Goal: Task Accomplishment & Management: Use online tool/utility

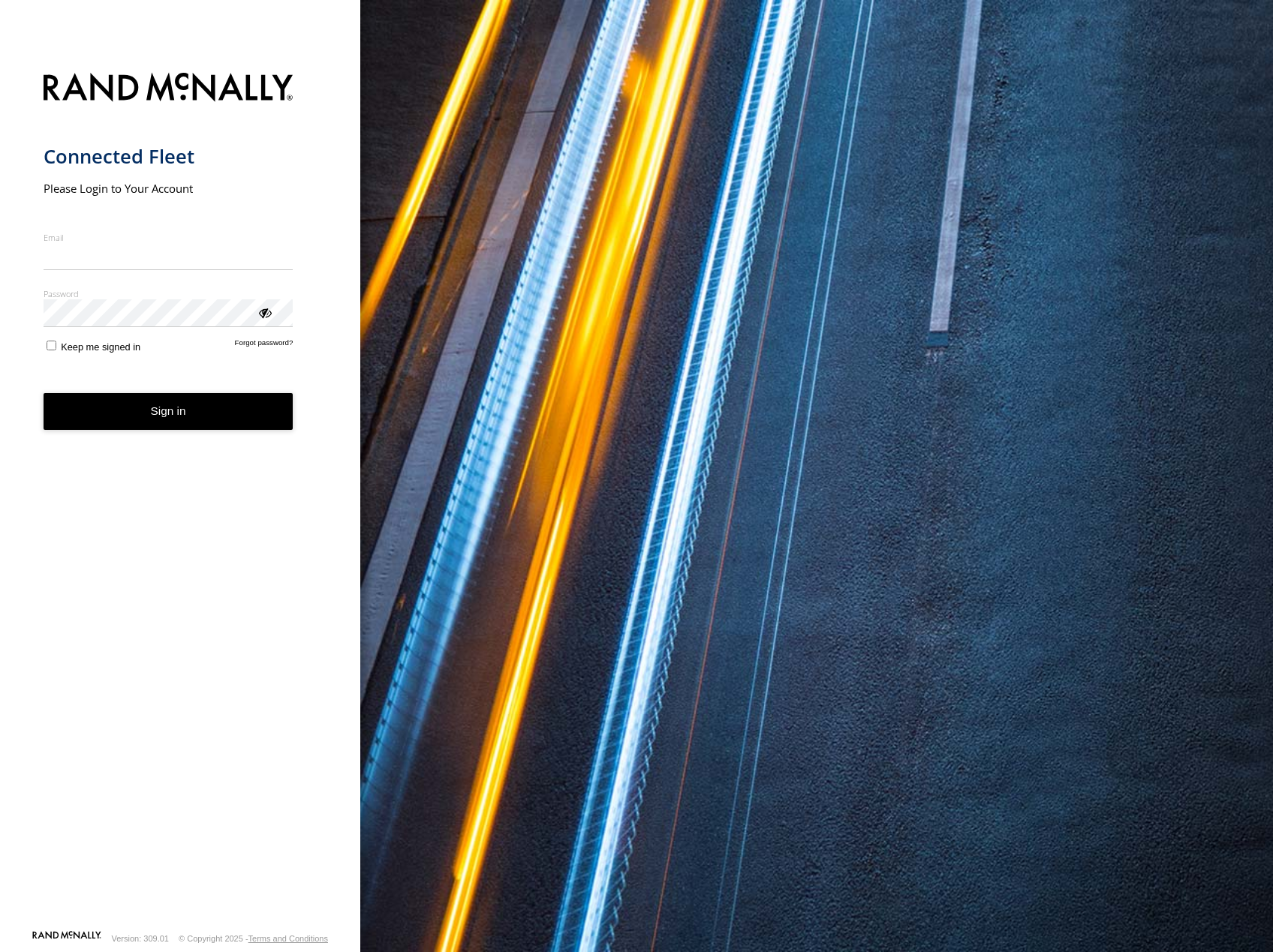
type input "**********"
click at [181, 433] on form "**********" at bounding box center [180, 496] width 274 height 866
click at [181, 411] on button "Sign in" at bounding box center [168, 411] width 250 height 36
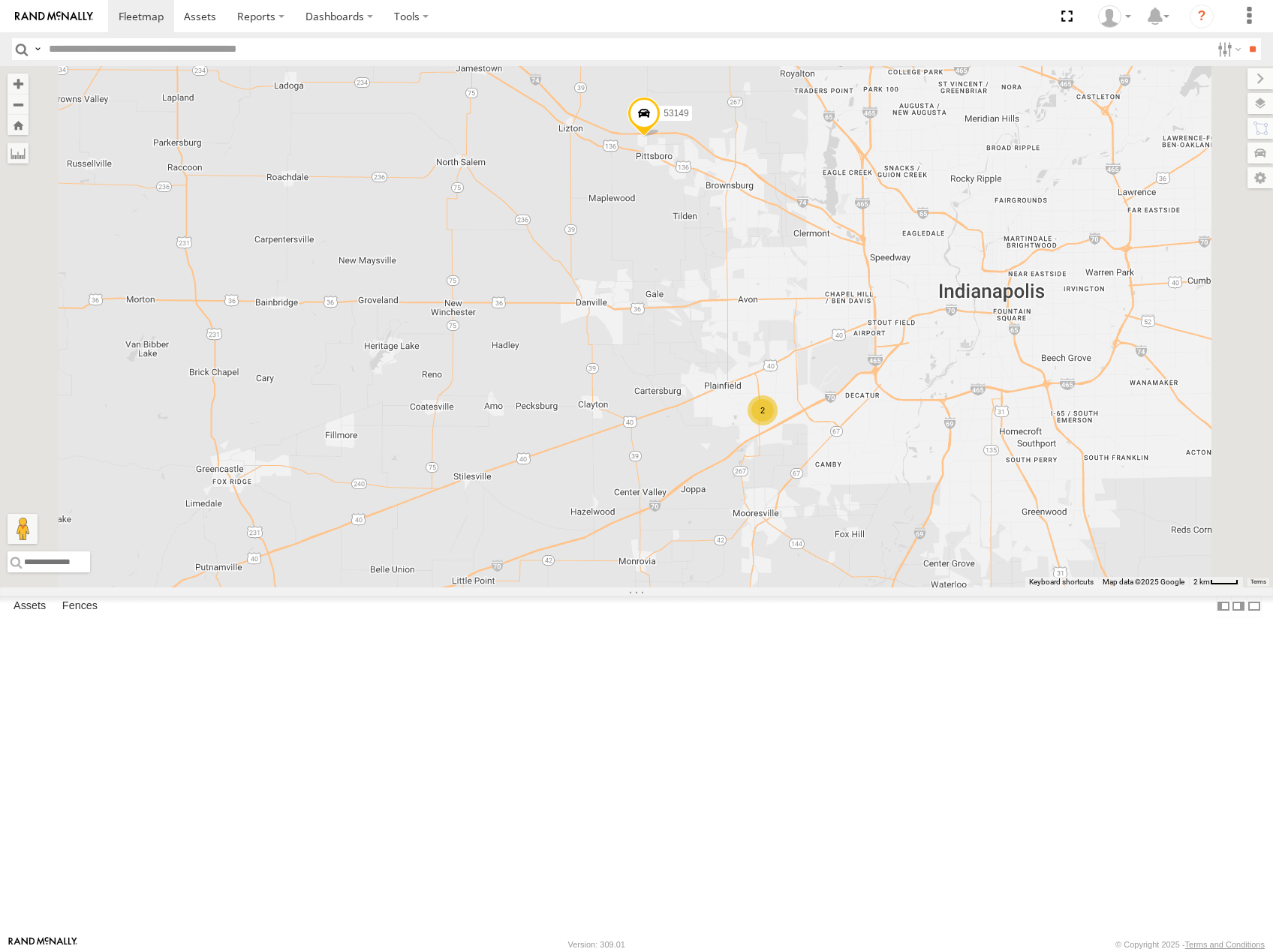
drag, startPoint x: 888, startPoint y: 447, endPoint x: 902, endPoint y: 460, distance: 19.1
click at [902, 462] on div "53216 53212 53105 53219 53269 53249 53252 53225 53103 53256 53289 53208 53274 5…" at bounding box center [636, 326] width 1273 height 521
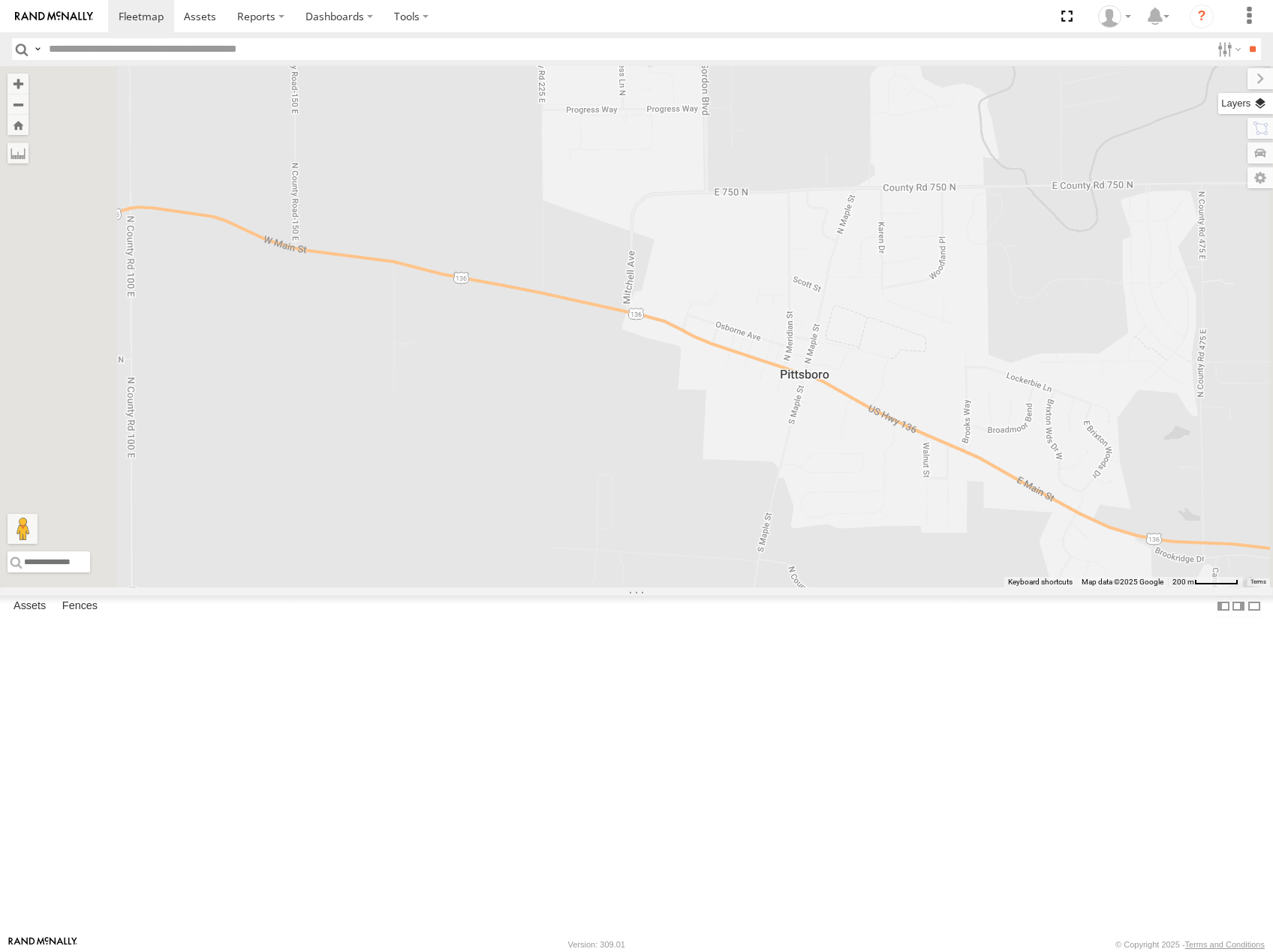
click at [1264, 103] on label at bounding box center [1245, 104] width 55 height 21
click at [0, 0] on span "Basemaps" at bounding box center [0, 0] width 0 height 0
click at [0, 0] on span "Satellite" at bounding box center [0, 0] width 0 height 0
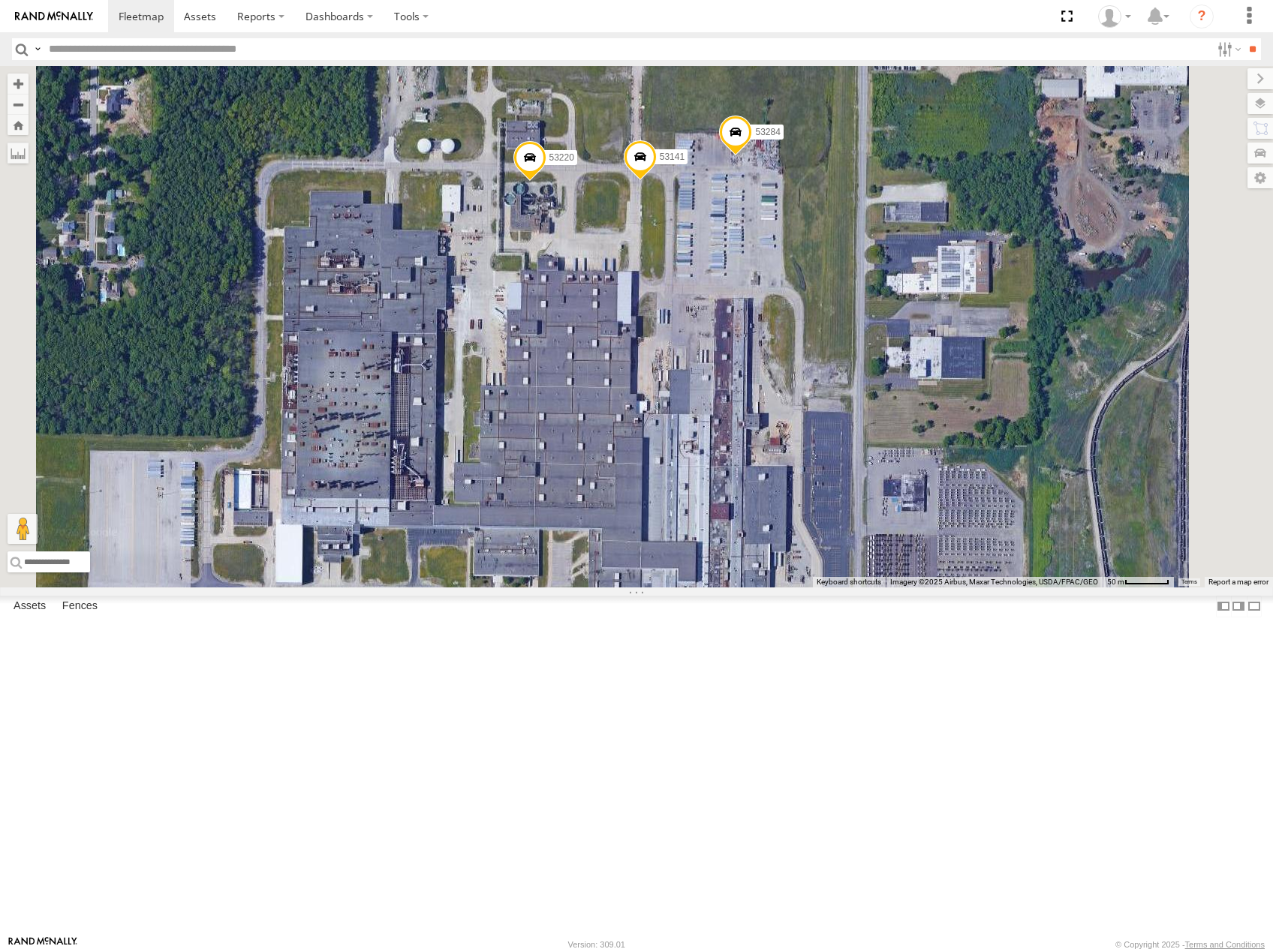
drag, startPoint x: 922, startPoint y: 475, endPoint x: 925, endPoint y: 458, distance: 17.3
click at [925, 458] on div "53216 53212 53105 53219 53269 53249 53252 53225 53103 53256 53289 53208 53274 5…" at bounding box center [636, 326] width 1273 height 521
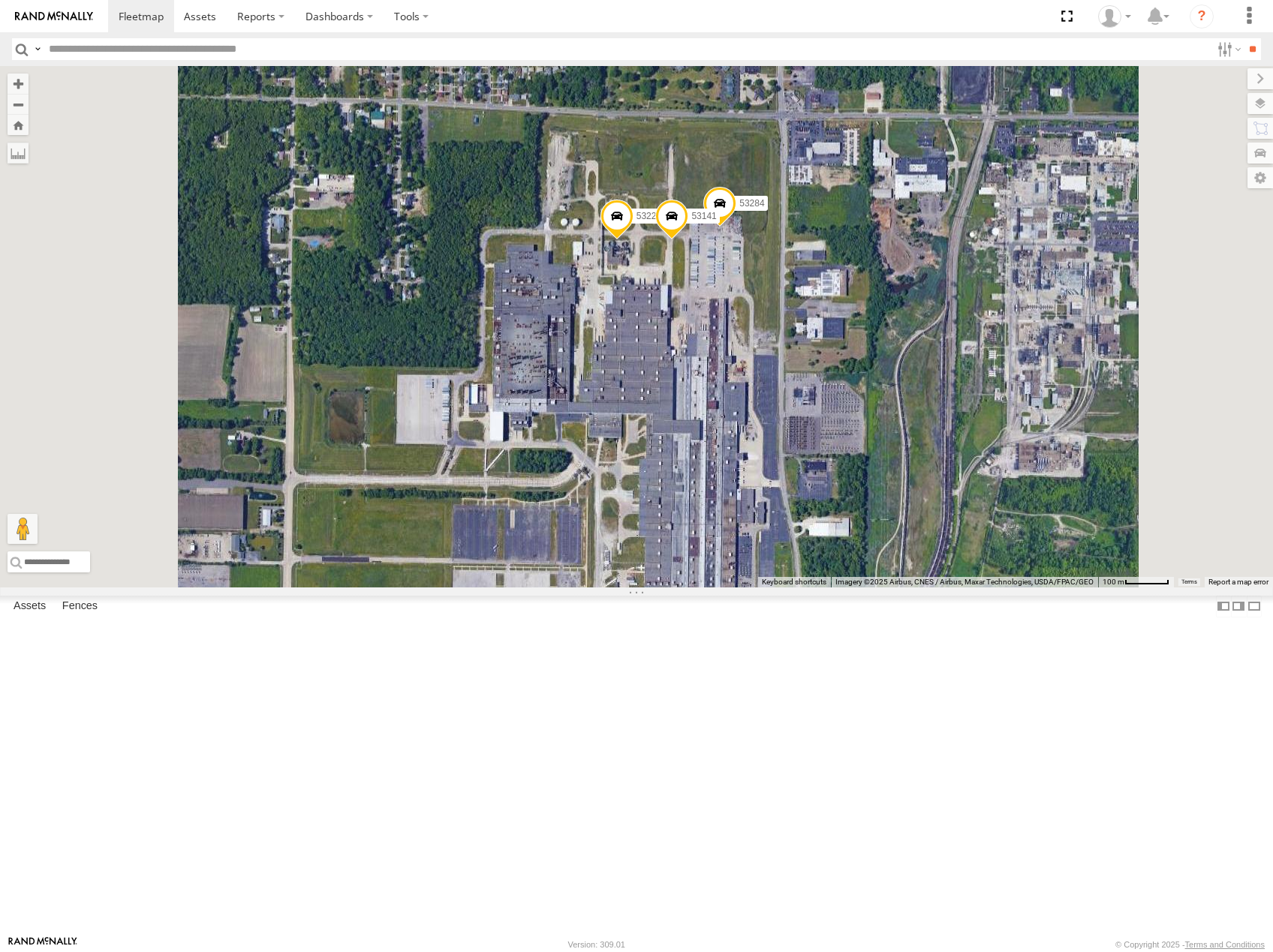
drag, startPoint x: 928, startPoint y: 608, endPoint x: 938, endPoint y: 530, distance: 78.6
click at [938, 532] on div "53216 53212 53105 53219 53269 53249 53252 53225 53103 53256 53289 53208 53274 5…" at bounding box center [636, 326] width 1273 height 521
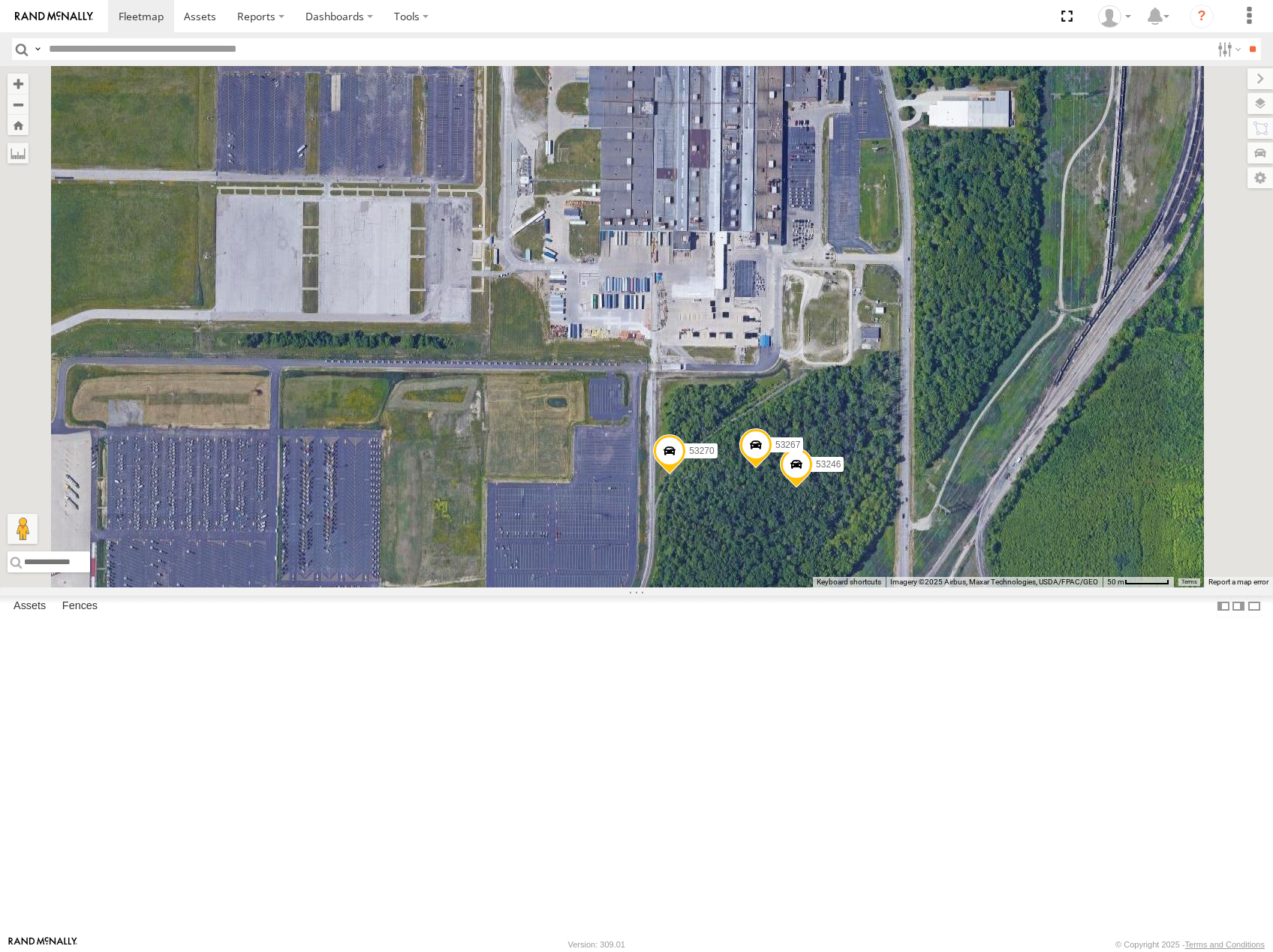
drag, startPoint x: 1006, startPoint y: 535, endPoint x: 1006, endPoint y: 521, distance: 14.0
click at [1006, 521] on div "53216 53212 53105 53219 53269 53249 53252 53225 53103 53256 53289 53208 53274 5…" at bounding box center [636, 326] width 1273 height 521
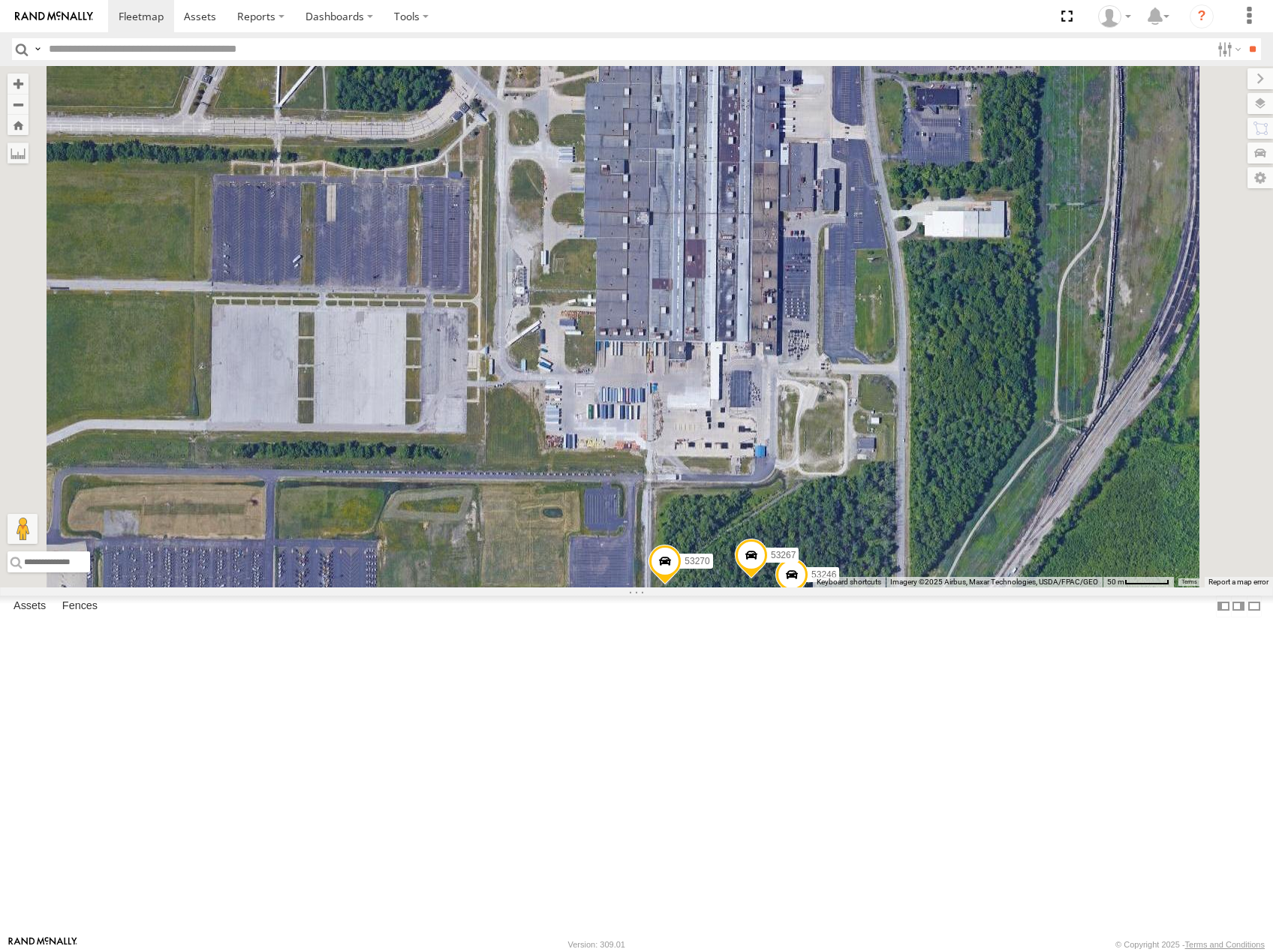
drag, startPoint x: 1037, startPoint y: 540, endPoint x: 1038, endPoint y: 559, distance: 19.0
click at [1038, 559] on div "53216 53212 53105 53219 53269 53249 53252 53225 53103 53256 53289 53208 53274 5…" at bounding box center [636, 326] width 1273 height 521
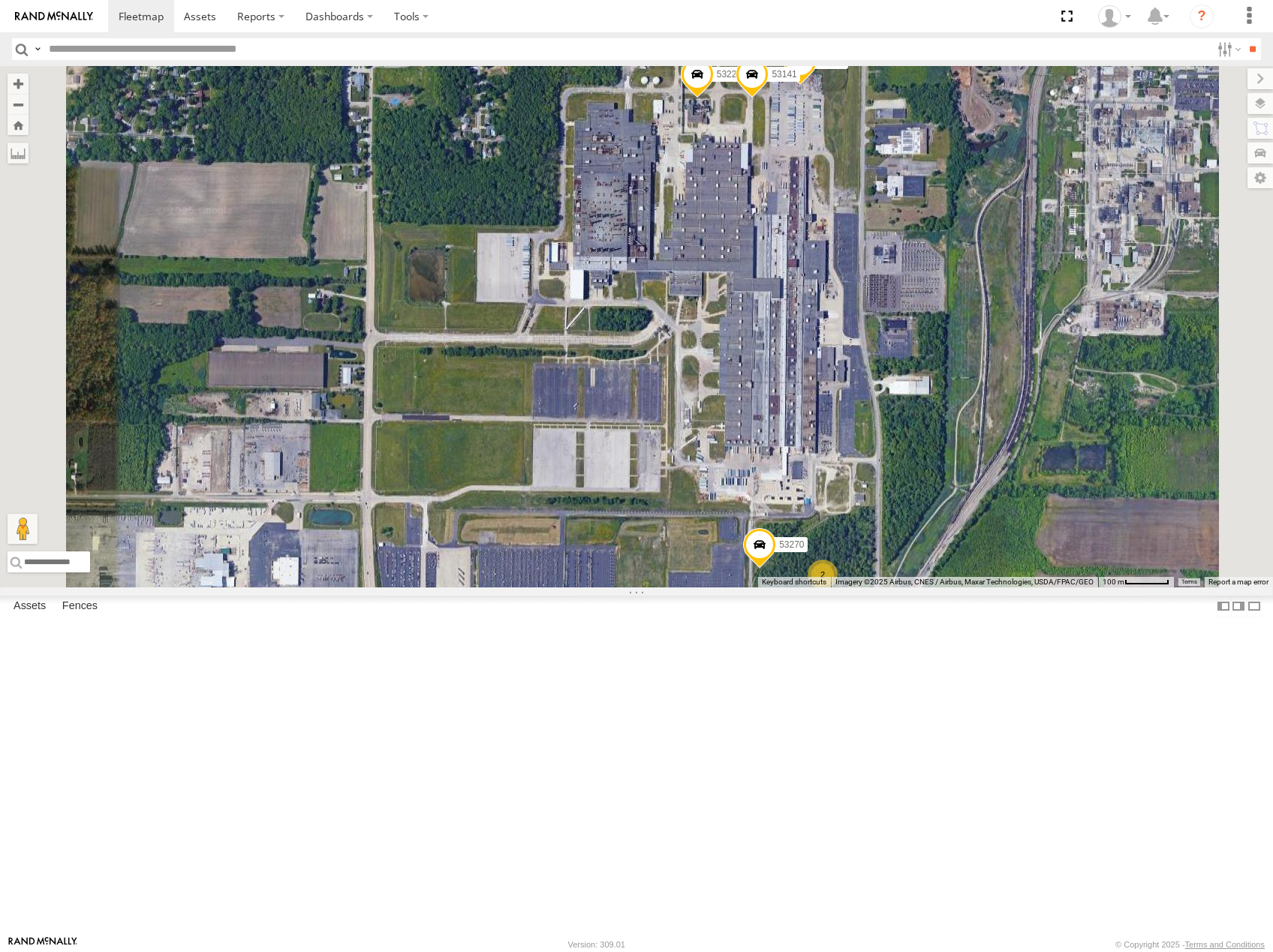
drag, startPoint x: 1020, startPoint y: 441, endPoint x: 1022, endPoint y: 473, distance: 32.1
click at [1022, 476] on div "53216 53212 53105 53219 53269 53249 53252 53225 53103 53256 53289 53208 53274 5…" at bounding box center [636, 326] width 1273 height 521
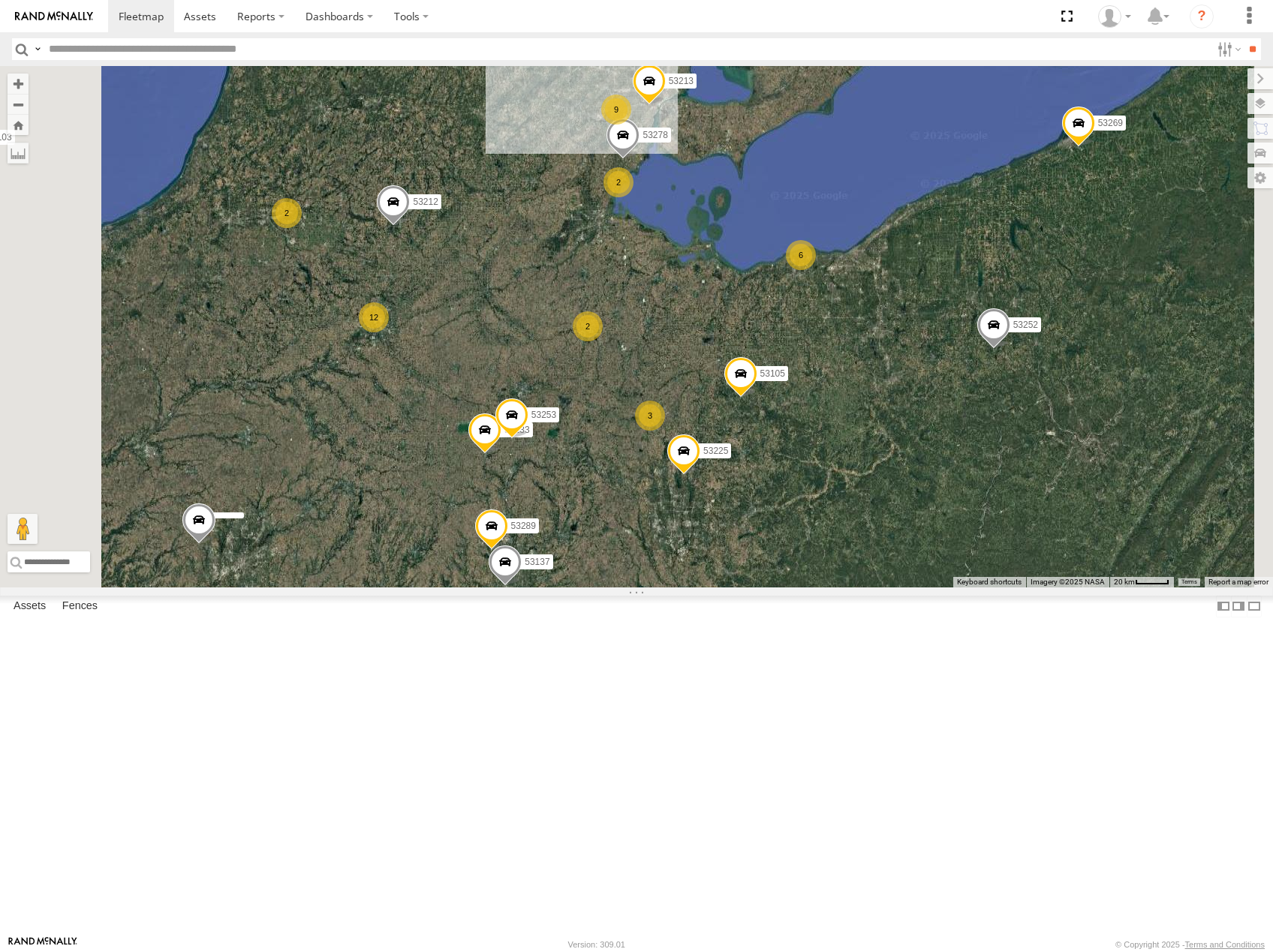
drag, startPoint x: 811, startPoint y: 549, endPoint x: 863, endPoint y: 512, distance: 63.8
click at [863, 513] on div "53216 53212 53105 53219 53269 53249 53252 53225 53103 53256 53289 53208 53274 5…" at bounding box center [636, 326] width 1273 height 521
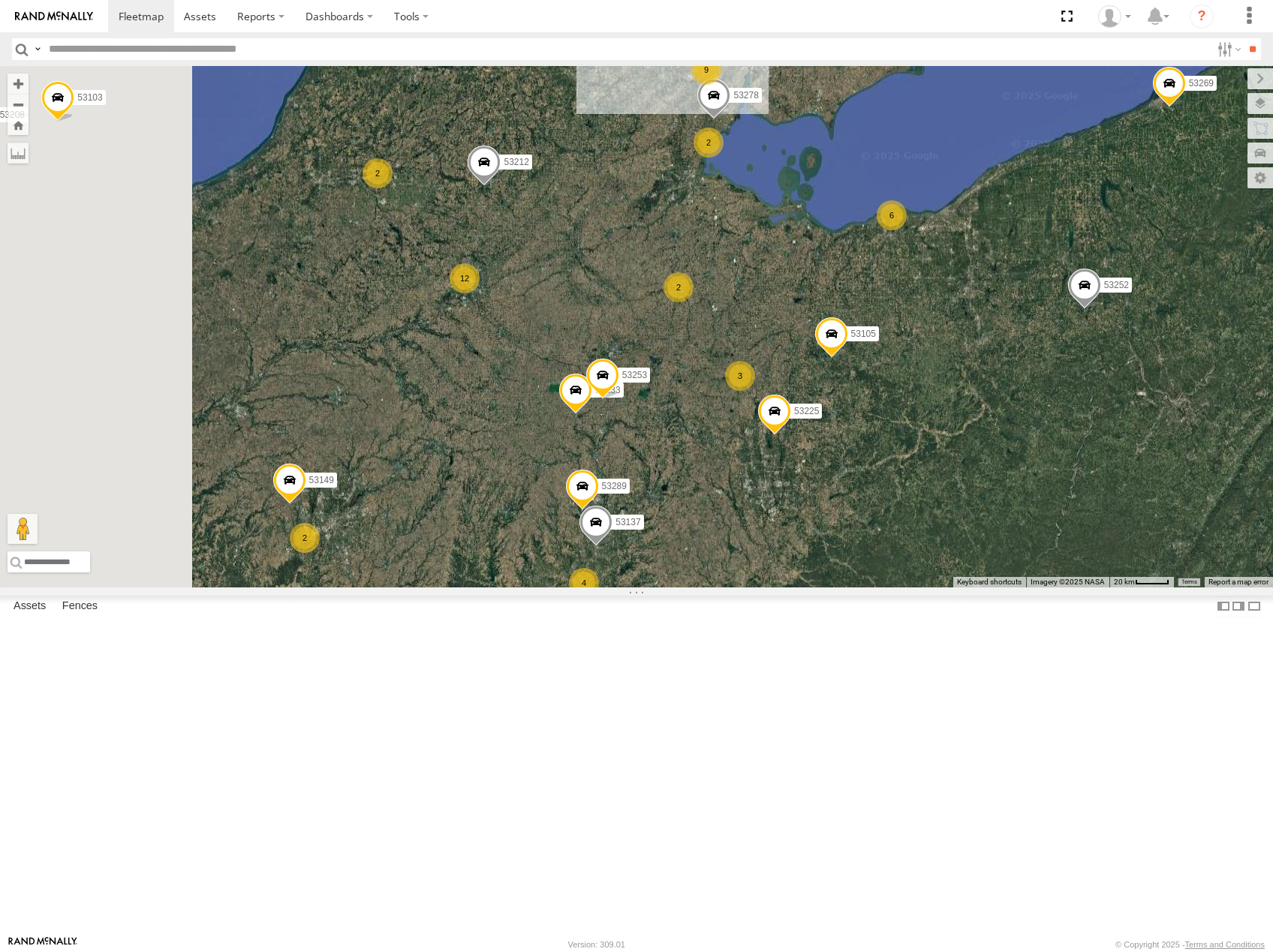
drag, startPoint x: 533, startPoint y: 341, endPoint x: 663, endPoint y: 346, distance: 130.1
click at [393, 188] on div "2" at bounding box center [378, 173] width 30 height 30
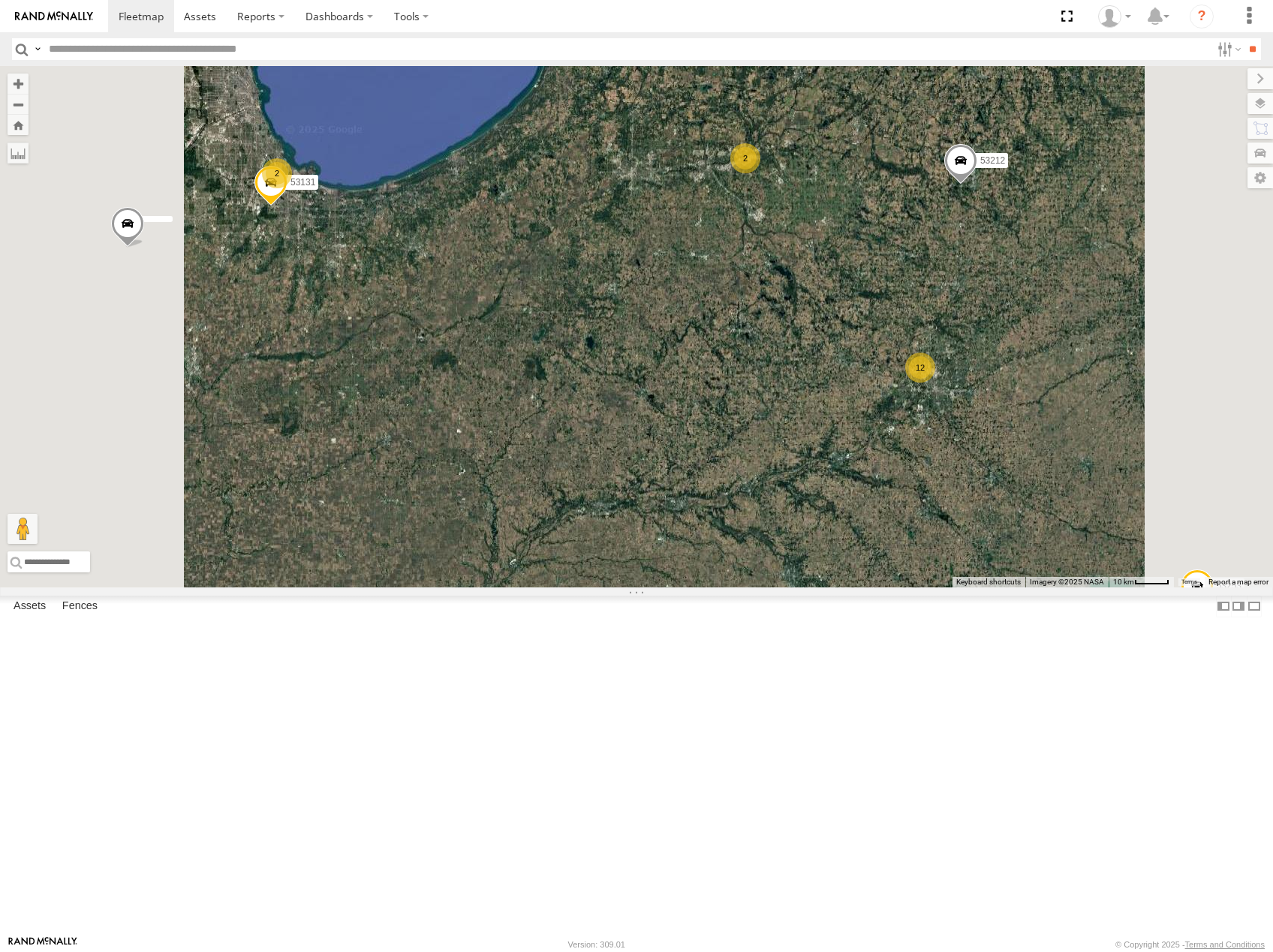
drag, startPoint x: 522, startPoint y: 363, endPoint x: 739, endPoint y: 444, distance: 231.6
click at [739, 444] on div "53216 53212 53105 53219 53269 53249 53252 53225 53103 53256 53289 53208 53274 5…" at bounding box center [636, 326] width 1273 height 521
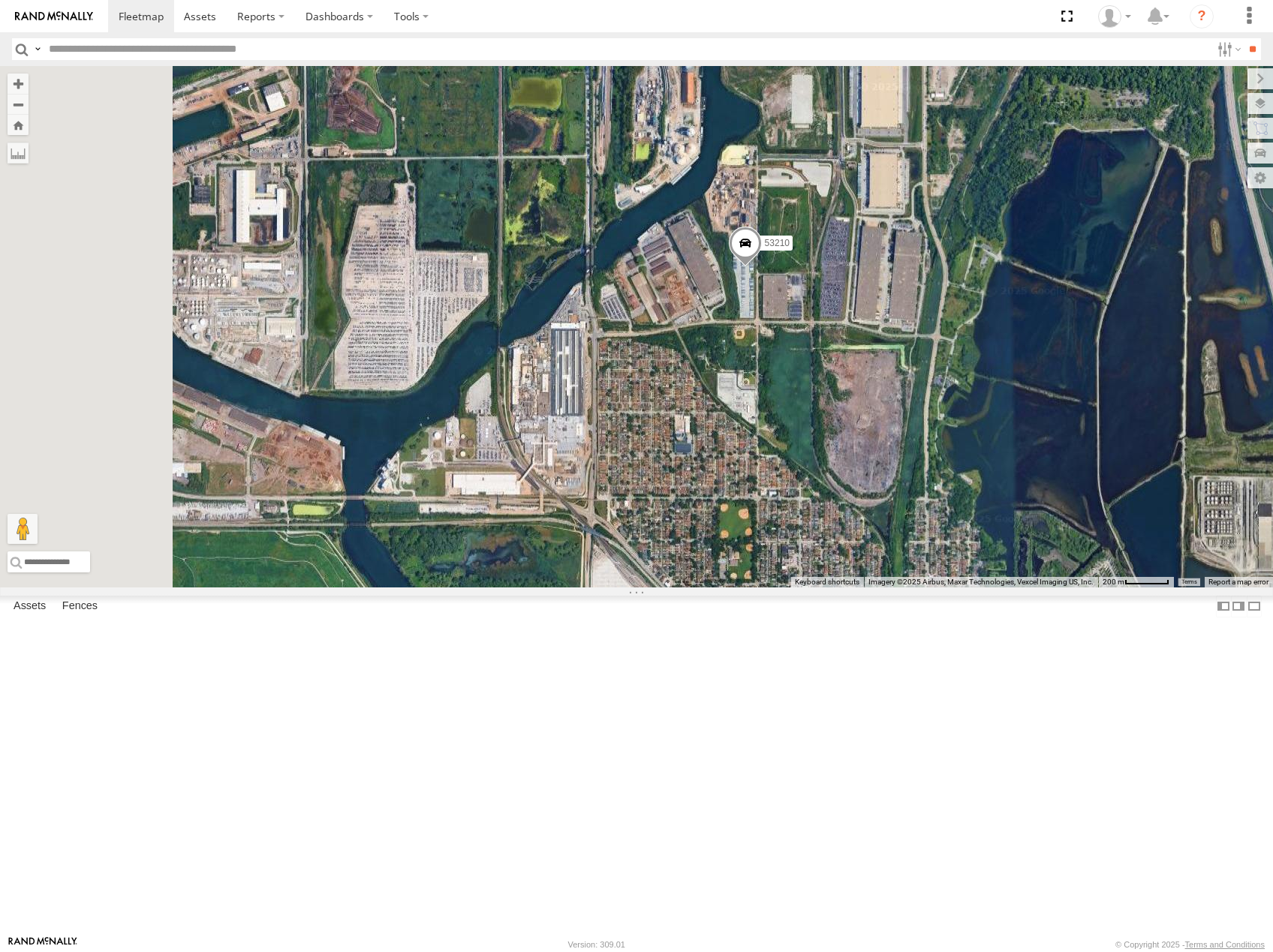
drag, startPoint x: 930, startPoint y: 465, endPoint x: 945, endPoint y: 469, distance: 15.5
click at [945, 469] on div "53216 53212 53105 53219 53269 53249 53252 53225 53103 53256 53289 53208 53274 5…" at bounding box center [636, 326] width 1273 height 521
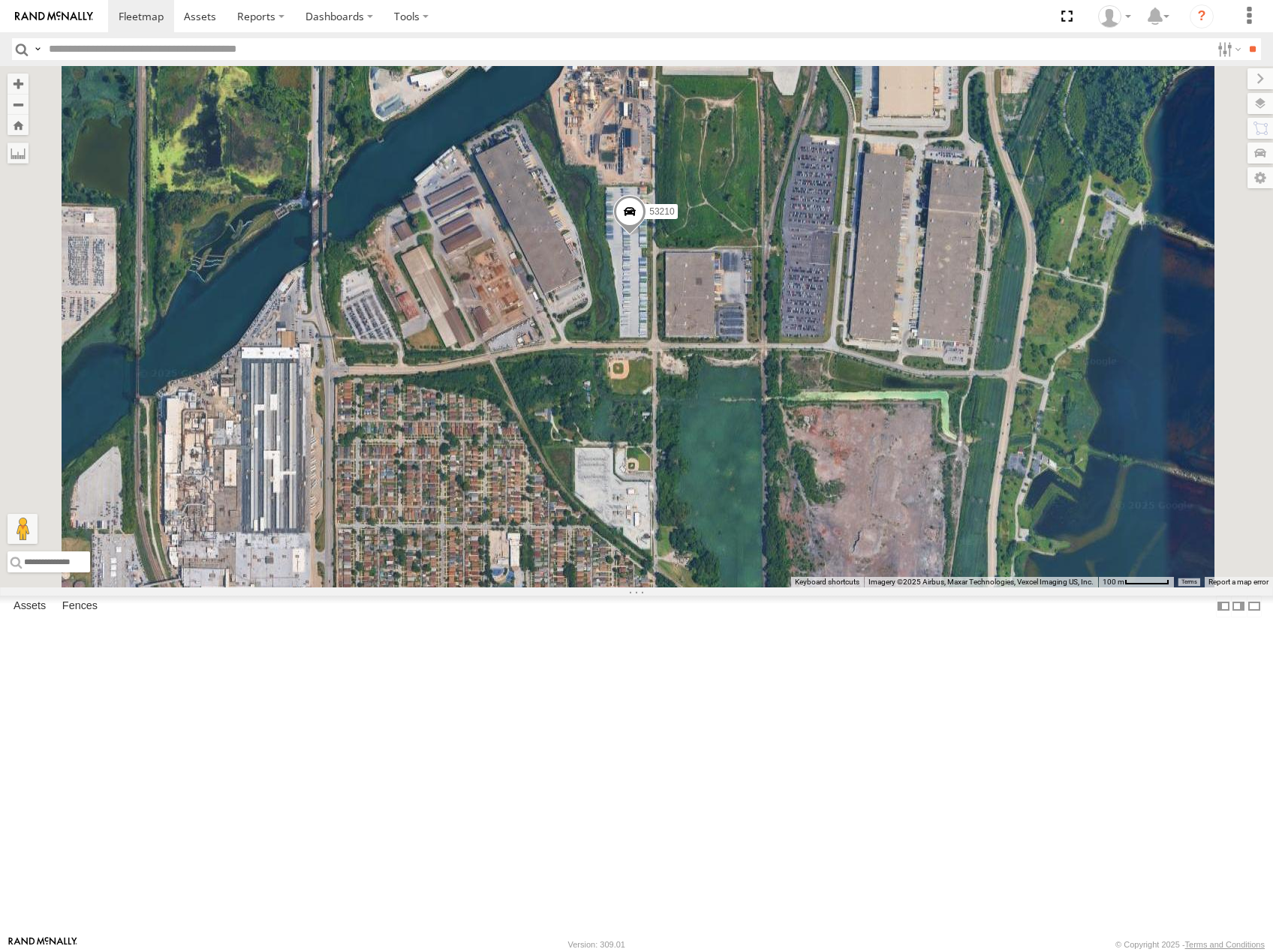
click at [646, 235] on span at bounding box center [629, 216] width 33 height 41
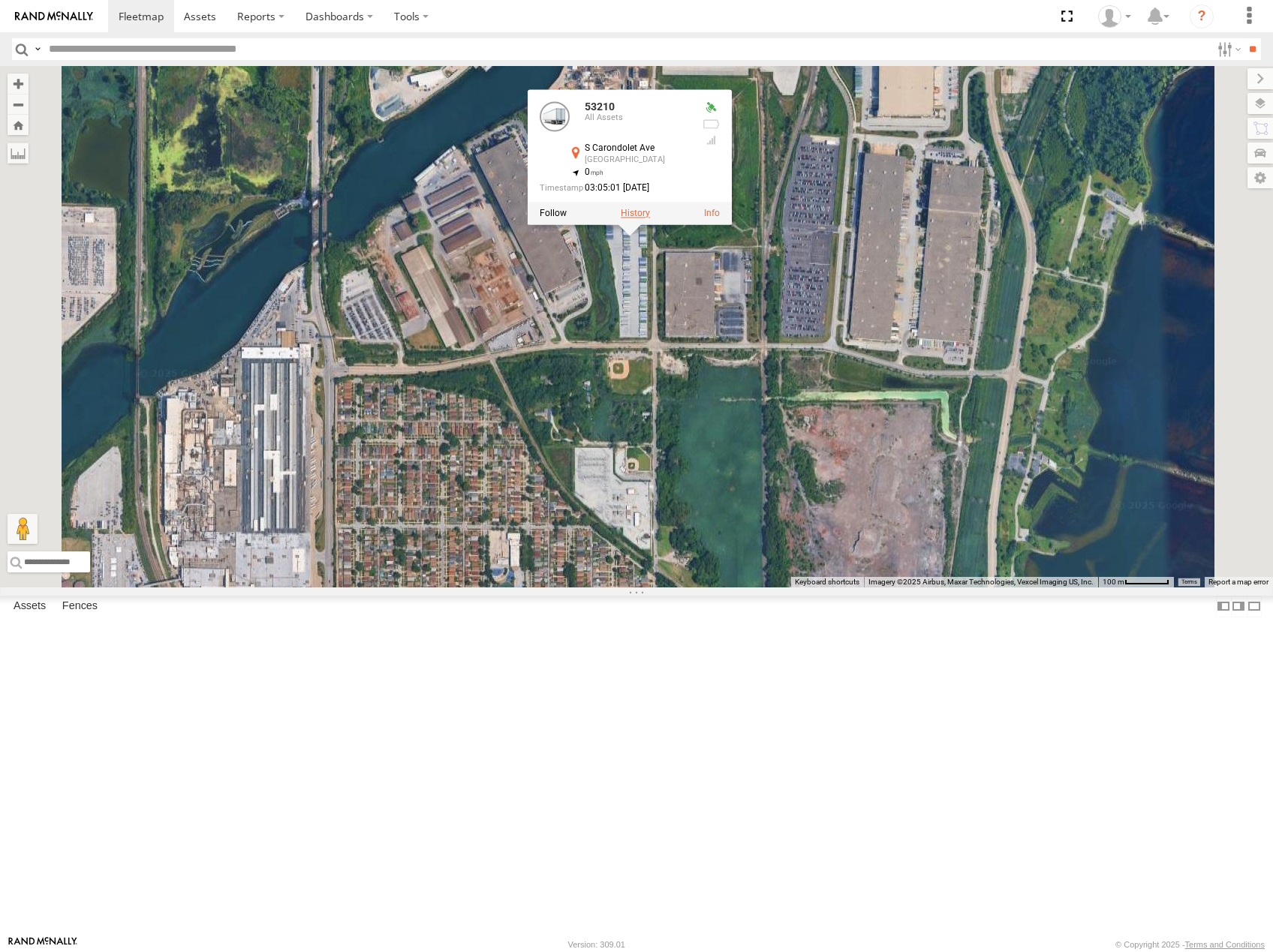
click at [650, 218] on label at bounding box center [635, 213] width 29 height 11
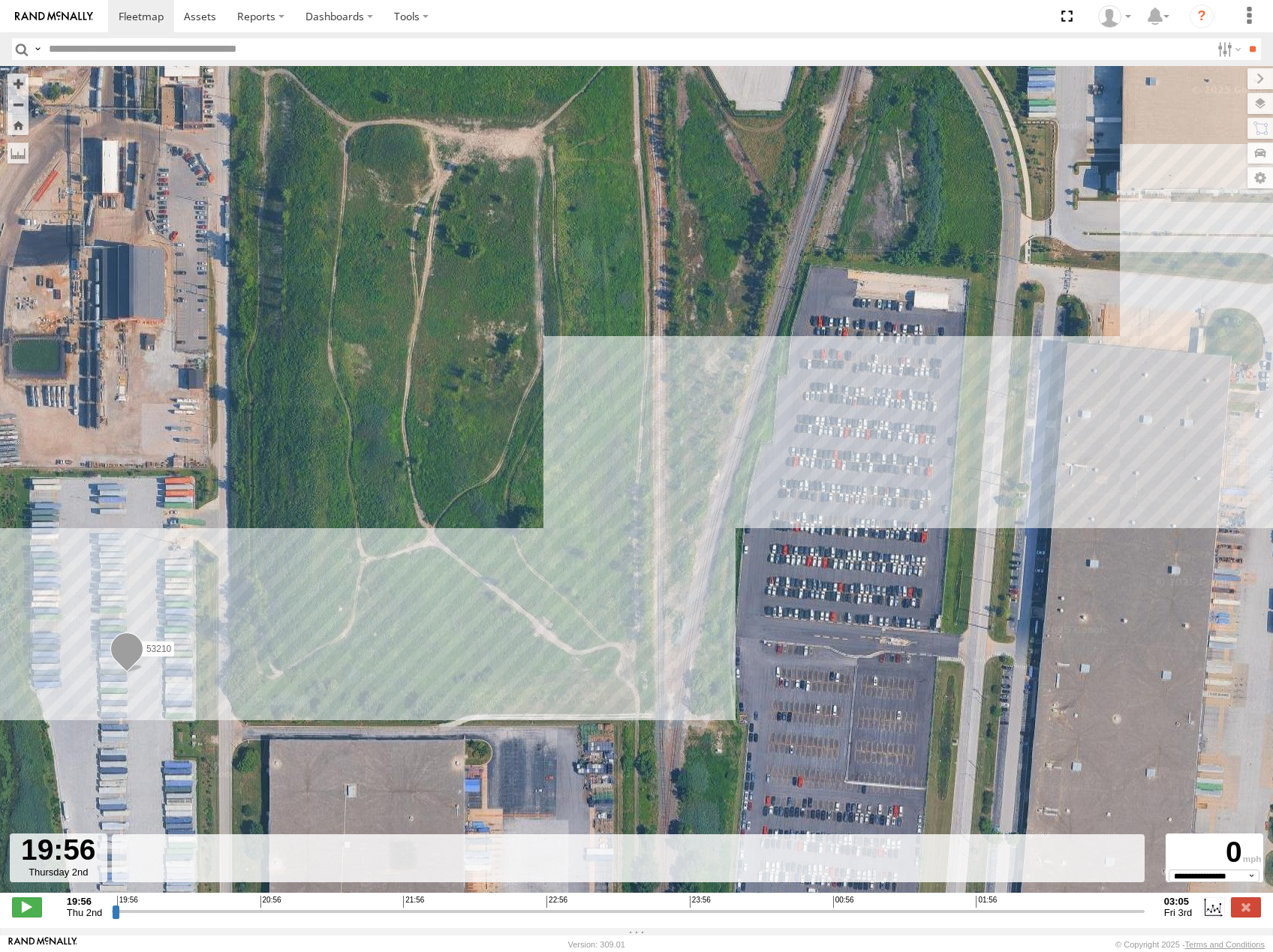
click at [110, 918] on div "19:56 Thu 2nd Created with Highcharts 6.0.7 Highcharts.com 19:56 20:56 21:56 22…" at bounding box center [637, 907] width 1249 height 22
drag, startPoint x: 117, startPoint y: 919, endPoint x: 1246, endPoint y: 969, distance: 1130.1
type input "**********"
click at [1144, 918] on input "range" at bounding box center [628, 911] width 1032 height 14
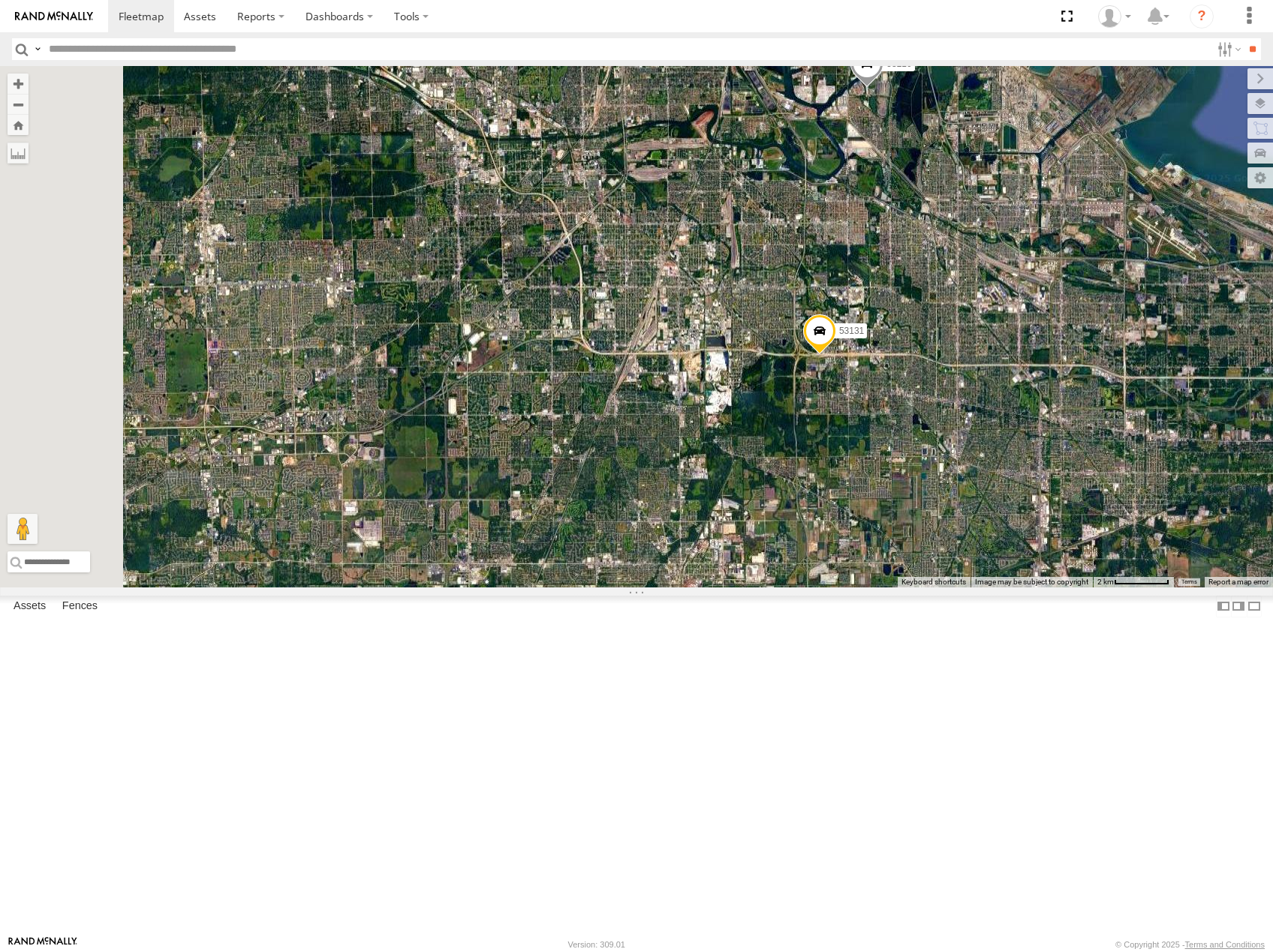
click at [1028, 390] on div "53216 53225 53103 53256 53212 53289 53219 53208 53274 53134 53149 53207 53131 5…" at bounding box center [636, 326] width 1273 height 521
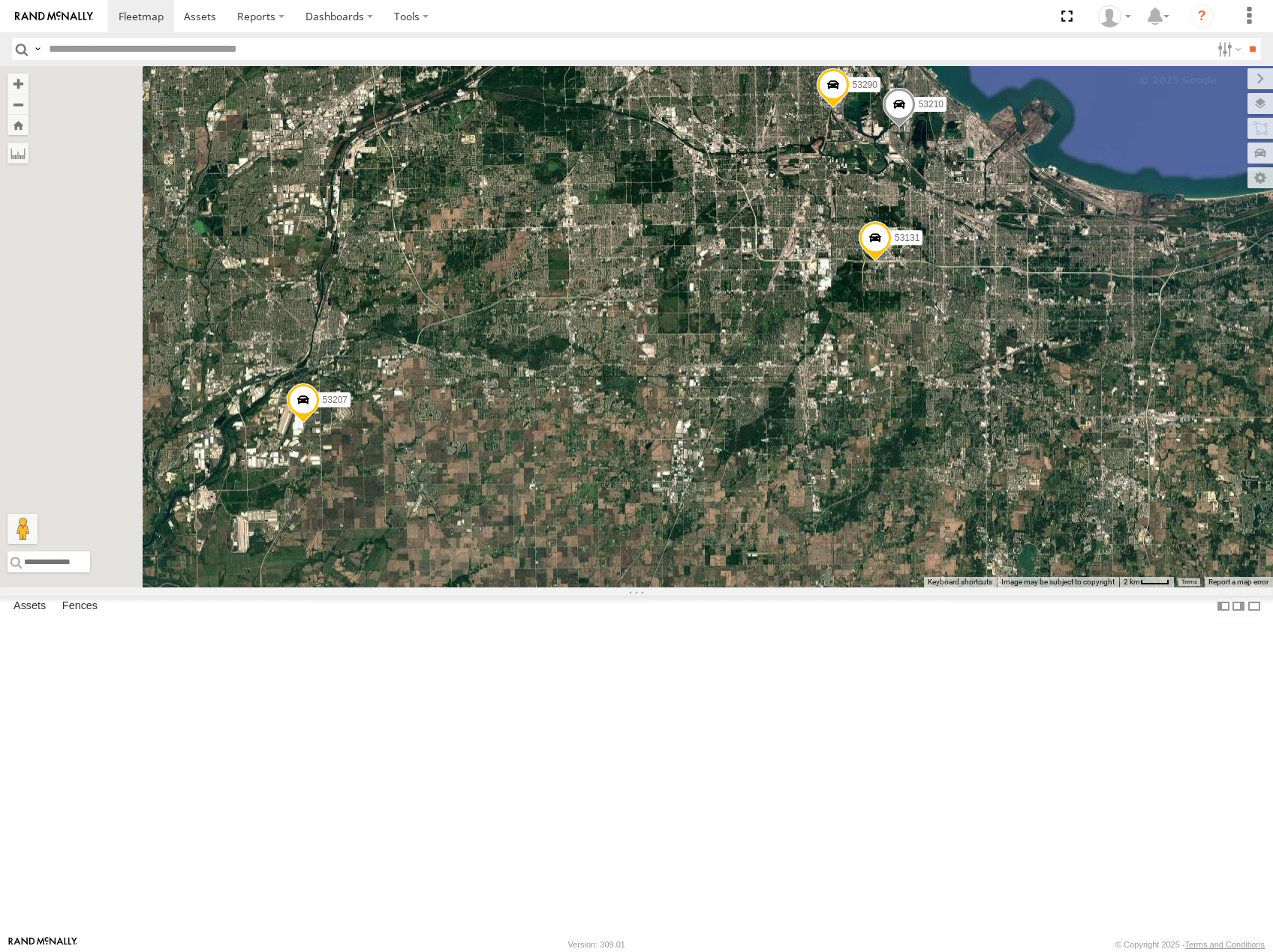
drag, startPoint x: 810, startPoint y: 464, endPoint x: 951, endPoint y: 425, distance: 146.3
click at [962, 420] on div "53216 53225 53103 53256 53212 53289 53219 53208 53274 53134 53149 53207 53131 5…" at bounding box center [636, 326] width 1273 height 521
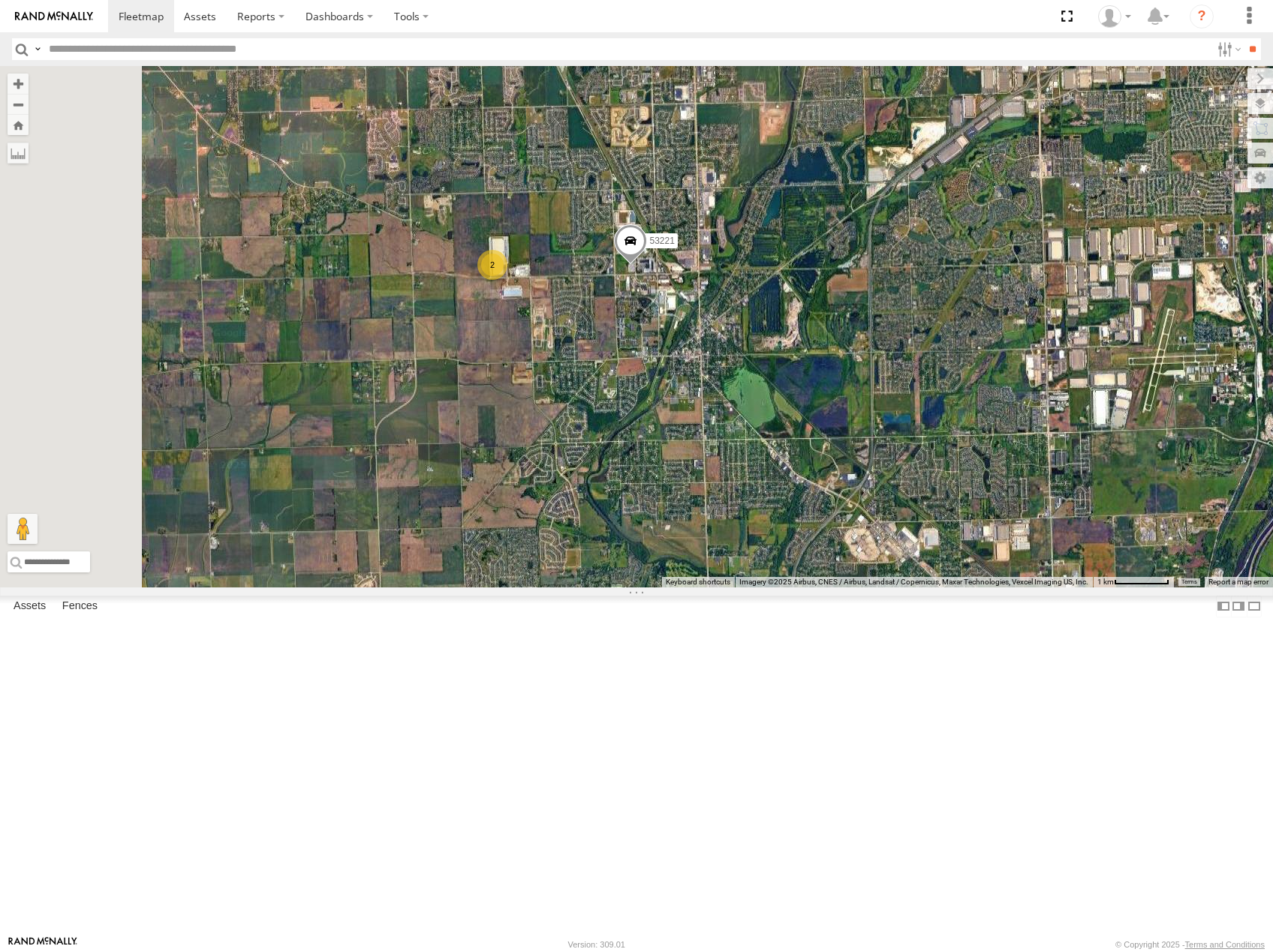
drag, startPoint x: 621, startPoint y: 439, endPoint x: 752, endPoint y: 450, distance: 131.5
click at [752, 450] on div "53216 53225 53103 53256 53212 53289 53219 53208 53274 53134 53149 53207 53131 5…" at bounding box center [636, 326] width 1273 height 521
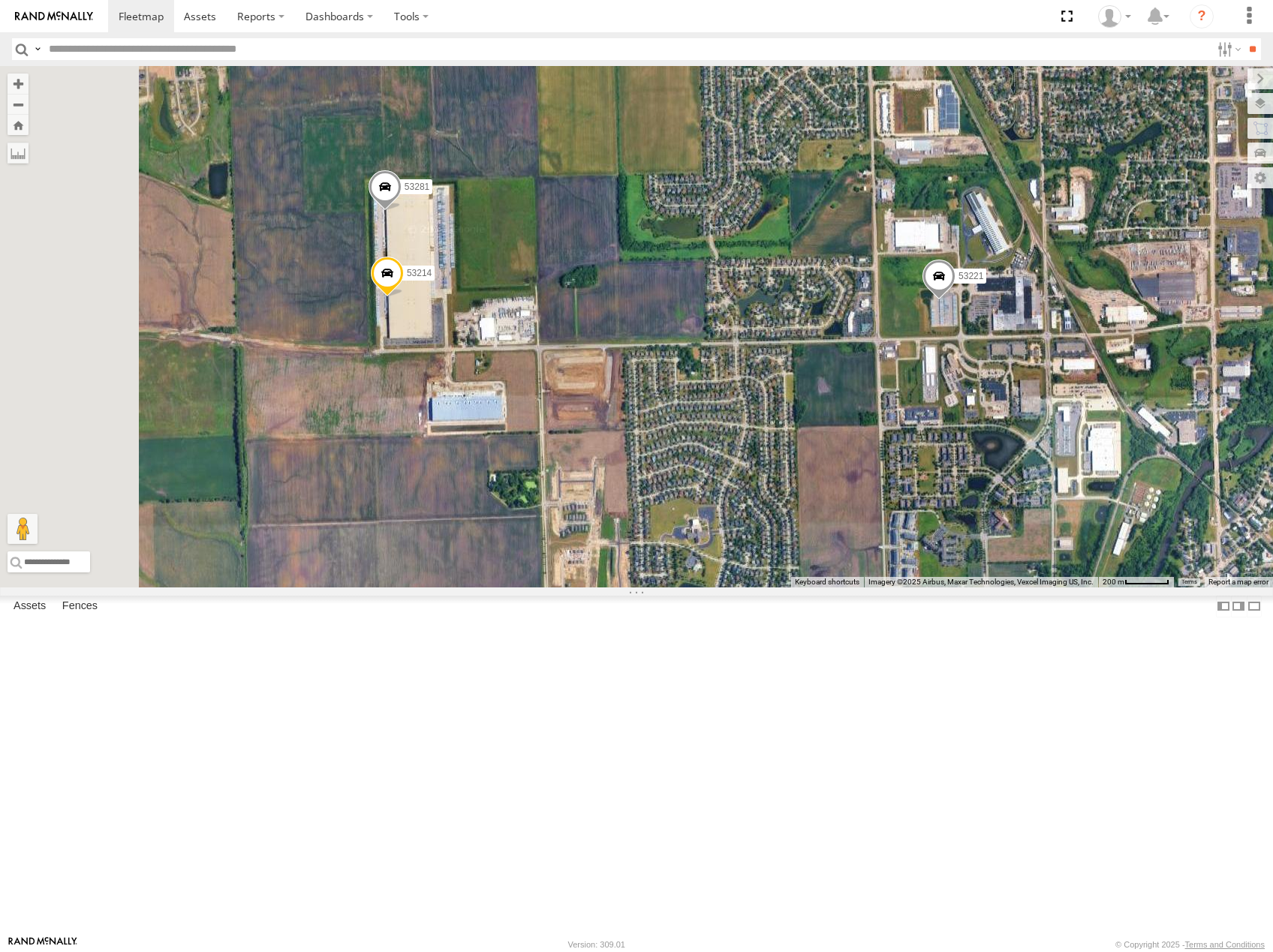
drag, startPoint x: 723, startPoint y: 424, endPoint x: 756, endPoint y: 459, distance: 48.1
click at [756, 459] on div "53216 53225 53103 53256 53212 53289 53219 53208 53274 53134 53149 53207 53131 5…" at bounding box center [636, 326] width 1273 height 521
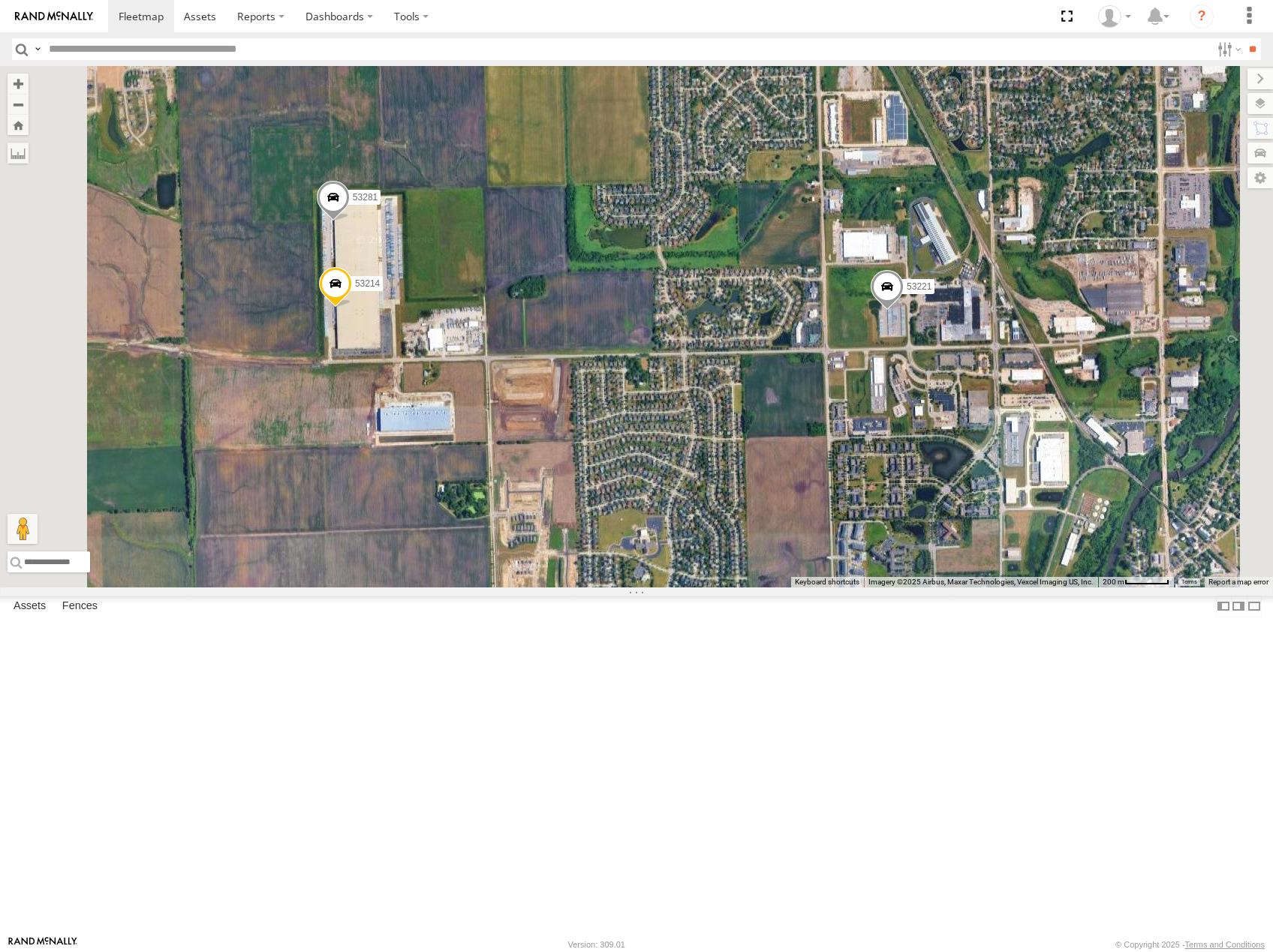
drag, startPoint x: 805, startPoint y: 459, endPoint x: 718, endPoint y: 465, distance: 87.2
click at [743, 464] on div "53216 53225 53103 53256 53212 53289 53219 53208 53274 53134 53149 53207 53131 5…" at bounding box center [636, 326] width 1273 height 521
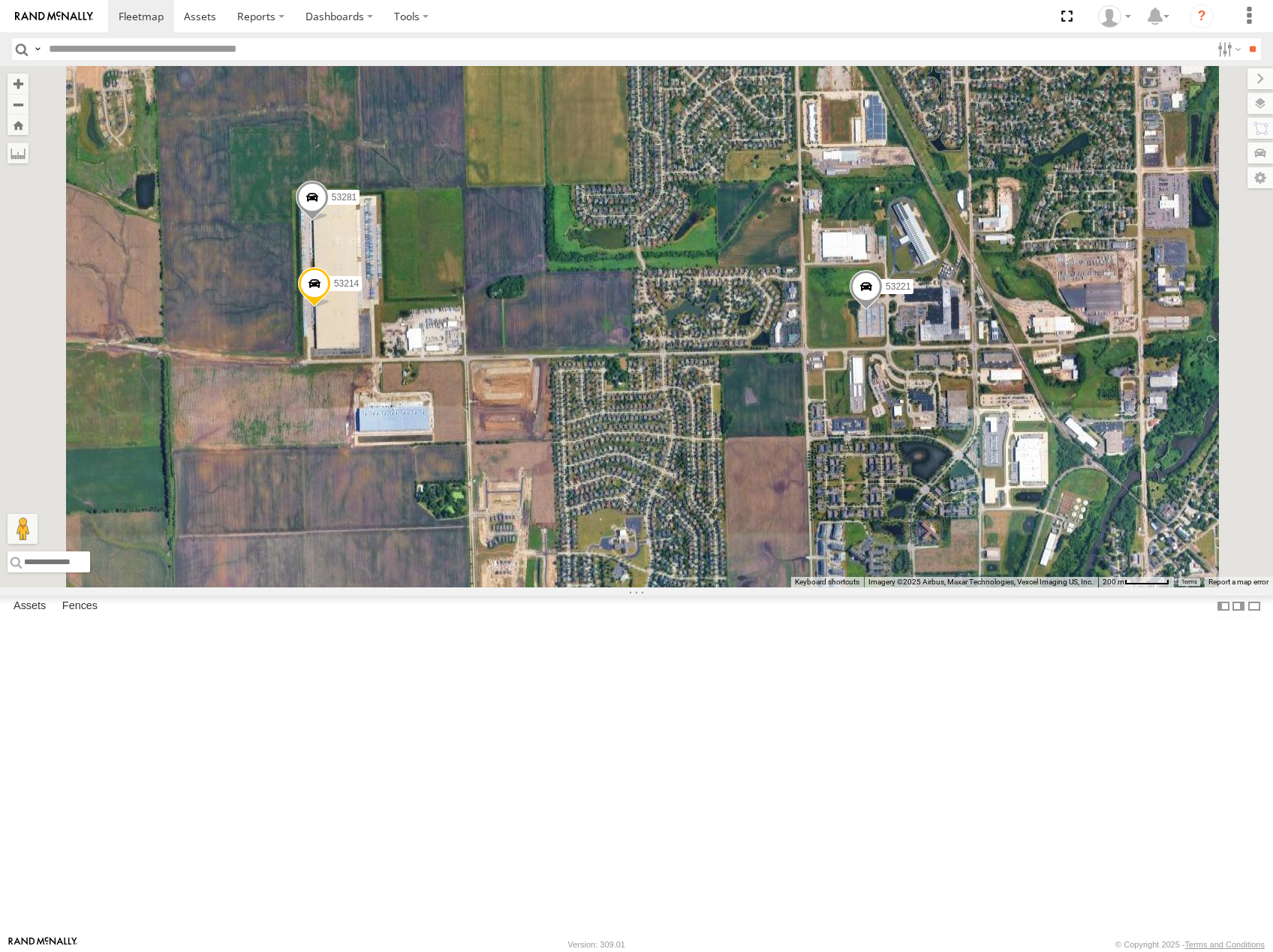
drag, startPoint x: 718, startPoint y: 465, endPoint x: 709, endPoint y: 462, distance: 9.5
click at [710, 464] on div "53216 53225 53103 53256 53212 53289 53219 53208 53274 53134 53149 53207 53131 5…" at bounding box center [636, 326] width 1273 height 521
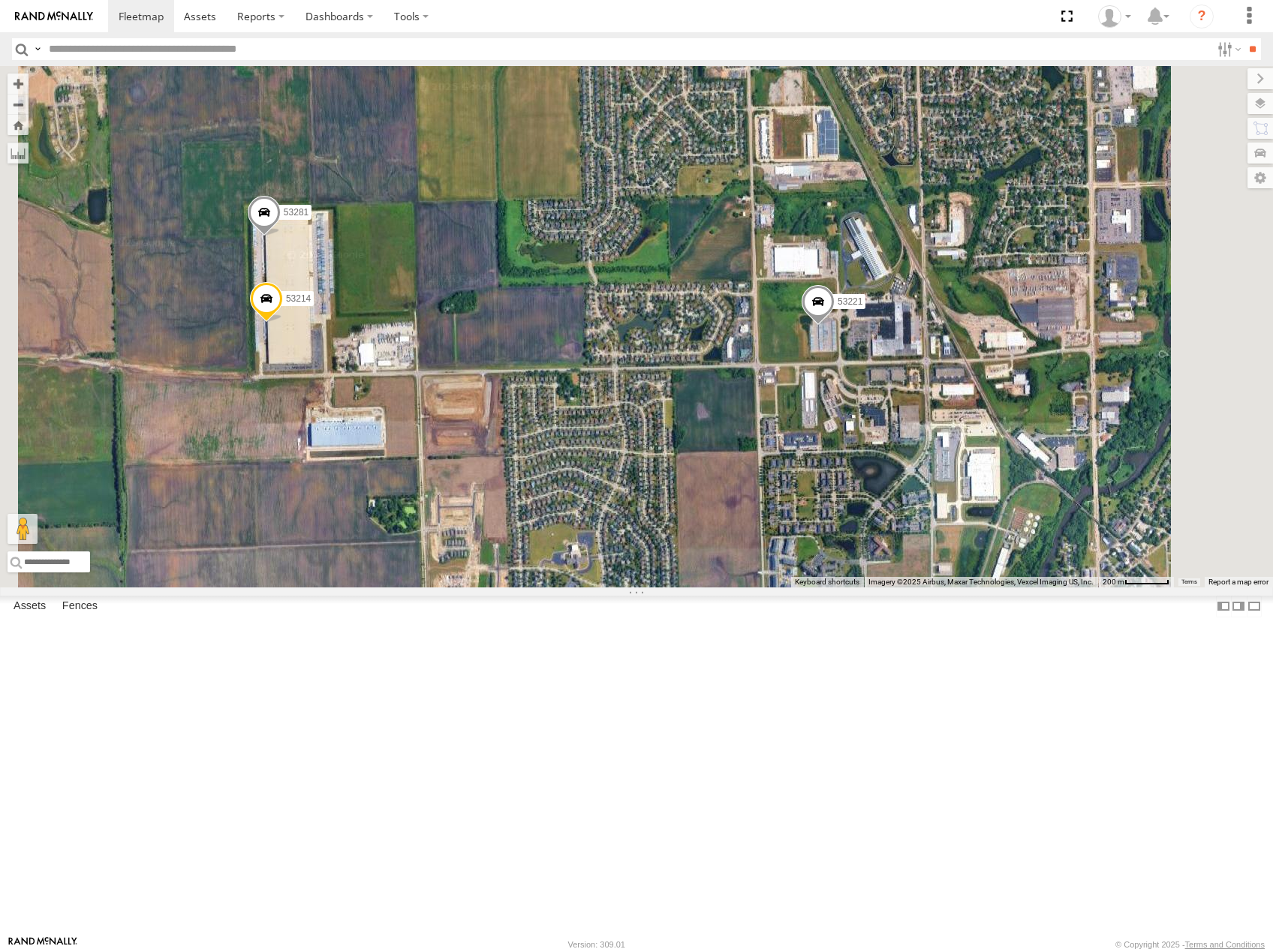
drag, startPoint x: 883, startPoint y: 478, endPoint x: 839, endPoint y: 491, distance: 45.9
click at [839, 491] on div "53216 53225 53103 53256 53212 53289 53219 53208 53274 53134 53149 53207 53131 5…" at bounding box center [636, 326] width 1273 height 521
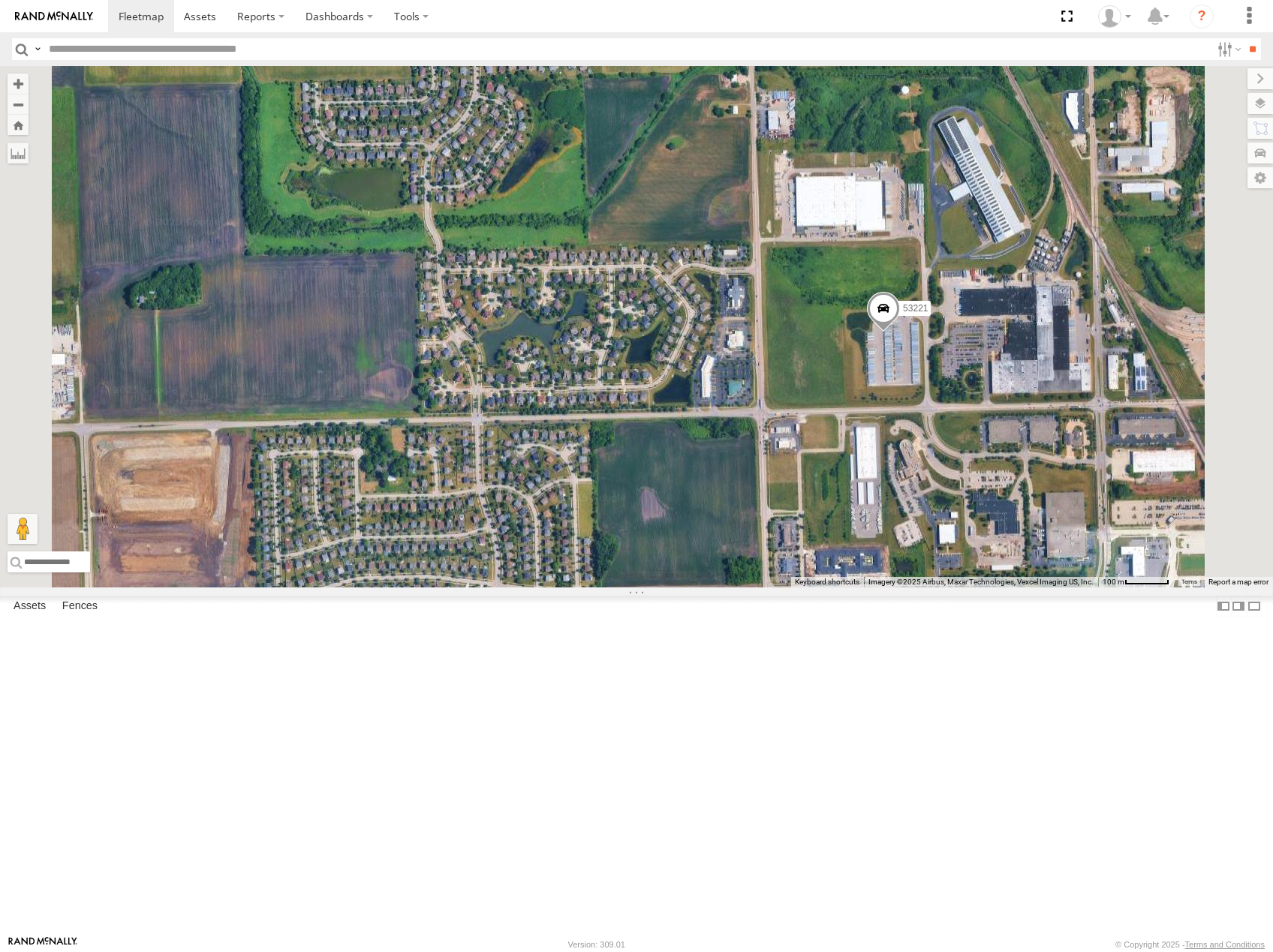
drag, startPoint x: 943, startPoint y: 536, endPoint x: 1084, endPoint y: 543, distance: 141.2
click at [1084, 543] on div "53216 53225 53103 53256 53212 53289 53219 53208 53274 53134 53149 53207 53131 5…" at bounding box center [636, 326] width 1273 height 521
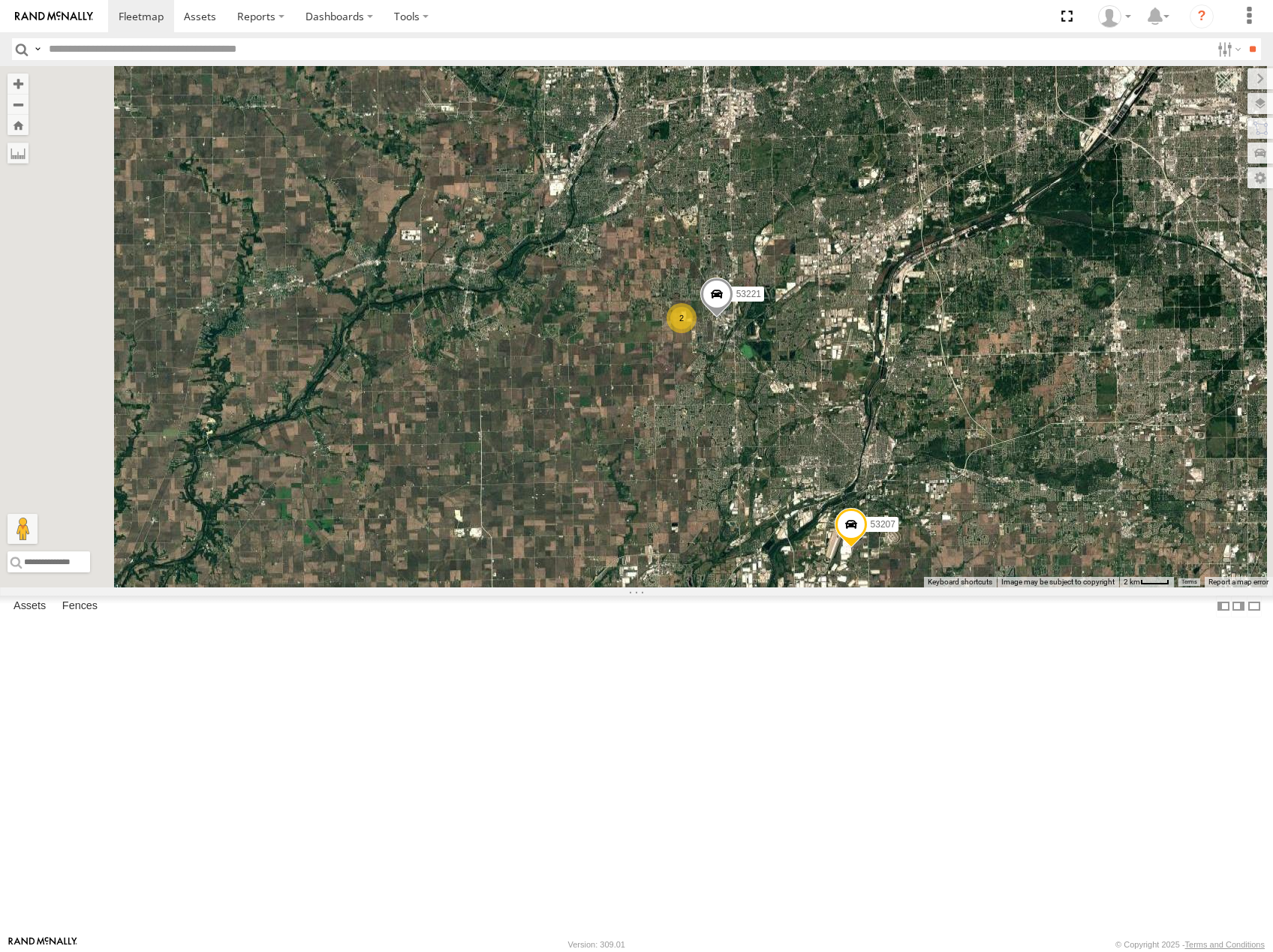
drag, startPoint x: 947, startPoint y: 676, endPoint x: 976, endPoint y: 590, distance: 90.8
click at [976, 587] on div "53149 53103 53207 53256 53208 53274 53131 53210 53290 53221 2" at bounding box center [636, 326] width 1273 height 521
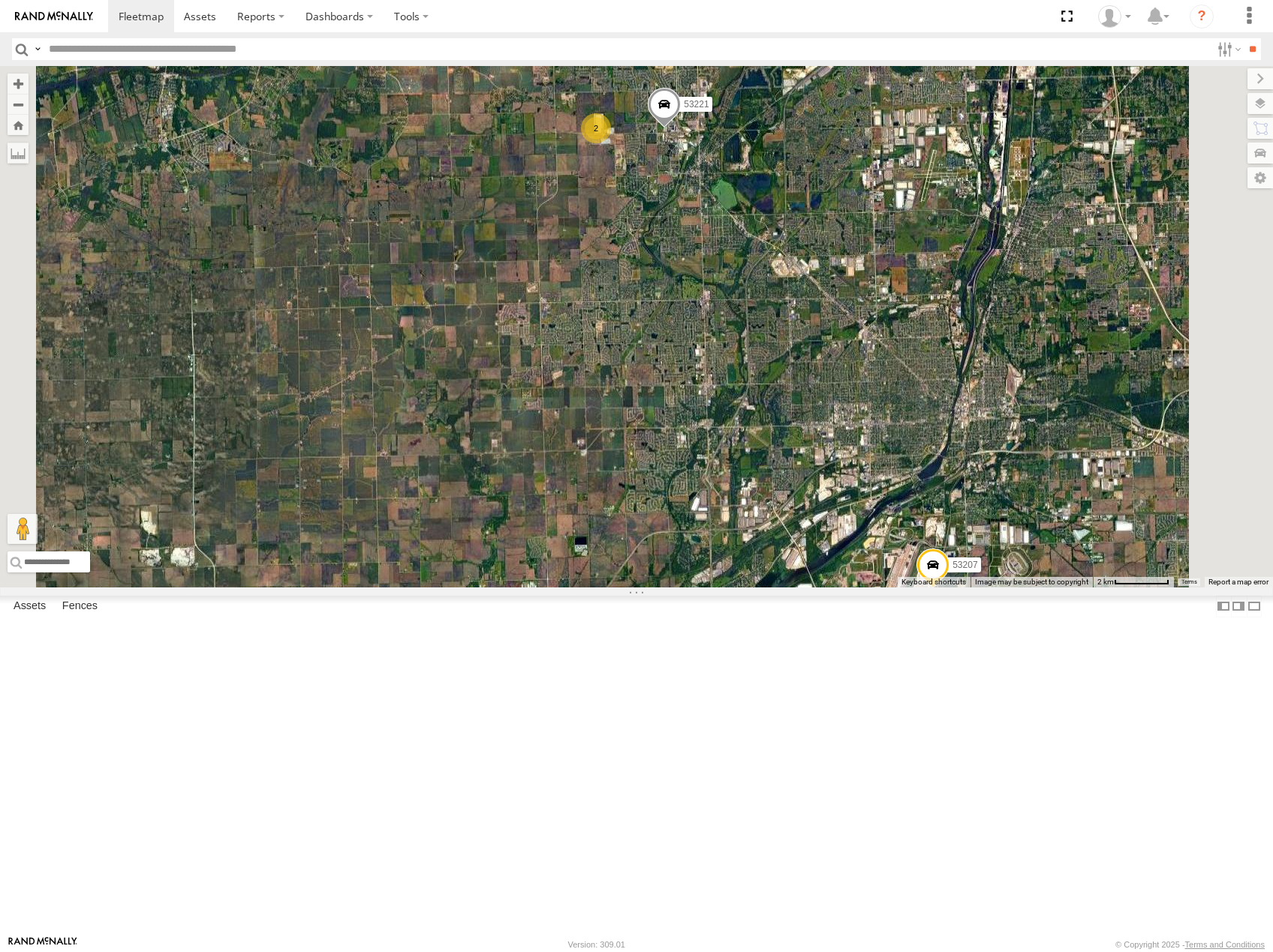
drag, startPoint x: 928, startPoint y: 510, endPoint x: 923, endPoint y: 492, distance: 18.7
click at [923, 492] on div "53149 53103 53207 53256 53208 53274 53131 53210 53290 53221 2" at bounding box center [636, 326] width 1273 height 521
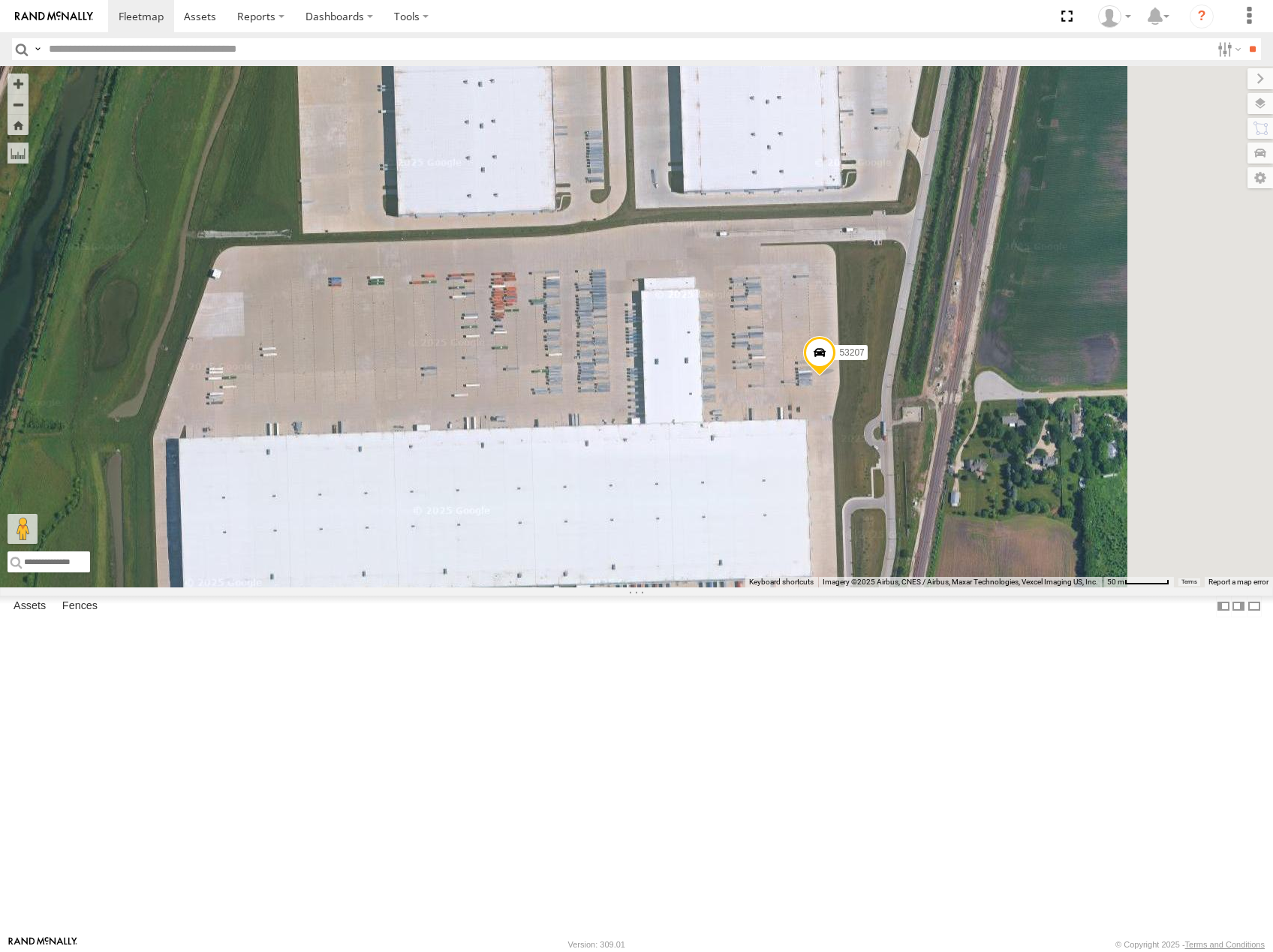
drag, startPoint x: 1043, startPoint y: 640, endPoint x: 943, endPoint y: 587, distance: 113.2
click at [944, 587] on div "53149 53103 53207 53256 53208 53274 53131 53210 53290 53221" at bounding box center [636, 326] width 1273 height 521
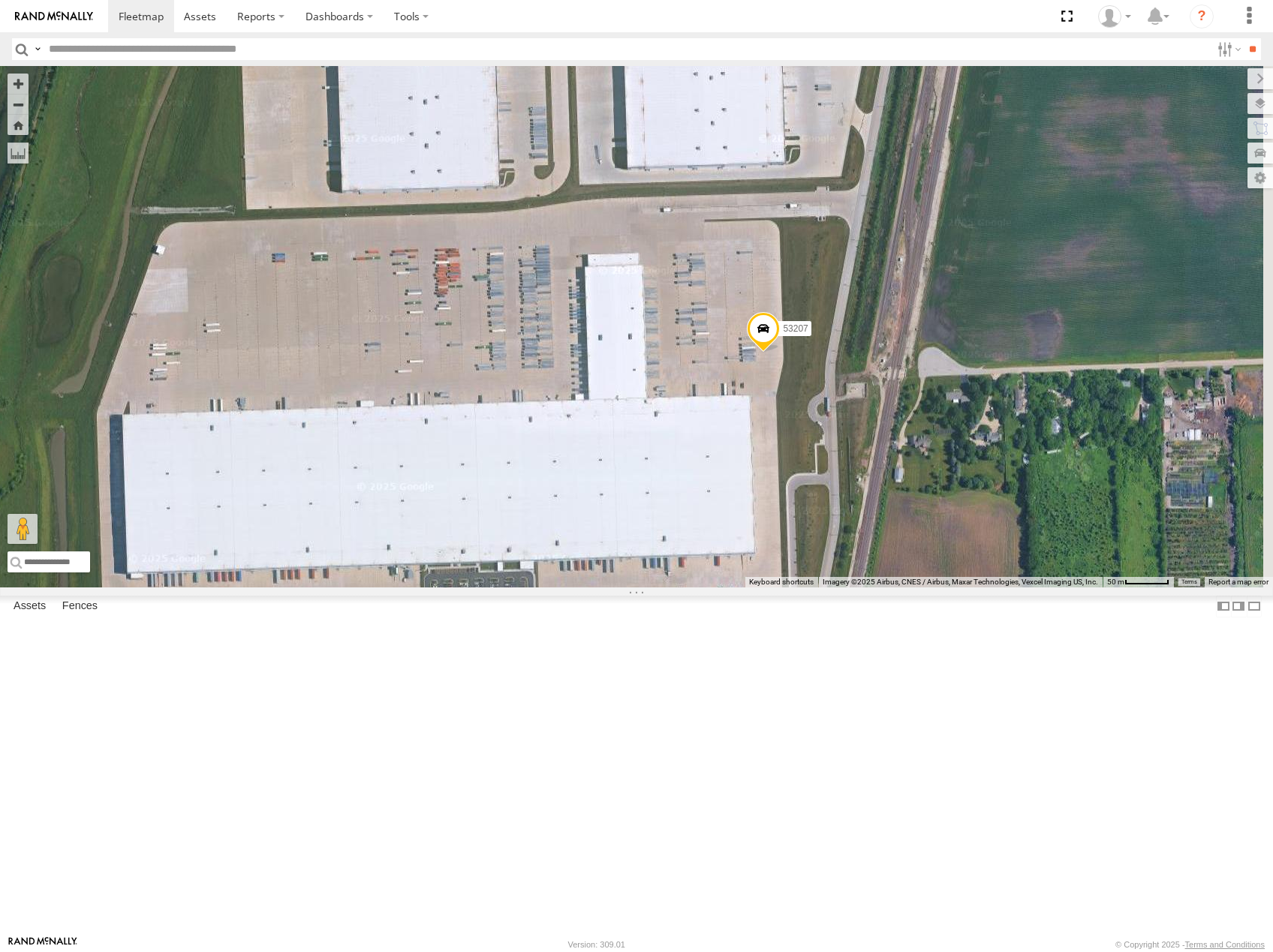
click at [780, 353] on span at bounding box center [763, 332] width 33 height 41
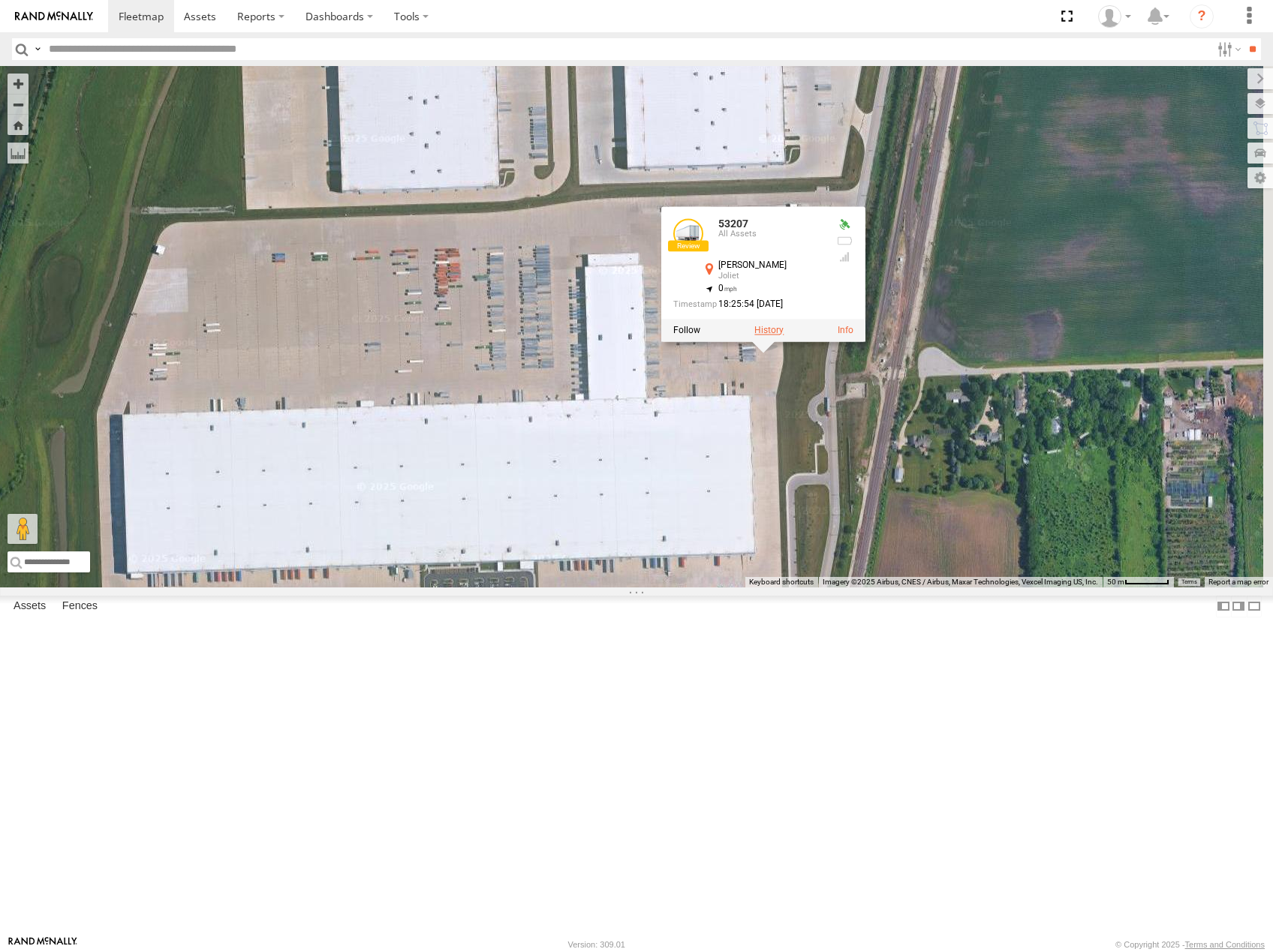
click at [784, 336] on label at bounding box center [768, 330] width 29 height 11
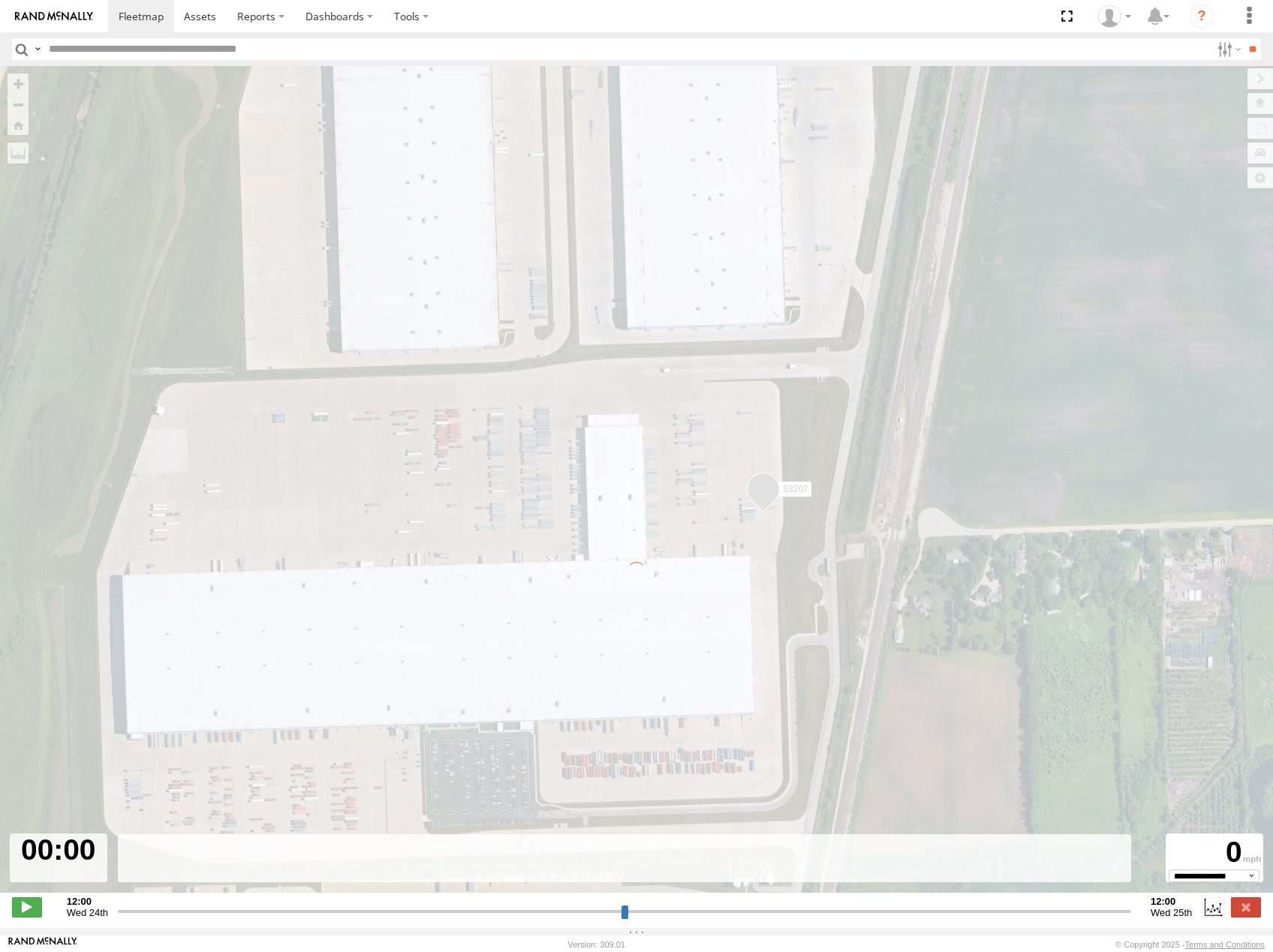
type input "**********"
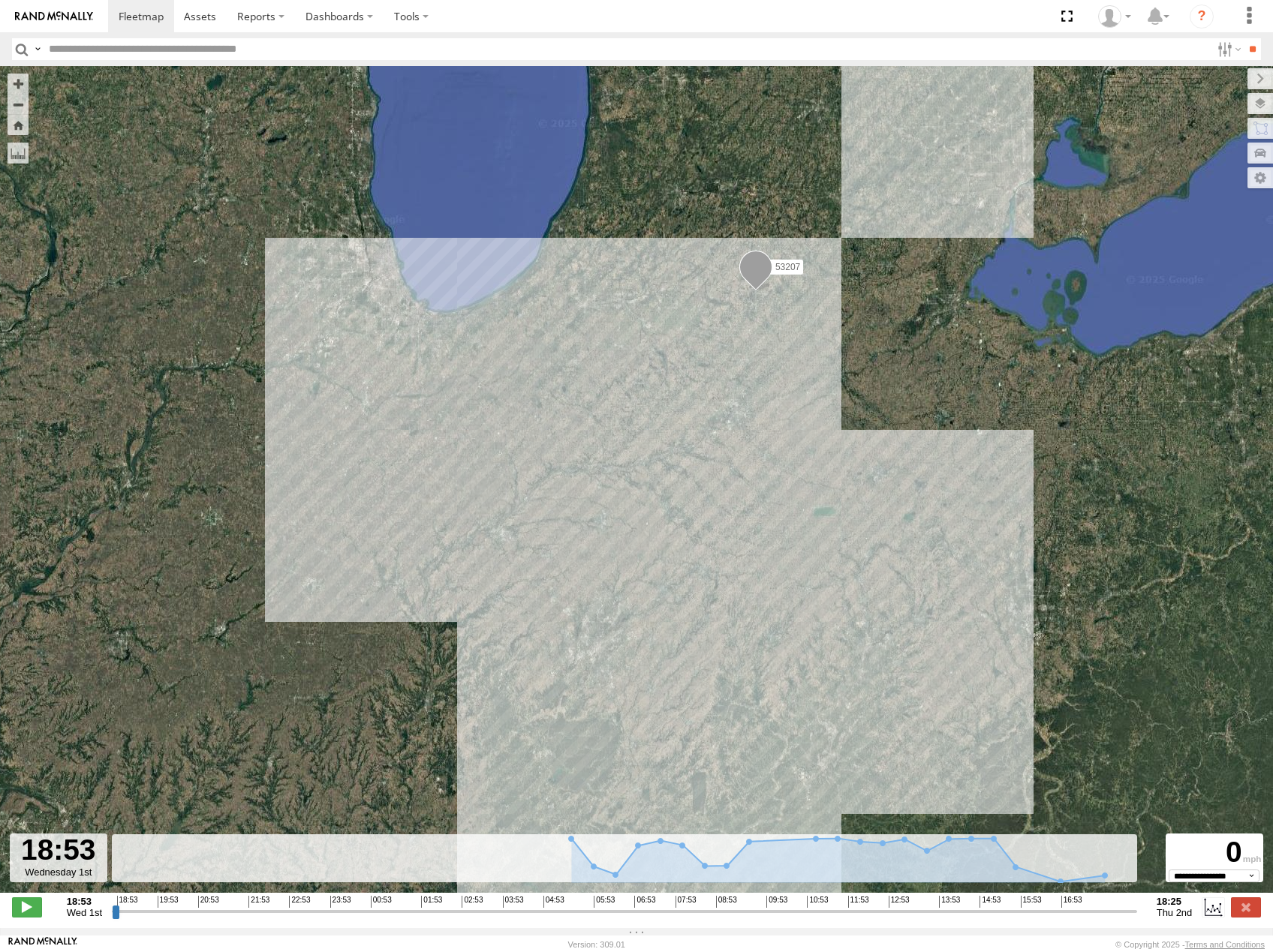
drag, startPoint x: 507, startPoint y: 612, endPoint x: 860, endPoint y: 670, distance: 357.7
click at [860, 670] on div "53207" at bounding box center [636, 487] width 1273 height 843
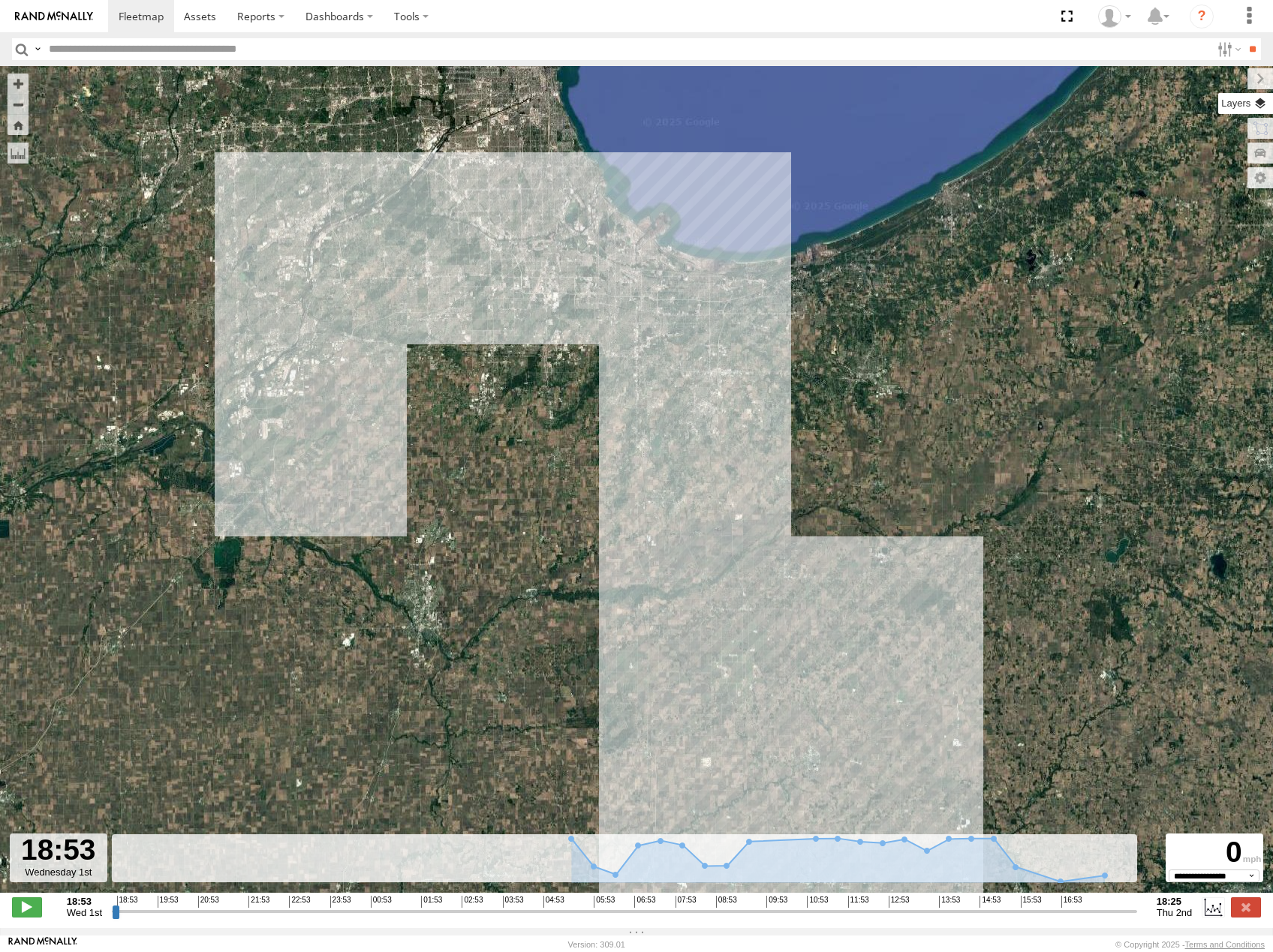
click at [1262, 108] on label at bounding box center [1245, 104] width 55 height 21
click at [0, 0] on span "Basemaps" at bounding box center [0, 0] width 0 height 0
click at [0, 0] on span "Roadmap" at bounding box center [0, 0] width 0 height 0
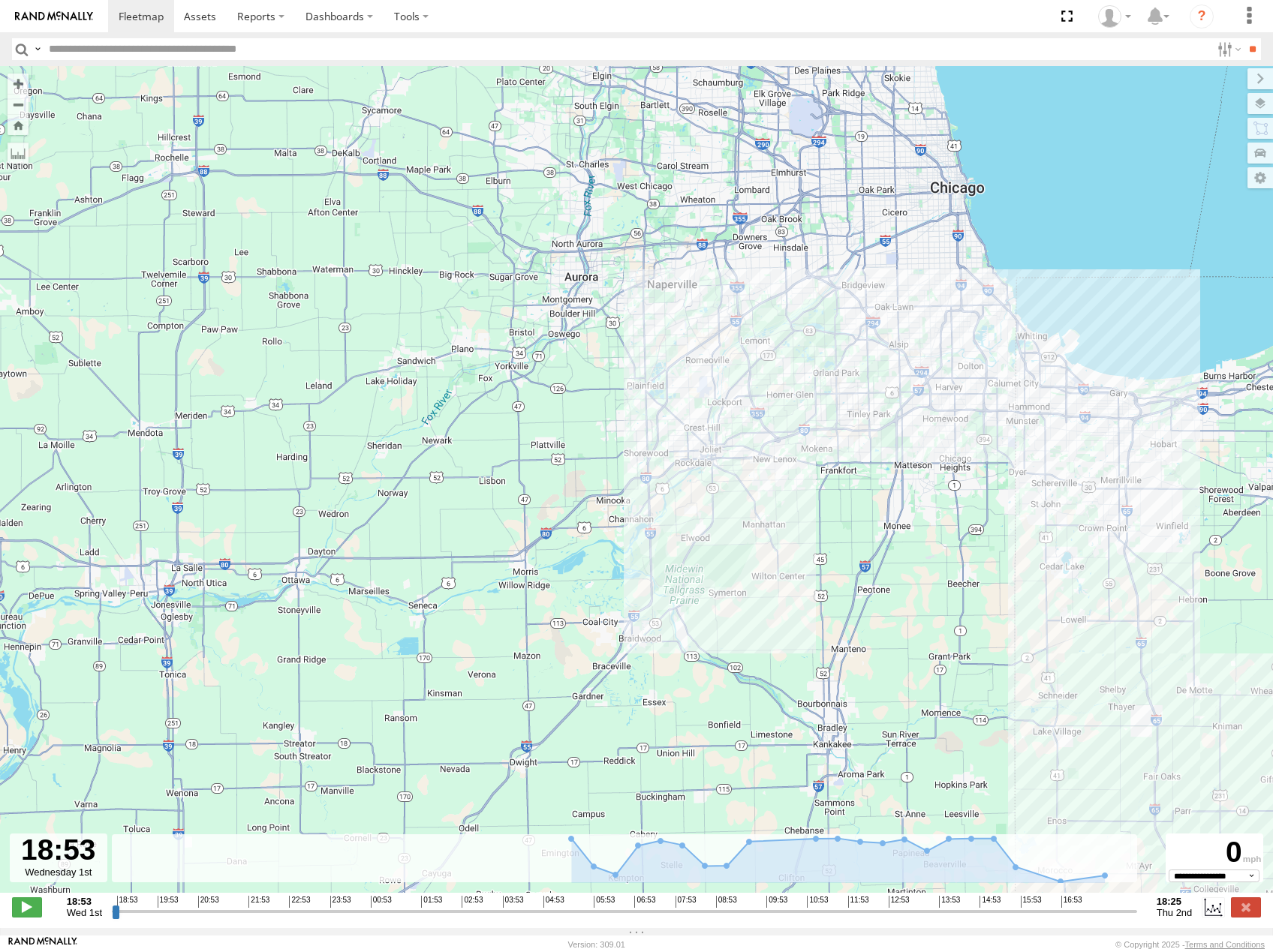
drag, startPoint x: 892, startPoint y: 450, endPoint x: 988, endPoint y: 456, distance: 96.2
click at [988, 456] on div "53207" at bounding box center [636, 487] width 1273 height 843
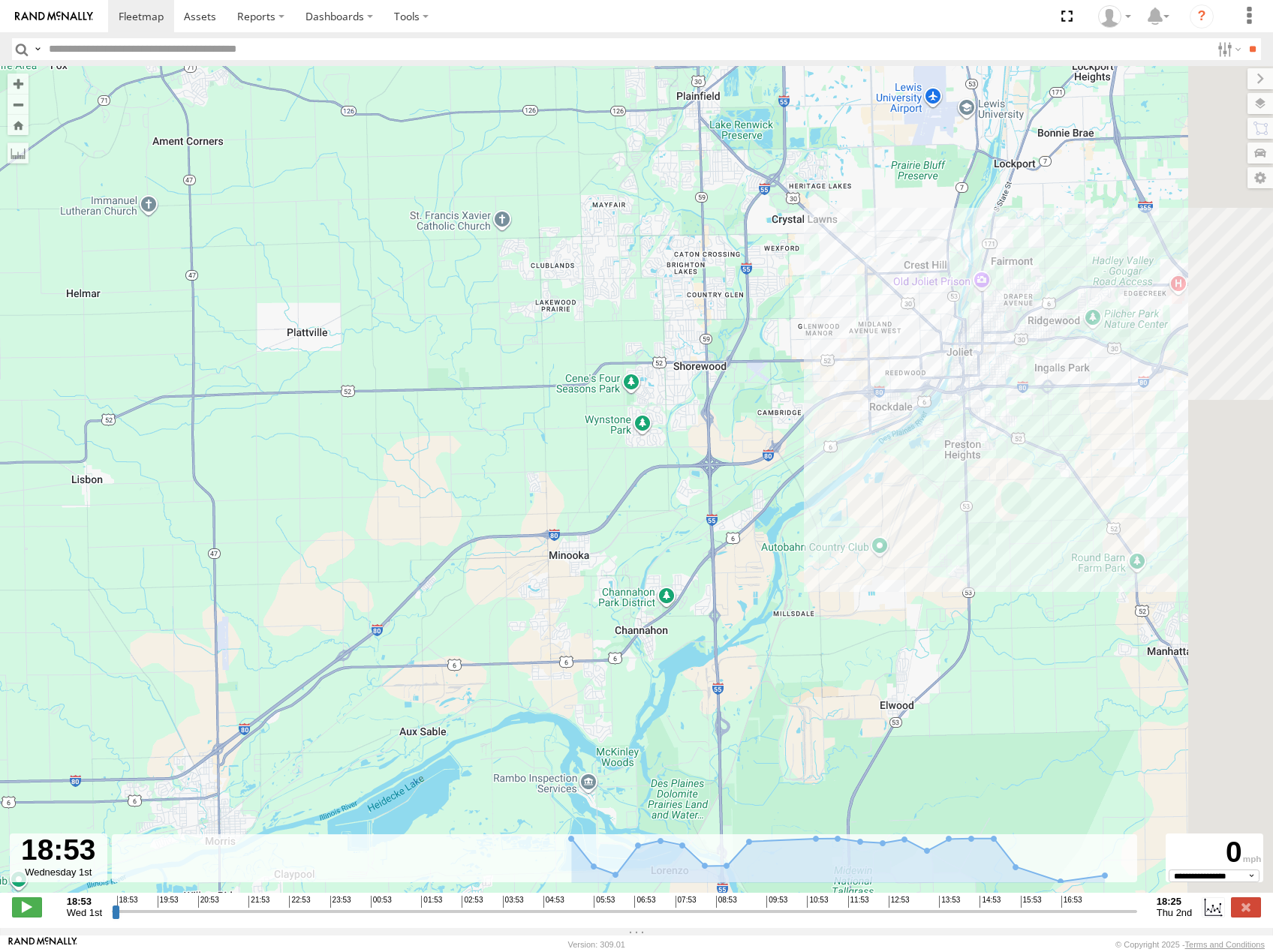
drag, startPoint x: 714, startPoint y: 491, endPoint x: 632, endPoint y: 497, distance: 82.2
click at [632, 497] on div "53207" at bounding box center [636, 487] width 1273 height 843
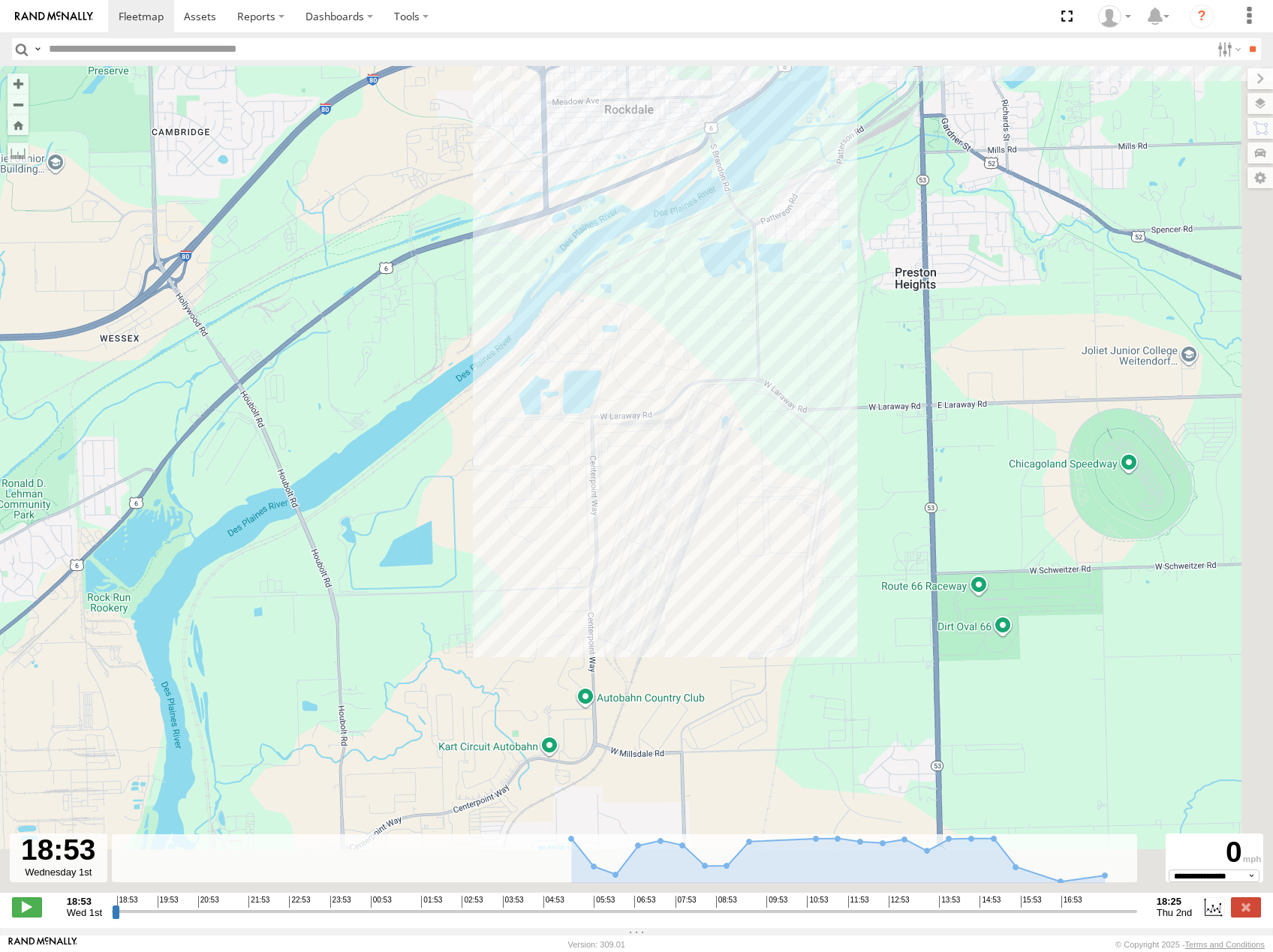
drag, startPoint x: 868, startPoint y: 553, endPoint x: 833, endPoint y: 466, distance: 93.8
click at [833, 466] on div "53207" at bounding box center [636, 487] width 1273 height 843
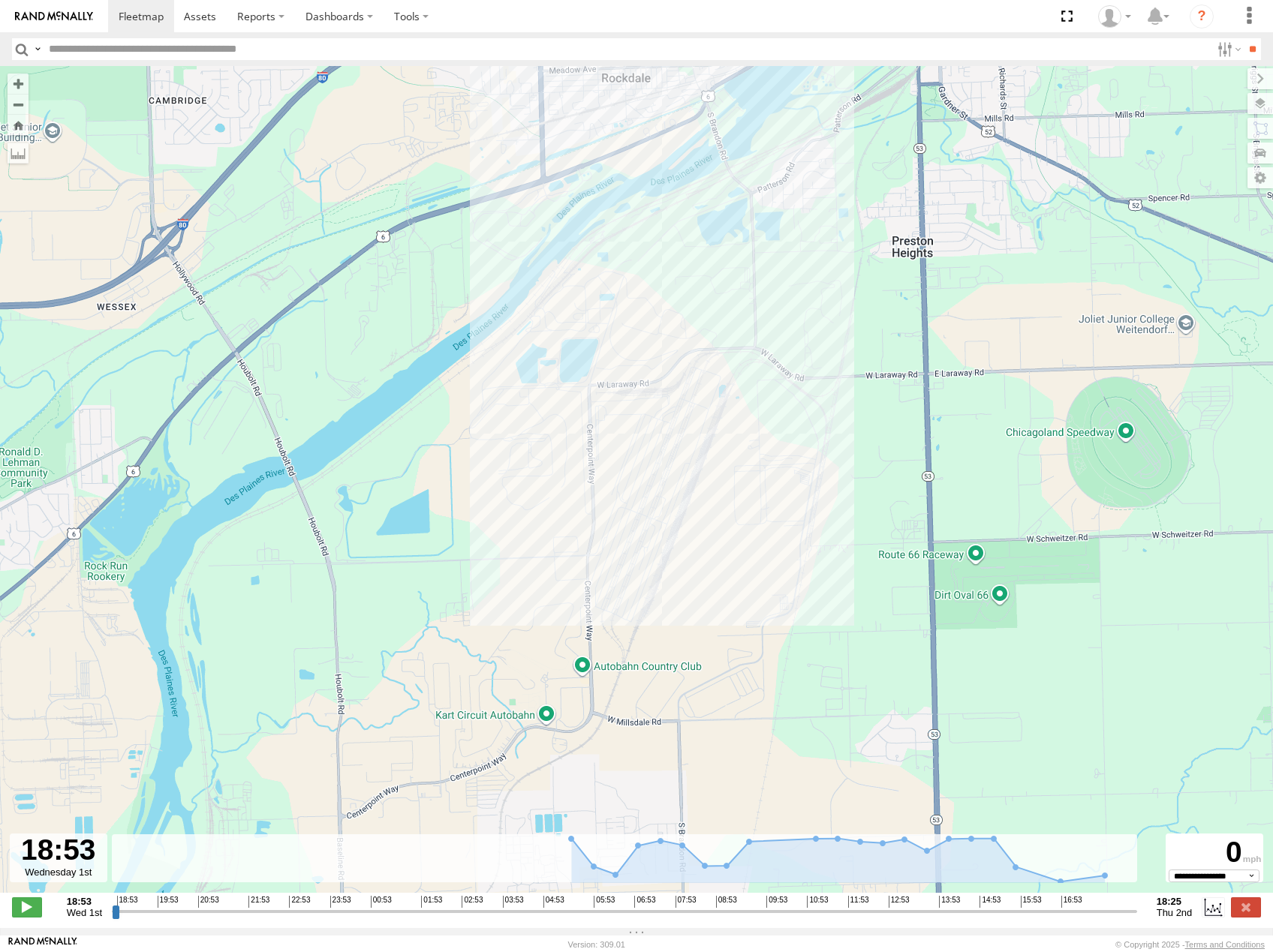
click at [0, 0] on span "Satellite" at bounding box center [0, 0] width 0 height 0
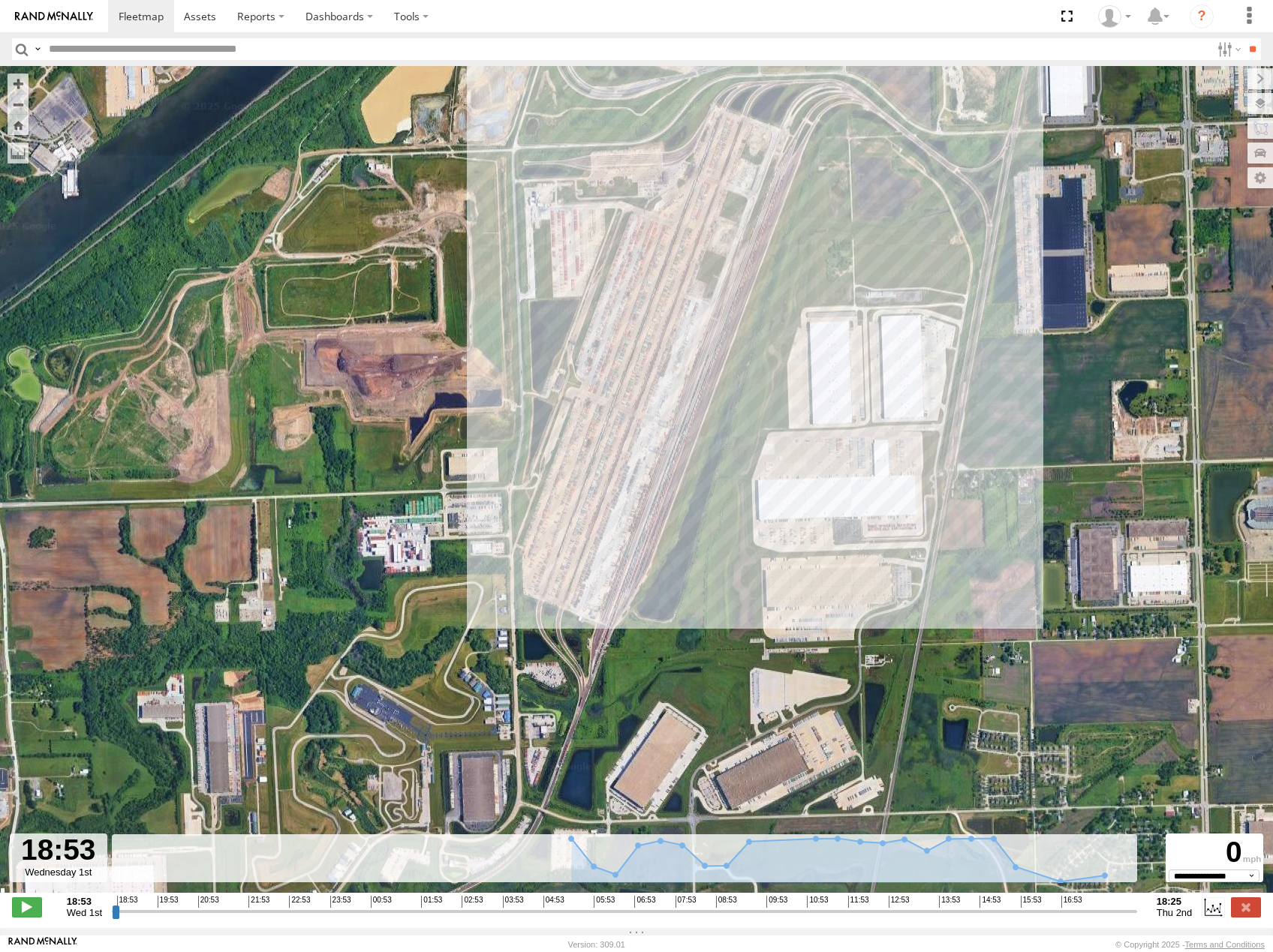
click at [0, 0] on span "Roadmap" at bounding box center [0, 0] width 0 height 0
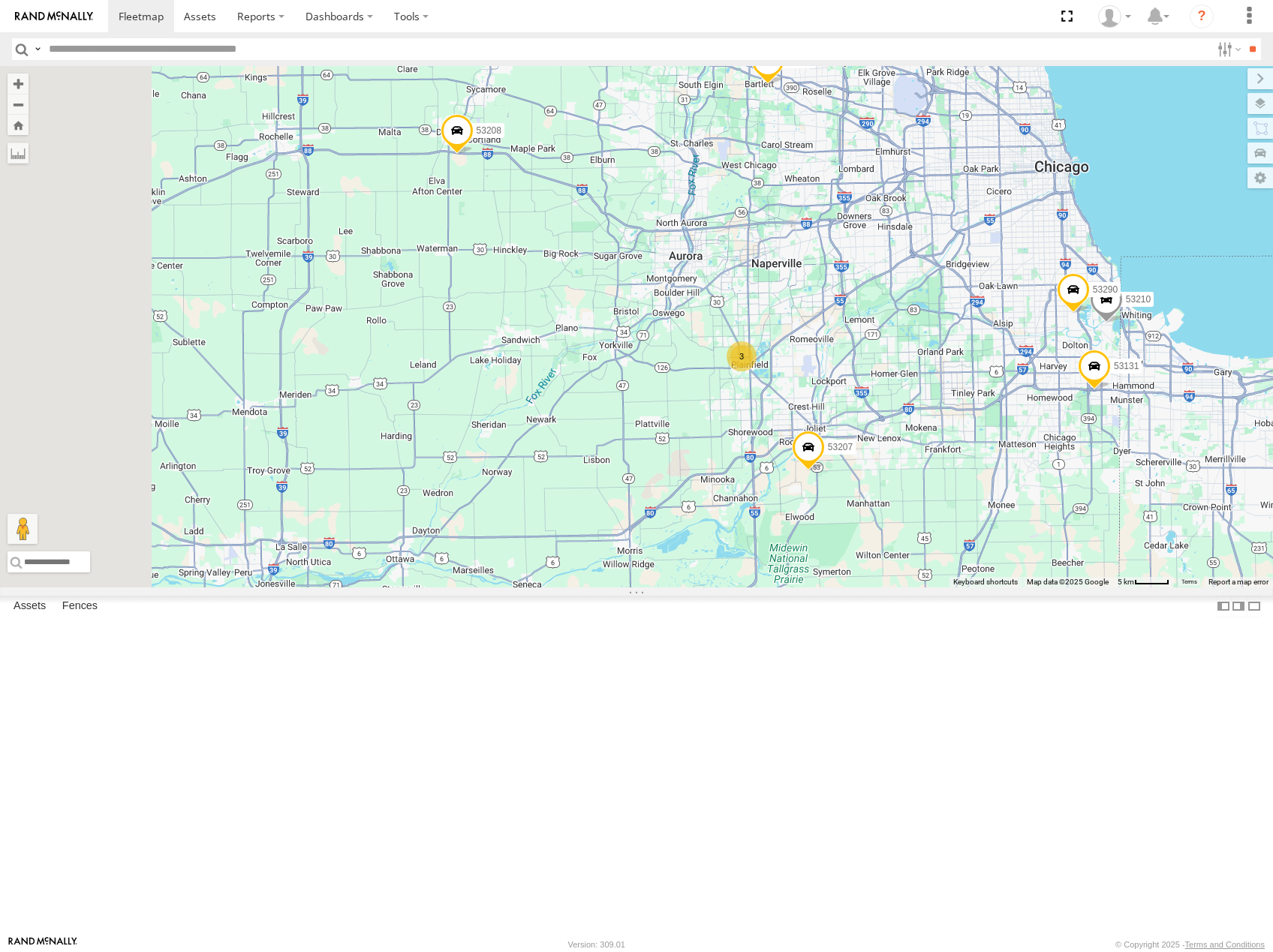
drag, startPoint x: 846, startPoint y: 504, endPoint x: 1031, endPoint y: 516, distance: 185.4
click at [1031, 516] on div "53216 53105 53219 53269 53249 53252 53225 53103 53256 53289 53208 53274 53134 5…" at bounding box center [636, 326] width 1273 height 521
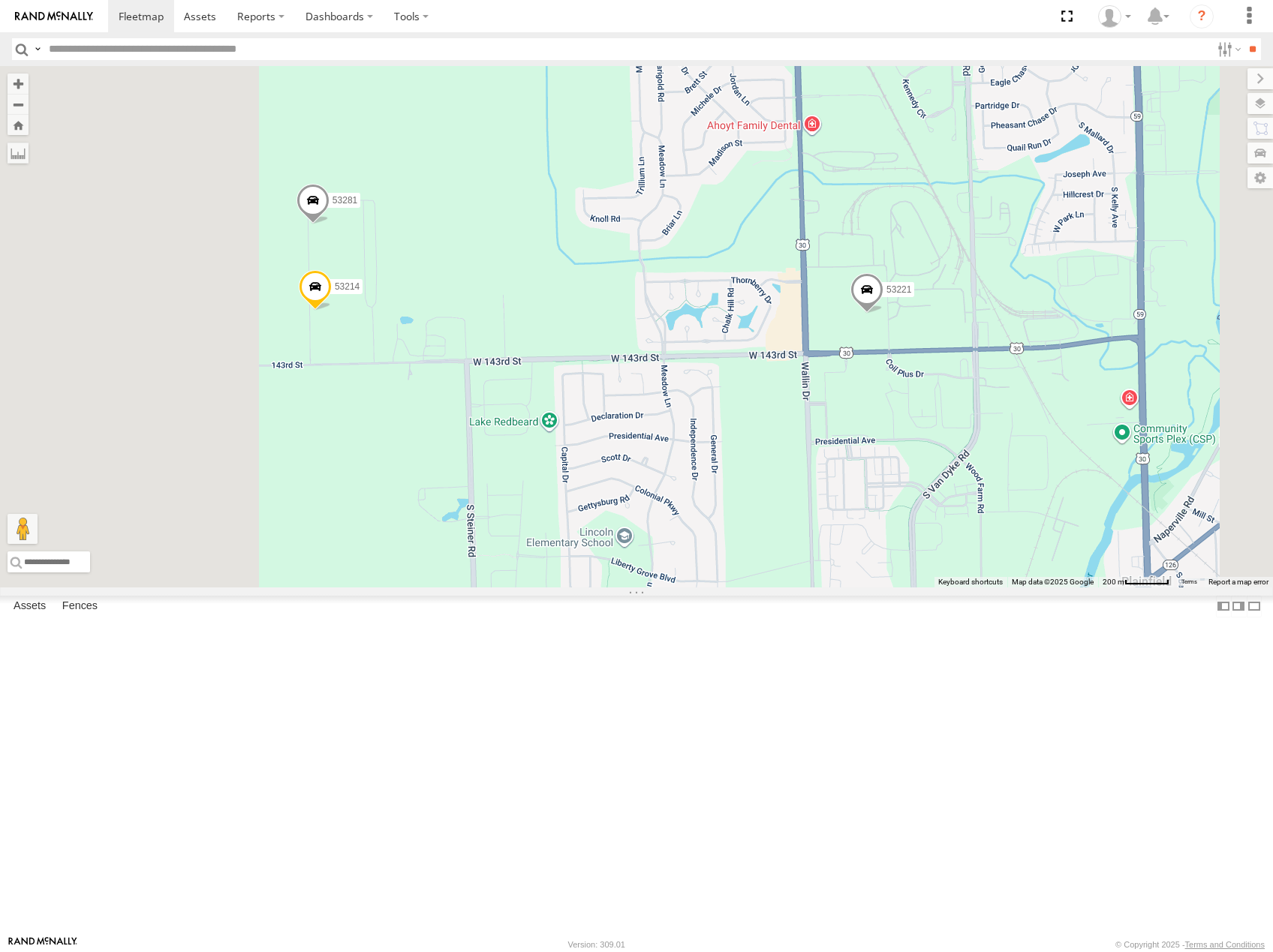
drag, startPoint x: 827, startPoint y: 544, endPoint x: 933, endPoint y: 546, distance: 106.0
click at [933, 546] on div "53216 53105 53219 53269 53249 53252 53225 53103 53256 53289 53208 53274 53134 5…" at bounding box center [636, 326] width 1273 height 521
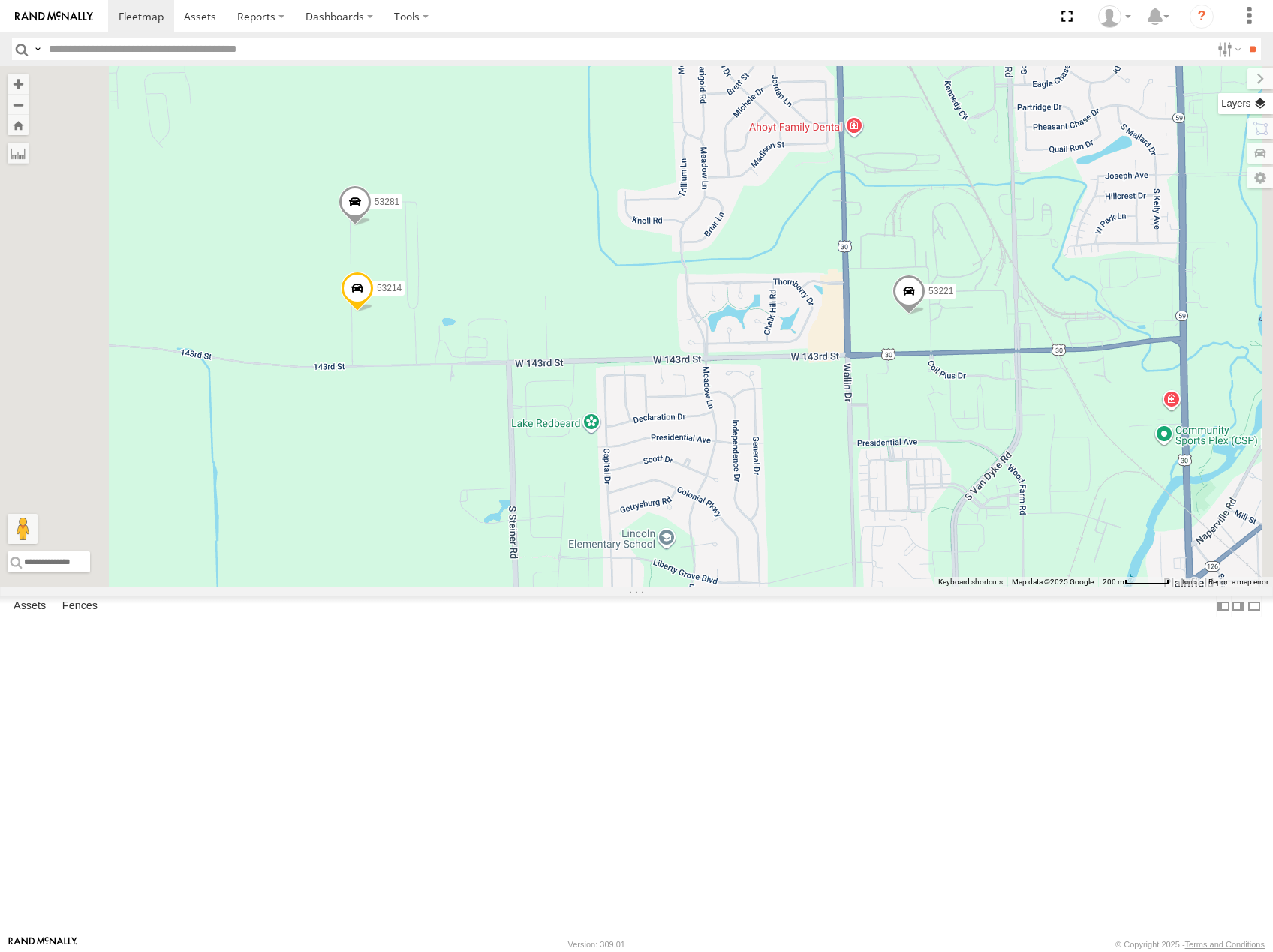
click at [1260, 99] on label at bounding box center [1245, 104] width 55 height 21
click at [0, 0] on span "Basemaps" at bounding box center [0, 0] width 0 height 0
click at [0, 0] on span "Satellite" at bounding box center [0, 0] width 0 height 0
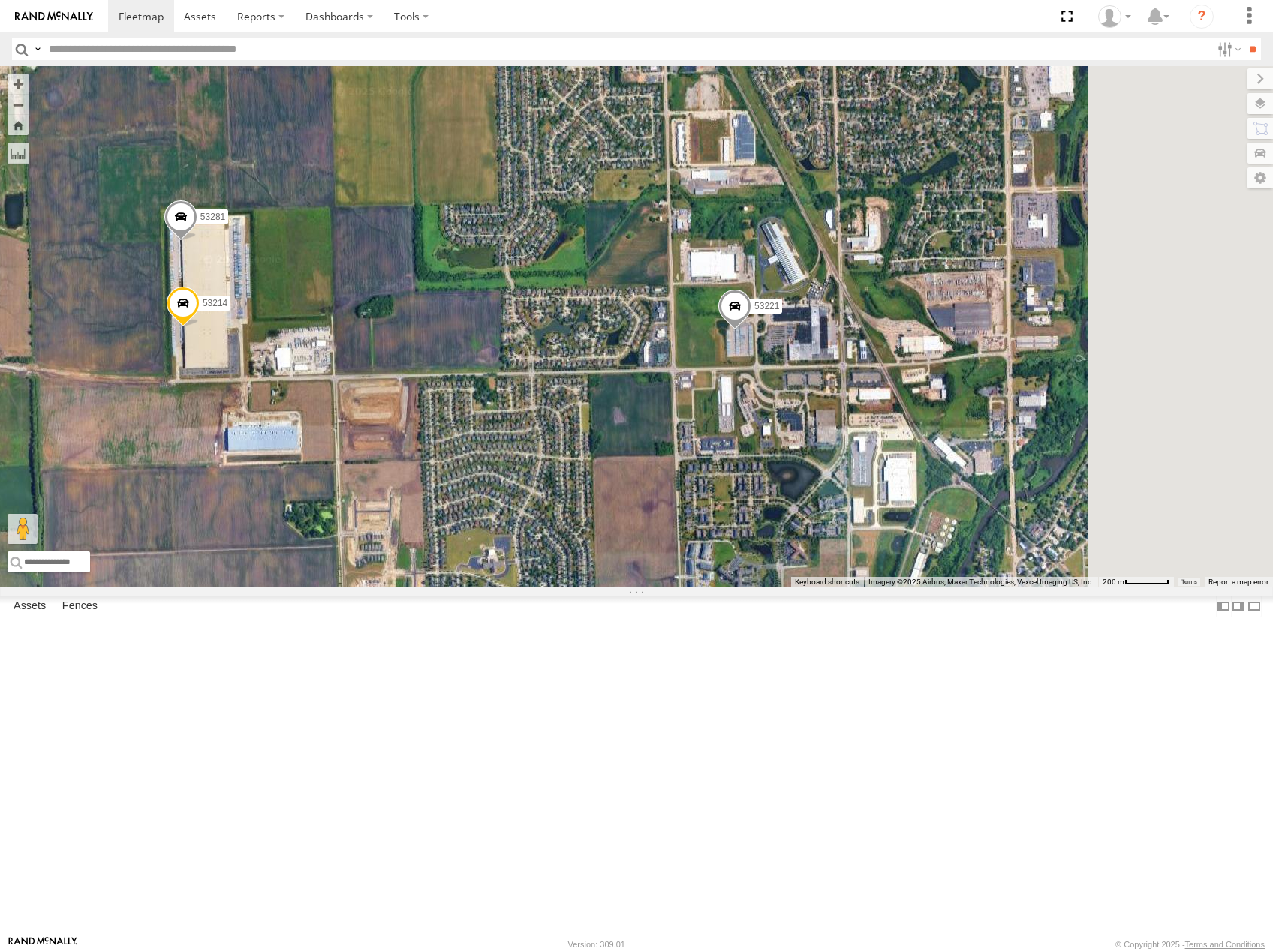
drag, startPoint x: 955, startPoint y: 514, endPoint x: 757, endPoint y: 525, distance: 198.3
click at [757, 526] on div "53216 53105 53219 53269 53249 53252 53225 53103 53256 53289 53208 53274 53134 5…" at bounding box center [636, 326] width 1273 height 521
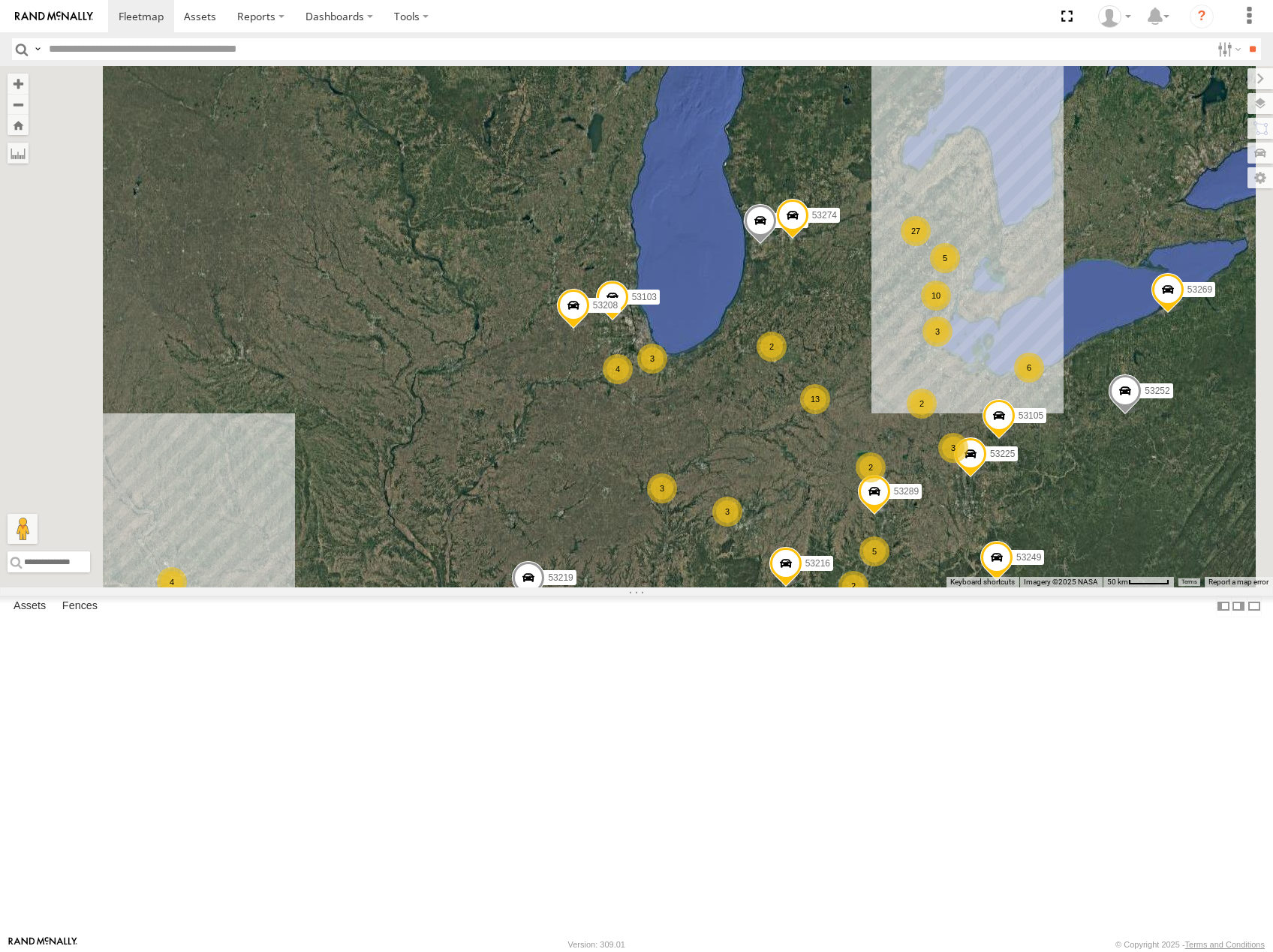
drag, startPoint x: 889, startPoint y: 755, endPoint x: 808, endPoint y: 604, distance: 171.4
click at [810, 587] on div "53216 53105 53219 53269 53249 53252 53225 53103 53256 53289 53208 53274 53134 1…" at bounding box center [636, 326] width 1273 height 521
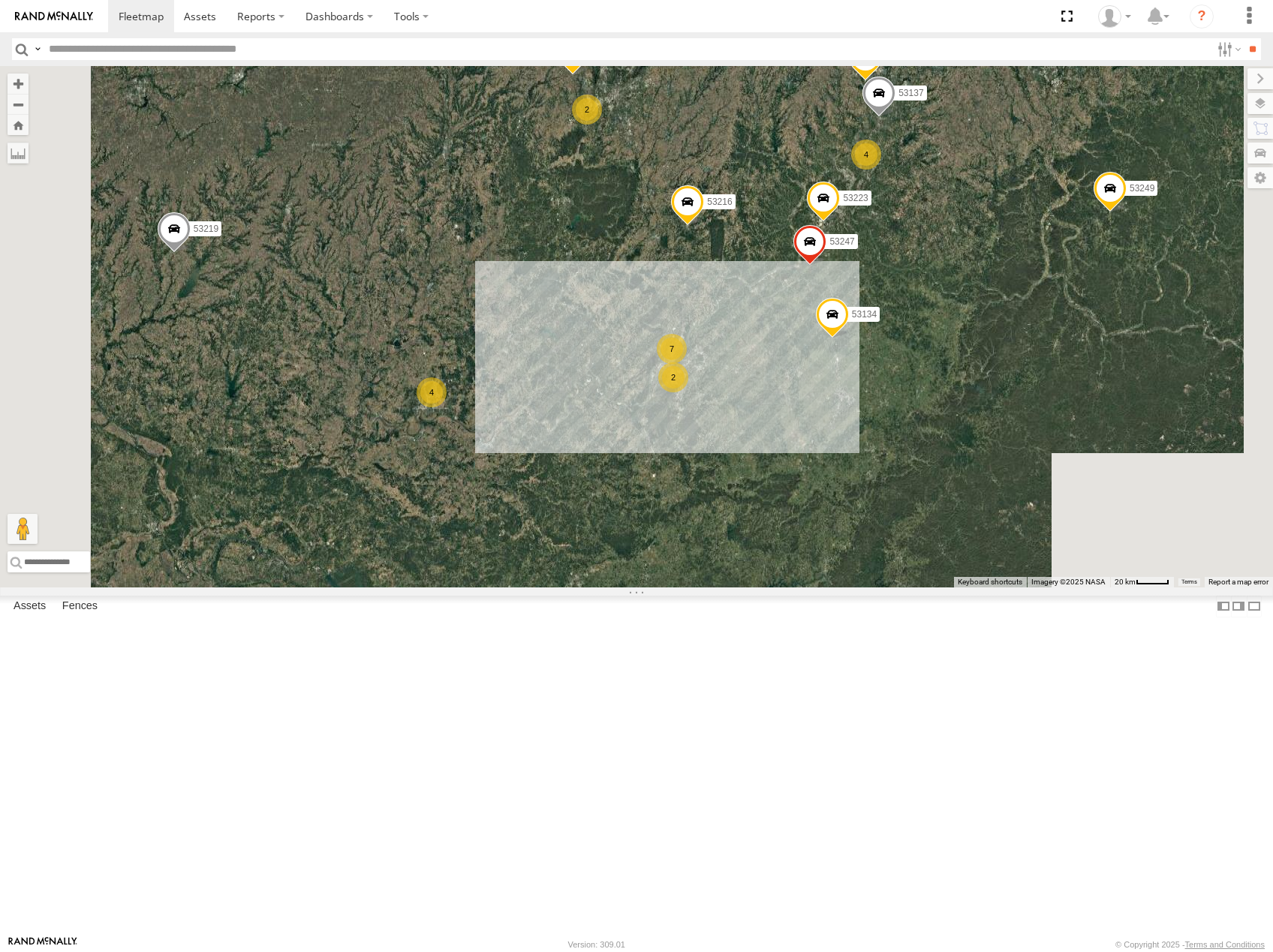
drag, startPoint x: 791, startPoint y: 608, endPoint x: 710, endPoint y: 502, distance: 133.4
click at [712, 506] on div "53216 53105 53219 53269 53249 53252 53225 53103 53256 53289 53208 53274 53134 1…" at bounding box center [636, 326] width 1273 height 521
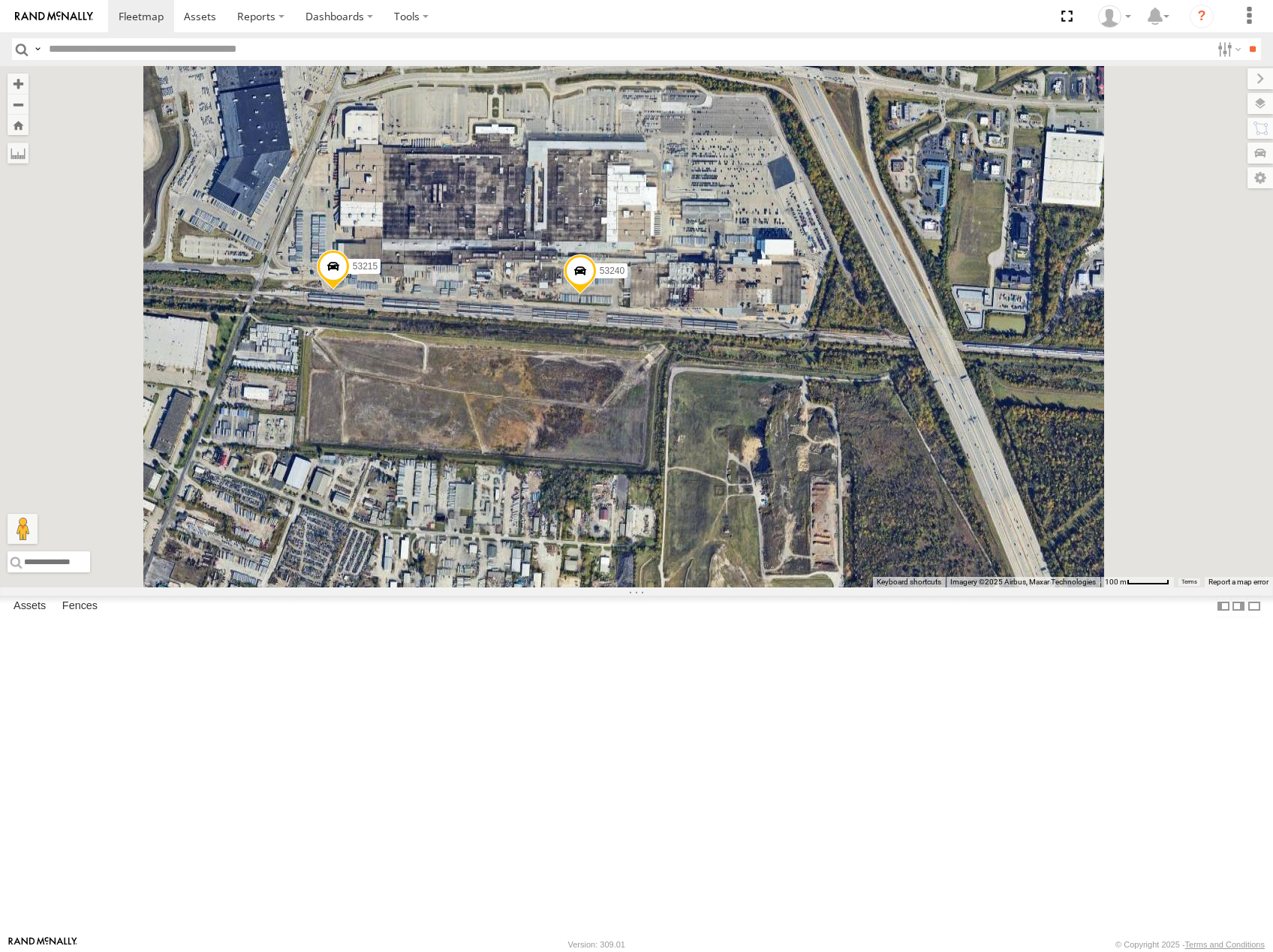
click at [350, 290] on span at bounding box center [333, 270] width 33 height 41
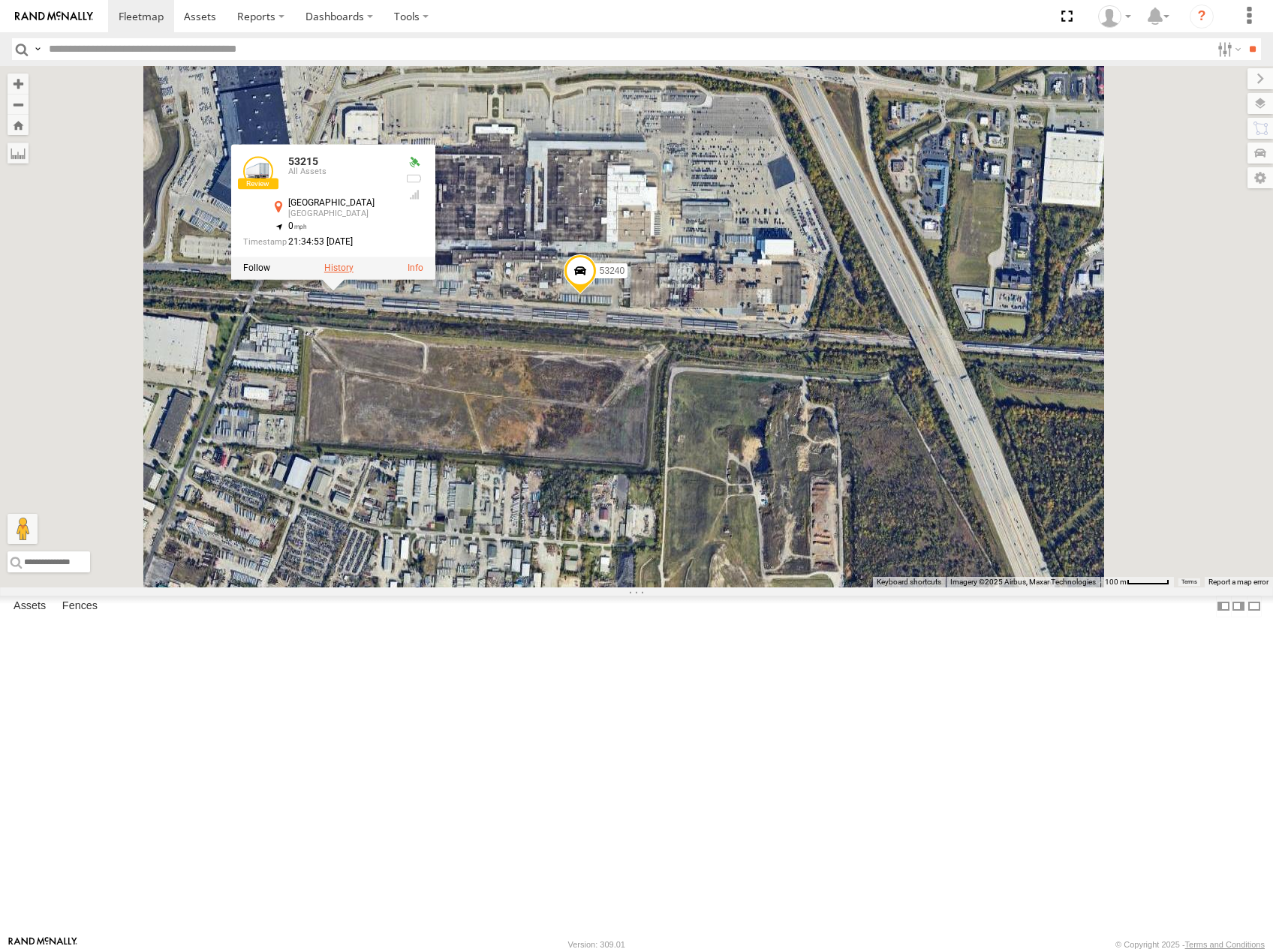
click at [354, 274] on label at bounding box center [338, 268] width 29 height 11
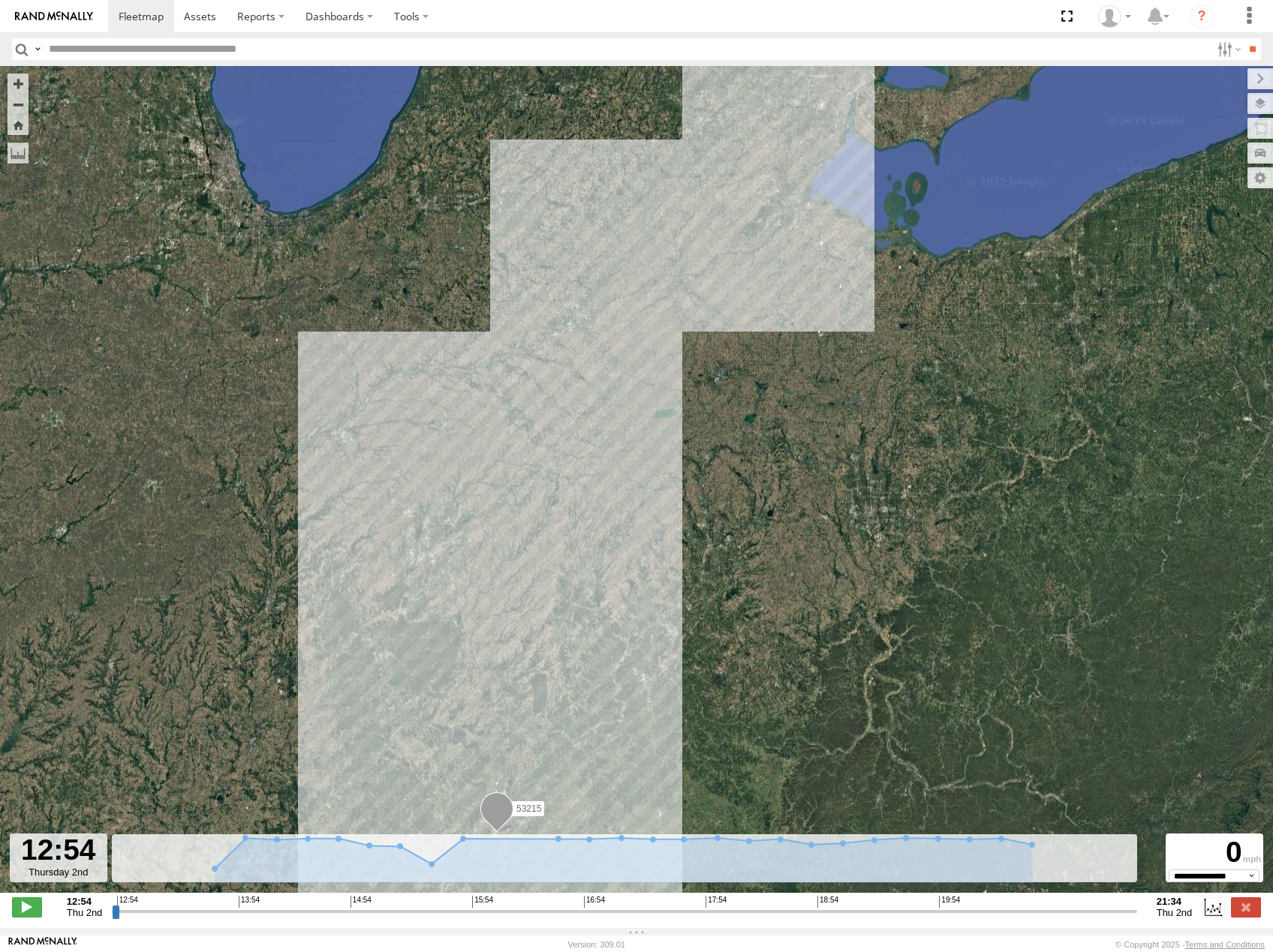
drag, startPoint x: 585, startPoint y: 716, endPoint x: 780, endPoint y: 506, distance: 286.6
click at [780, 506] on div "53215" at bounding box center [636, 487] width 1273 height 843
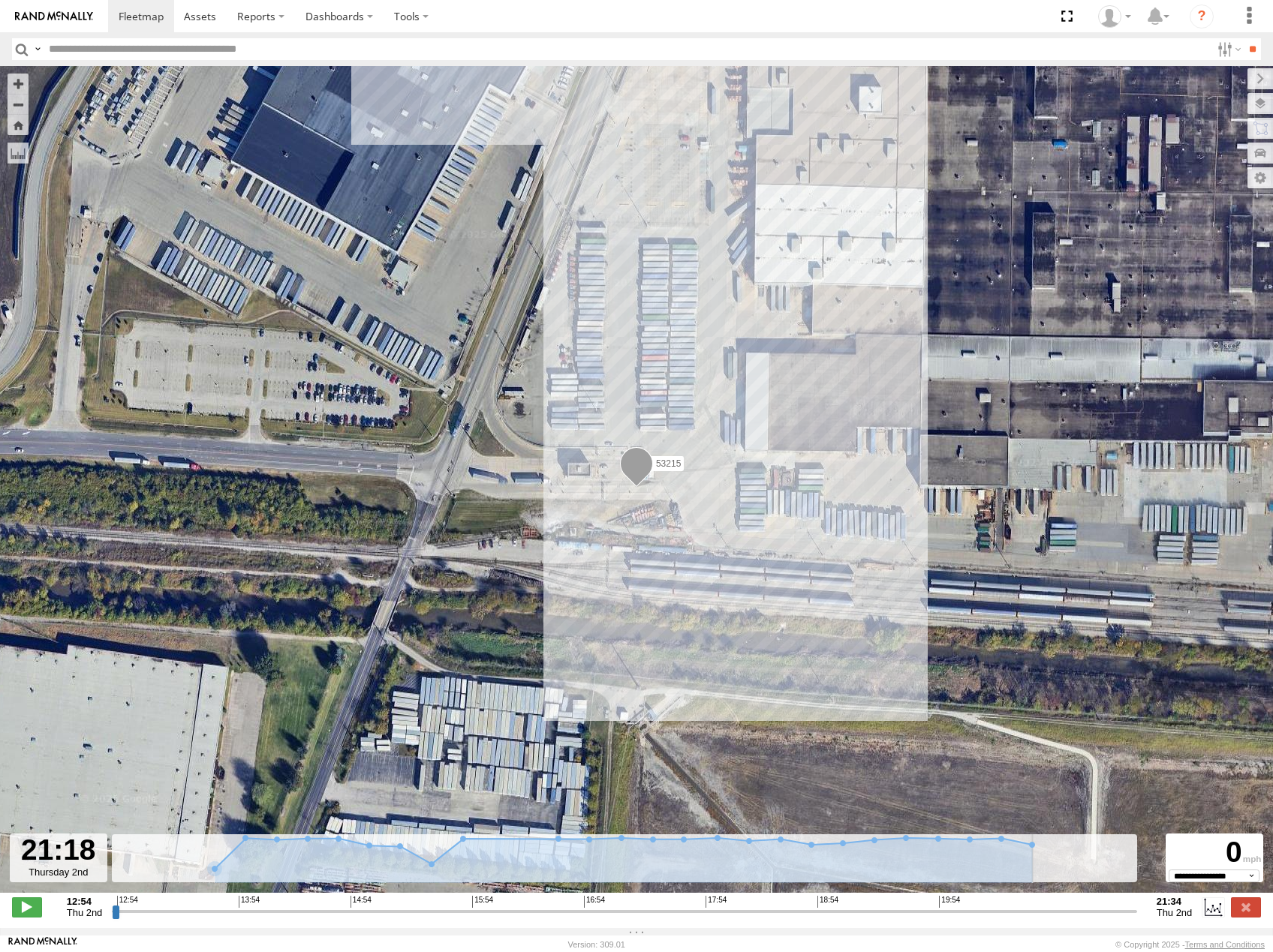
drag, startPoint x: 115, startPoint y: 923, endPoint x: 1099, endPoint y: 943, distance: 984.2
type input "**********"
click at [1099, 918] on input "range" at bounding box center [625, 911] width 1025 height 14
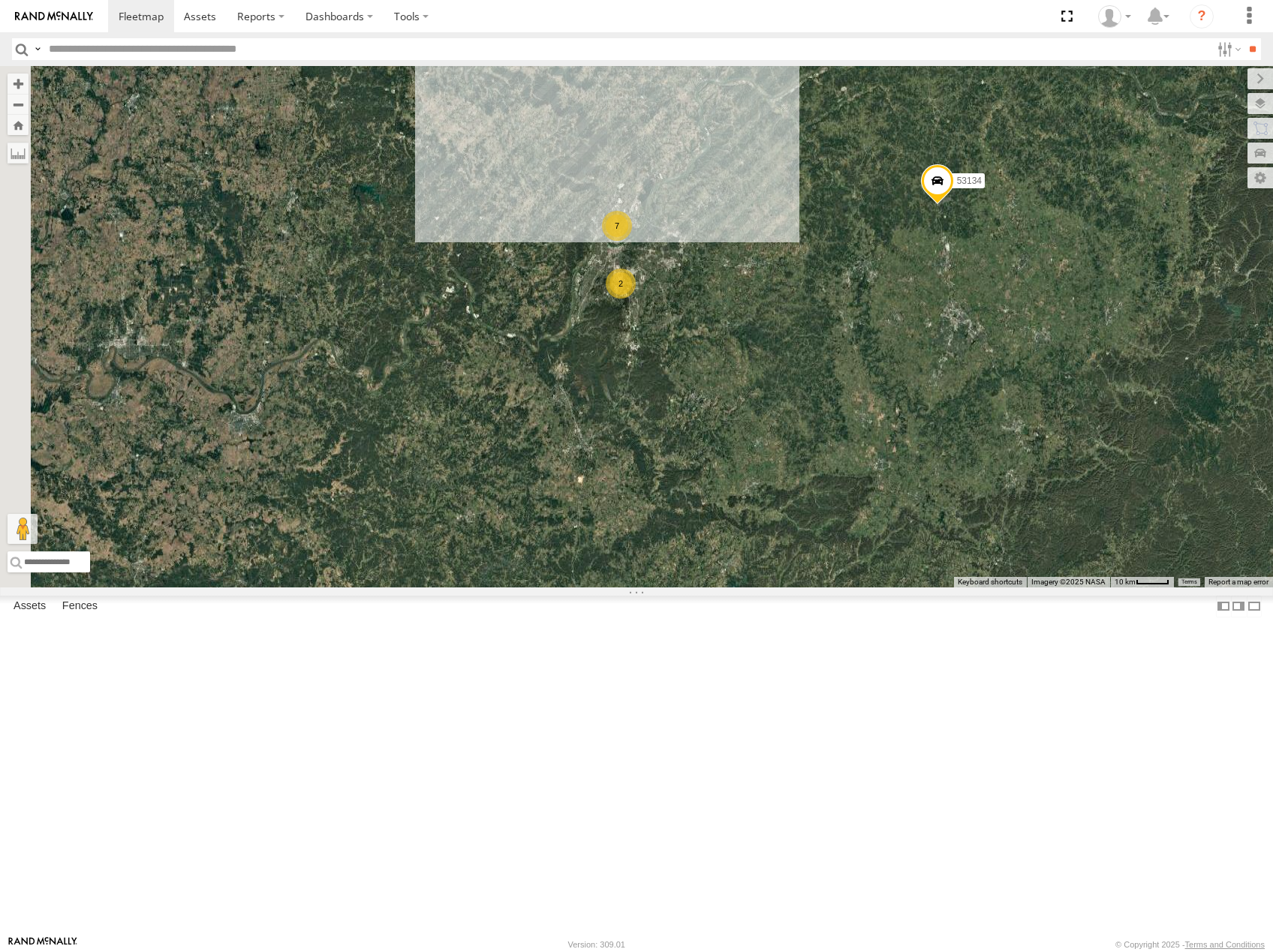
drag, startPoint x: 881, startPoint y: 652, endPoint x: 1046, endPoint y: 448, distance: 262.4
click at [1046, 448] on div "53216 53105 53219 53269 53249 53252 53225 53103 53256 53289 53208 53274 53134 5…" at bounding box center [636, 326] width 1273 height 521
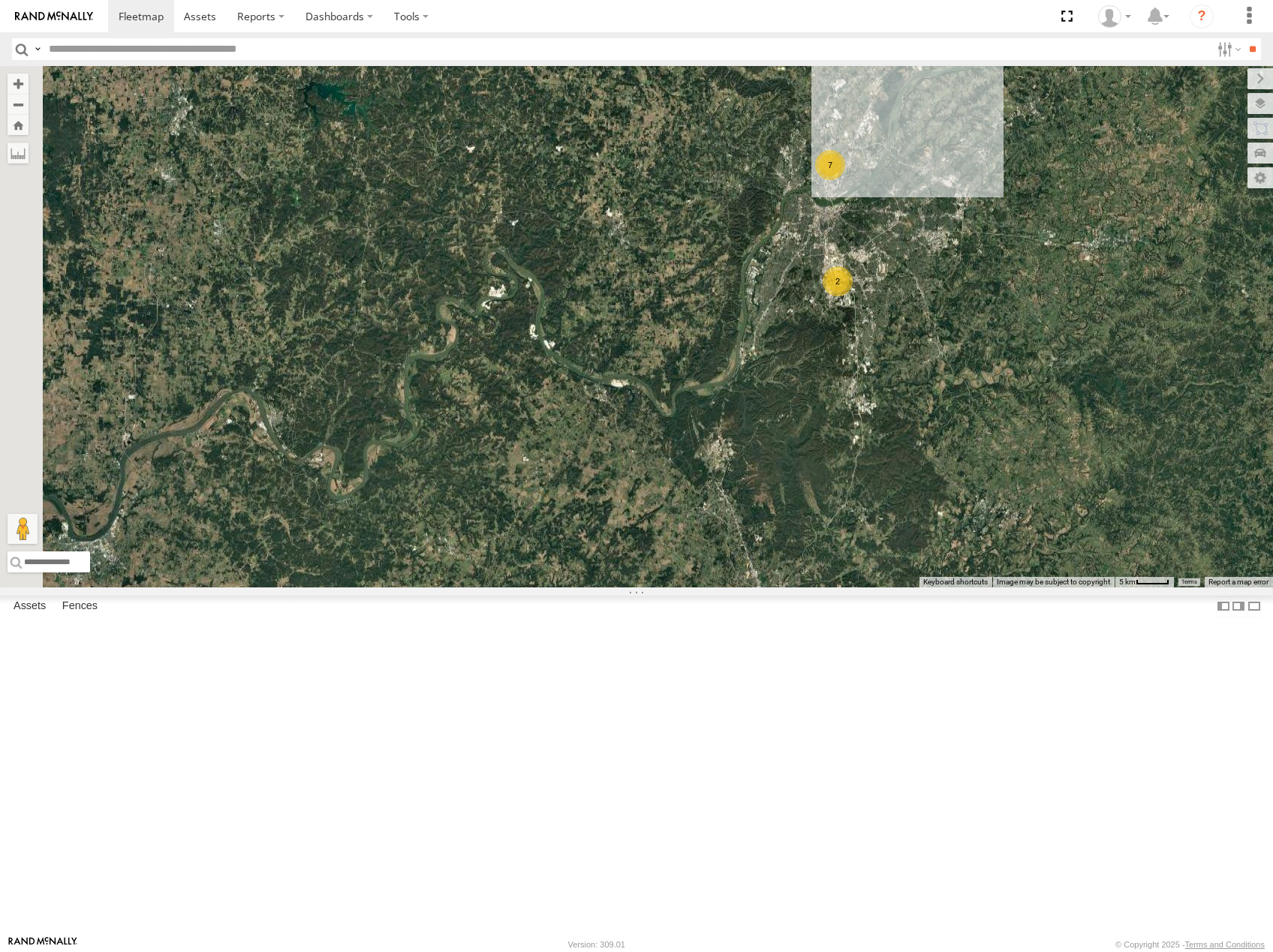
drag, startPoint x: 943, startPoint y: 306, endPoint x: 1078, endPoint y: 377, distance: 152.5
click at [1078, 377] on div "53216 53105 53219 53269 53249 53252 53225 53103 53256 53289 53208 53274 53134 5…" at bounding box center [636, 326] width 1273 height 521
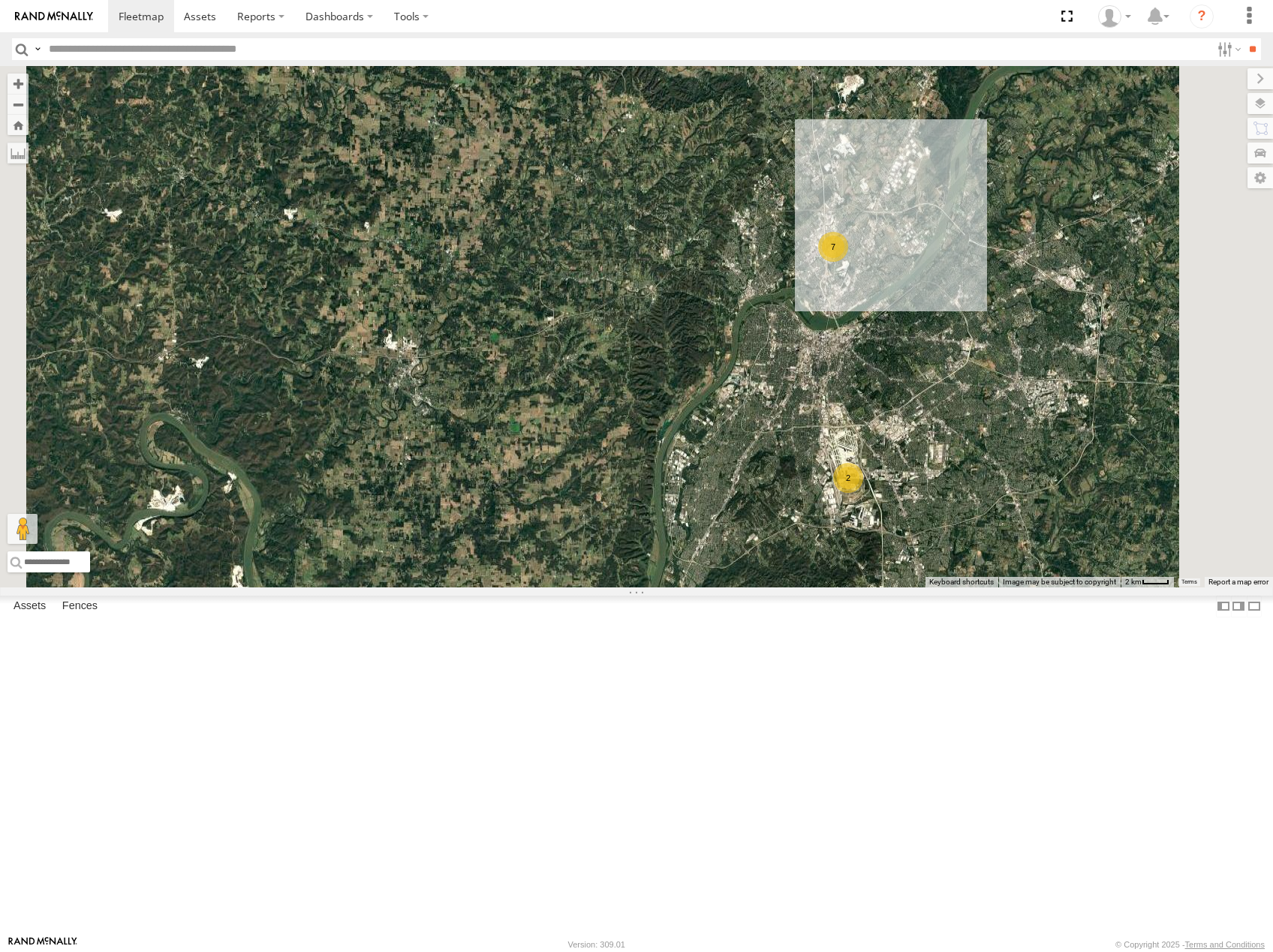
drag, startPoint x: 1113, startPoint y: 565, endPoint x: 1070, endPoint y: 418, distance: 153.2
click at [1074, 421] on div "53216 53105 53219 53269 53249 53252 53225 53103 53256 53289 53208 53274 53134 5…" at bounding box center [636, 326] width 1273 height 521
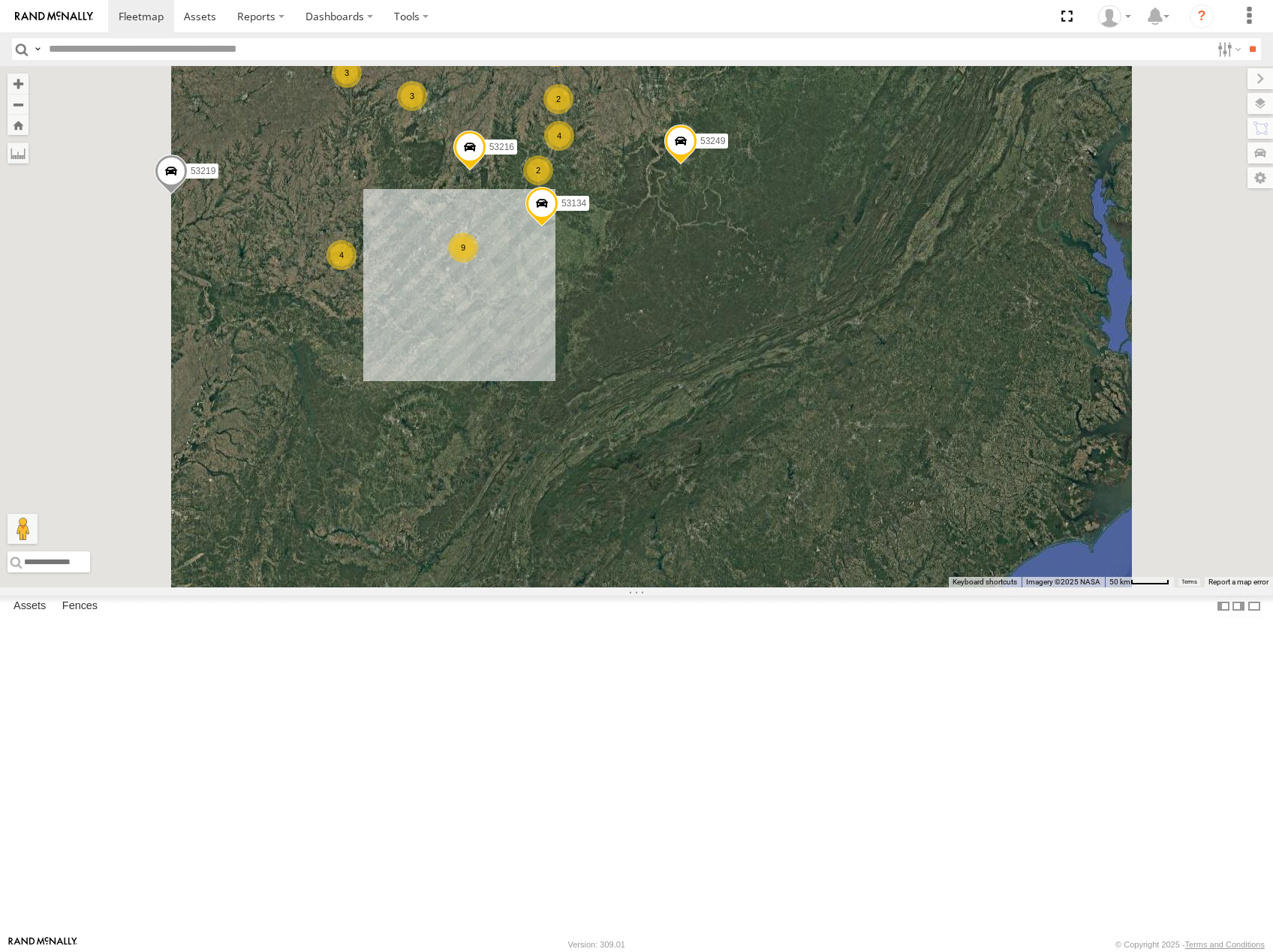
drag, startPoint x: 807, startPoint y: 428, endPoint x: 810, endPoint y: 440, distance: 12.4
click at [810, 440] on div "53216 53105 53219 53269 53249 53252 53225 53103 53256 53208 53274 53134 13 9 4 …" at bounding box center [636, 326] width 1273 height 521
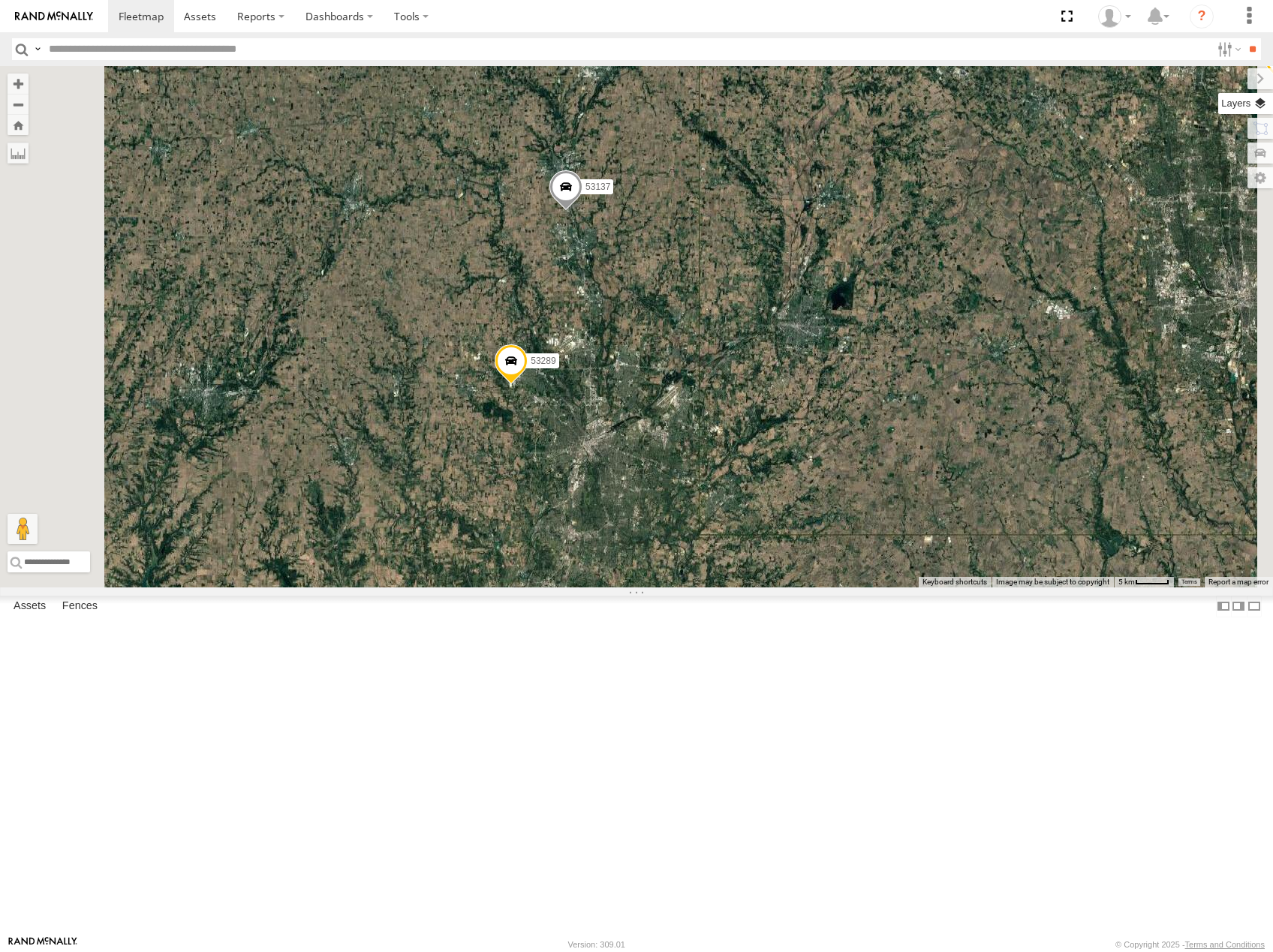
click at [1268, 105] on label at bounding box center [1245, 104] width 55 height 21
click at [0, 0] on span "Basemaps" at bounding box center [0, 0] width 0 height 0
click at [0, 0] on span "Roadmap" at bounding box center [0, 0] width 0 height 0
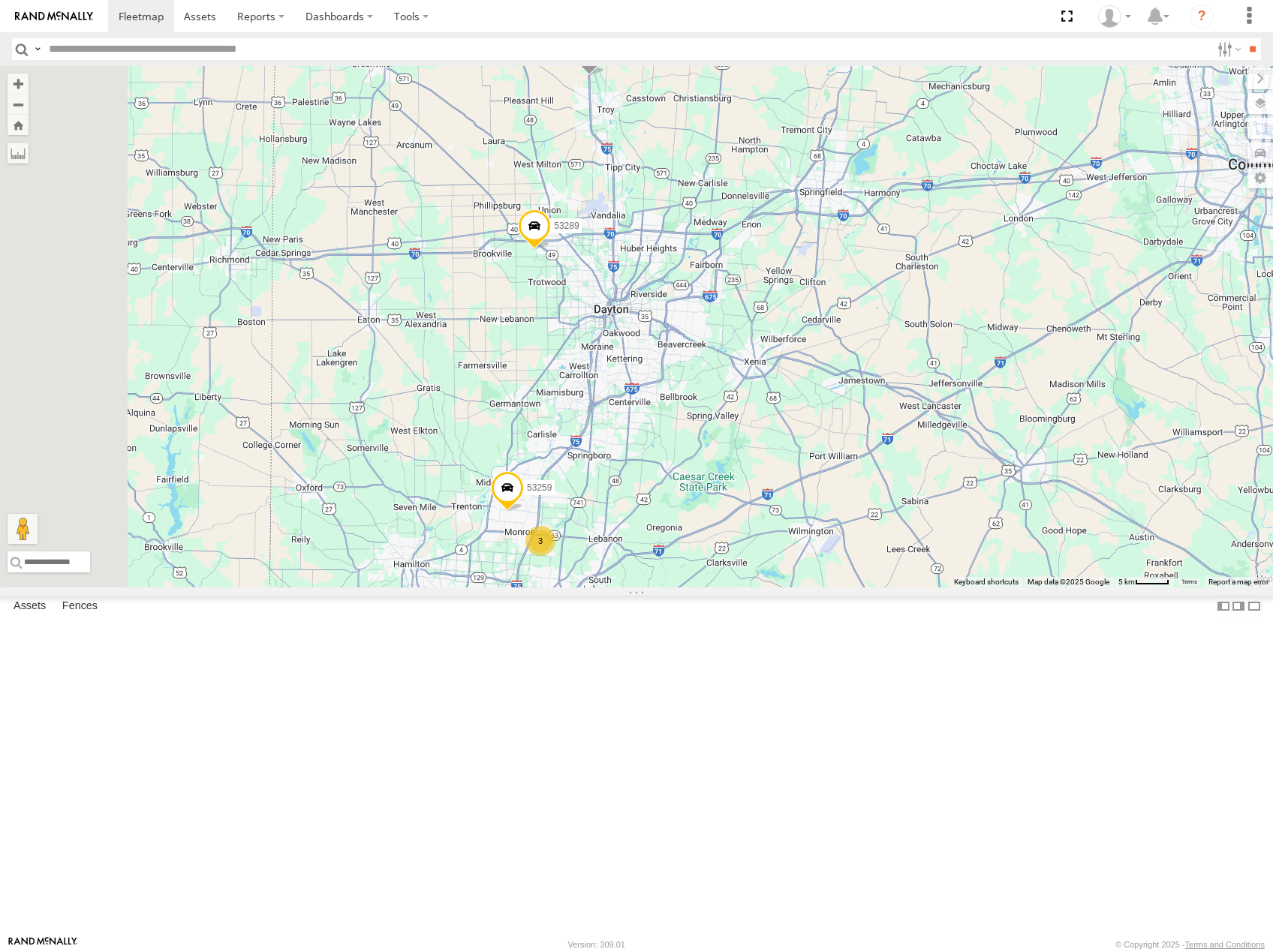
drag, startPoint x: 839, startPoint y: 669, endPoint x: 863, endPoint y: 522, distance: 148.9
click at [863, 524] on div "53216 53105 53219 53269 53249 53252 53225 53103 53256 53208 53274 53134 53223 5…" at bounding box center [636, 326] width 1273 height 521
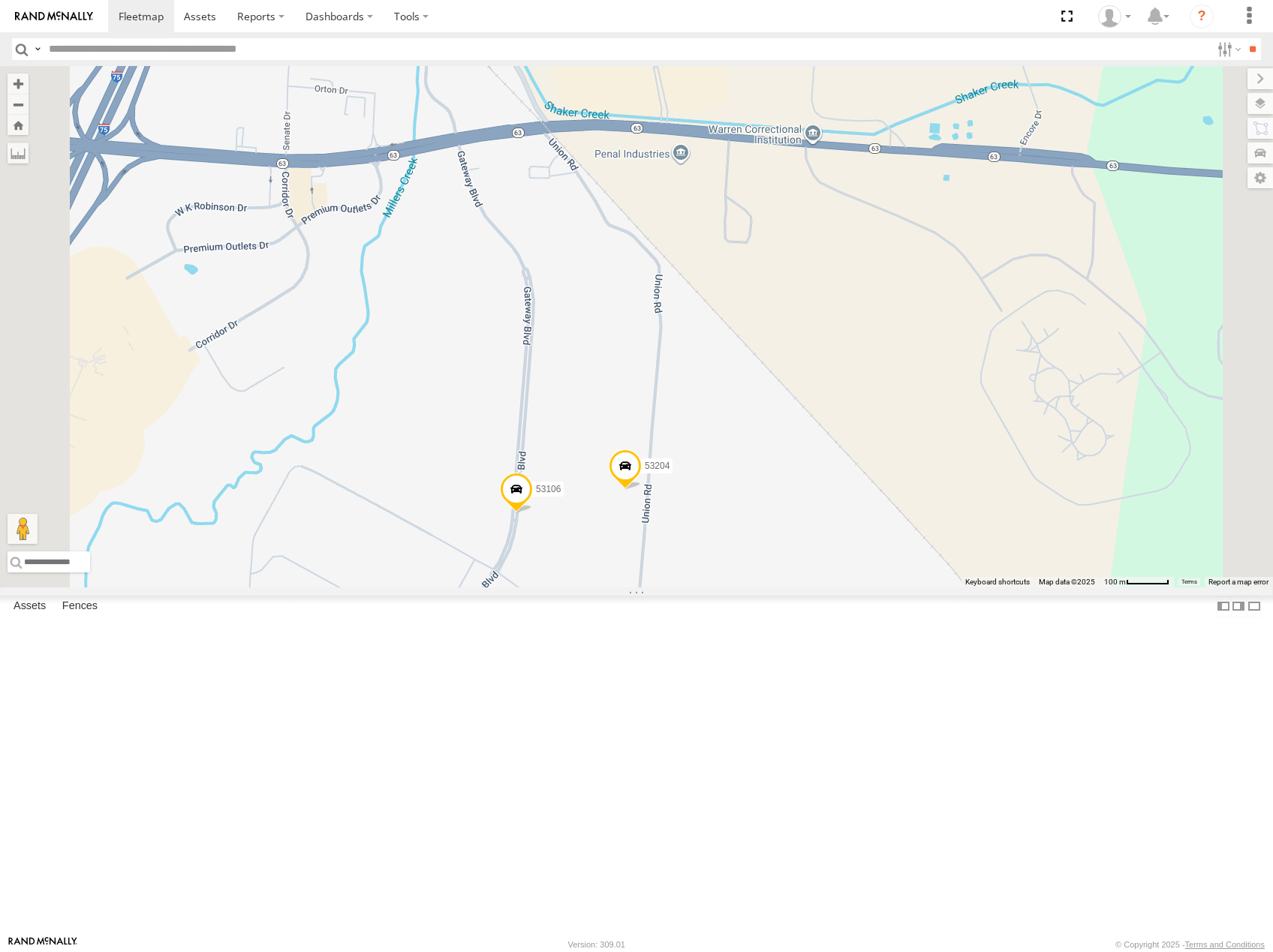
click at [757, 559] on div "53216 53105 53219 53269 53249 53252 53225 53103 53256 53208 53274 53134 53223 5…" at bounding box center [636, 326] width 1273 height 521
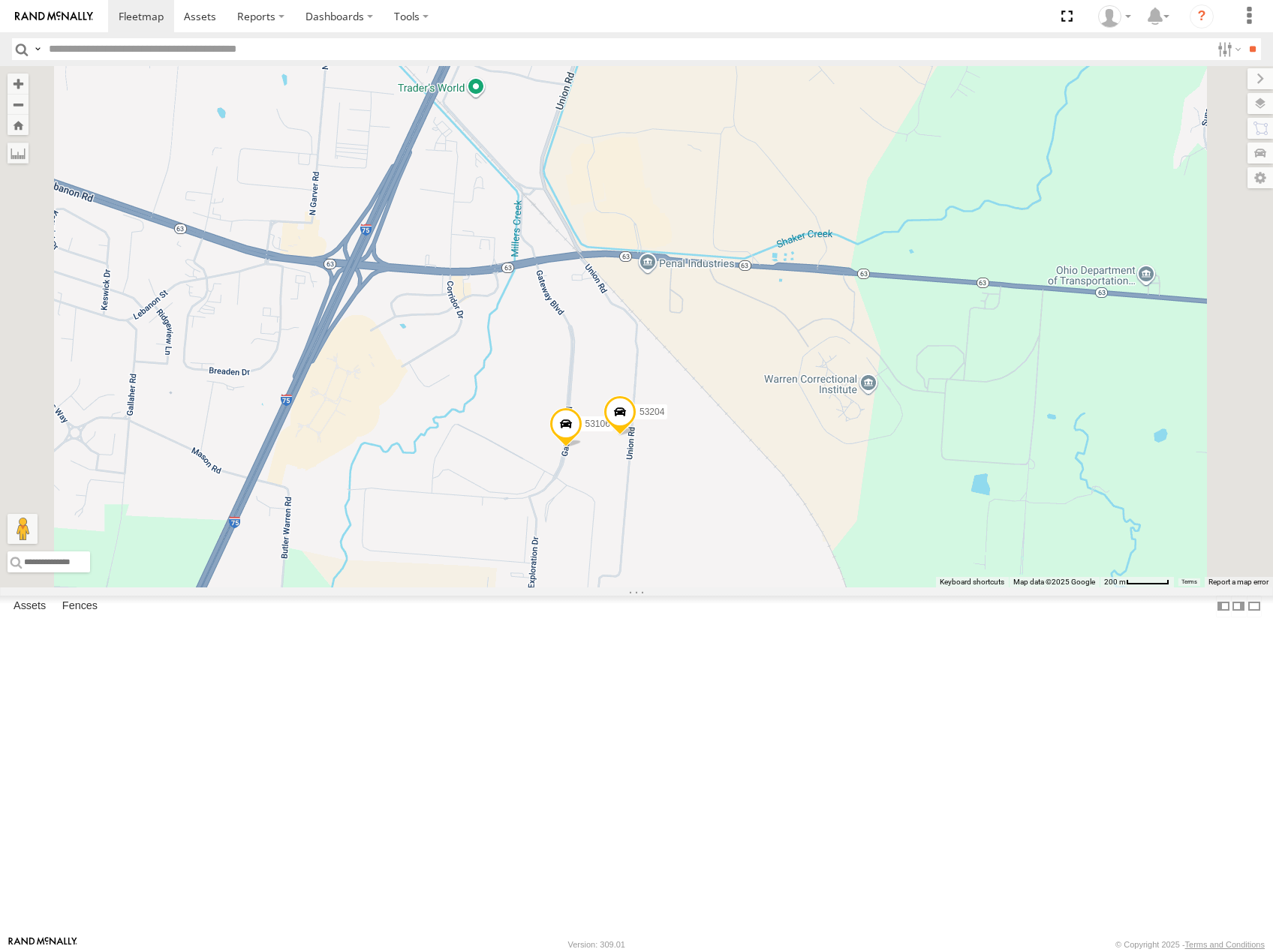
click at [723, 290] on div "53216 53105 53219 53269 53249 53252 53225 53103 53256 53208 53274 53134 53223 5…" at bounding box center [636, 326] width 1273 height 521
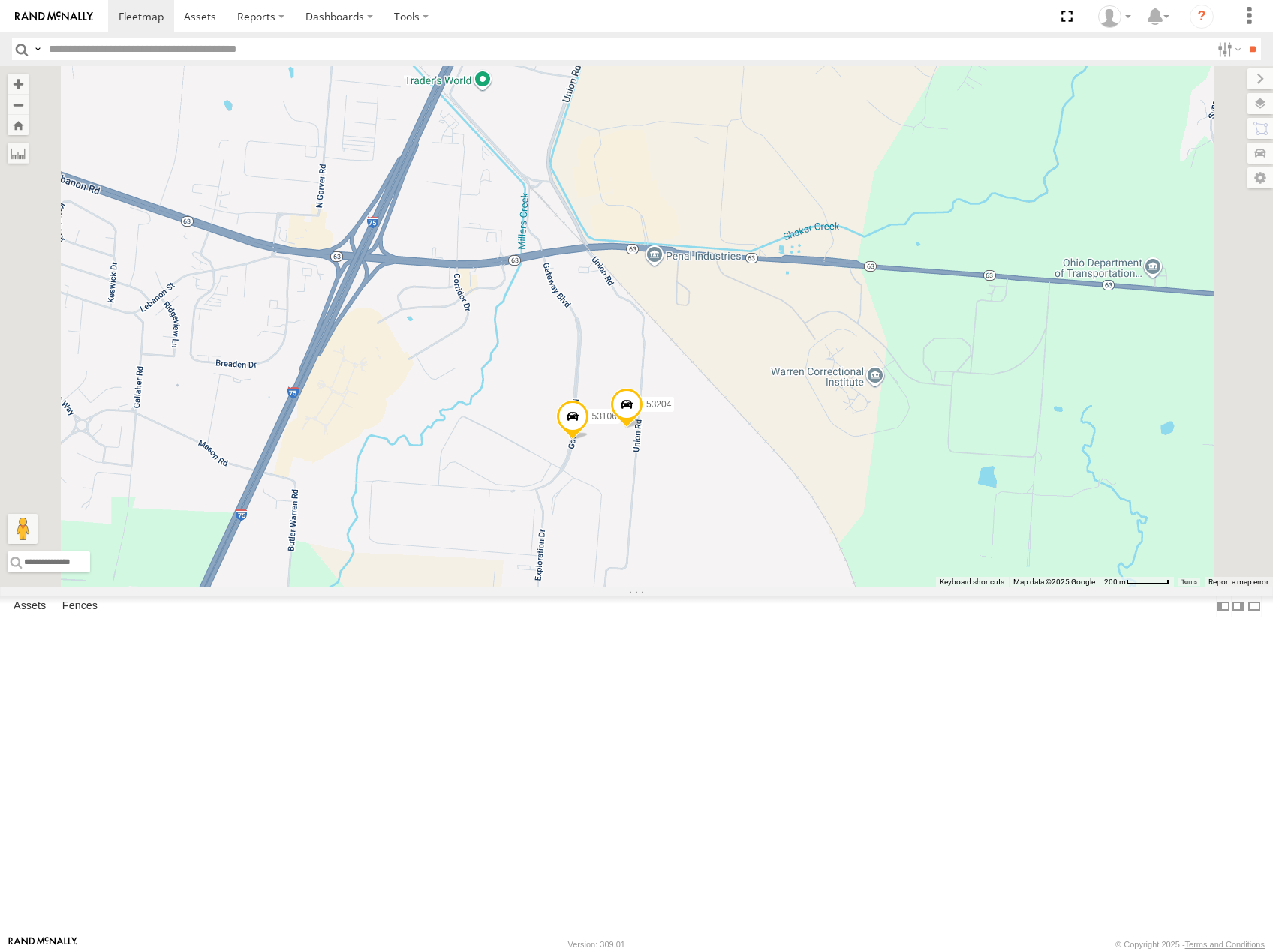
drag, startPoint x: 823, startPoint y: 404, endPoint x: 824, endPoint y: 315, distance: 89.0
click at [824, 315] on div "53216 53105 53219 53269 53249 53252 53225 53103 53256 53208 53274 53134 53223 5…" at bounding box center [636, 326] width 1273 height 521
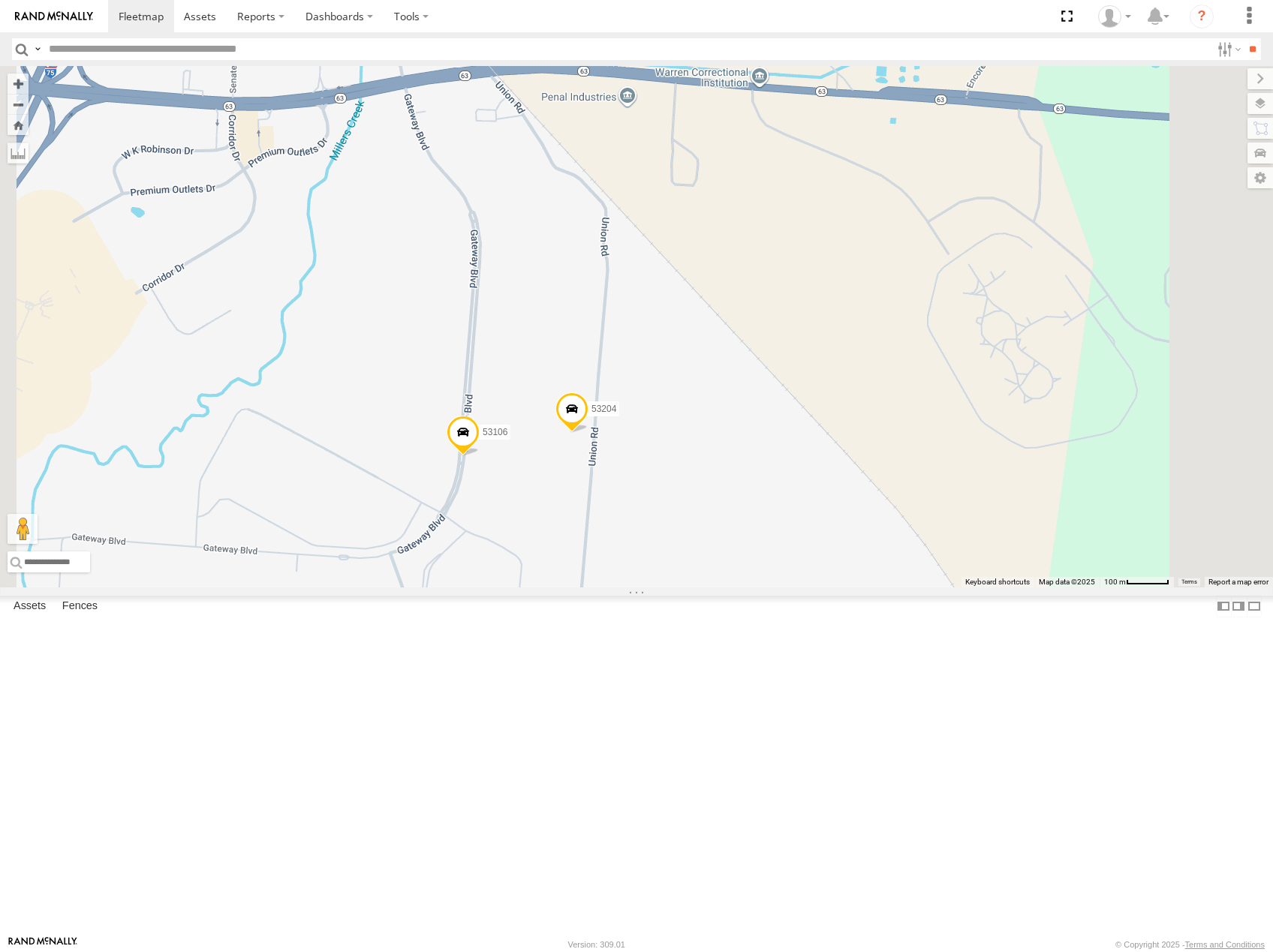
click at [0, 0] on span "Satellite" at bounding box center [0, 0] width 0 height 0
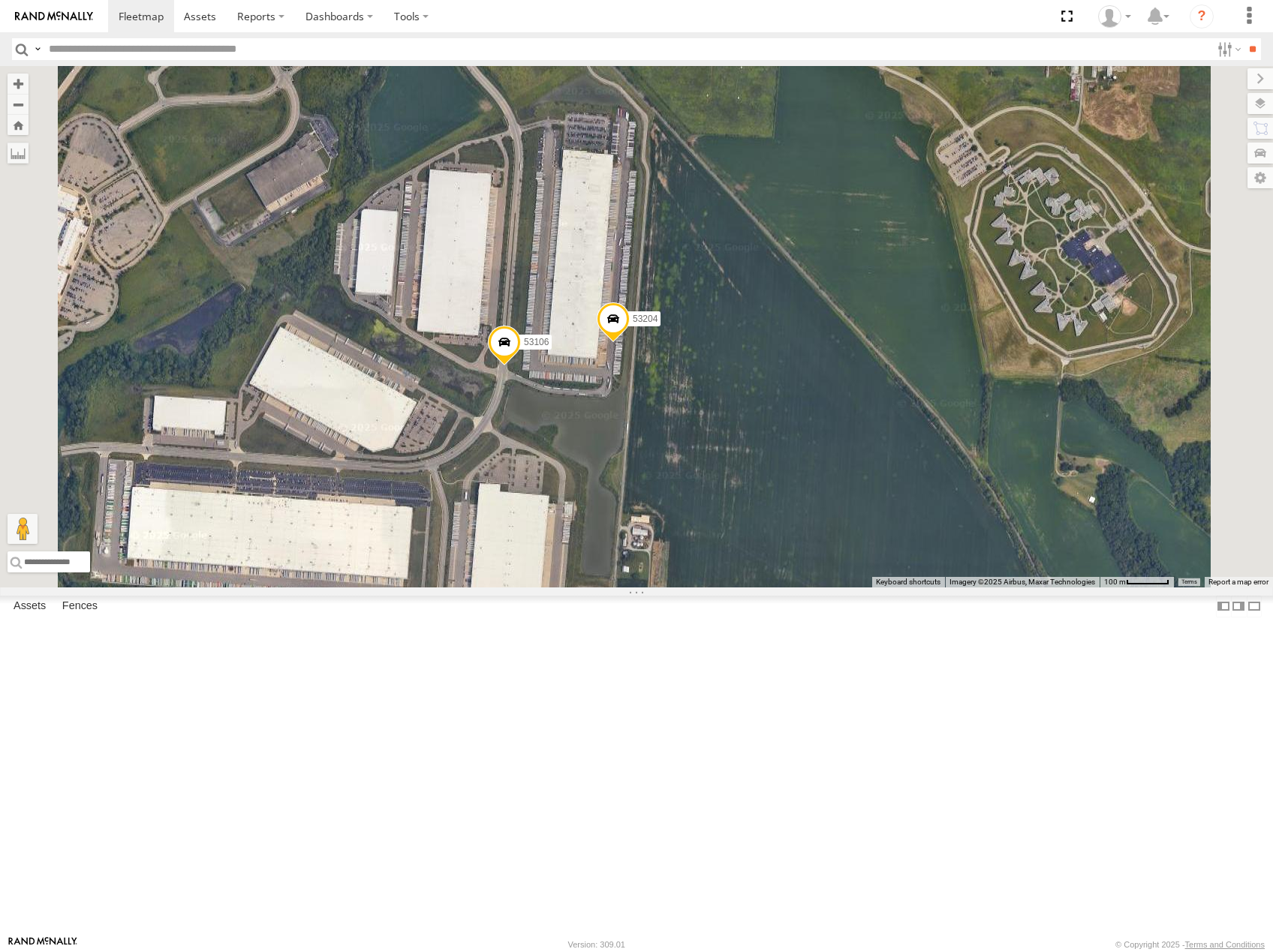
drag, startPoint x: 865, startPoint y: 432, endPoint x: 867, endPoint y: 424, distance: 8.2
click at [867, 424] on div "53216 53105 53219 53269 53249 53252 53225 53103 53256 53208 53274 53134 53223 5…" at bounding box center [636, 326] width 1273 height 521
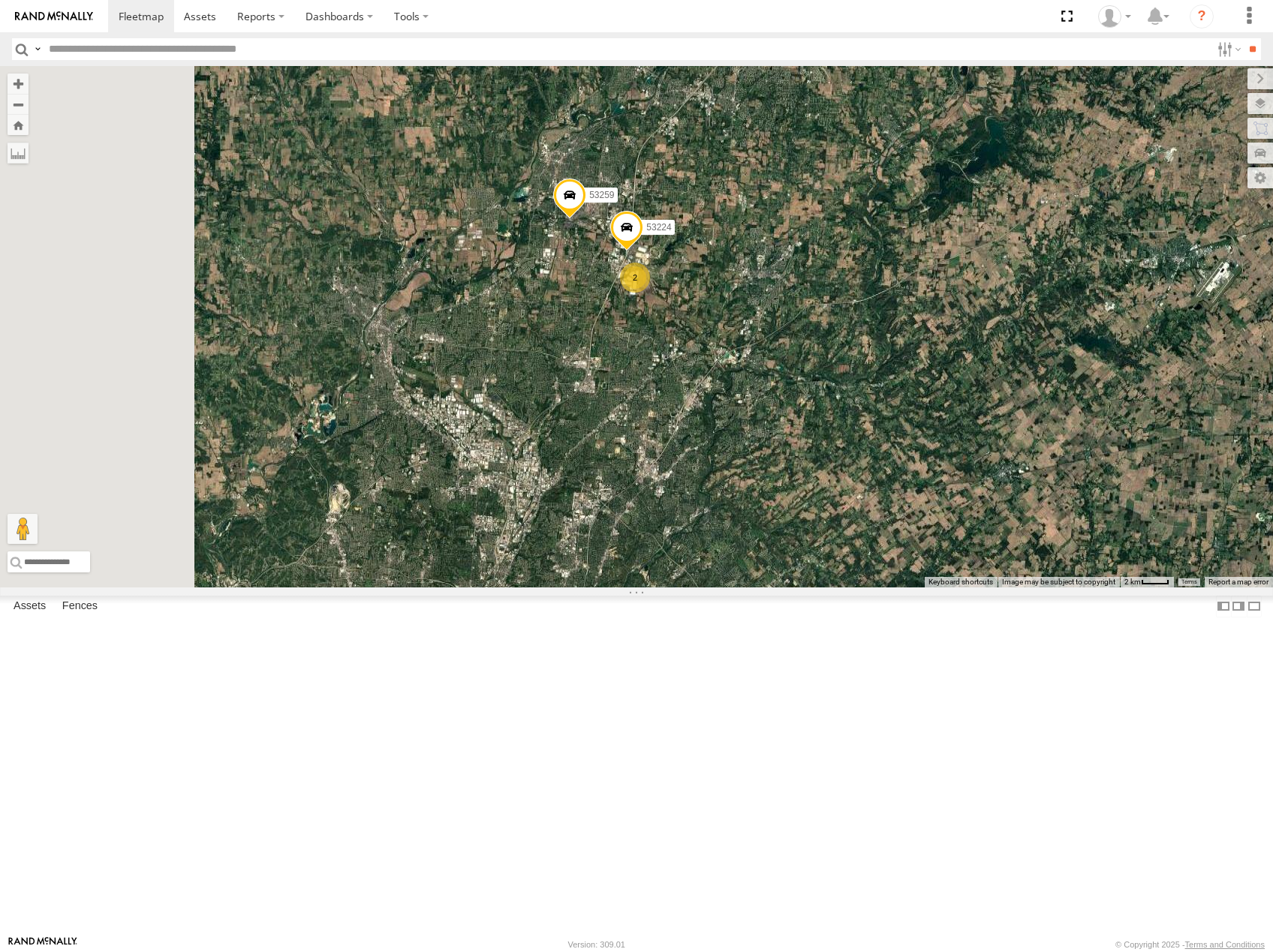
drag, startPoint x: 747, startPoint y: 481, endPoint x: 757, endPoint y: 477, distance: 10.8
click at [757, 477] on div "53216 53105 53219 53269 53249 53252 53225 53103 53256 53208 53274 53134 53223 5…" at bounding box center [636, 326] width 1273 height 521
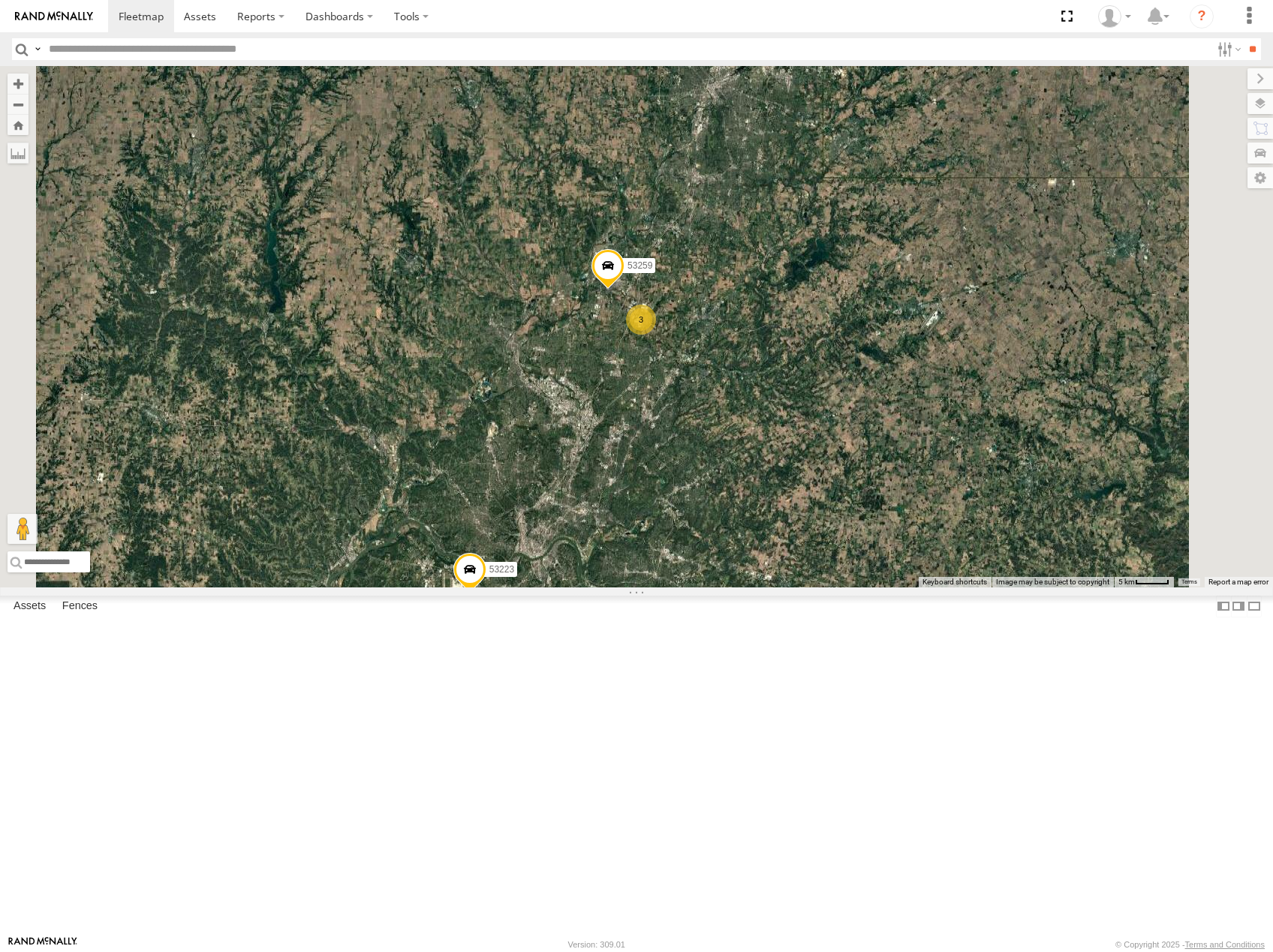
drag, startPoint x: 853, startPoint y: 339, endPoint x: 848, endPoint y: 375, distance: 36.3
click at [848, 375] on div "53216 53105 53219 53269 53249 53252 53225 53103 53256 53208 53274 53134 53223 5…" at bounding box center [636, 326] width 1273 height 521
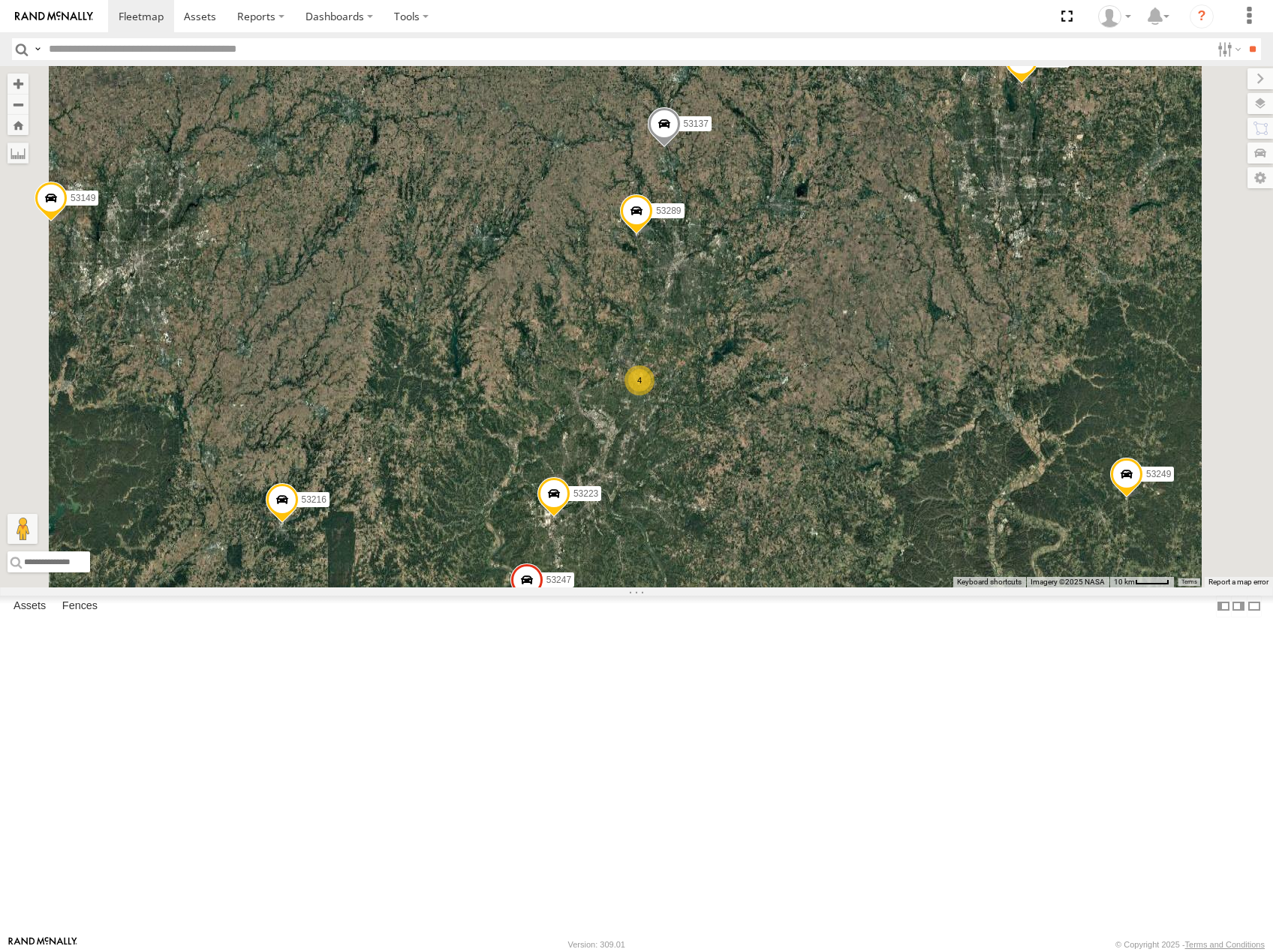
drag, startPoint x: 789, startPoint y: 639, endPoint x: 811, endPoint y: 544, distance: 97.5
click at [811, 544] on div "53216 53105 53219 53269 53249 53252 53225 53103 53256 53208 53274 53134 53223 5…" at bounding box center [636, 326] width 1273 height 521
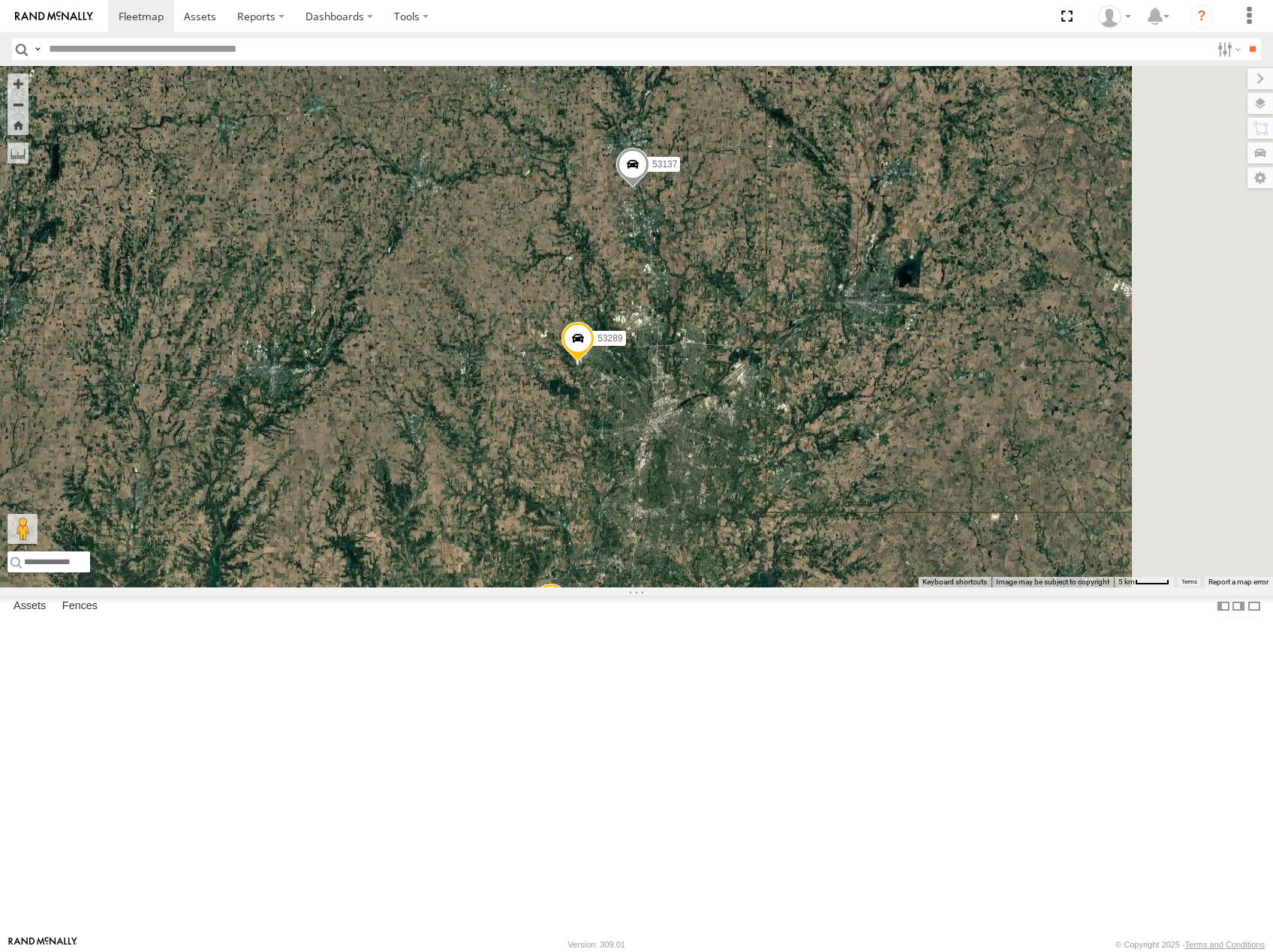
drag, startPoint x: 960, startPoint y: 243, endPoint x: 885, endPoint y: 435, distance: 206.1
click at [885, 435] on div "53216 53105 53219 53269 53249 53252 53225 53103 53256 53208 53274 53134 53223 5…" at bounding box center [636, 326] width 1273 height 521
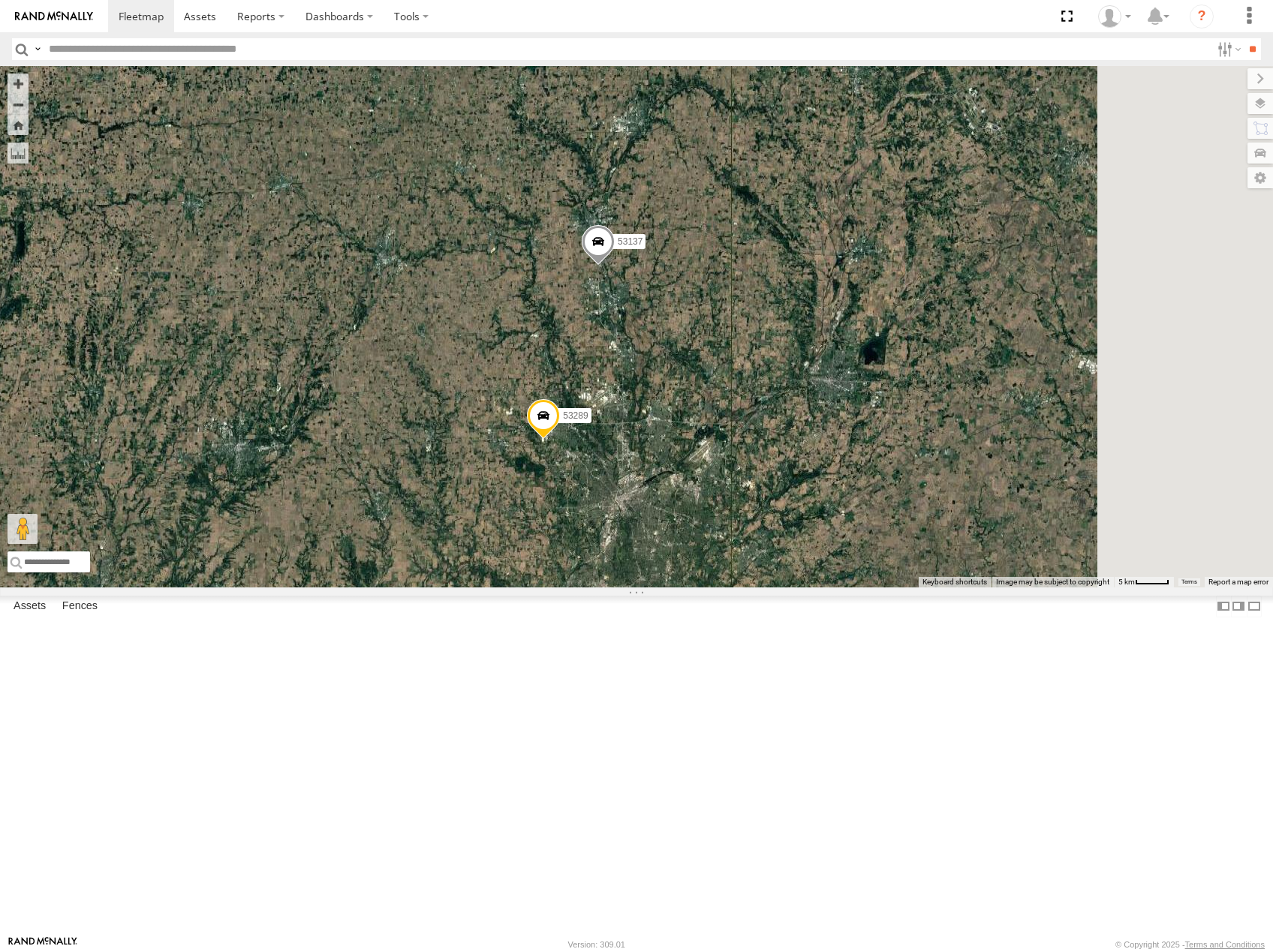
click at [0, 0] on span "Roadmap" at bounding box center [0, 0] width 0 height 0
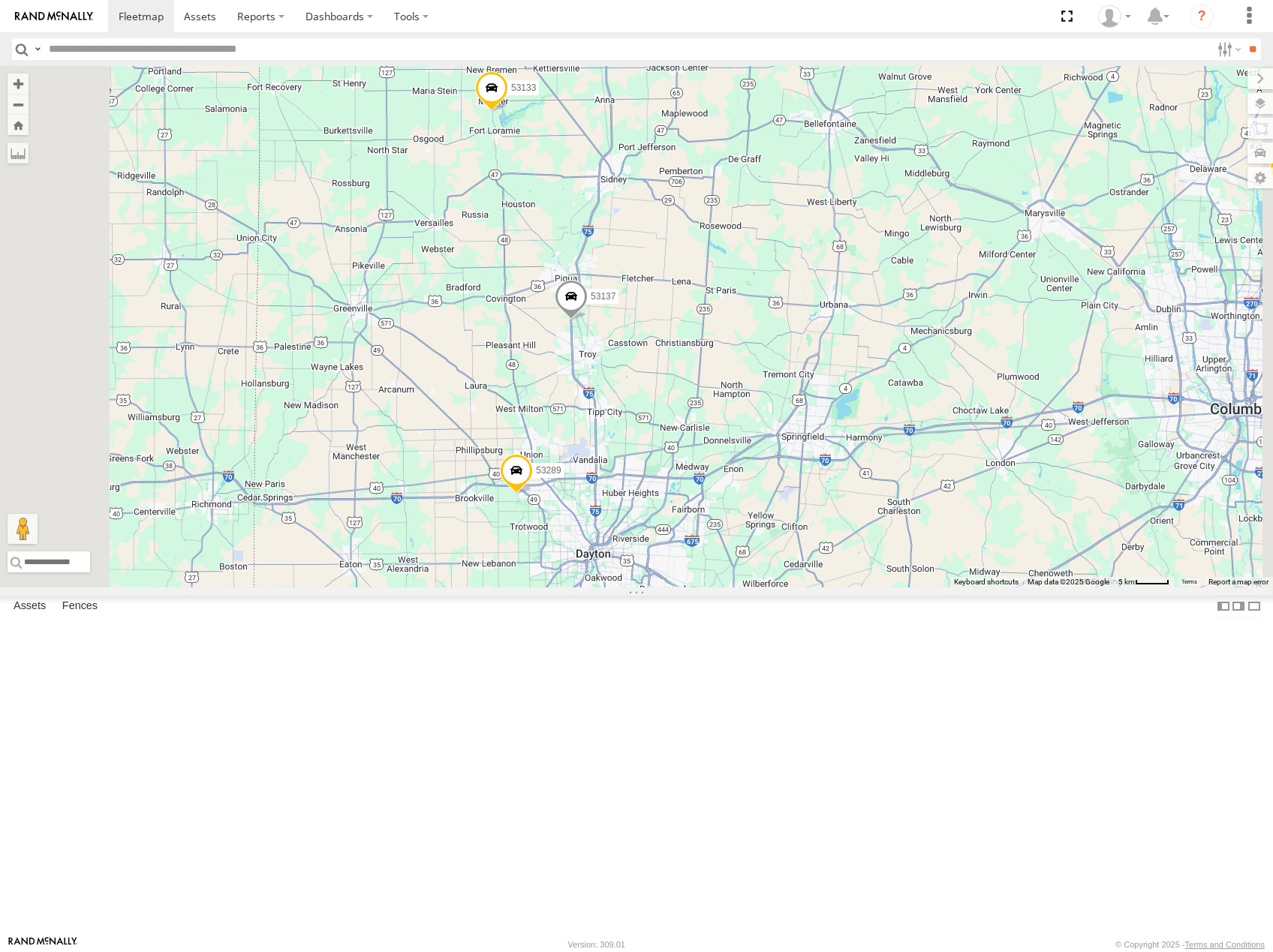
drag, startPoint x: 914, startPoint y: 243, endPoint x: 887, endPoint y: 301, distance: 64.0
click at [887, 301] on div "53216 53105 53219 53269 53249 53252 53225 53103 53256 53208 53274 53134 53223 5…" at bounding box center [636, 326] width 1273 height 521
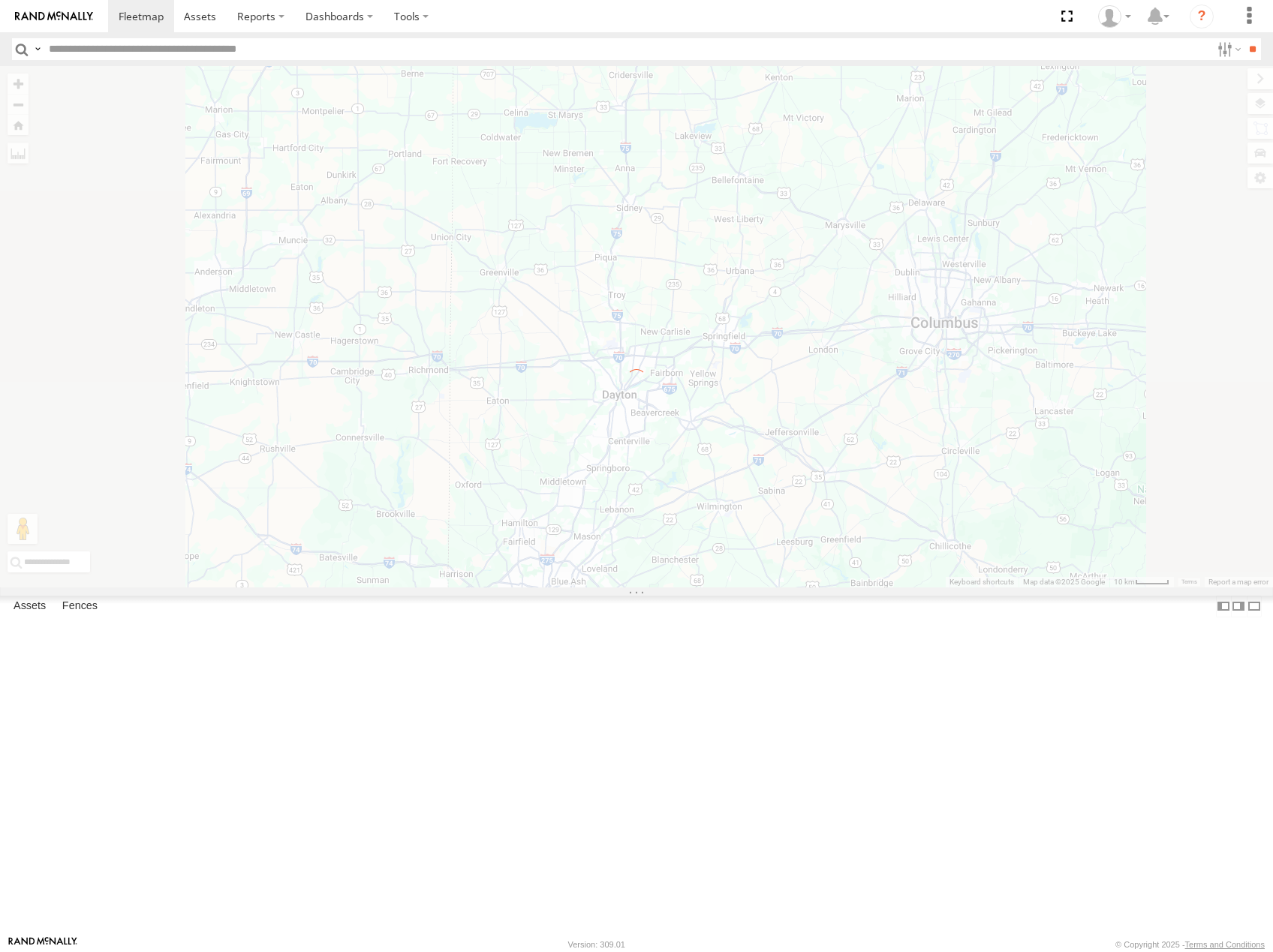
drag, startPoint x: 847, startPoint y: 409, endPoint x: 796, endPoint y: 505, distance: 108.7
click at [796, 505] on div "← Move left → Move right ↑ Move up ↓ Move down + Zoom in - Zoom out Home Jump l…" at bounding box center [636, 326] width 1273 height 521
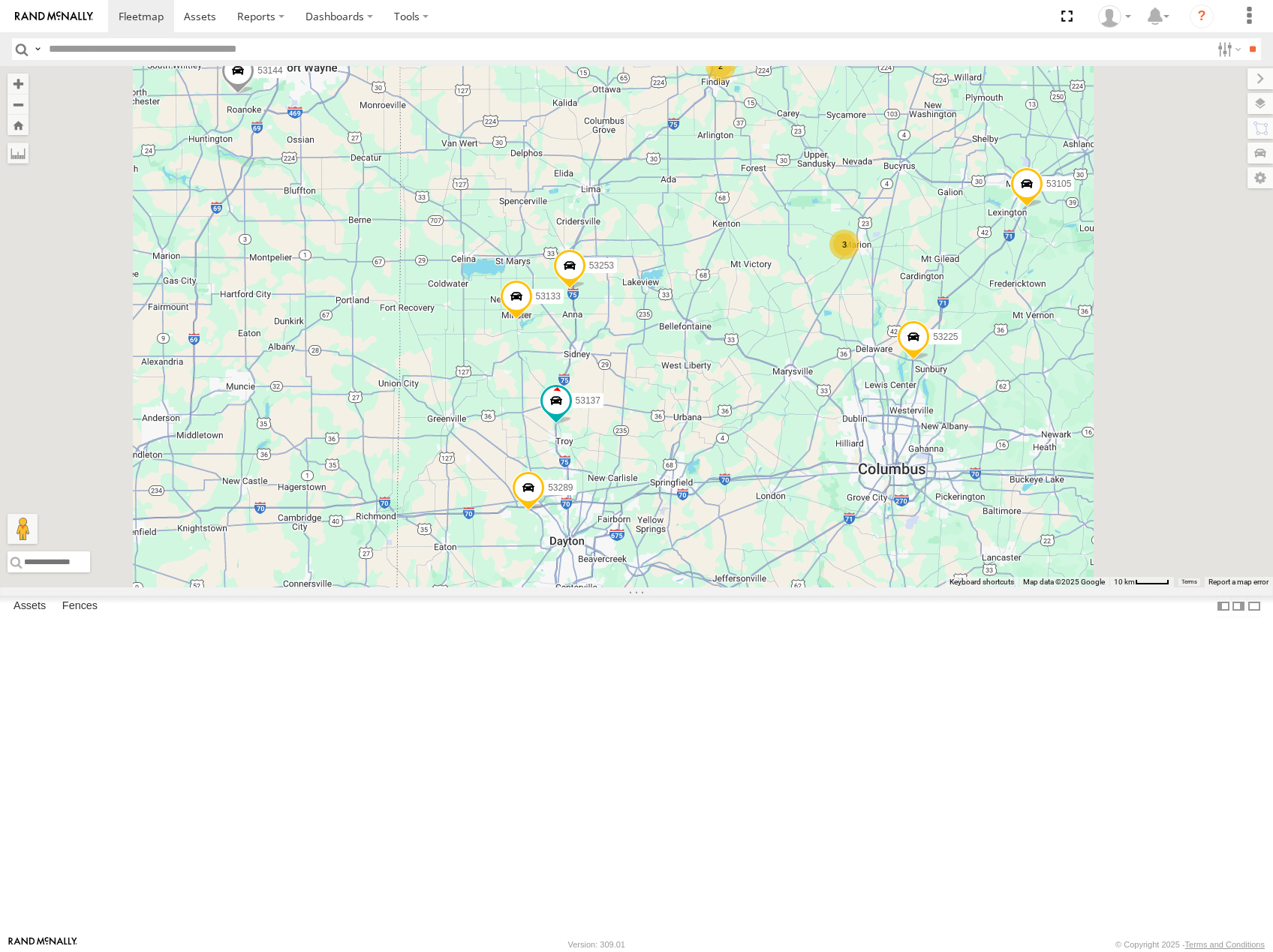
drag, startPoint x: 838, startPoint y: 274, endPoint x: 815, endPoint y: 356, distance: 85.2
click at [816, 355] on div "11 53216 4 53223 53247 3 53225 2 53289 53133 53105 53253 53137 53249 53144" at bounding box center [636, 326] width 1273 height 521
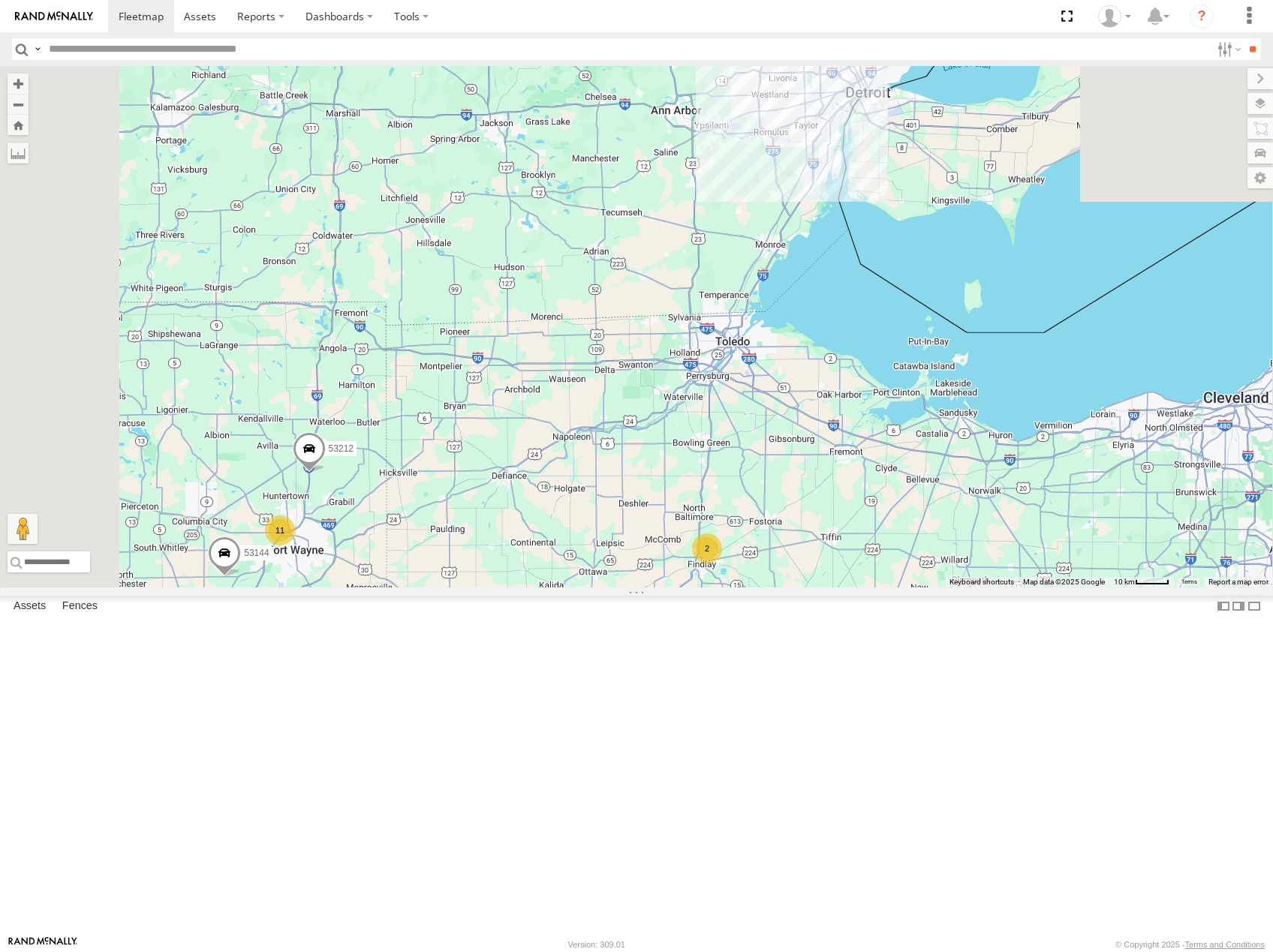
drag, startPoint x: 802, startPoint y: 409, endPoint x: 810, endPoint y: 870, distance: 461.1
click at [811, 587] on div "11 53216 4 53223 53247 3 53225 2 53289 53133 53105 53253 53137 53249 53144 53212" at bounding box center [636, 326] width 1273 height 521
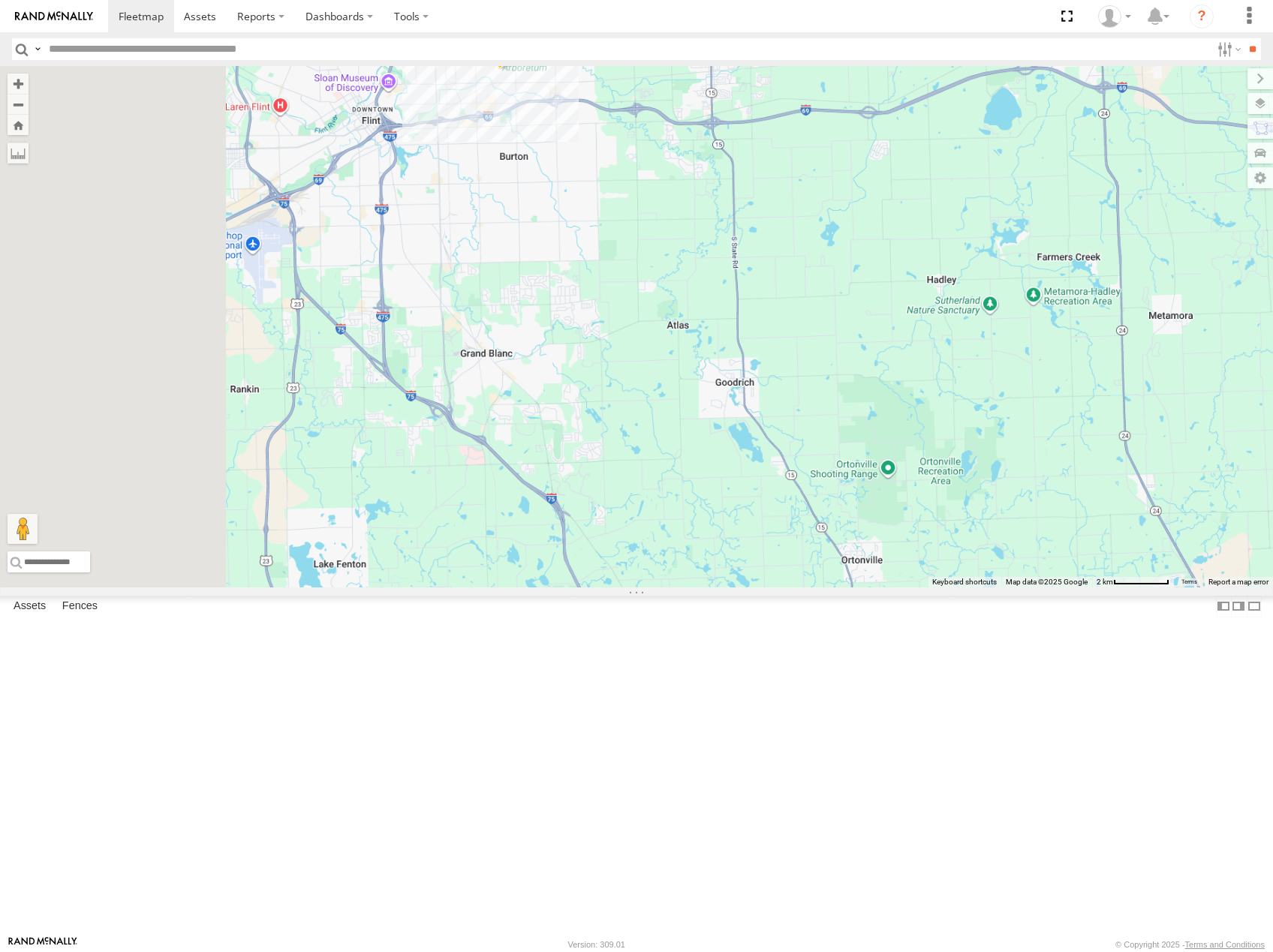
drag, startPoint x: 776, startPoint y: 436, endPoint x: 989, endPoint y: 428, distance: 213.2
click at [996, 422] on div "53216 53223 53247 53225 53289 53133 53105 53253 53137 53249 53144 53212 53213 5…" at bounding box center [636, 326] width 1273 height 521
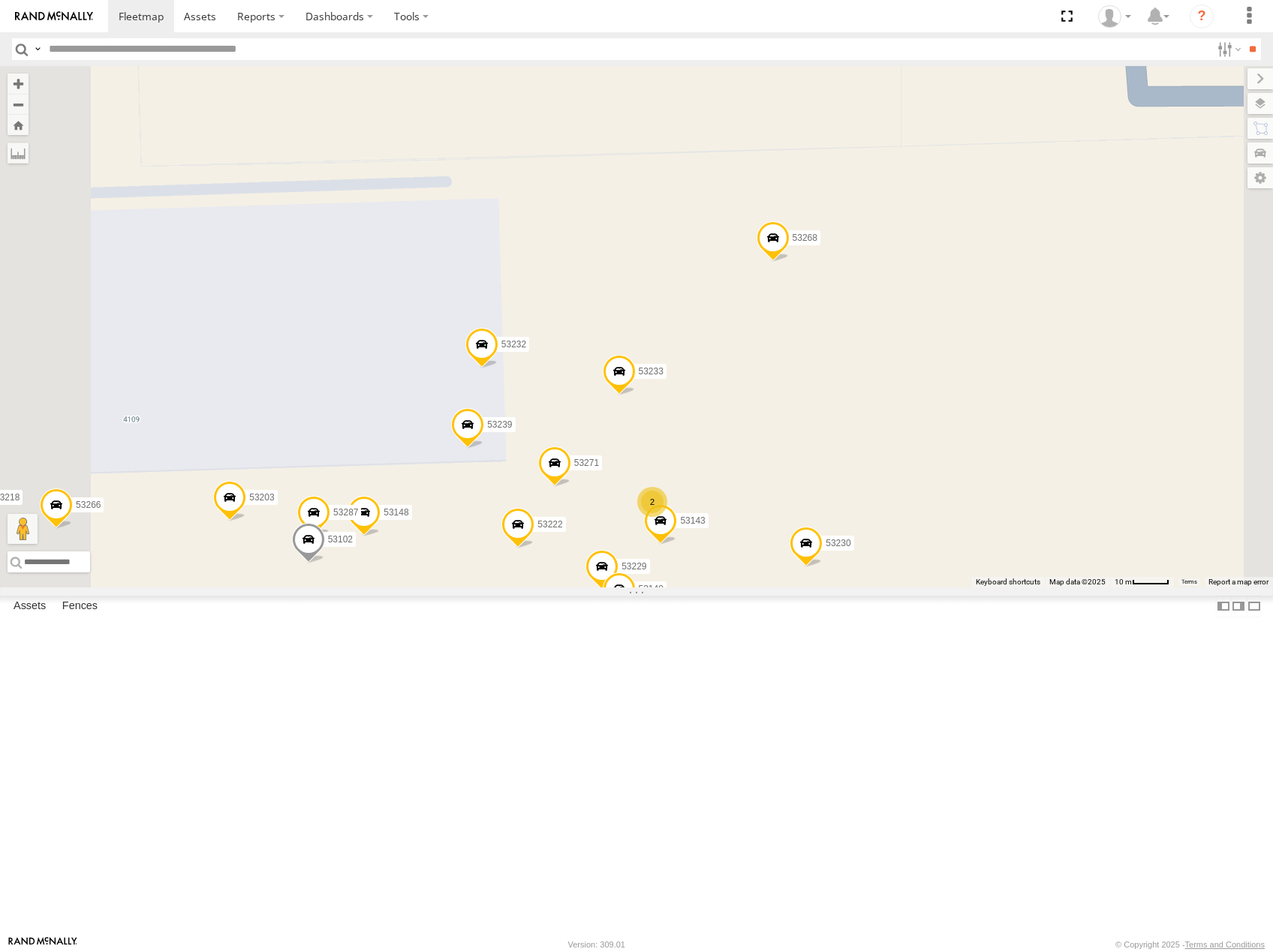
drag, startPoint x: 793, startPoint y: 424, endPoint x: 810, endPoint y: 345, distance: 80.8
click at [809, 351] on div "53216 53223 53247 53225 53289 53133 53105 53253 53137 53249 53144 53212 53213 5…" at bounding box center [636, 326] width 1273 height 521
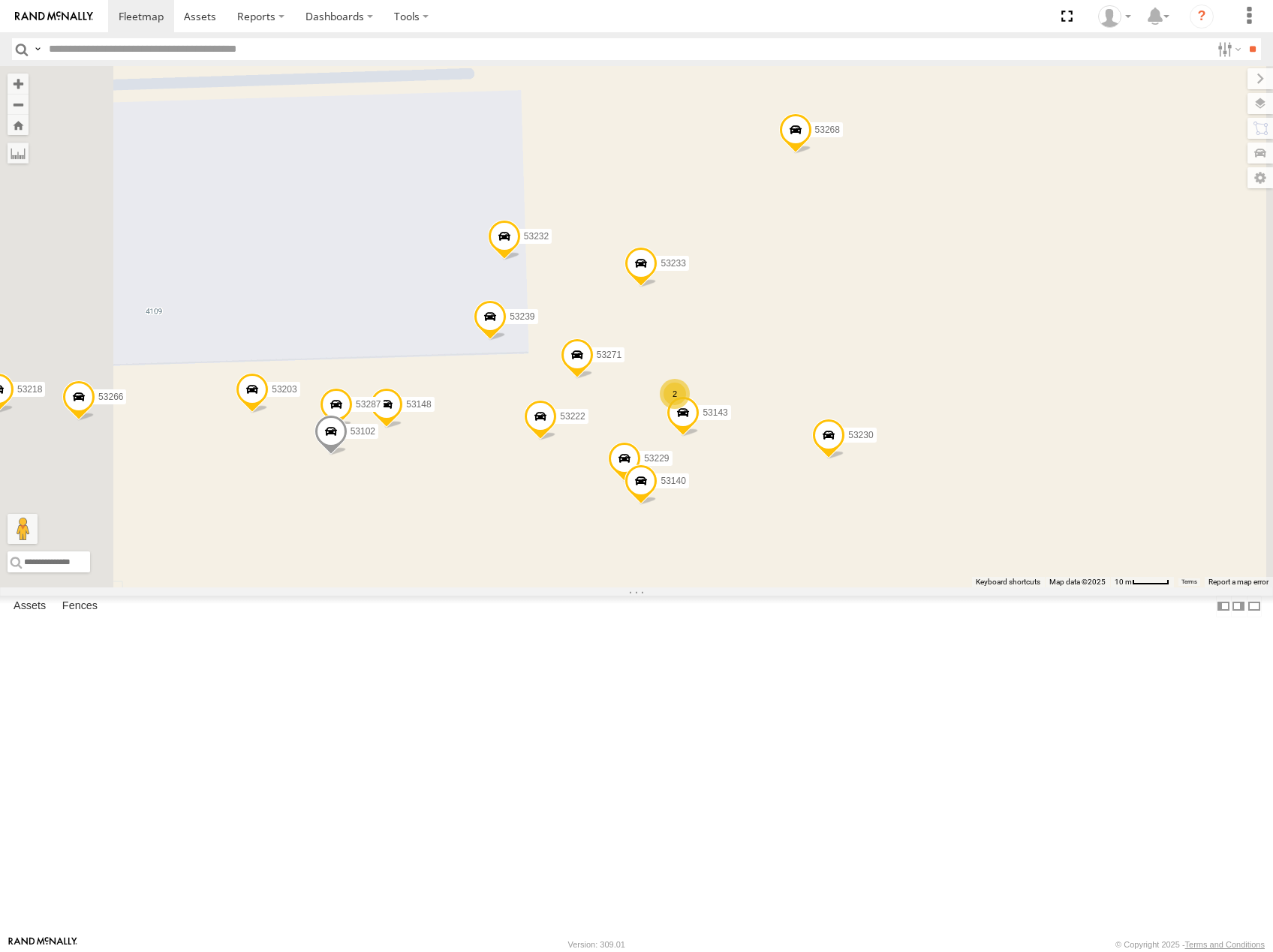
drag, startPoint x: 663, startPoint y: 583, endPoint x: 705, endPoint y: 553, distance: 51.6
click at [705, 553] on div "53216 53223 53247 53225 53289 53133 53105 53253 53137 53249 53144 53212 53213 5…" at bounding box center [636, 326] width 1273 height 521
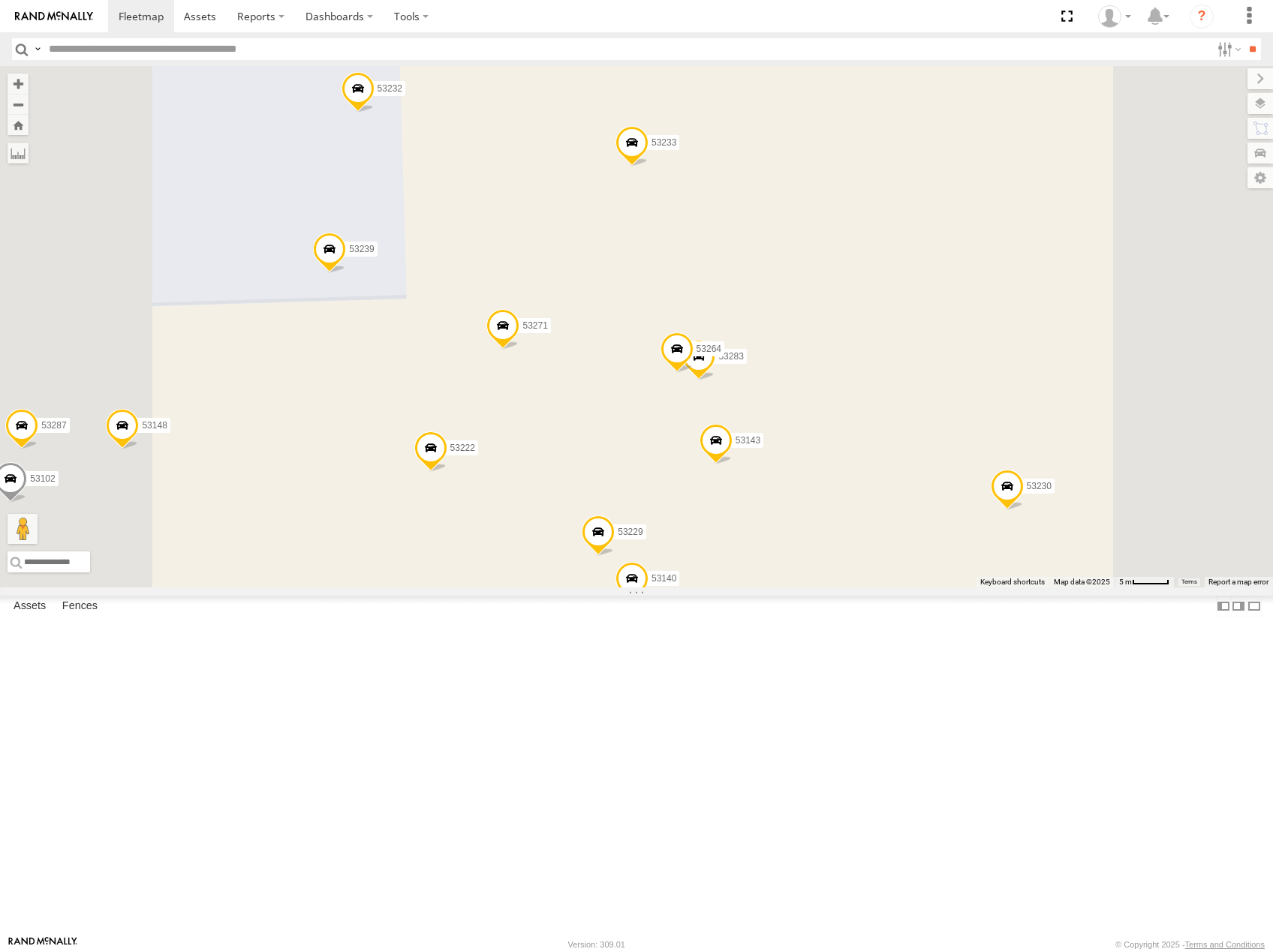
drag, startPoint x: 941, startPoint y: 423, endPoint x: 842, endPoint y: 393, distance: 103.4
click at [844, 394] on div "53216 53223 53247 53225 53289 53133 53105 53253 53137 53249 53144 53212 53213 5…" at bounding box center [636, 326] width 1273 height 521
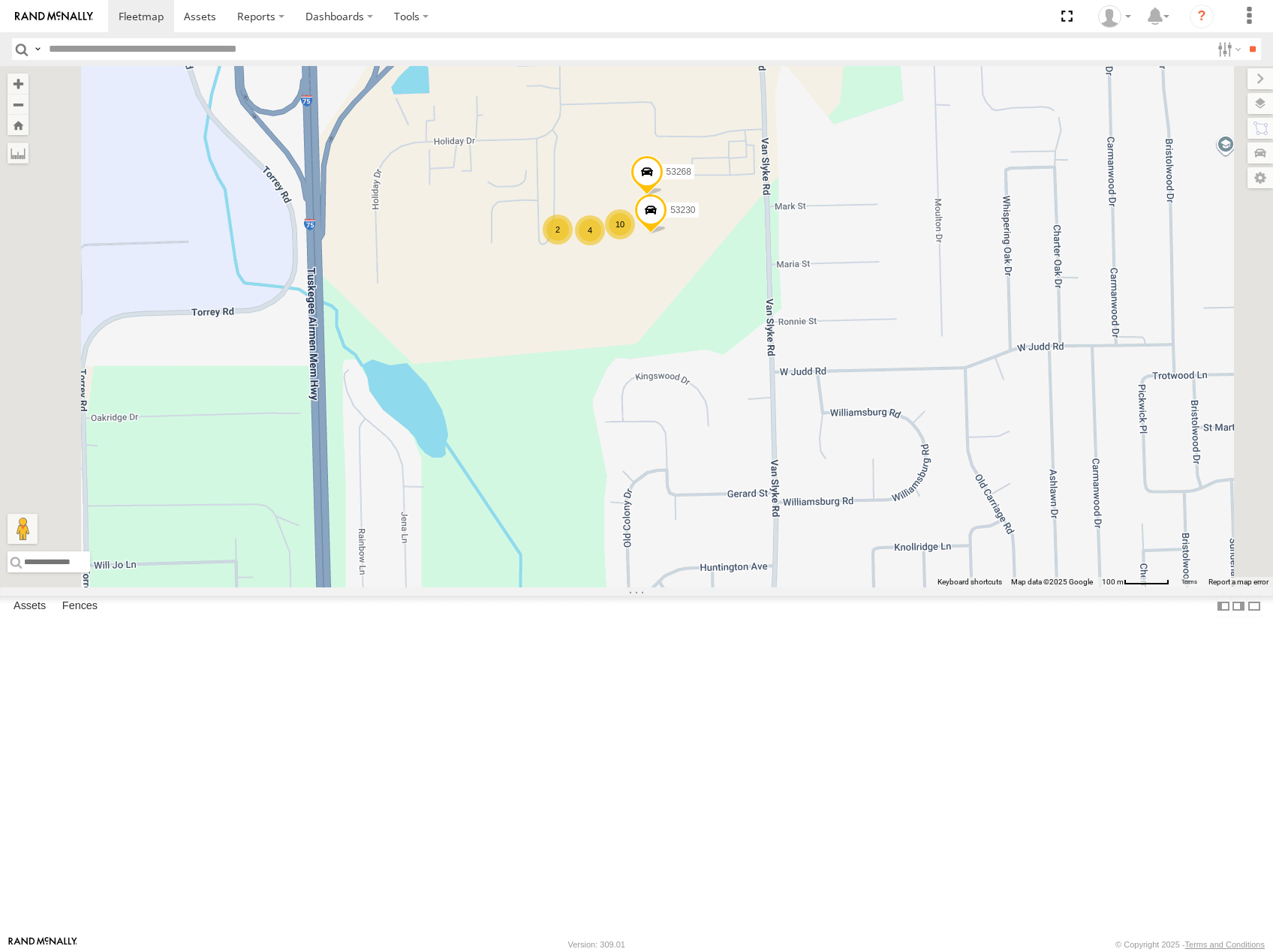
click at [301, 46] on input "text" at bounding box center [626, 49] width 1168 height 21
type input "*****"
click at [1244, 38] on input "**" at bounding box center [1252, 49] width 17 height 21
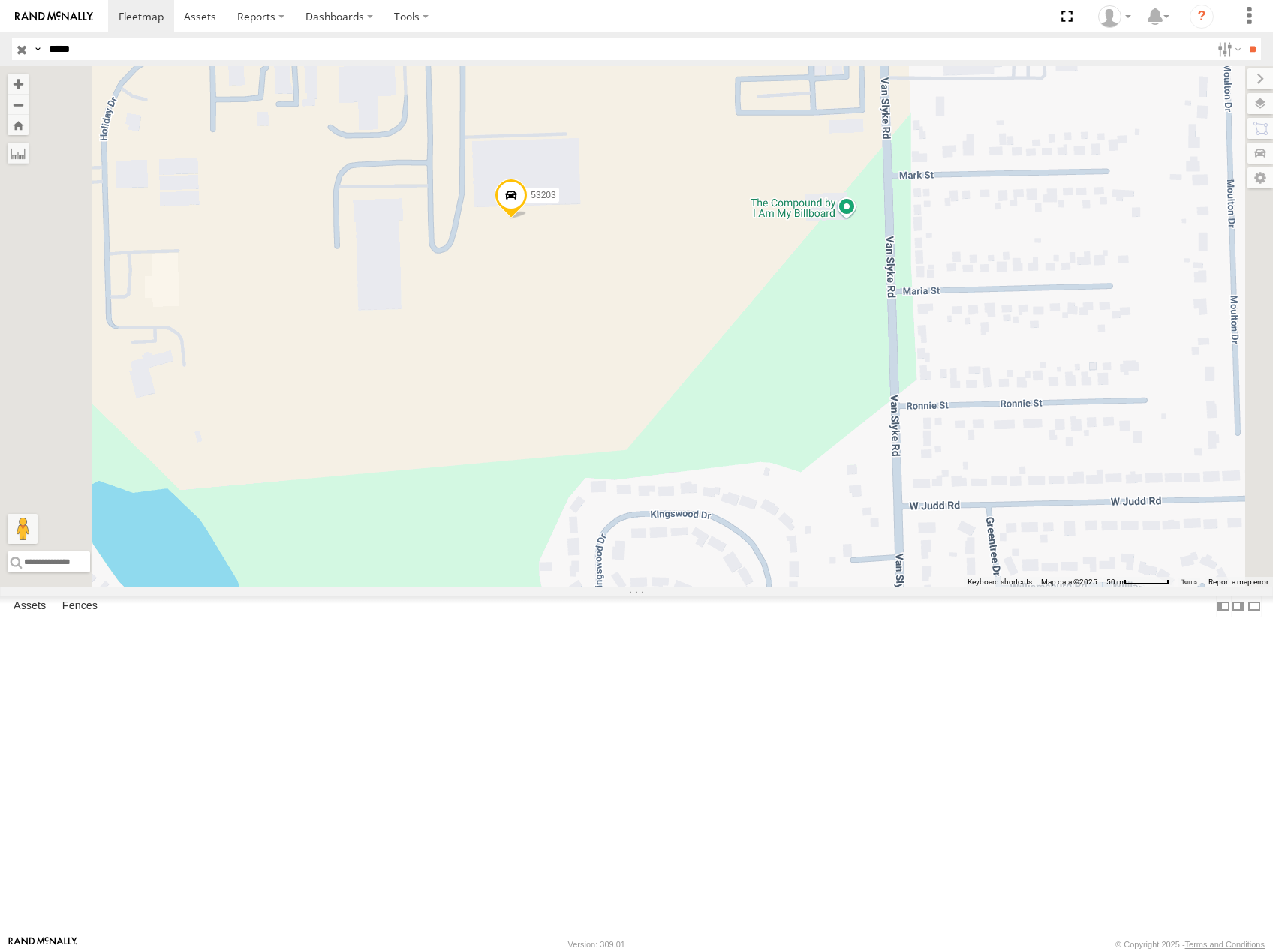
click at [0, 0] on span "Satellite" at bounding box center [0, 0] width 0 height 0
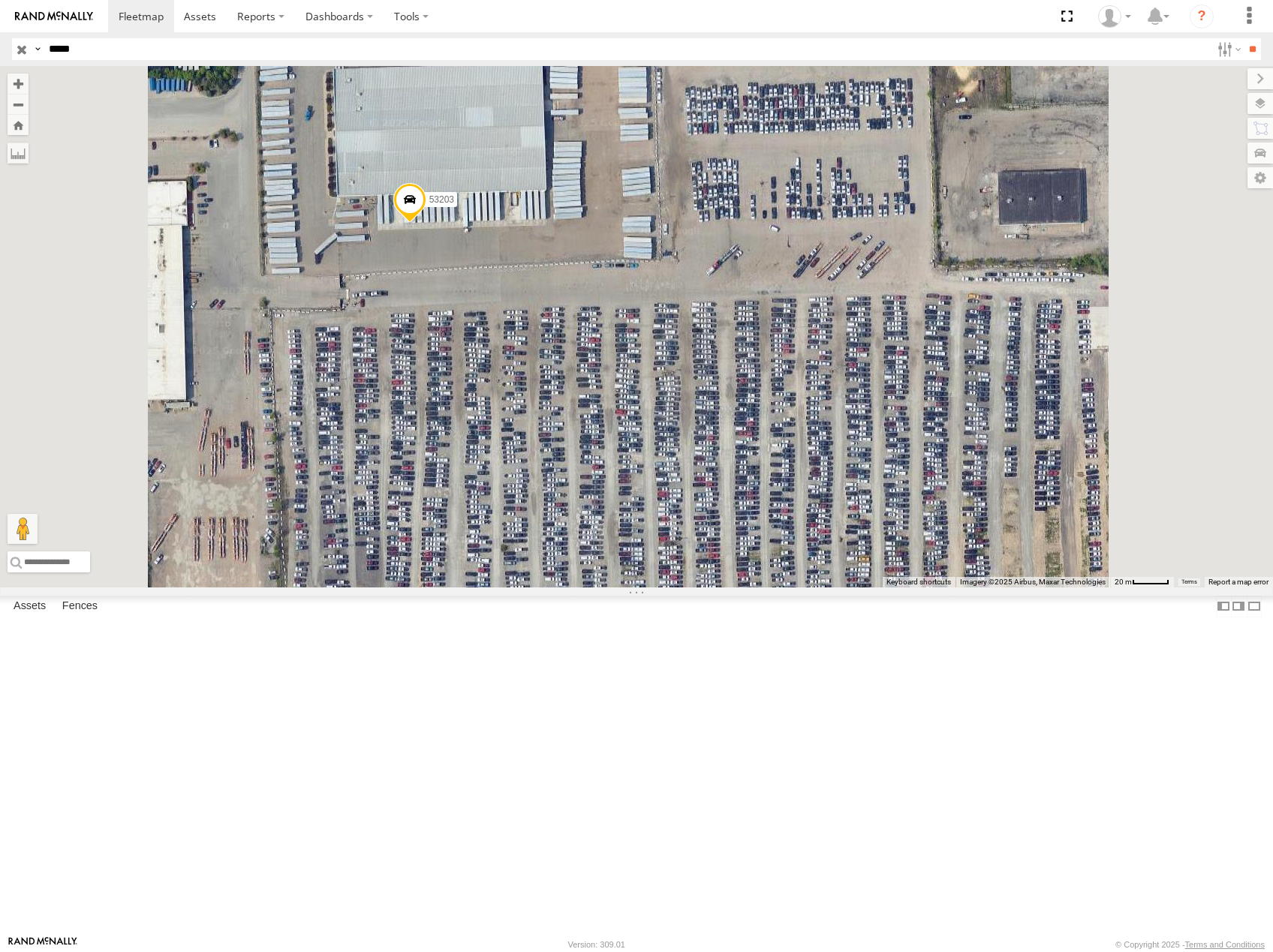
click at [14, 46] on input "button" at bounding box center [22, 49] width 20 height 21
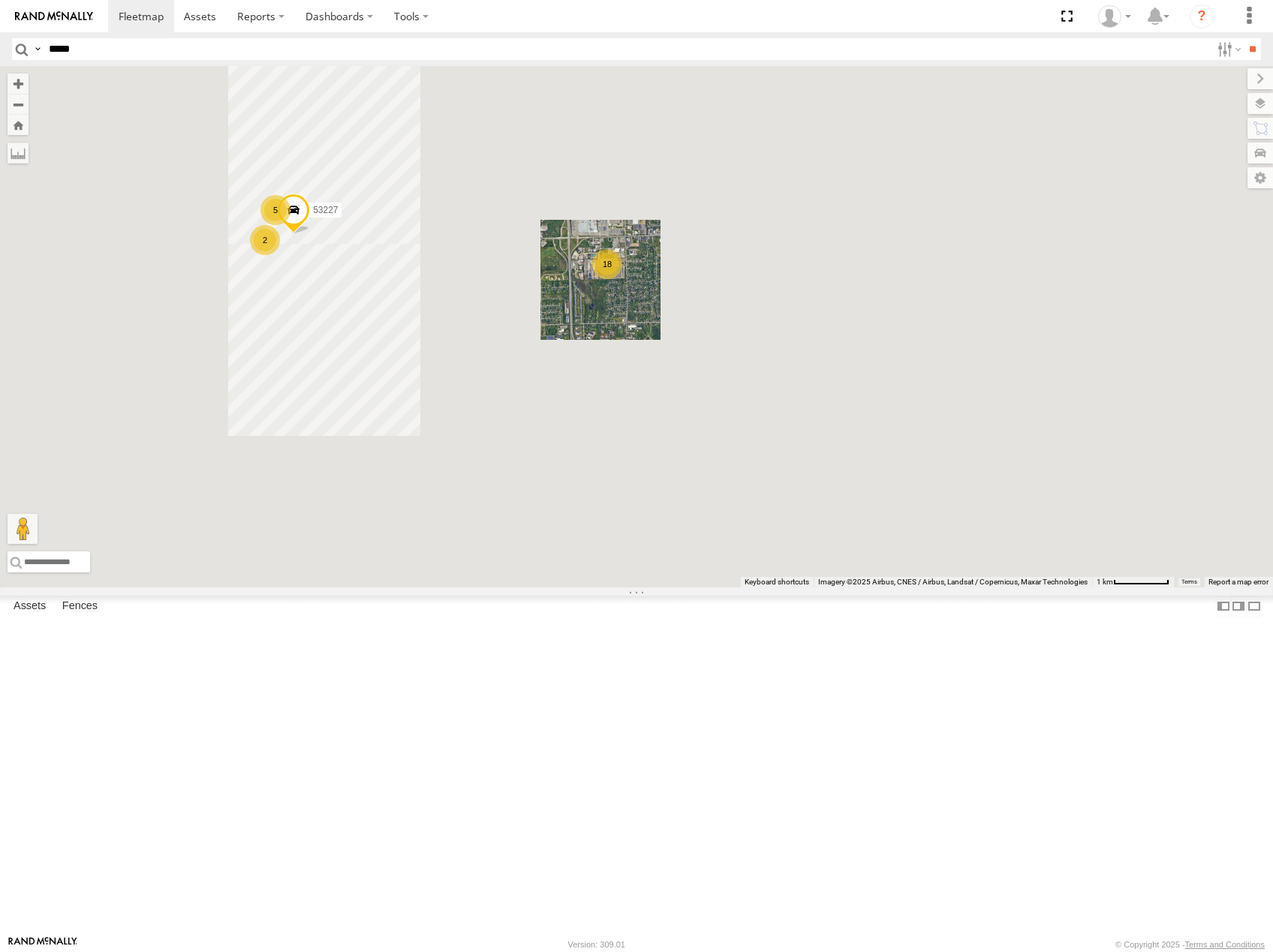
drag, startPoint x: 816, startPoint y: 375, endPoint x: 796, endPoint y: 393, distance: 26.9
click at [800, 392] on div "18 2 5 53227" at bounding box center [636, 326] width 1273 height 521
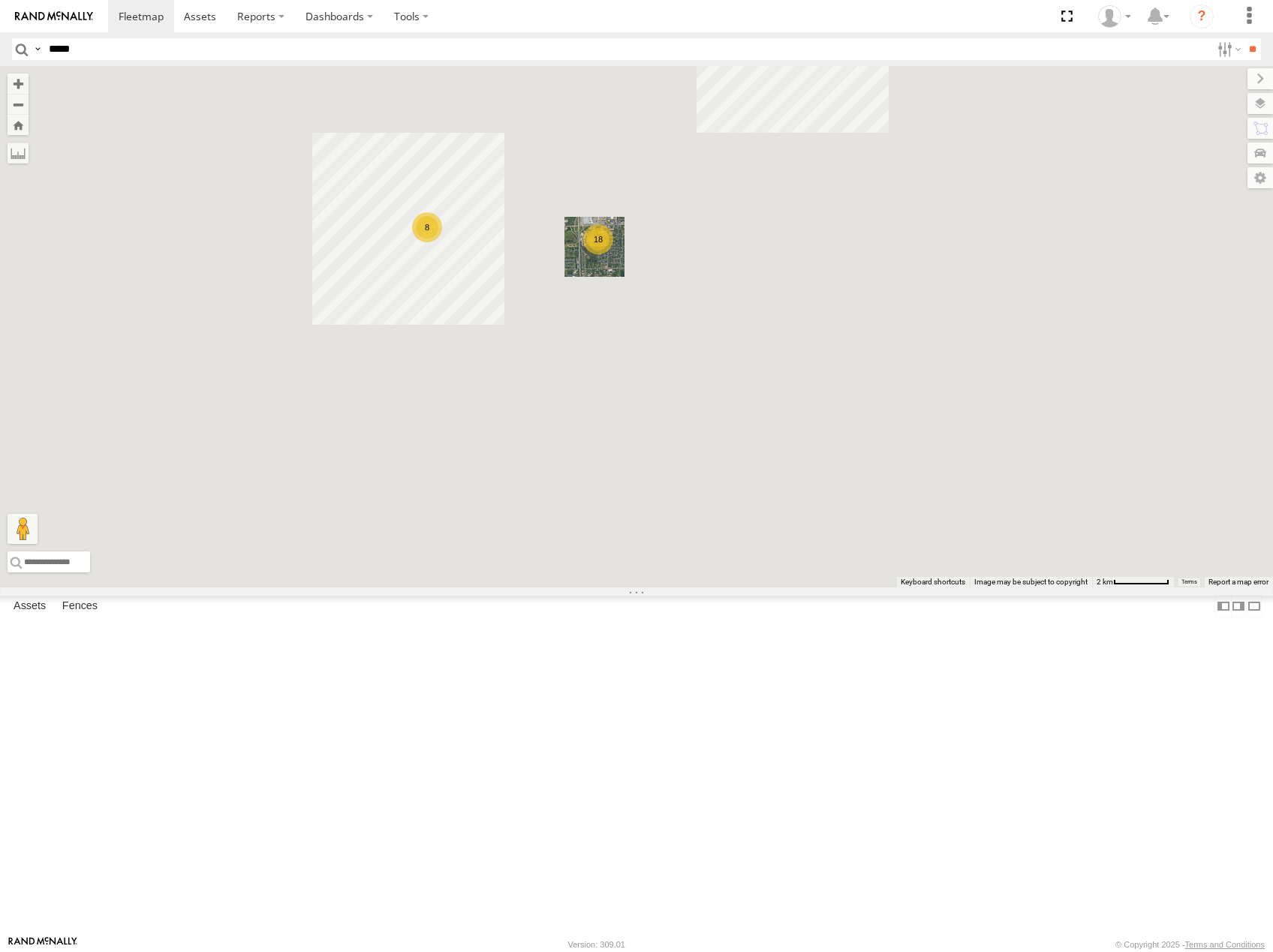
click at [0, 0] on span "Roadmap" at bounding box center [0, 0] width 0 height 0
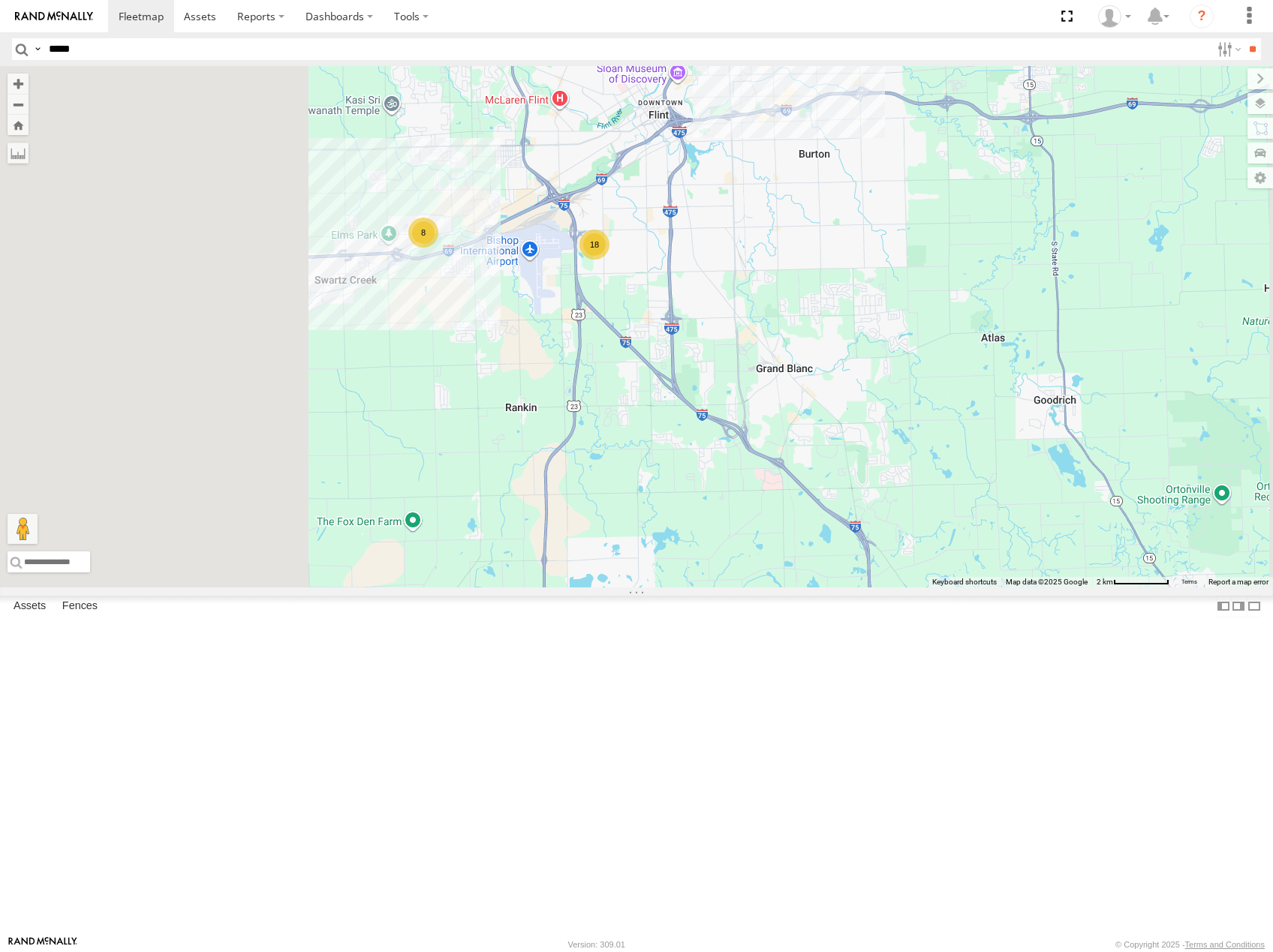
drag, startPoint x: 966, startPoint y: 319, endPoint x: 781, endPoint y: 463, distance: 234.4
click at [783, 463] on div "53138 18 8" at bounding box center [636, 326] width 1273 height 521
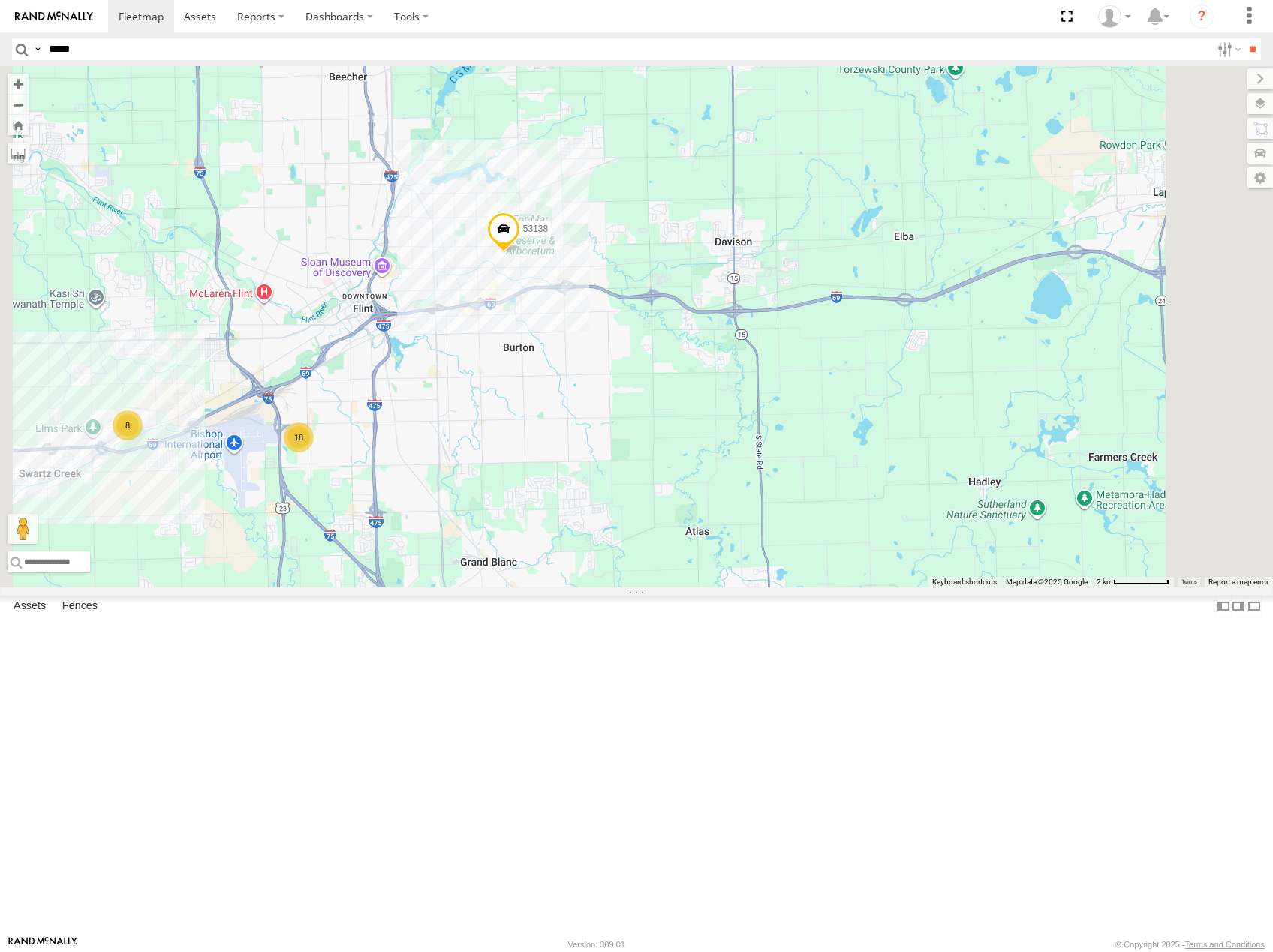
drag, startPoint x: 854, startPoint y: 436, endPoint x: 613, endPoint y: 454, distance: 241.7
click at [614, 455] on div "53138 18 8" at bounding box center [636, 326] width 1273 height 521
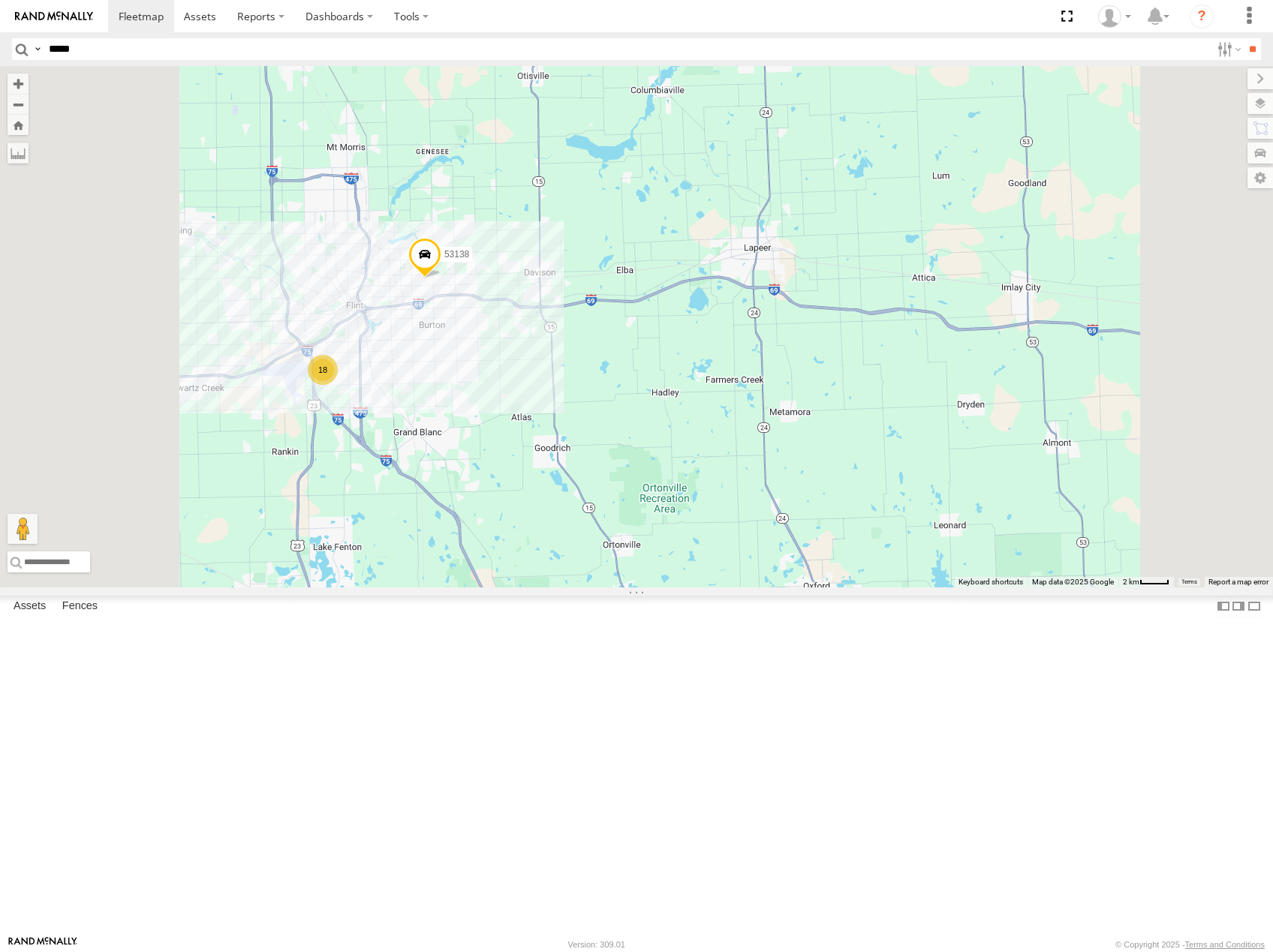
drag, startPoint x: 465, startPoint y: 447, endPoint x: 616, endPoint y: 466, distance: 152.2
click at [604, 466] on div "53138 4 18" at bounding box center [636, 326] width 1273 height 521
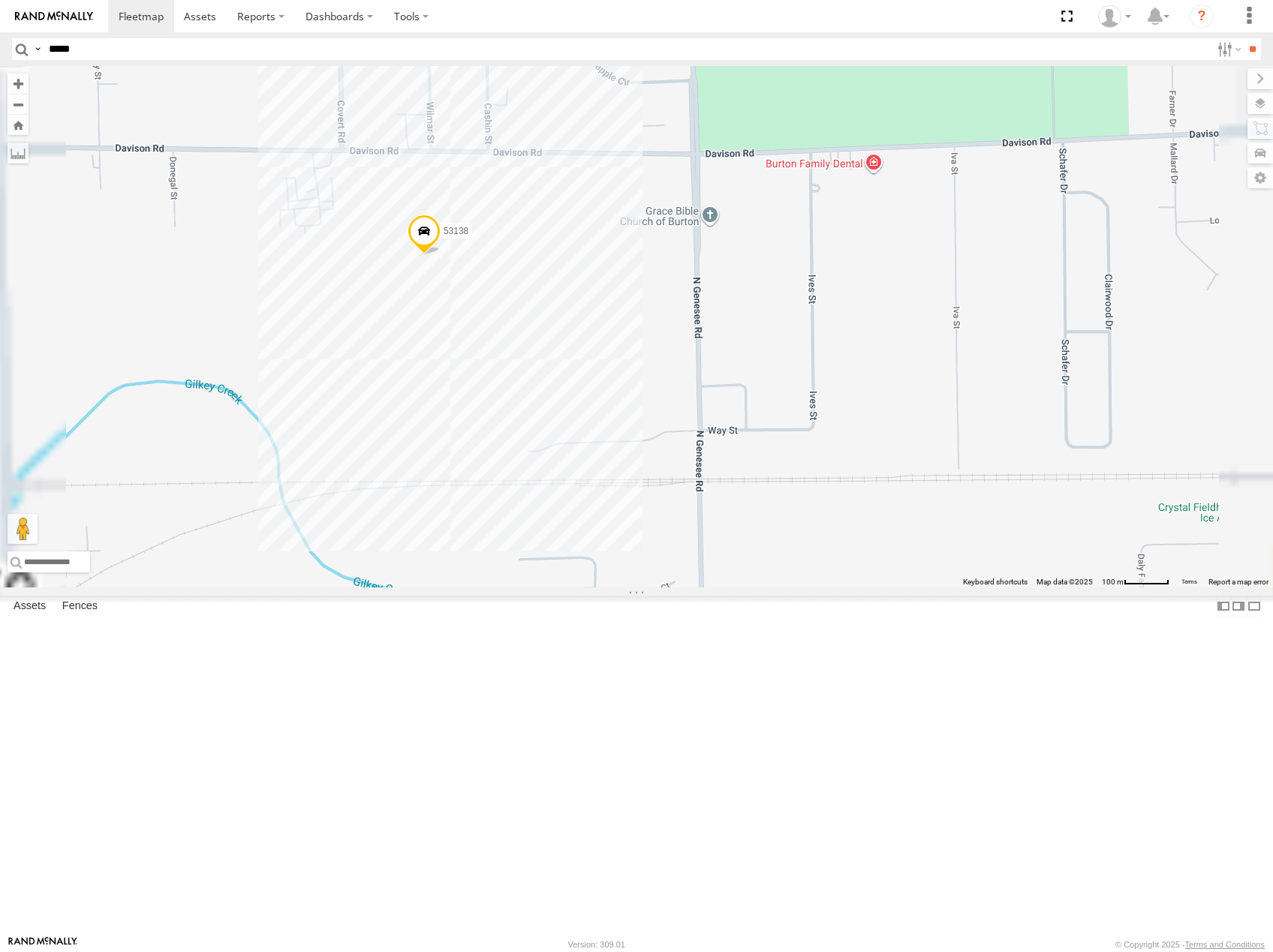
click at [0, 0] on span "Satellite" at bounding box center [0, 0] width 0 height 0
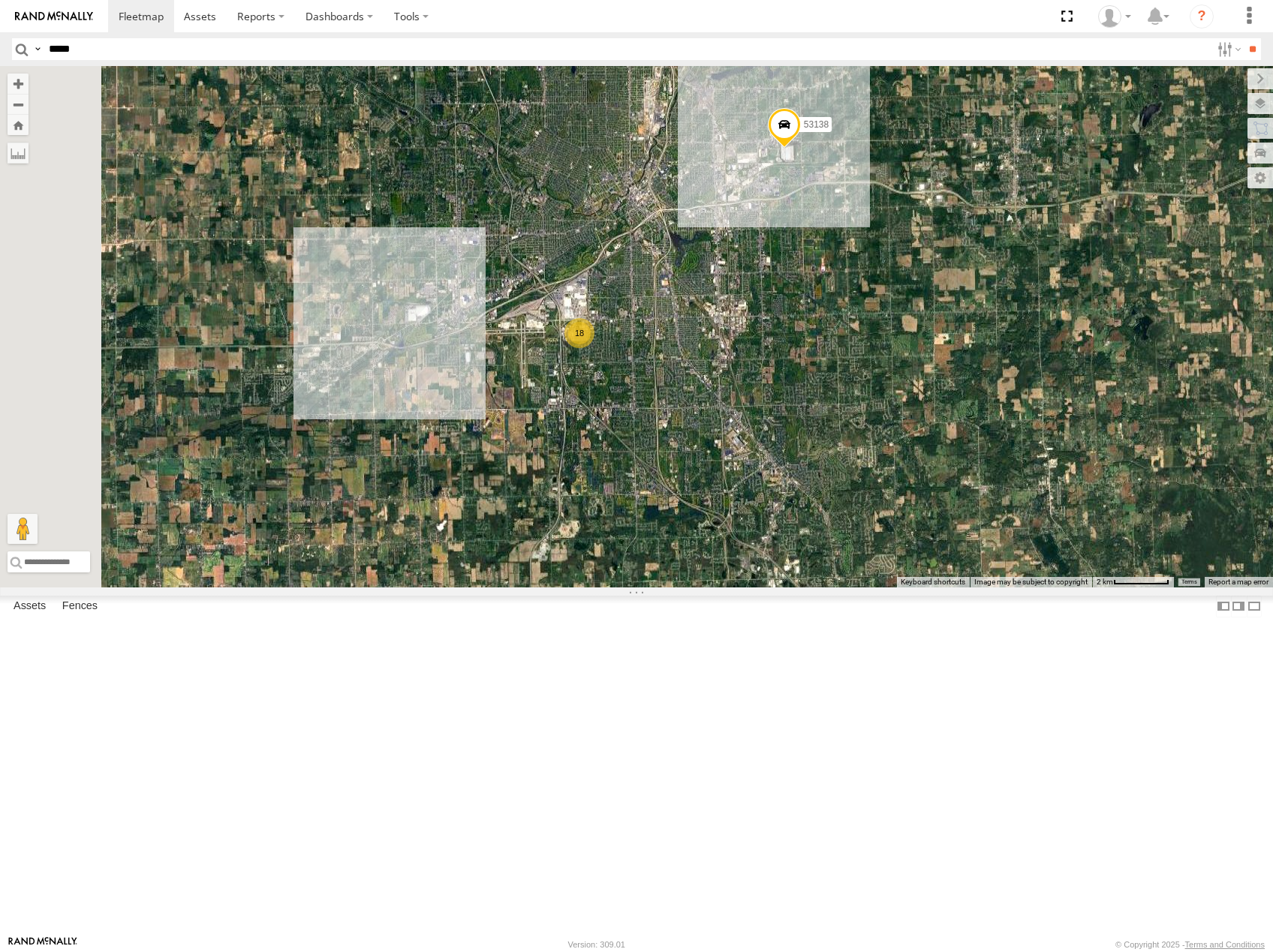
drag, startPoint x: 805, startPoint y: 469, endPoint x: 944, endPoint y: 399, distance: 155.6
click at [944, 399] on div "53138 18" at bounding box center [636, 326] width 1273 height 521
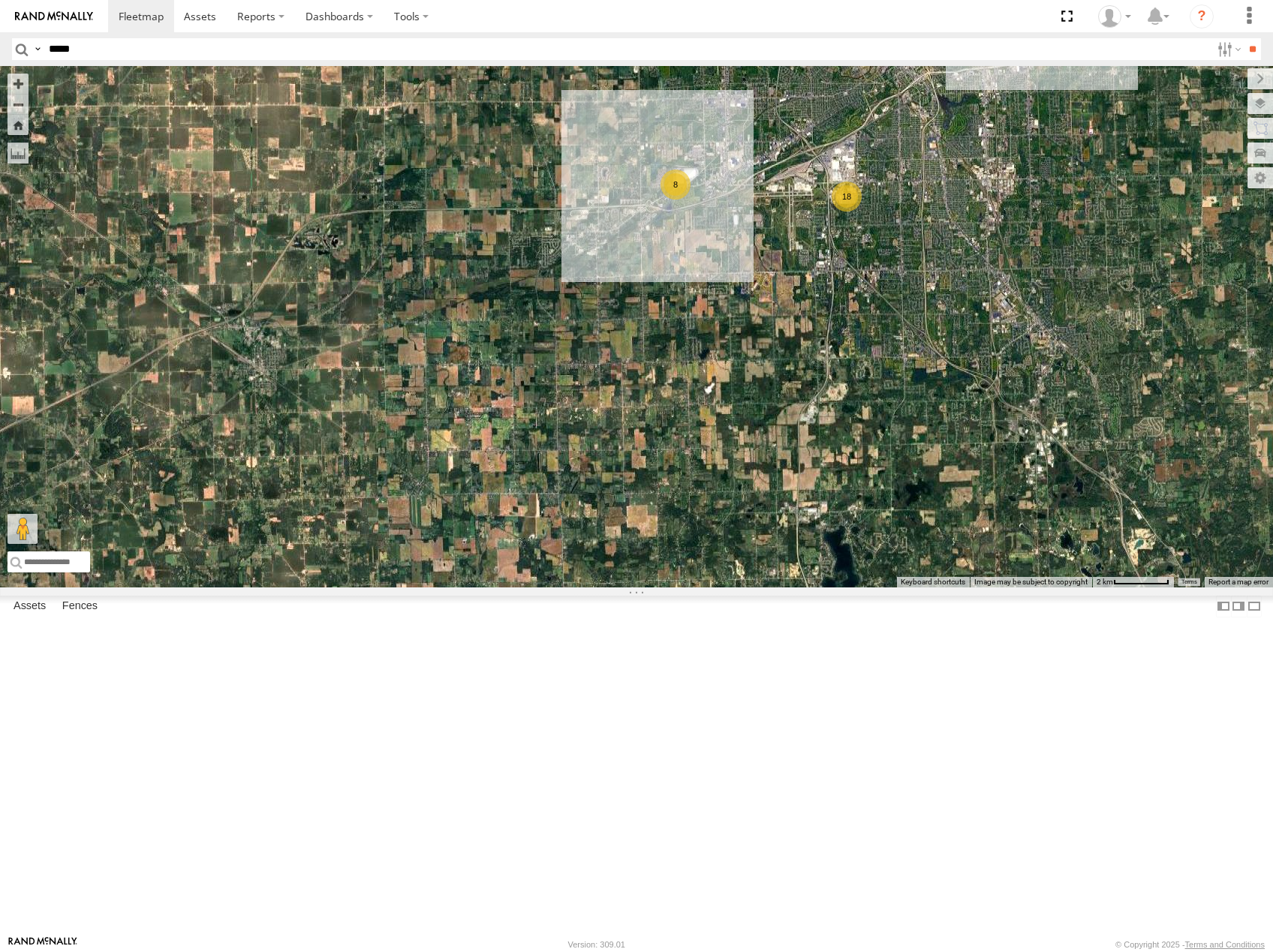
drag, startPoint x: 974, startPoint y: 430, endPoint x: 739, endPoint y: 491, distance: 242.8
click at [739, 493] on div "53138 18 8" at bounding box center [636, 326] width 1273 height 521
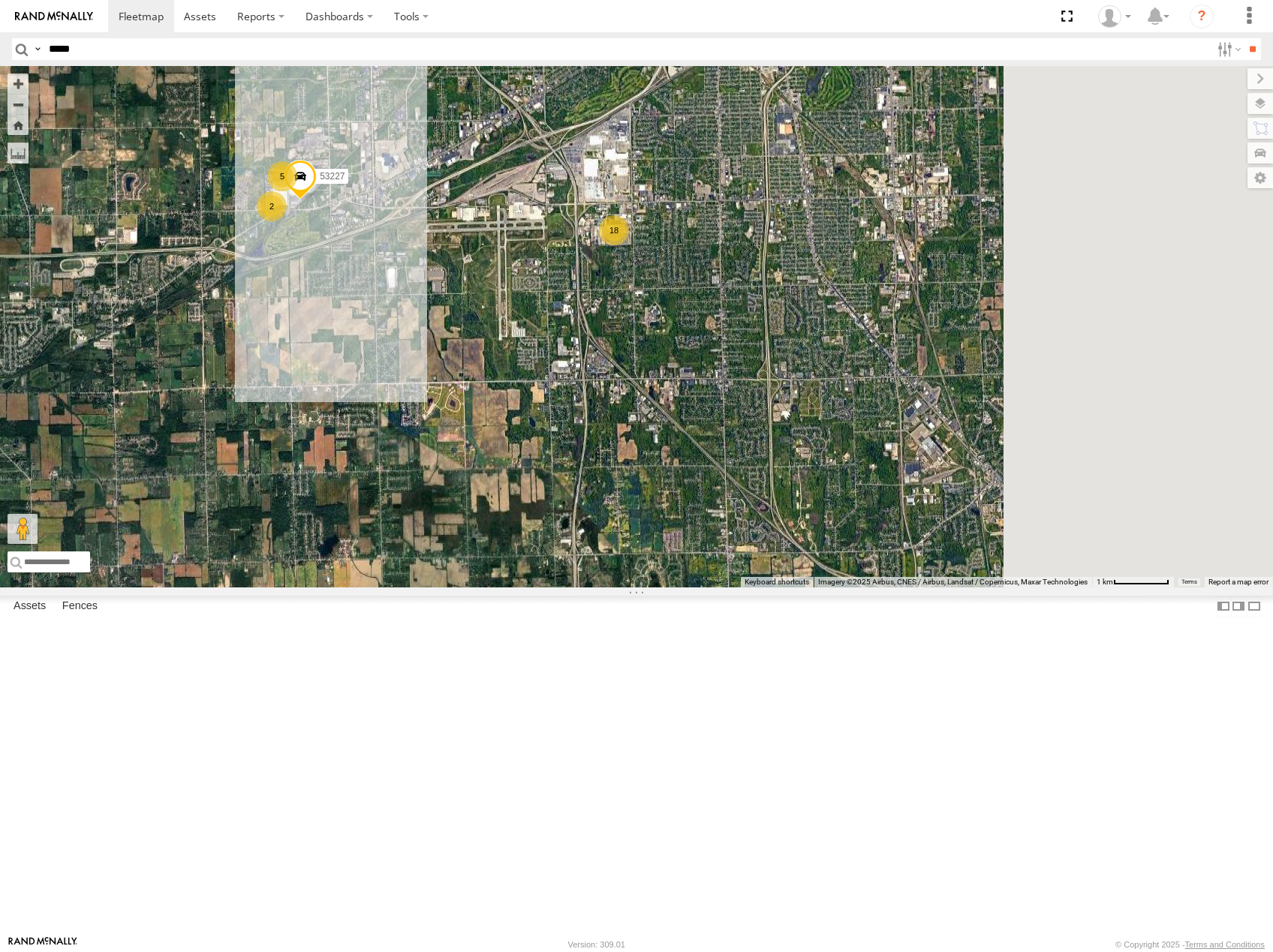
drag, startPoint x: 921, startPoint y: 387, endPoint x: 569, endPoint y: 416, distance: 353.2
click at [564, 418] on div "18 2 5 53227" at bounding box center [636, 326] width 1273 height 521
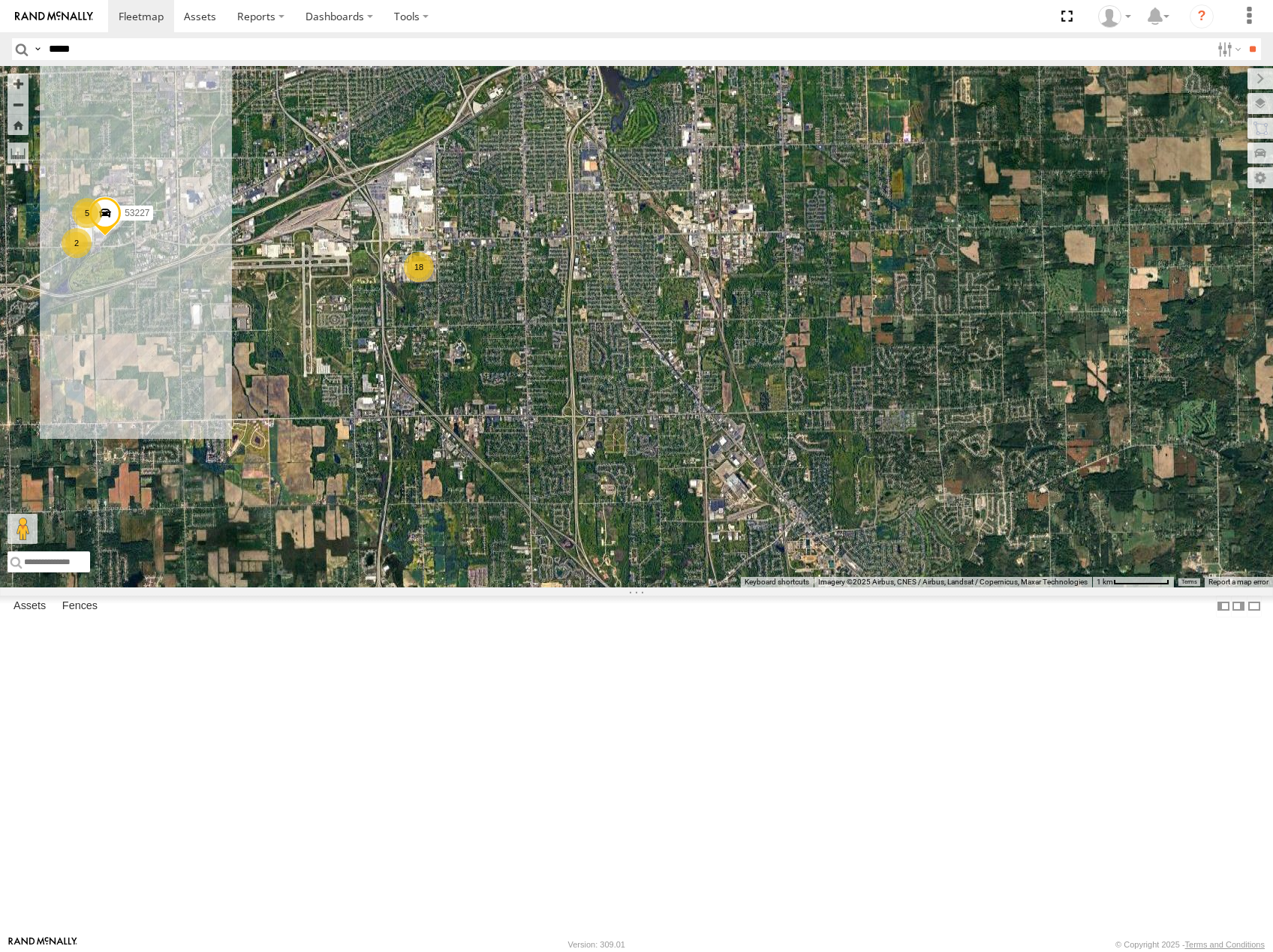
drag, startPoint x: 935, startPoint y: 435, endPoint x: 965, endPoint y: 438, distance: 30.1
click at [965, 438] on div "18 2 5 53227" at bounding box center [636, 326] width 1273 height 521
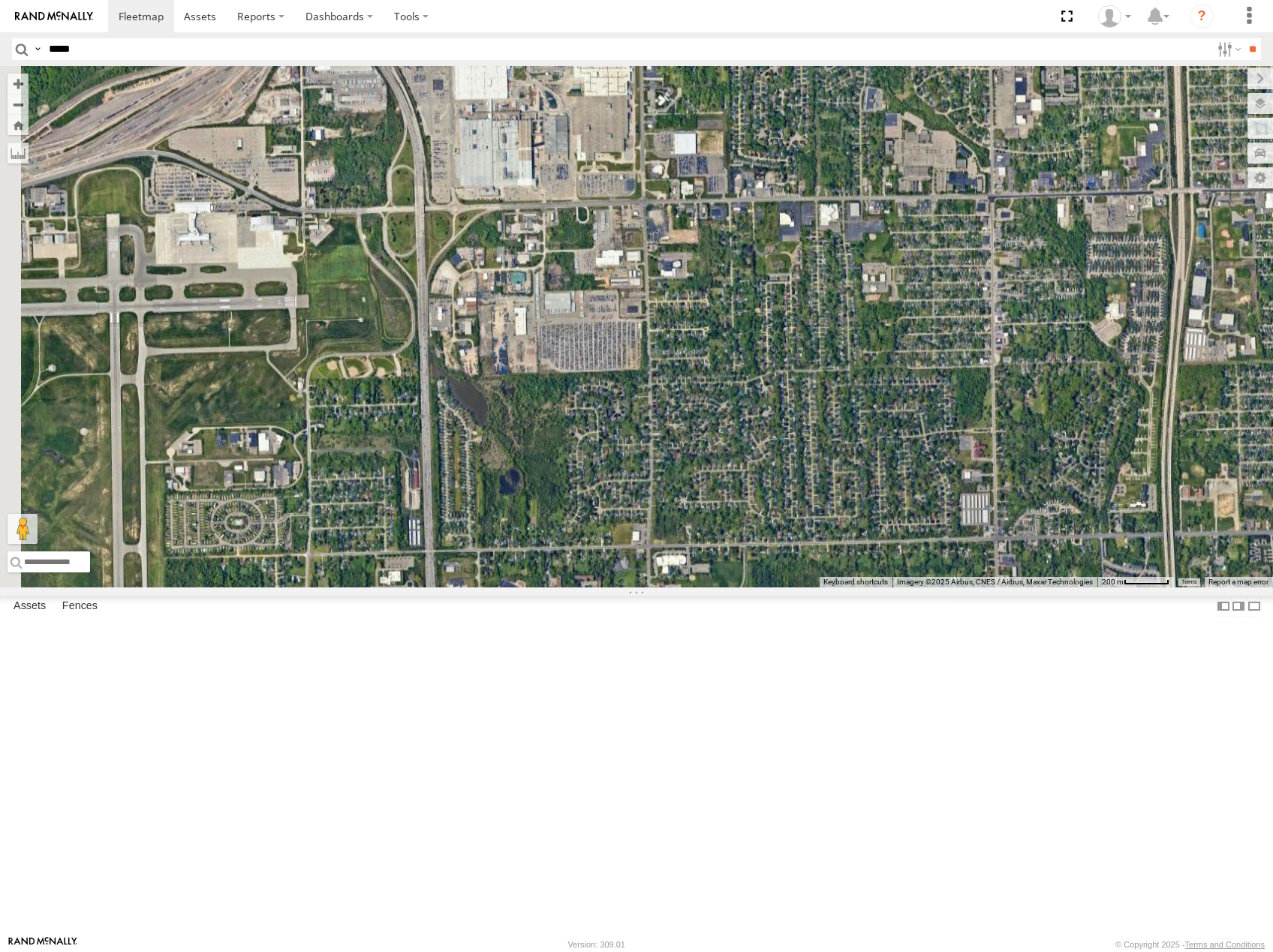
drag, startPoint x: 694, startPoint y: 418, endPoint x: 1042, endPoint y: 422, distance: 348.0
click at [1050, 423] on div "53227 53138" at bounding box center [636, 326] width 1273 height 521
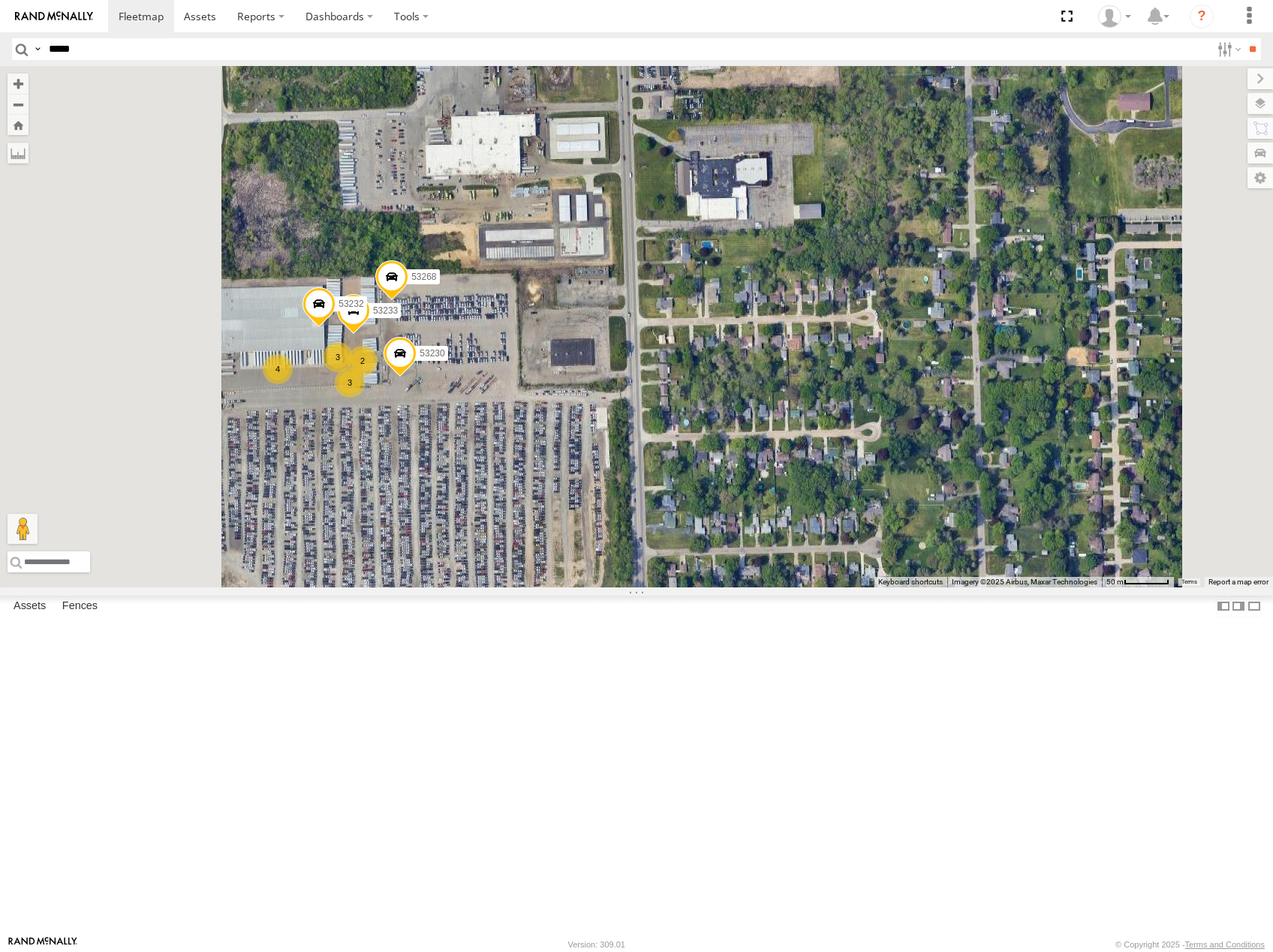
drag, startPoint x: 683, startPoint y: 479, endPoint x: 809, endPoint y: 441, distance: 131.6
click at [810, 441] on div "53227 53138 53230 53268 3 3 4 53233 2 53232" at bounding box center [636, 326] width 1273 height 521
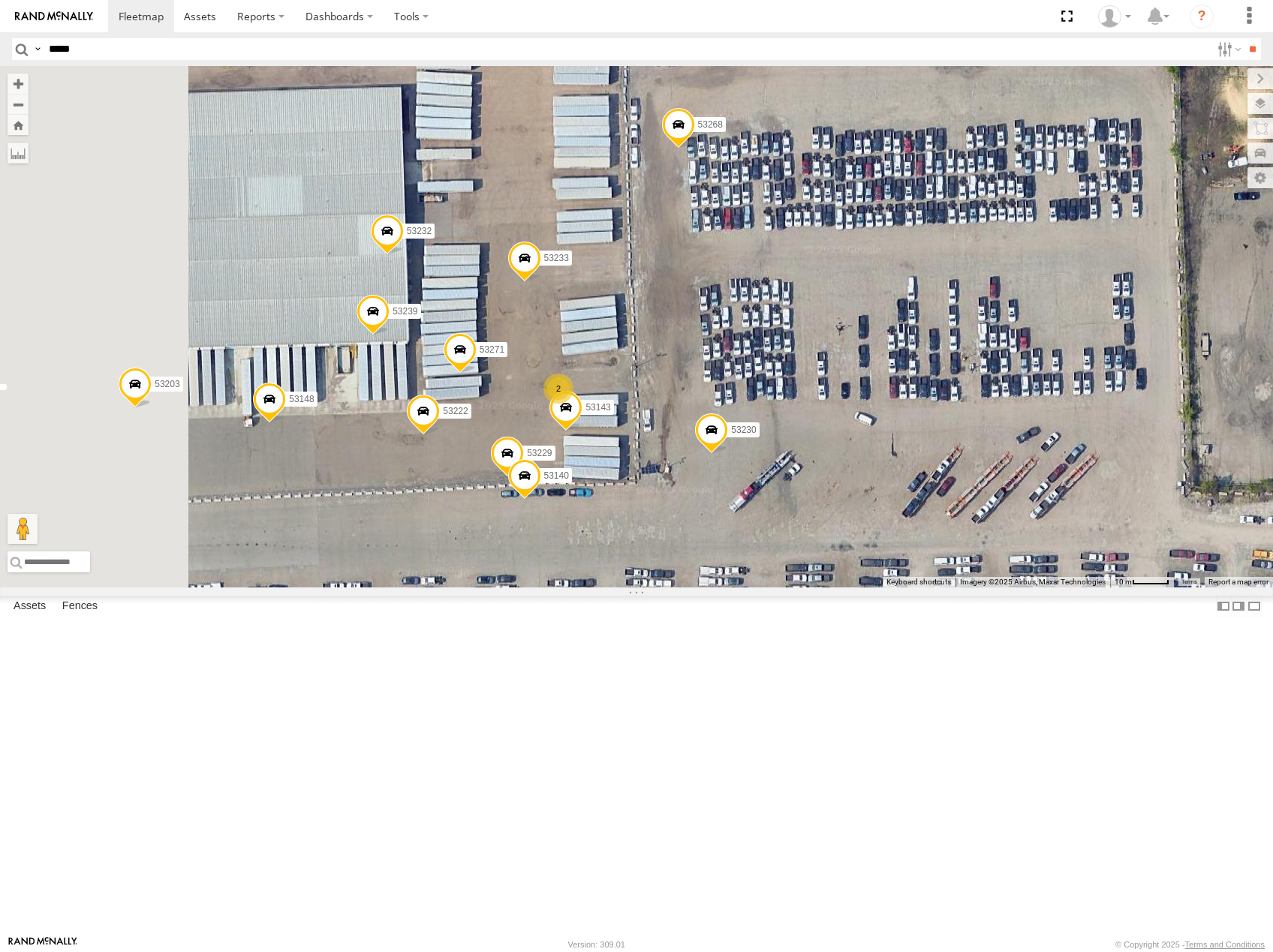
click at [931, 342] on div "53227 53138 53230 53268 53233 53232 53271 53222 53203 53239 53148 53229 53143 2…" at bounding box center [636, 326] width 1273 height 521
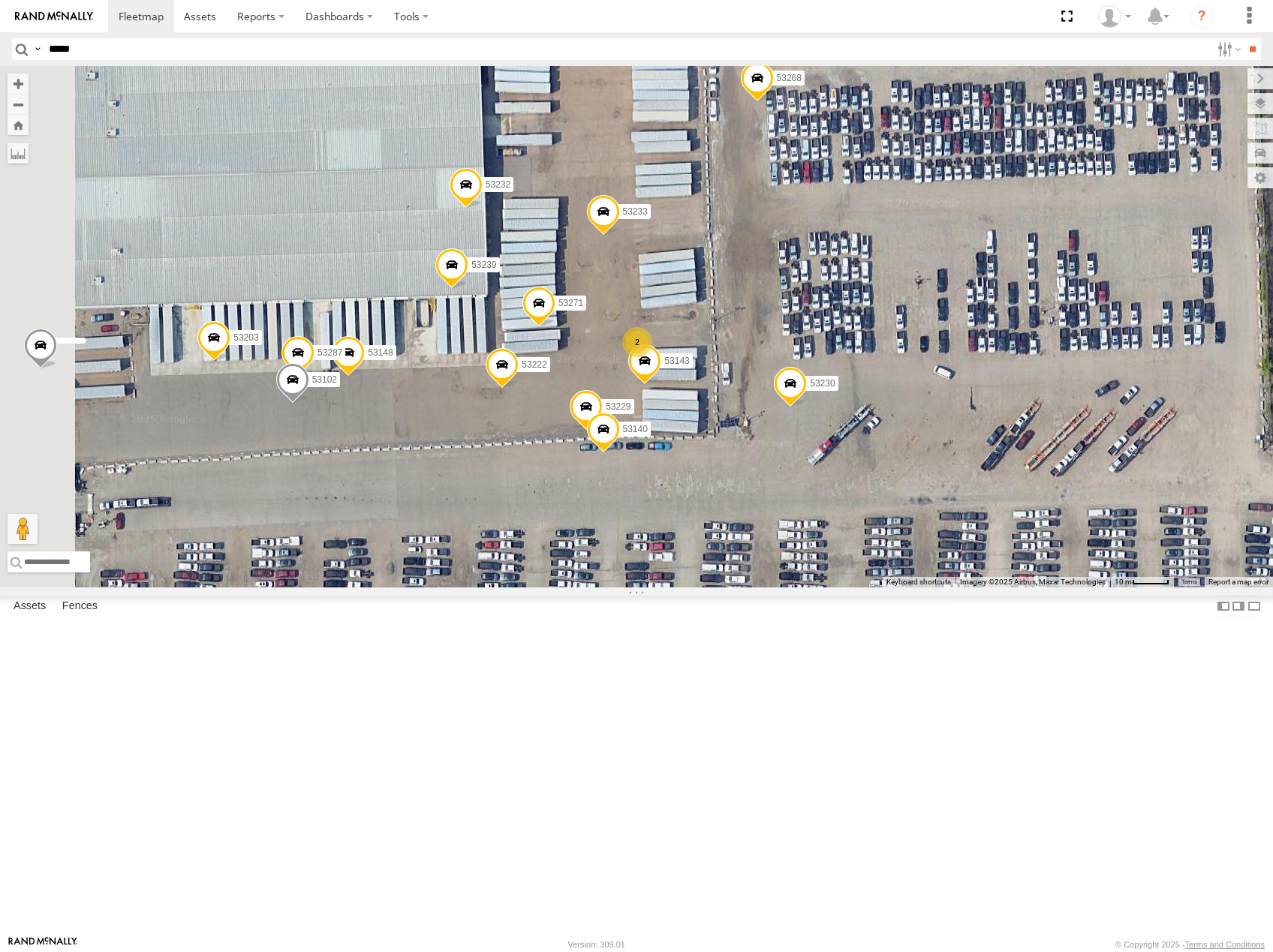
drag, startPoint x: 636, startPoint y: 523, endPoint x: 660, endPoint y: 515, distance: 25.3
click at [660, 515] on div "53227 53138 53230 53268 53233 53232 53271 53222 53203 53239 53148 53229 53143 2…" at bounding box center [636, 326] width 1273 height 521
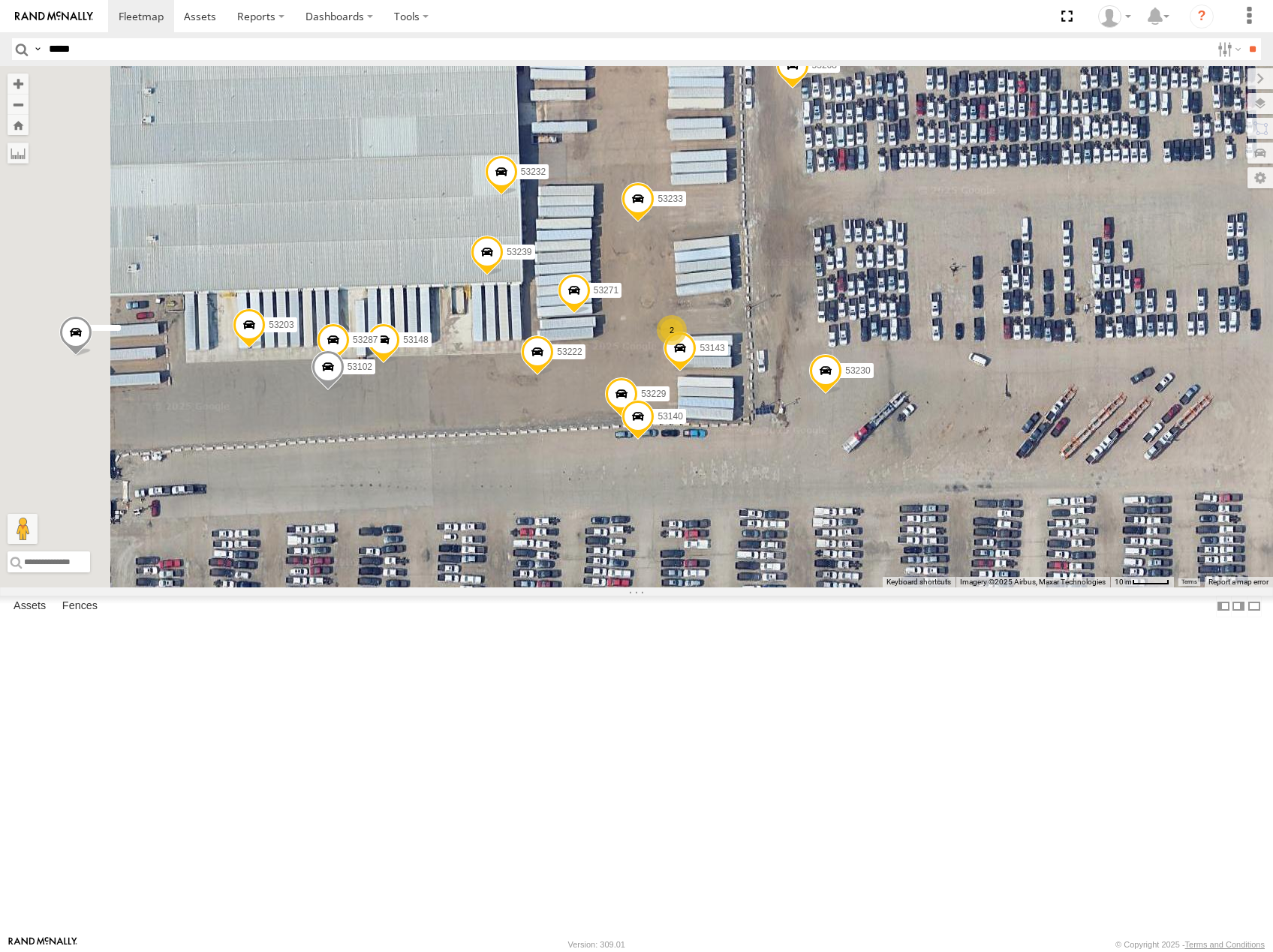
click at [809, 89] on span at bounding box center [792, 68] width 33 height 41
click at [813, 71] on label at bounding box center [798, 66] width 29 height 11
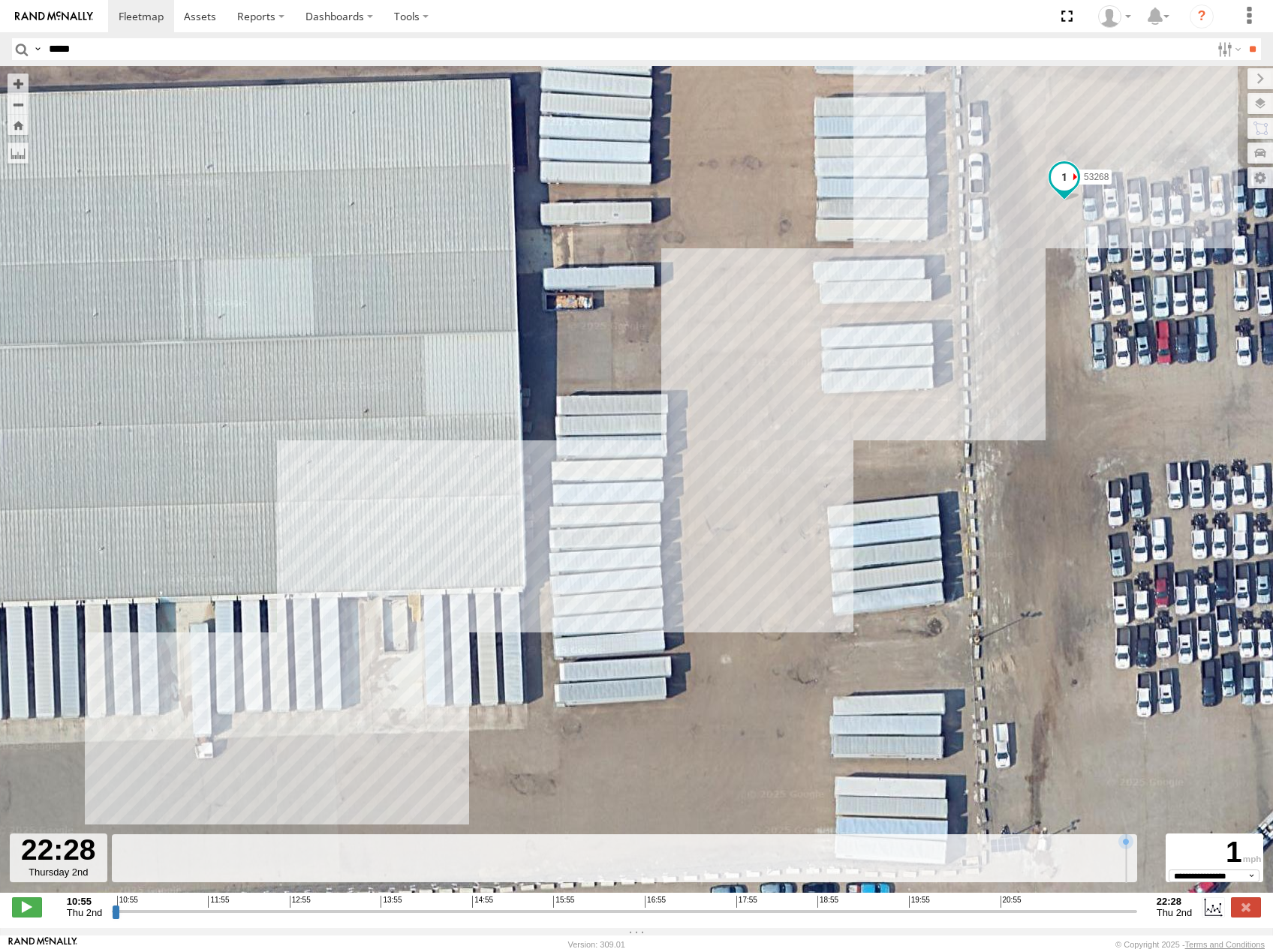
drag, startPoint x: 116, startPoint y: 921, endPoint x: 1178, endPoint y: 923, distance: 1062.0
type input "**********"
click at [1137, 918] on input "range" at bounding box center [625, 911] width 1025 height 14
click at [0, 0] on span "Roadmap" at bounding box center [0, 0] width 0 height 0
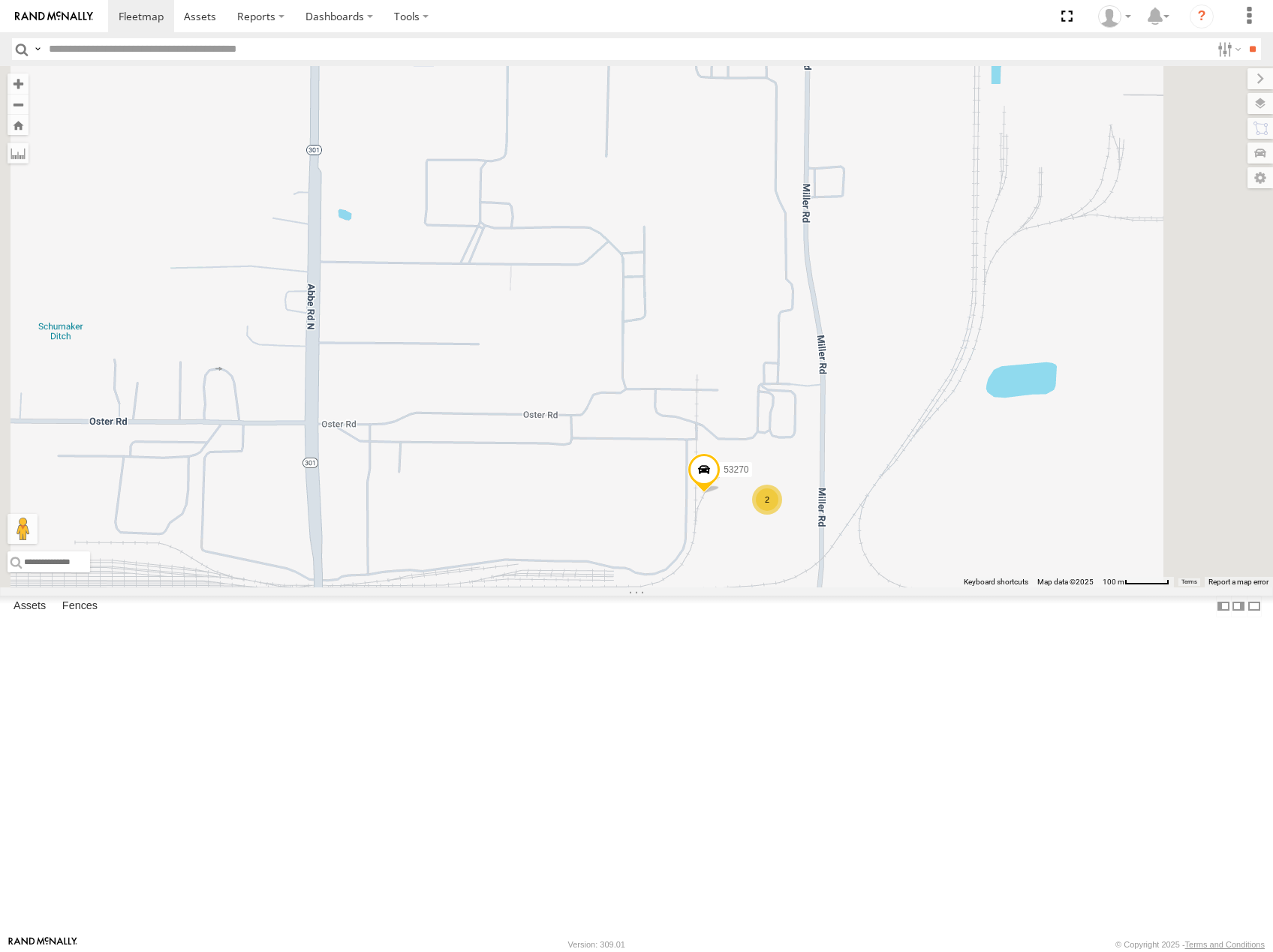
drag, startPoint x: 969, startPoint y: 335, endPoint x: 983, endPoint y: 342, distance: 15.7
click at [983, 342] on div "53216 53105 53219 53269 53249 53252 53134 53225 53103 53256 53208 53274 53144 5…" at bounding box center [636, 326] width 1273 height 521
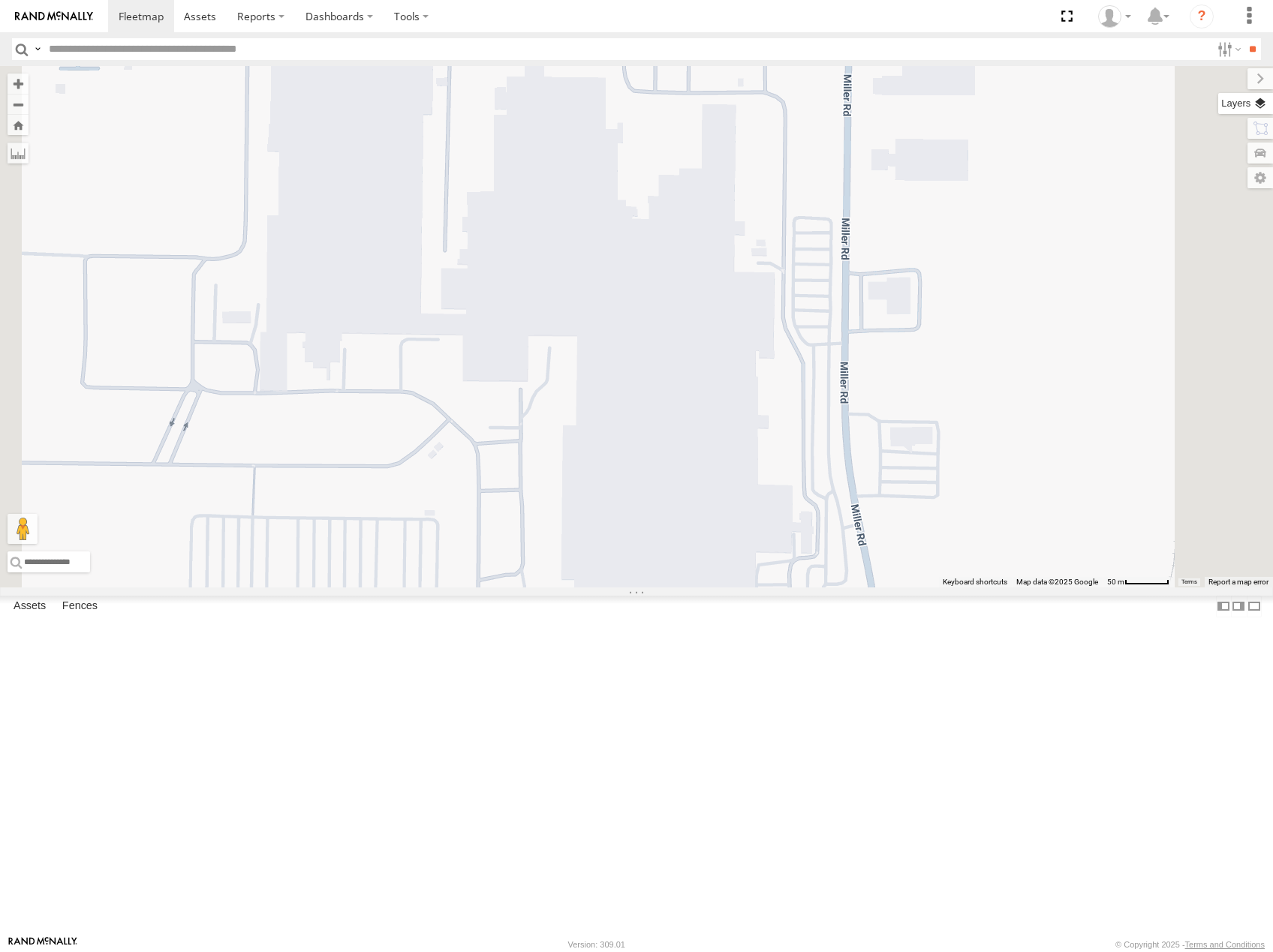
click at [1264, 103] on label at bounding box center [1245, 104] width 55 height 21
click at [0, 0] on span "Basemaps" at bounding box center [0, 0] width 0 height 0
click at [0, 0] on span "Satellite" at bounding box center [0, 0] width 0 height 0
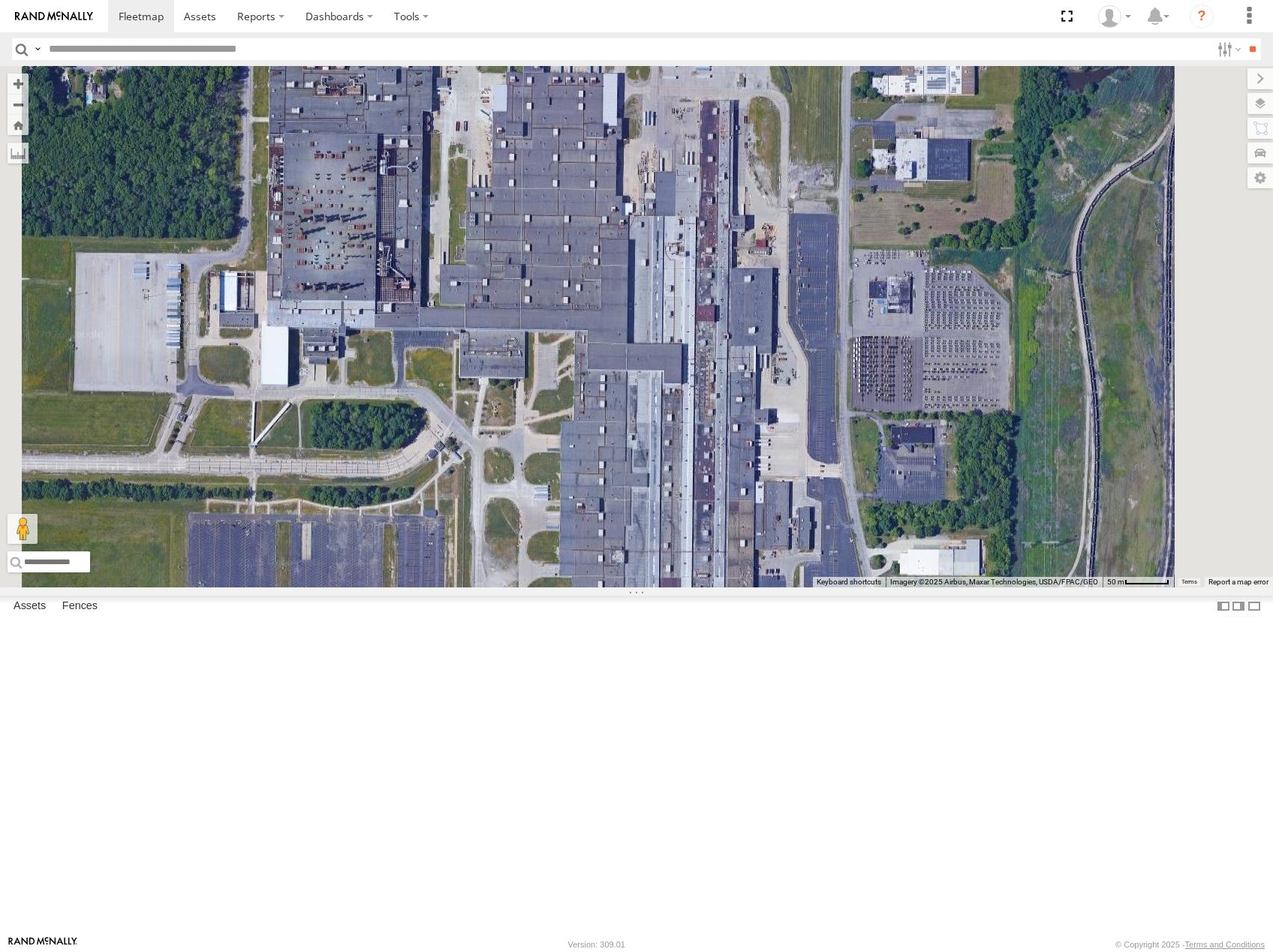
click at [748, 44] on span at bounding box center [731, 24] width 33 height 41
click at [752, 27] on label at bounding box center [737, 22] width 29 height 11
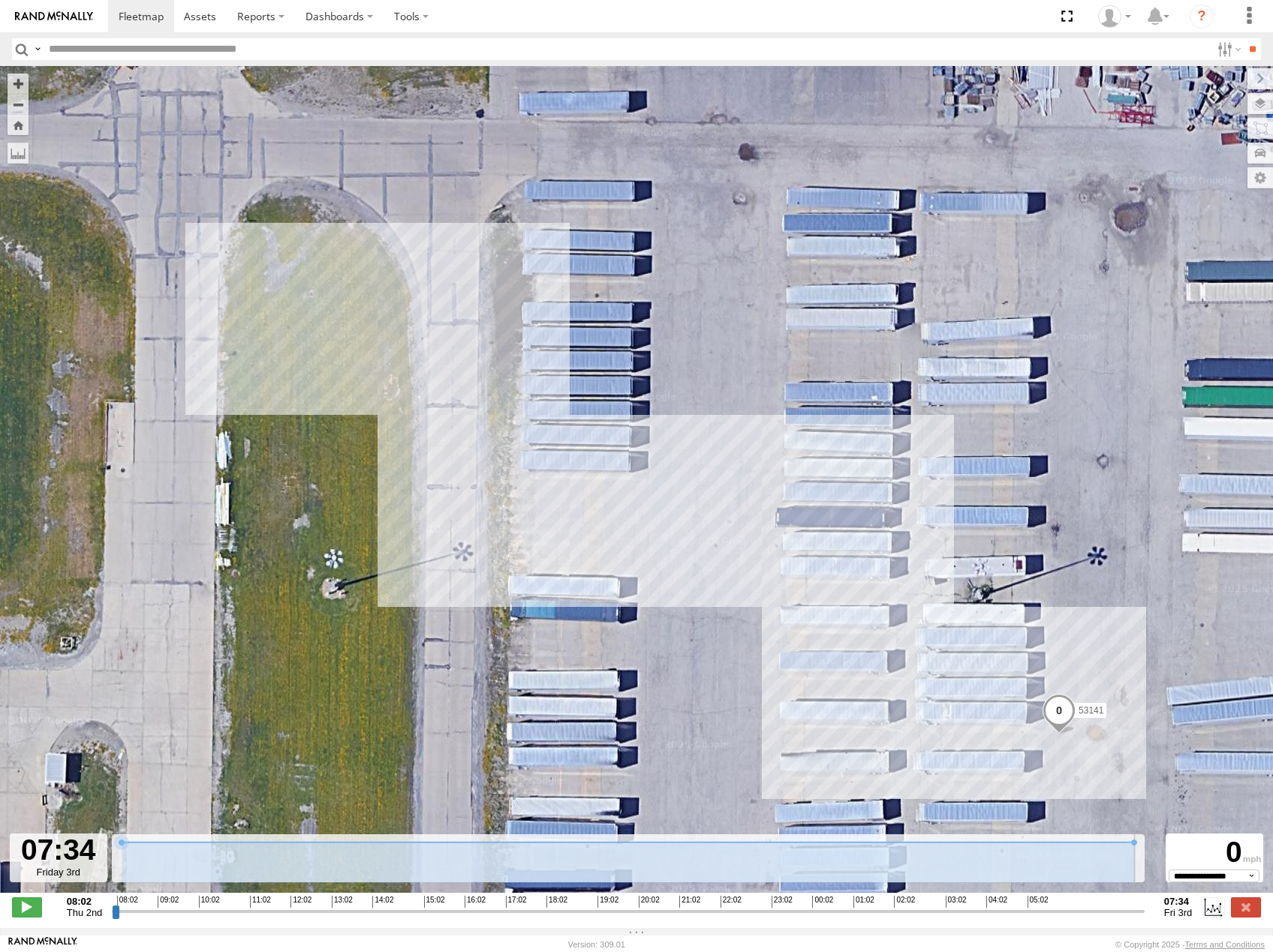
drag, startPoint x: 114, startPoint y: 923, endPoint x: 1160, endPoint y: 919, distance: 1046.0
type input "**********"
click at [1144, 918] on input "range" at bounding box center [628, 911] width 1032 height 14
click at [0, 0] on span "Roadmap" at bounding box center [0, 0] width 0 height 0
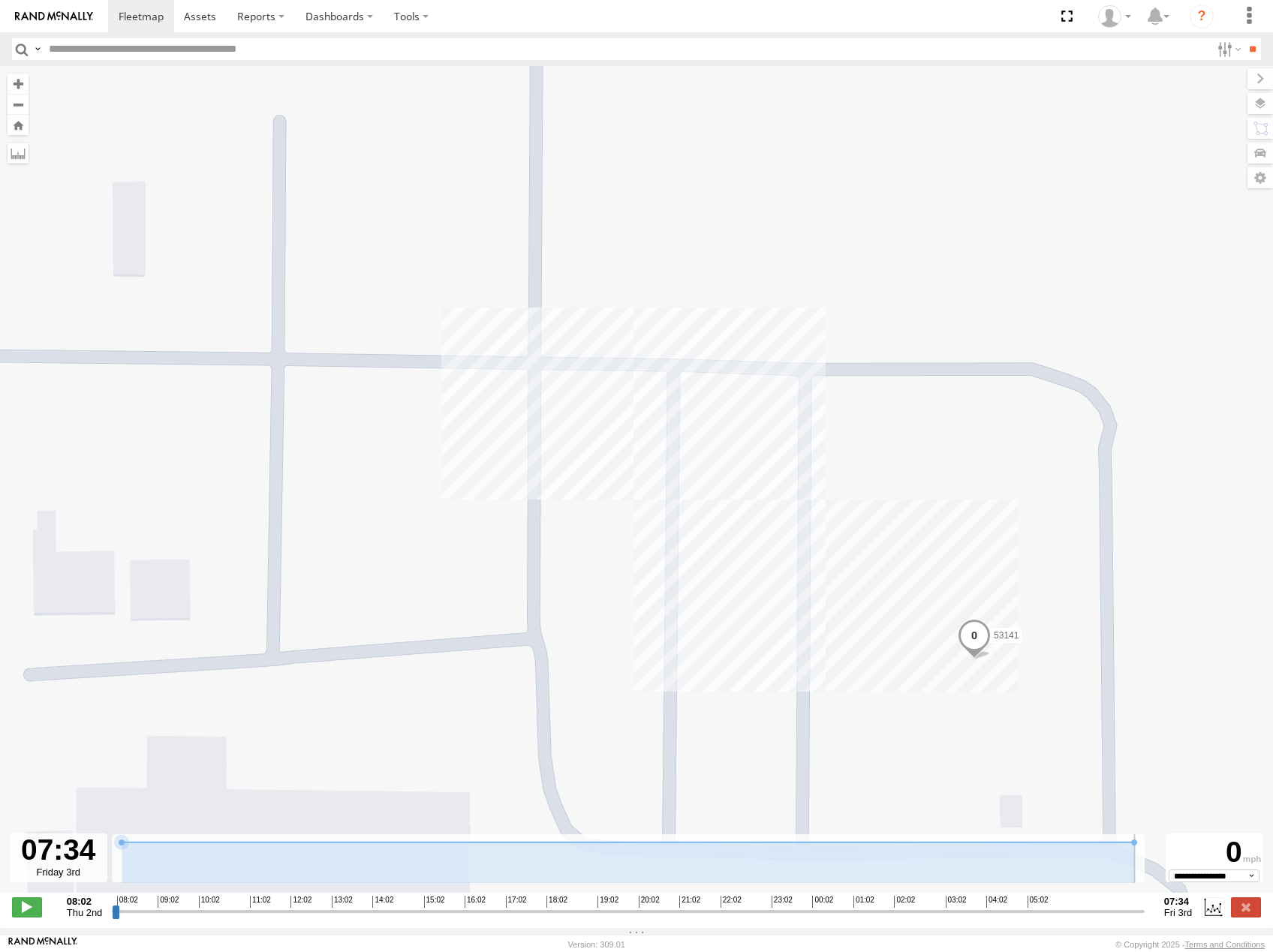
click at [0, 0] on span "Satellite" at bounding box center [0, 0] width 0 height 0
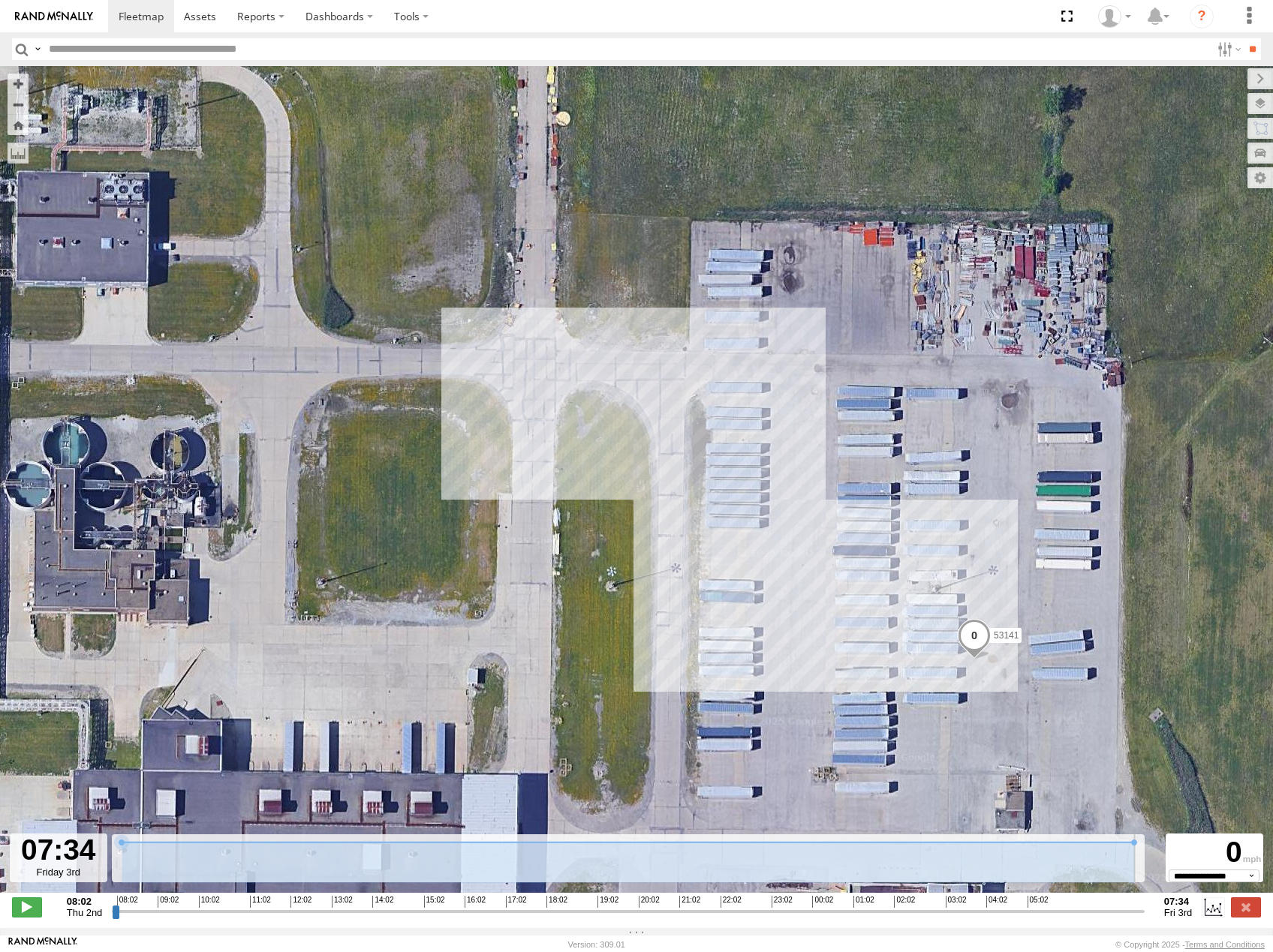
click at [0, 0] on span "Roadmap" at bounding box center [0, 0] width 0 height 0
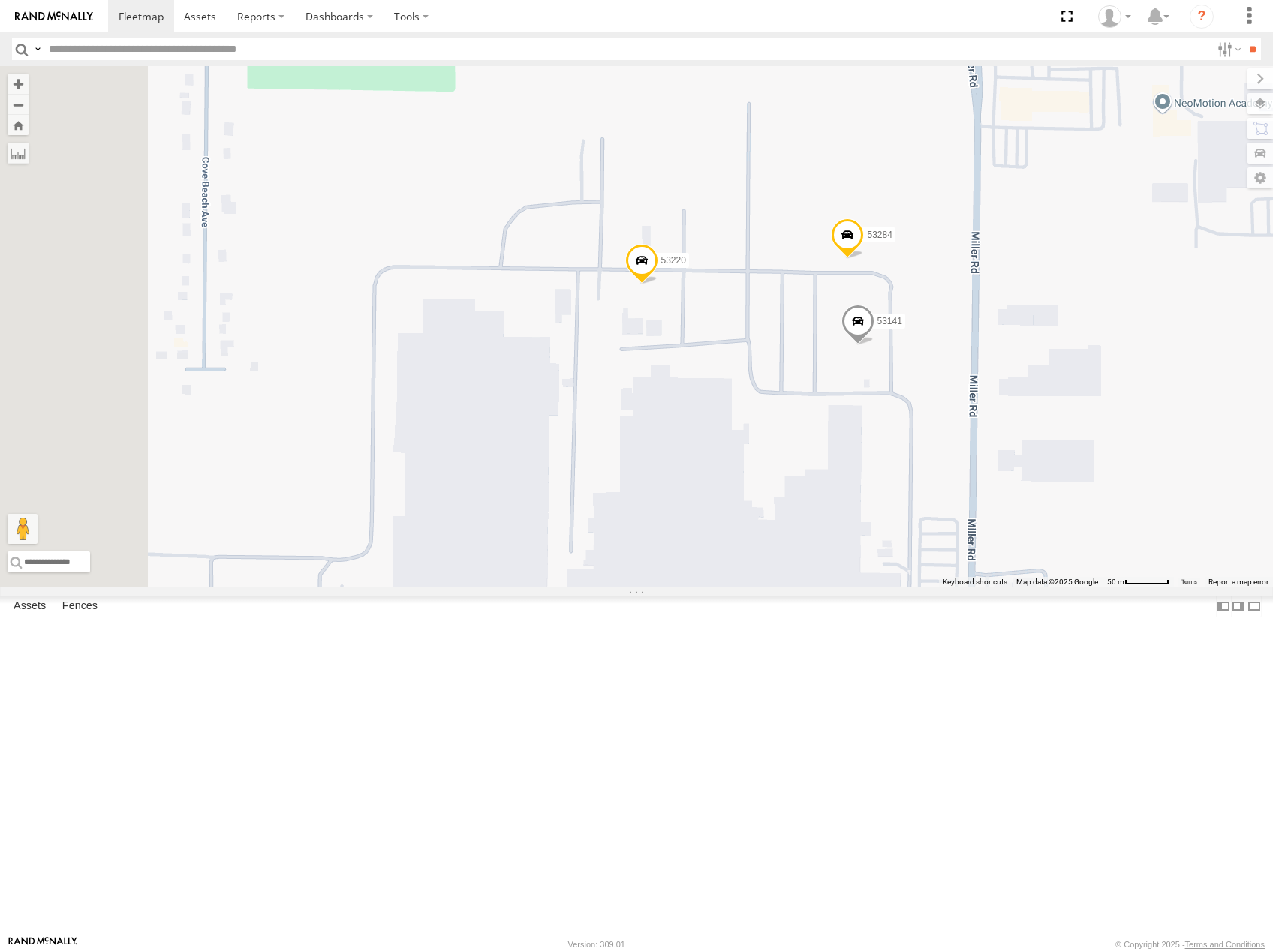
drag, startPoint x: 873, startPoint y: 525, endPoint x: 938, endPoint y: 487, distance: 75.3
click at [941, 488] on div "53216 53105 53219 53269 53249 53252 53134 53225 53103 53256 53208 53274 53144 5…" at bounding box center [636, 326] width 1273 height 521
click at [1264, 107] on label at bounding box center [1245, 104] width 55 height 21
click at [0, 0] on span "Basemaps" at bounding box center [0, 0] width 0 height 0
click at [0, 0] on span "Satellite" at bounding box center [0, 0] width 0 height 0
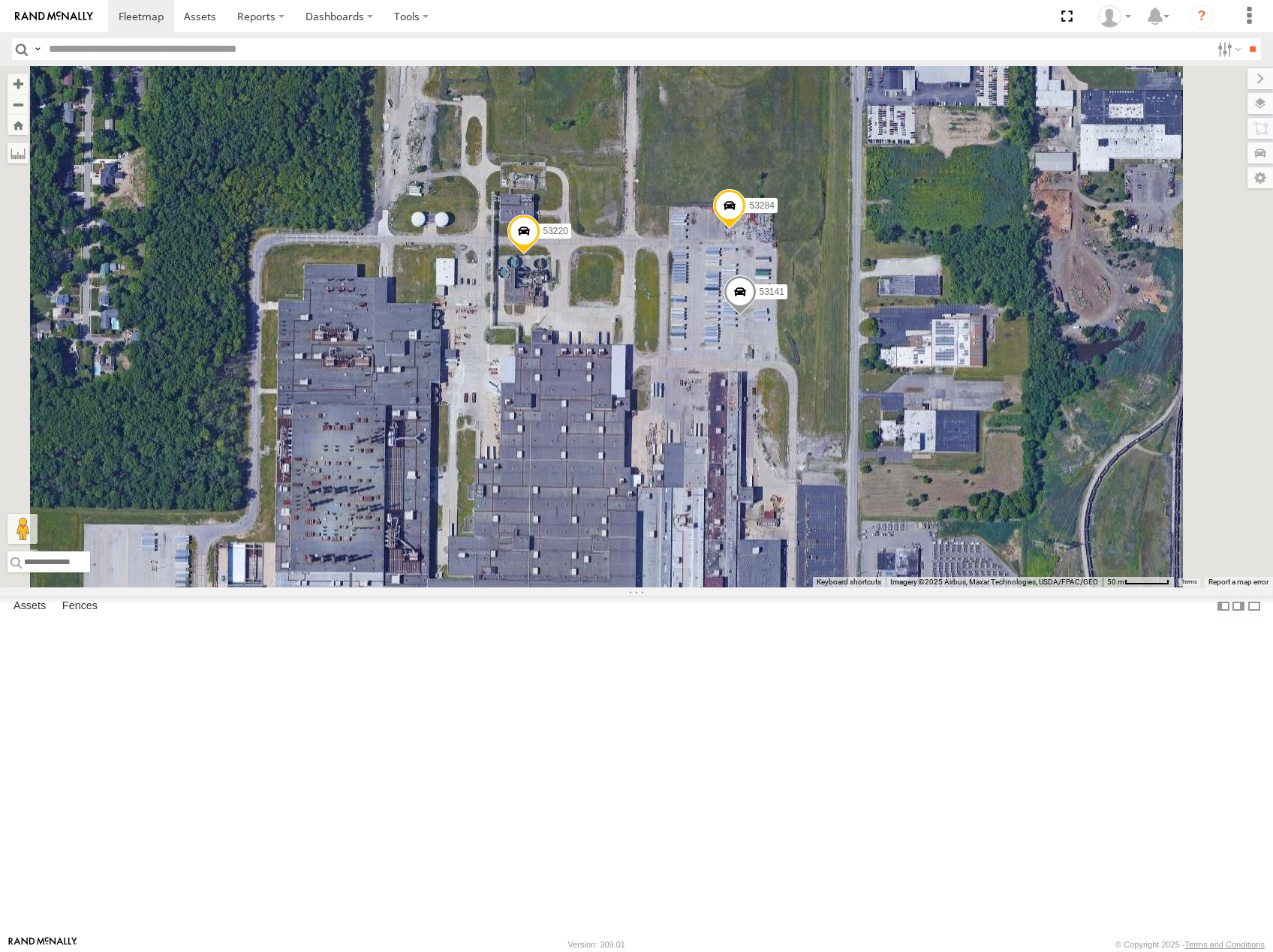
drag, startPoint x: 909, startPoint y: 502, endPoint x: 785, endPoint y: 478, distance: 126.3
click at [785, 478] on div "53216 53105 53219 53269 53249 53252 53134 53225 53103 53256 53208 53274 53144 5…" at bounding box center [636, 326] width 1273 height 521
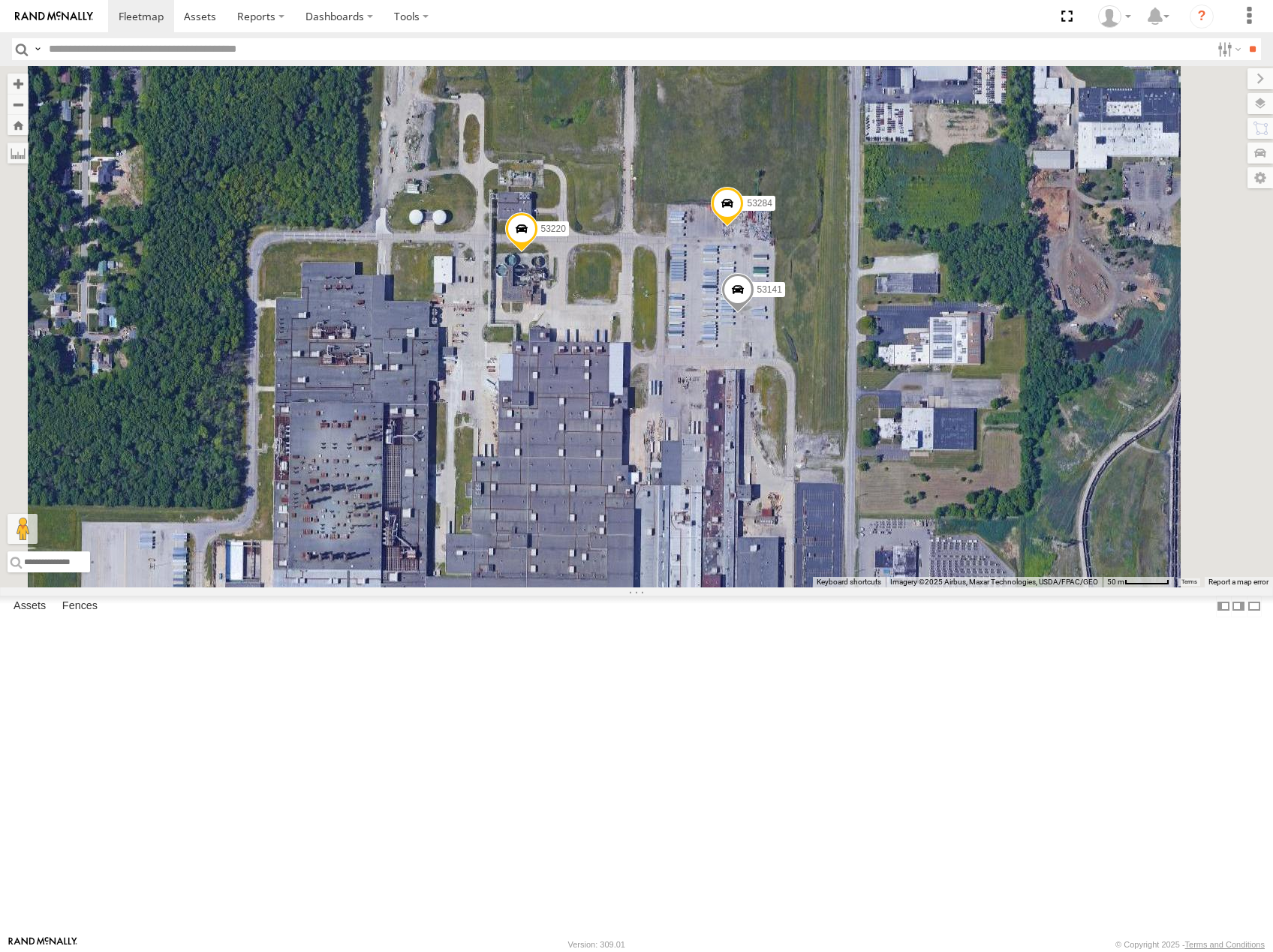
click at [744, 226] on span at bounding box center [727, 207] width 33 height 41
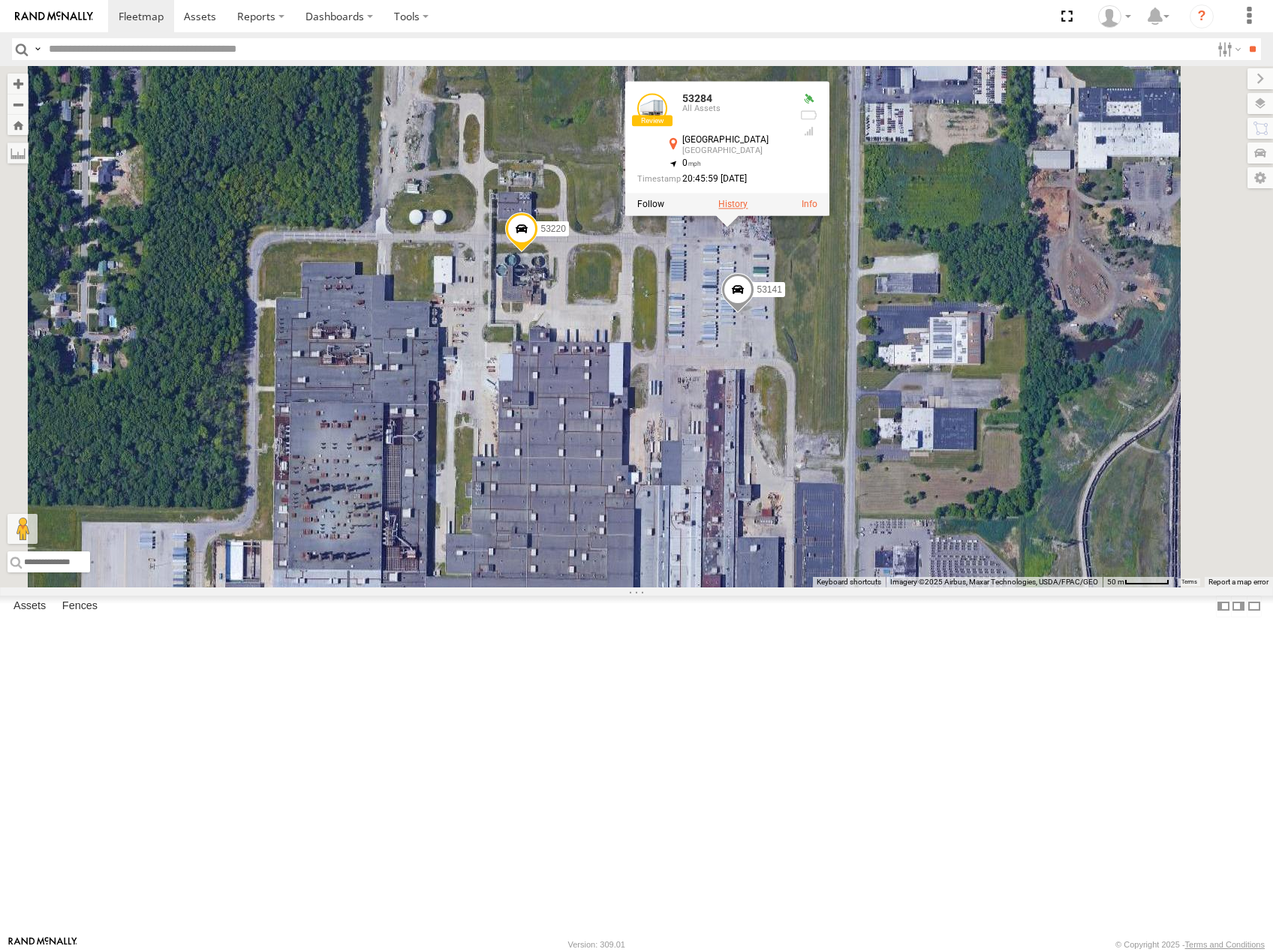
click at [747, 210] on label at bounding box center [732, 204] width 29 height 11
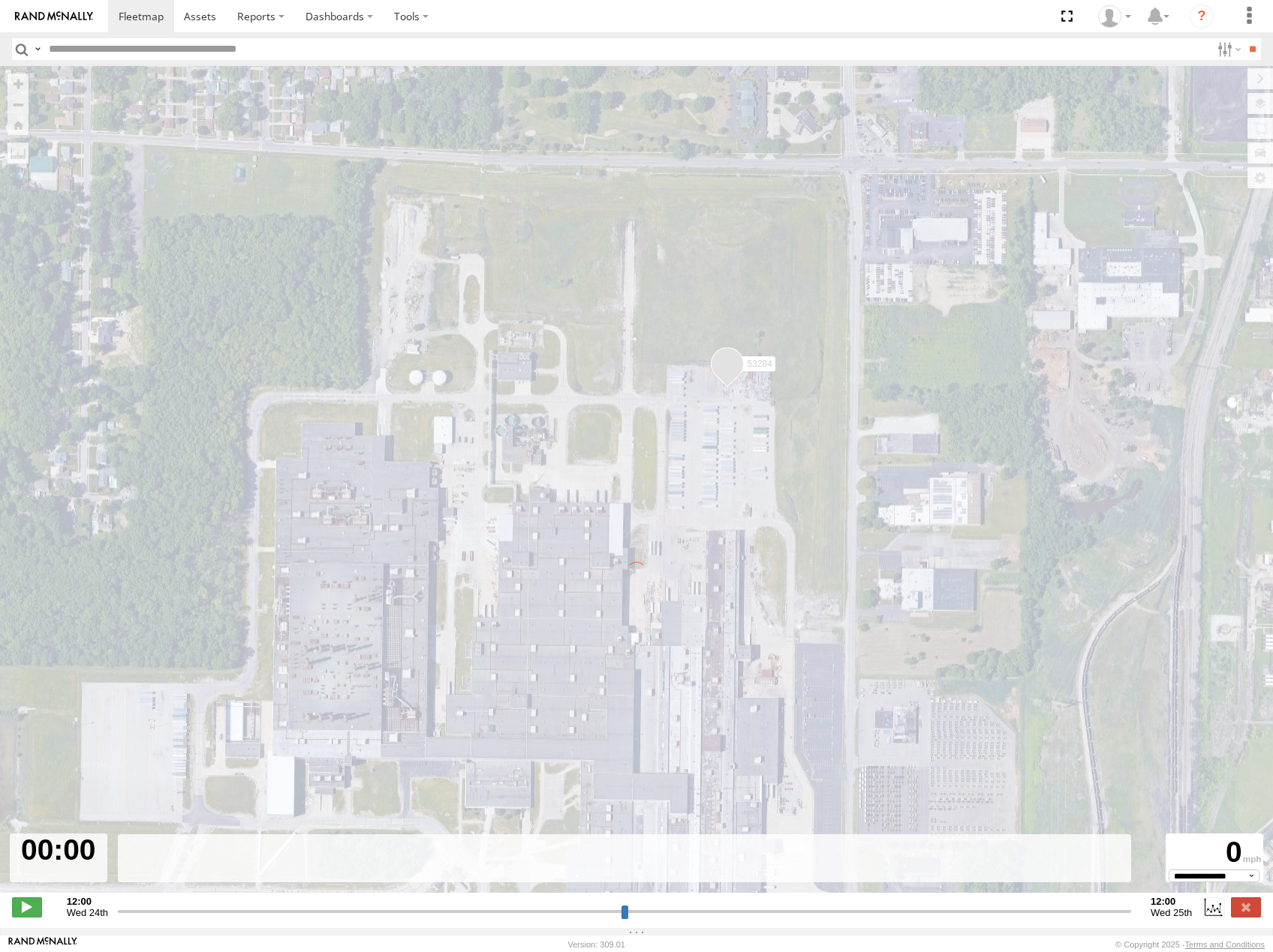
type input "**********"
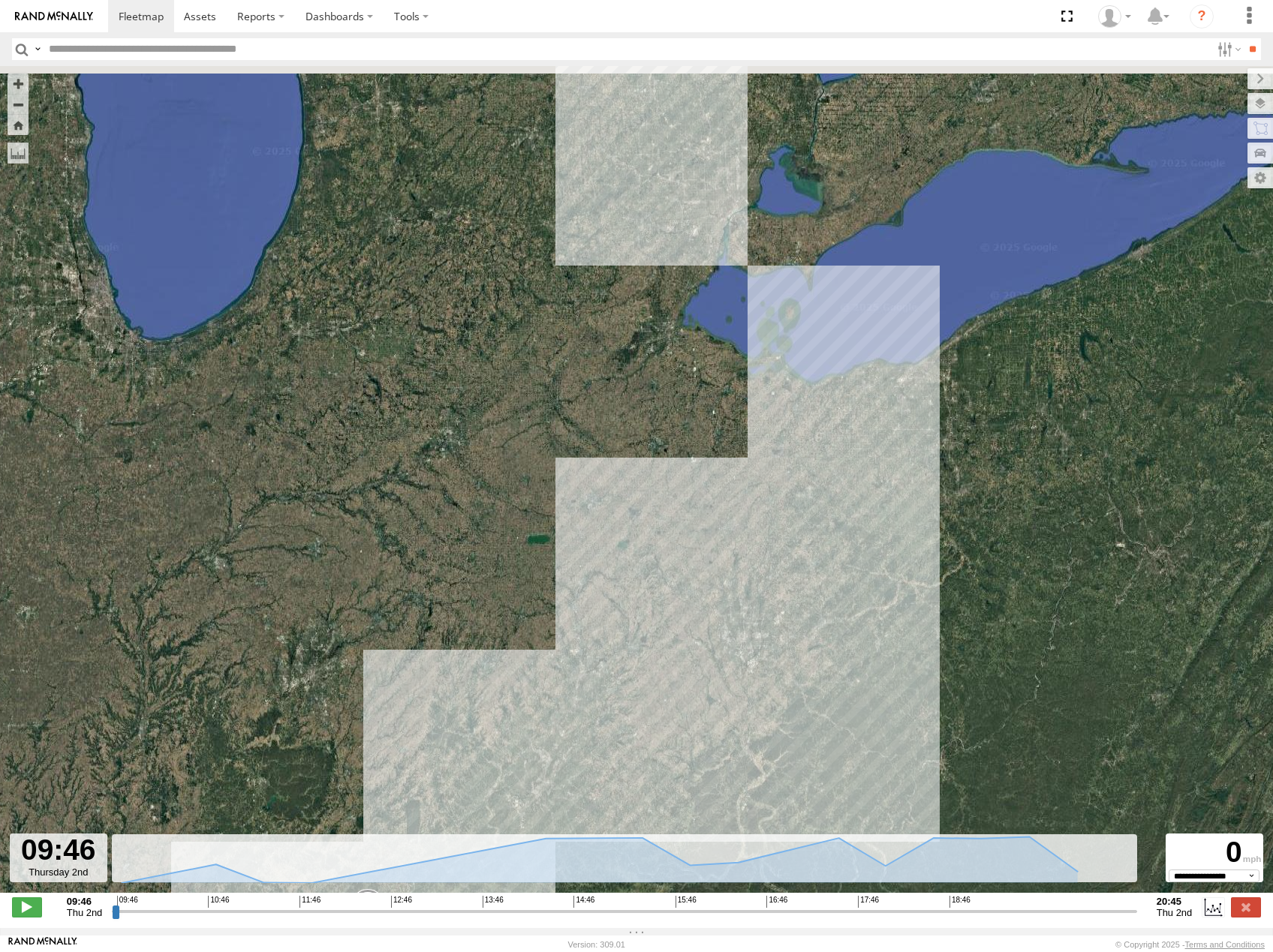
drag, startPoint x: 915, startPoint y: 274, endPoint x: 911, endPoint y: 403, distance: 129.1
click at [915, 438] on div "53284" at bounding box center [636, 487] width 1273 height 843
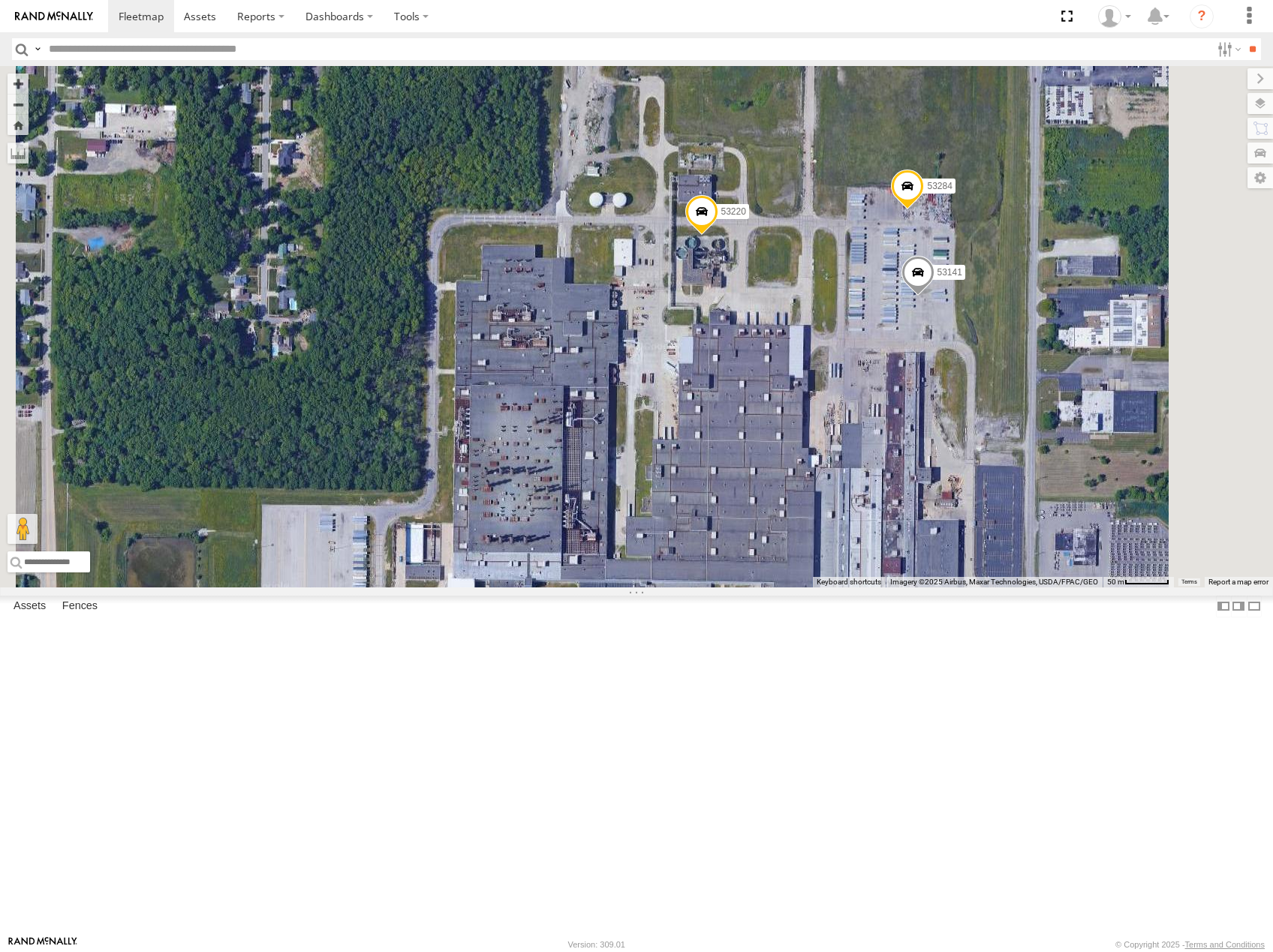
drag, startPoint x: 984, startPoint y: 543, endPoint x: 886, endPoint y: 461, distance: 127.8
click at [887, 463] on div "53216 53247 53105 53219 53269 53249 53252 53134 53280 53225 53251 53213 53278 5…" at bounding box center [636, 326] width 1273 height 521
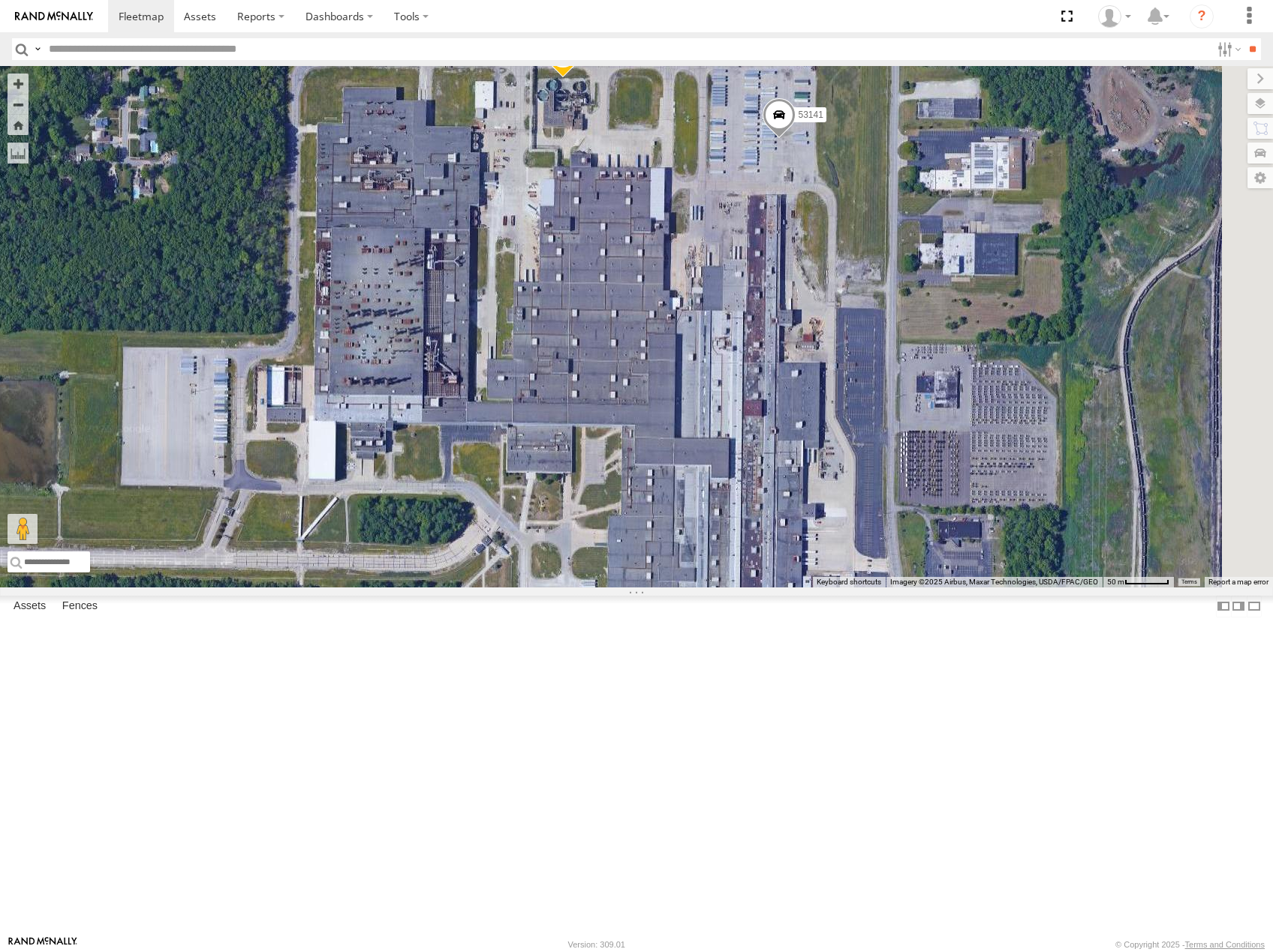
drag, startPoint x: 980, startPoint y: 539, endPoint x: 979, endPoint y: 477, distance: 62.0
click at [979, 479] on div "53216 53247 53105 53219 53269 53249 53252 53134 53280 53225 53251 53213 53278 5…" at bounding box center [636, 326] width 1273 height 521
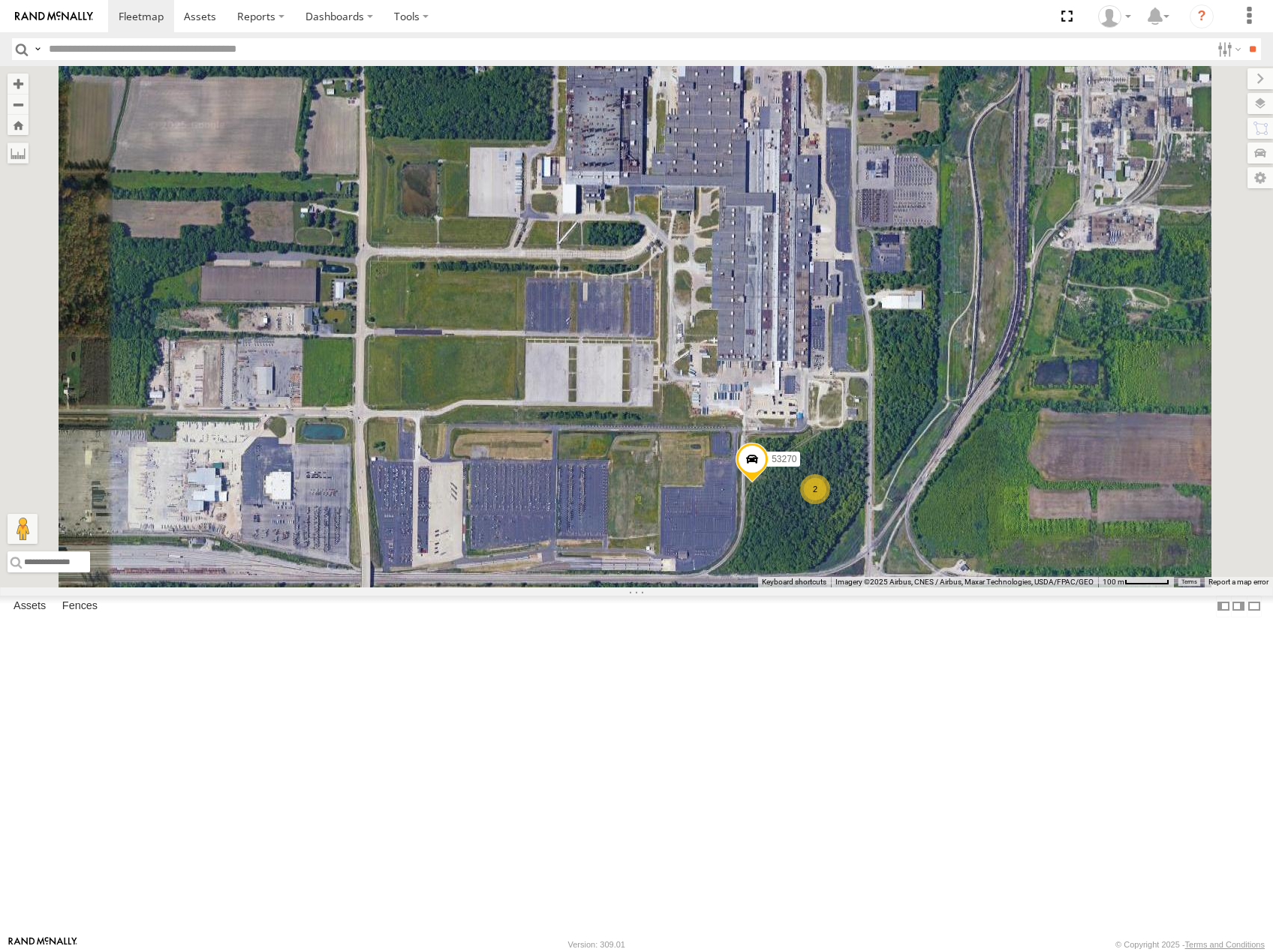
drag, startPoint x: 1032, startPoint y: 607, endPoint x: 1038, endPoint y: 558, distance: 49.4
click at [1038, 558] on div "53216 53247 53105 53219 53269 53249 53252 53134 53280 53225 53251 53213 53278 5…" at bounding box center [636, 326] width 1273 height 521
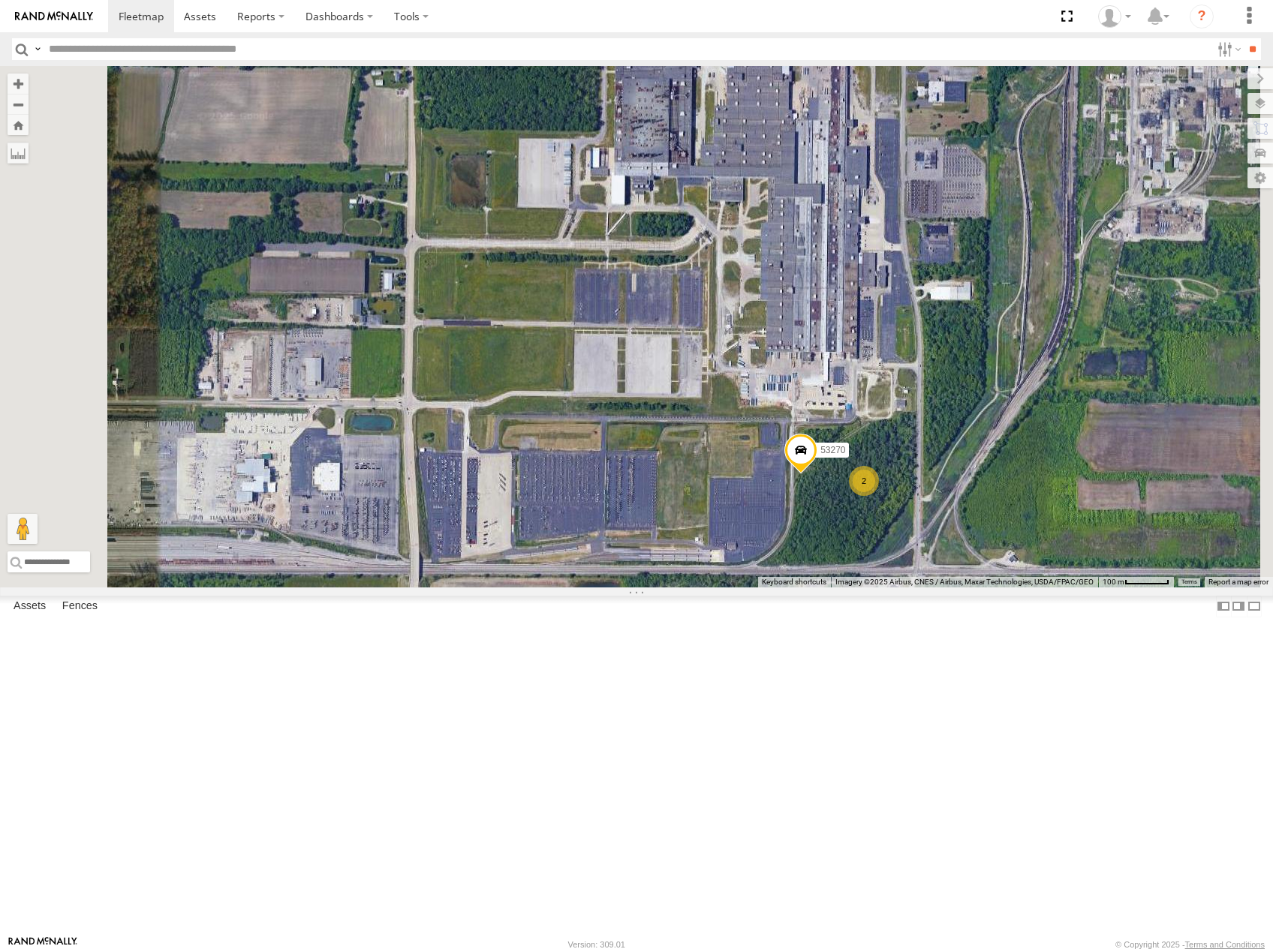
drag, startPoint x: 1092, startPoint y: 391, endPoint x: 1100, endPoint y: 486, distance: 95.3
click at [1100, 486] on div "53216 53247 53105 53219 53269 53249 53252 53134 53280 53225 53251 53213 53278 5…" at bounding box center [636, 326] width 1273 height 521
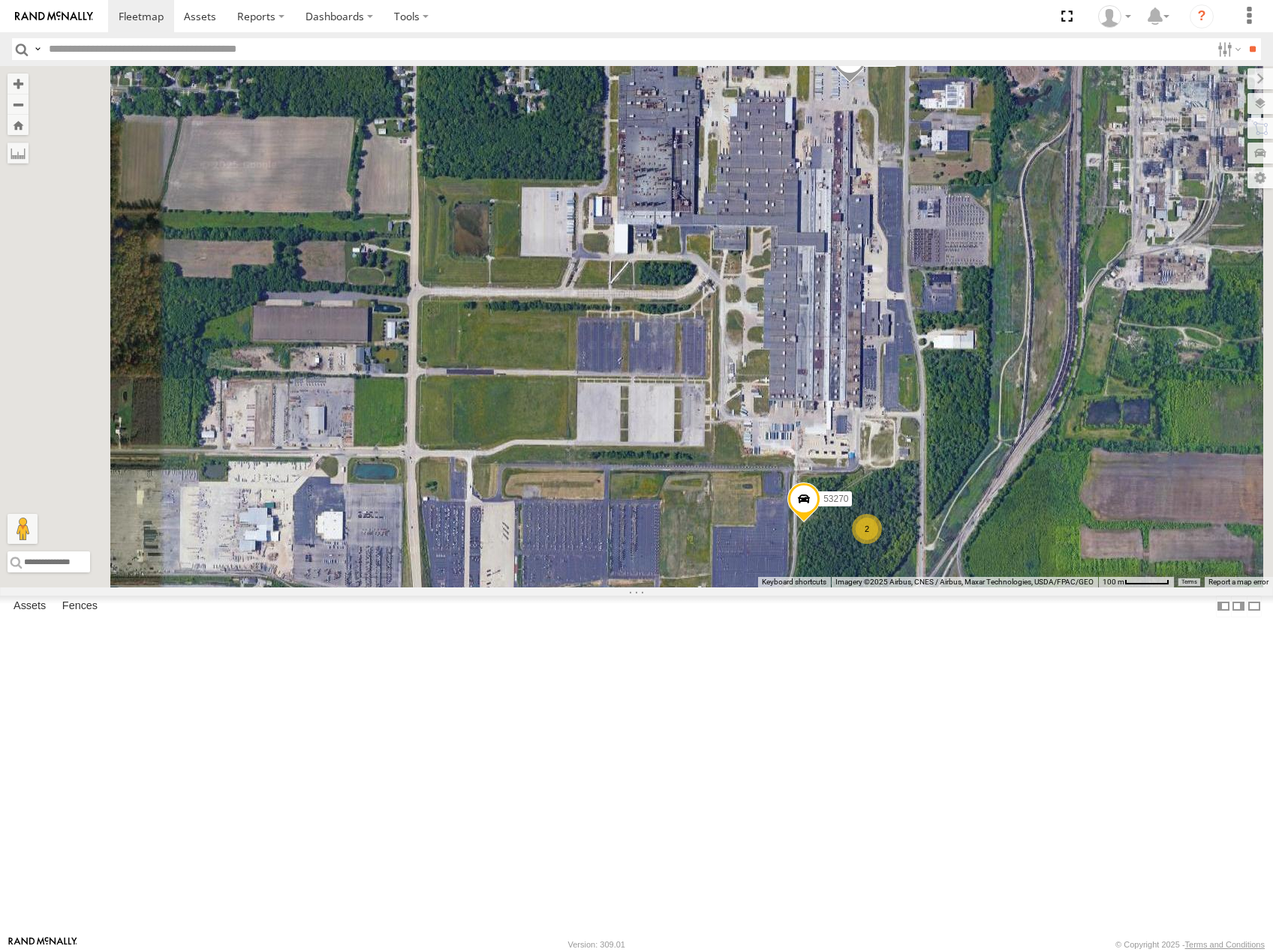
click at [866, 83] on span at bounding box center [849, 62] width 33 height 41
click at [951, 71] on div at bounding box center [849, 60] width 204 height 22
click at [933, 358] on div "53216 53247 53105 53219 53269 53249 53252 53134 53280 53225 53251 53213 53278 5…" at bounding box center [636, 326] width 1273 height 521
click at [848, 225] on div "53216 53247 53105 53219 53269 53249 53252 53134 53280 53225 53251 53213 53278 5…" at bounding box center [636, 326] width 1273 height 521
click at [758, 52] on span at bounding box center [741, 33] width 33 height 41
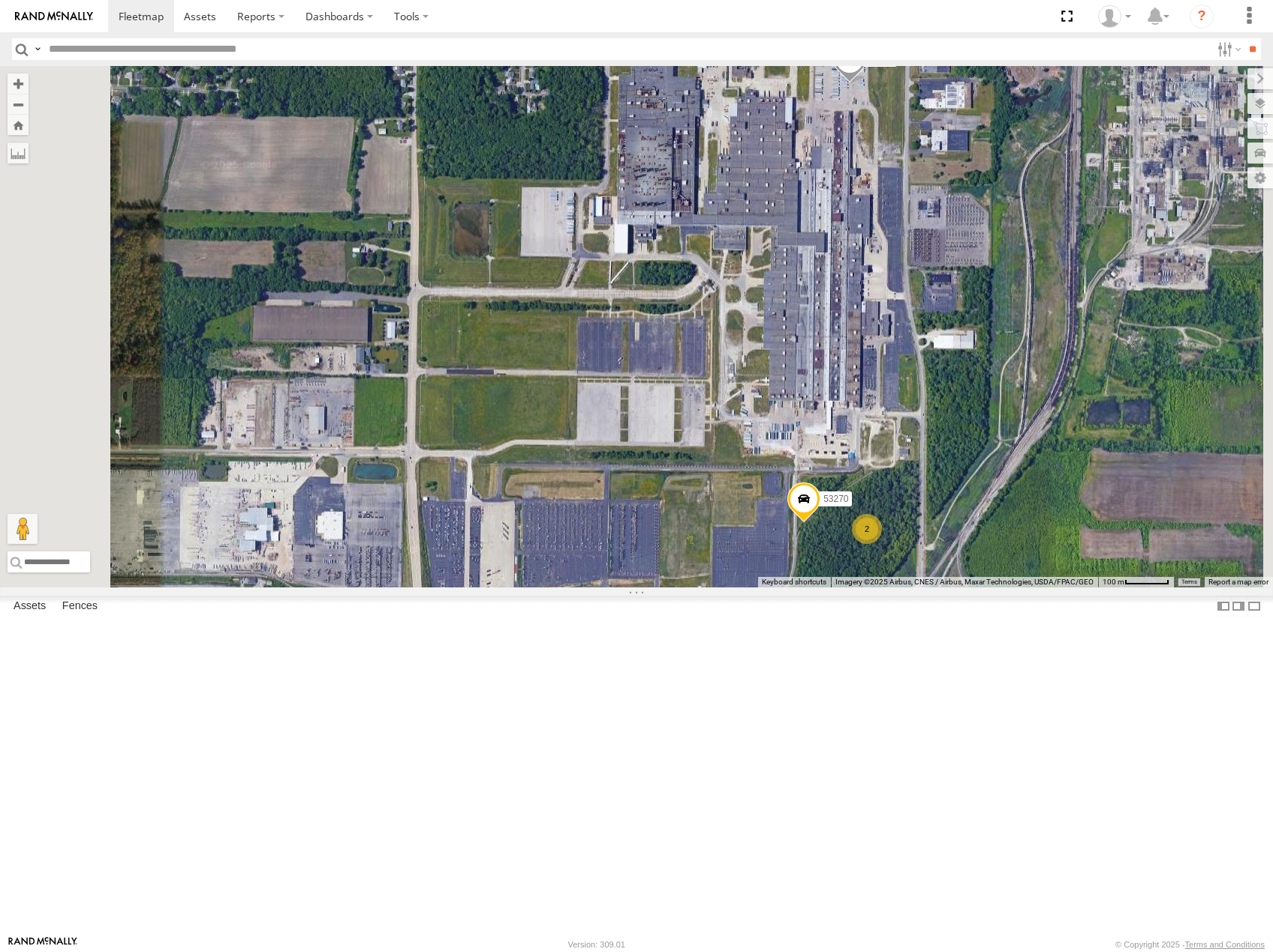
click at [761, 36] on label at bounding box center [747, 30] width 29 height 11
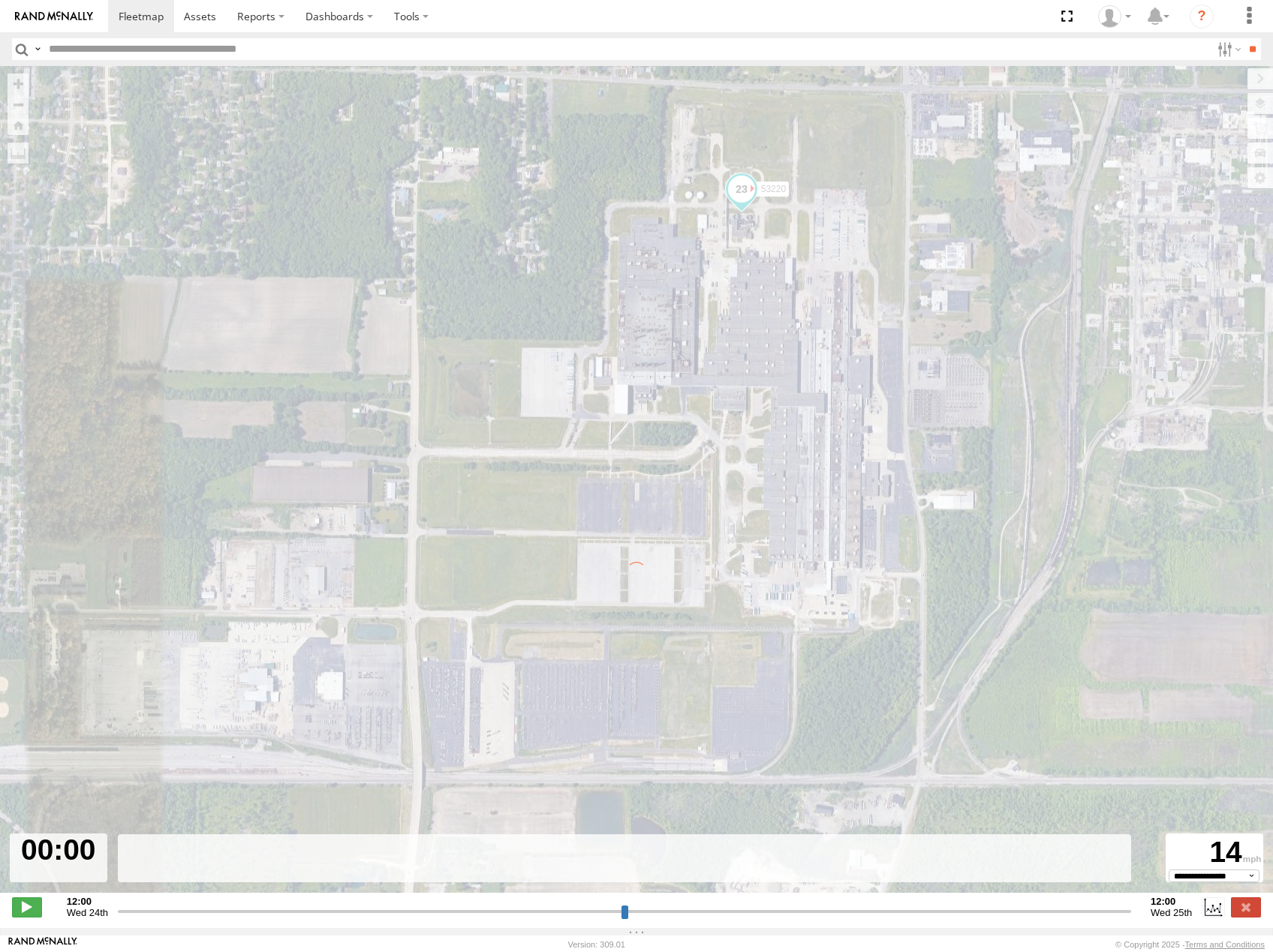
type input "**********"
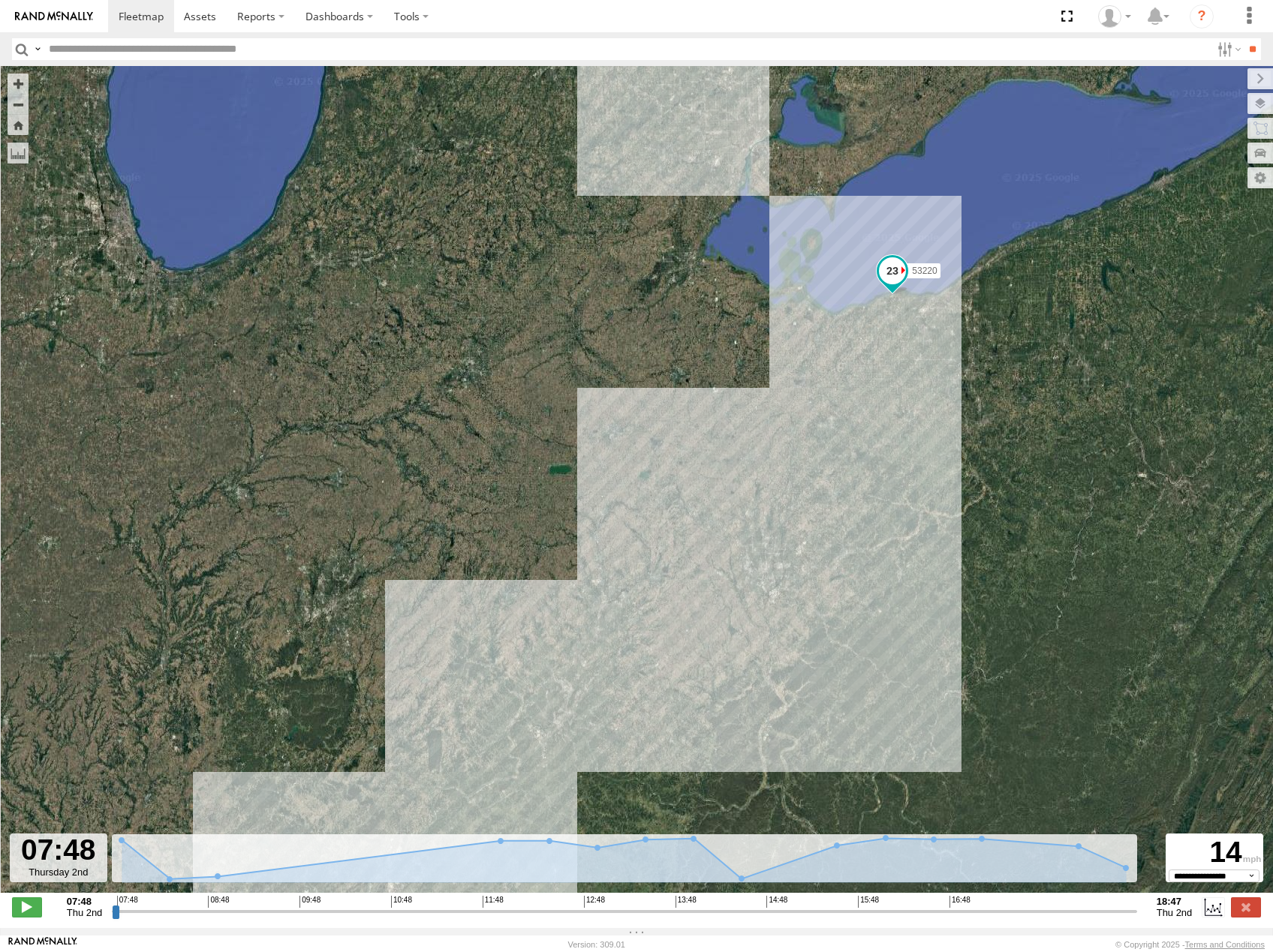
drag, startPoint x: 942, startPoint y: 384, endPoint x: 970, endPoint y: 511, distance: 130.0
click at [975, 532] on div "53220" at bounding box center [636, 487] width 1273 height 843
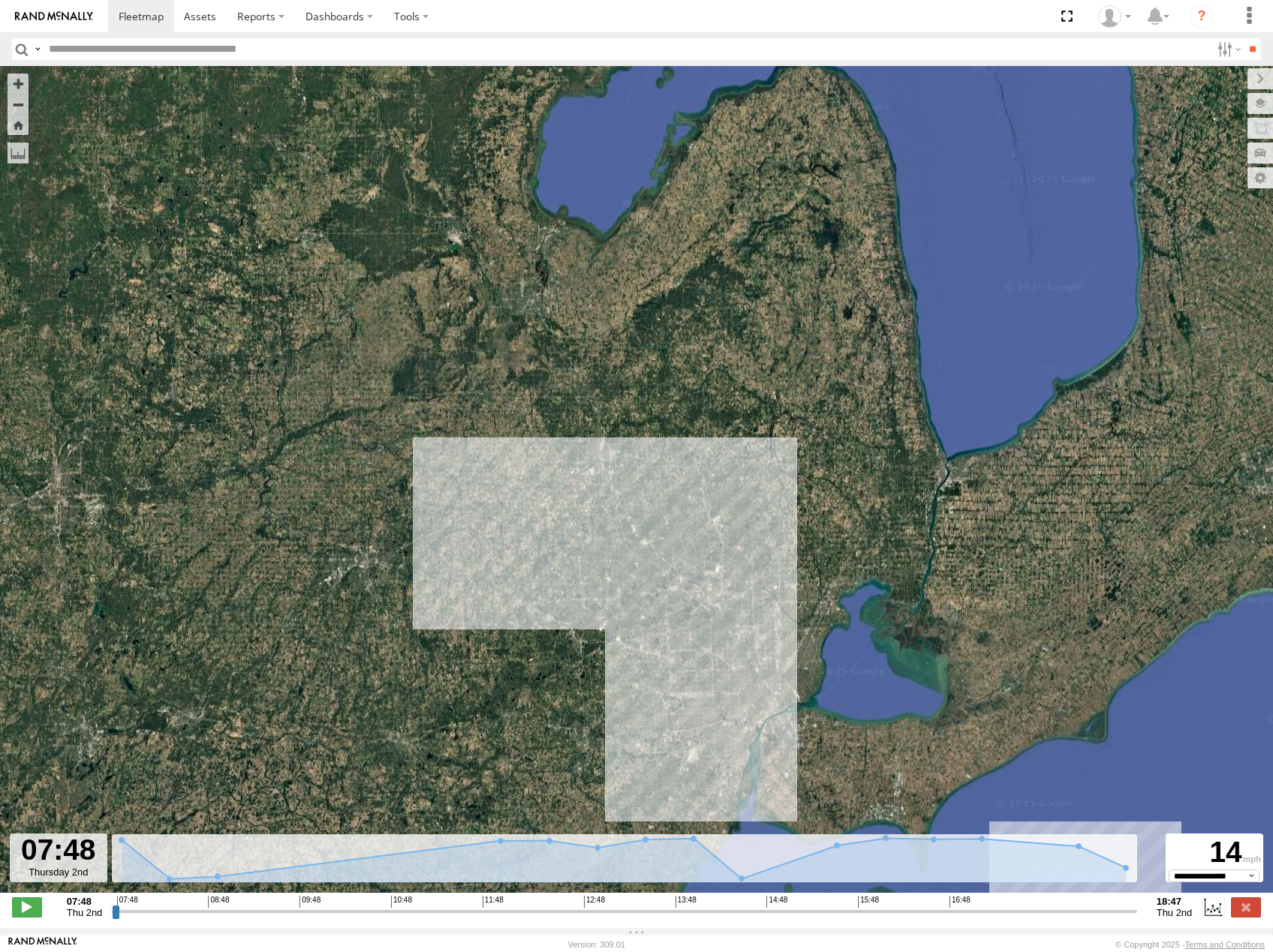
drag, startPoint x: 1011, startPoint y: 623, endPoint x: 979, endPoint y: 247, distance: 377.4
click at [979, 248] on div "53220" at bounding box center [636, 487] width 1273 height 843
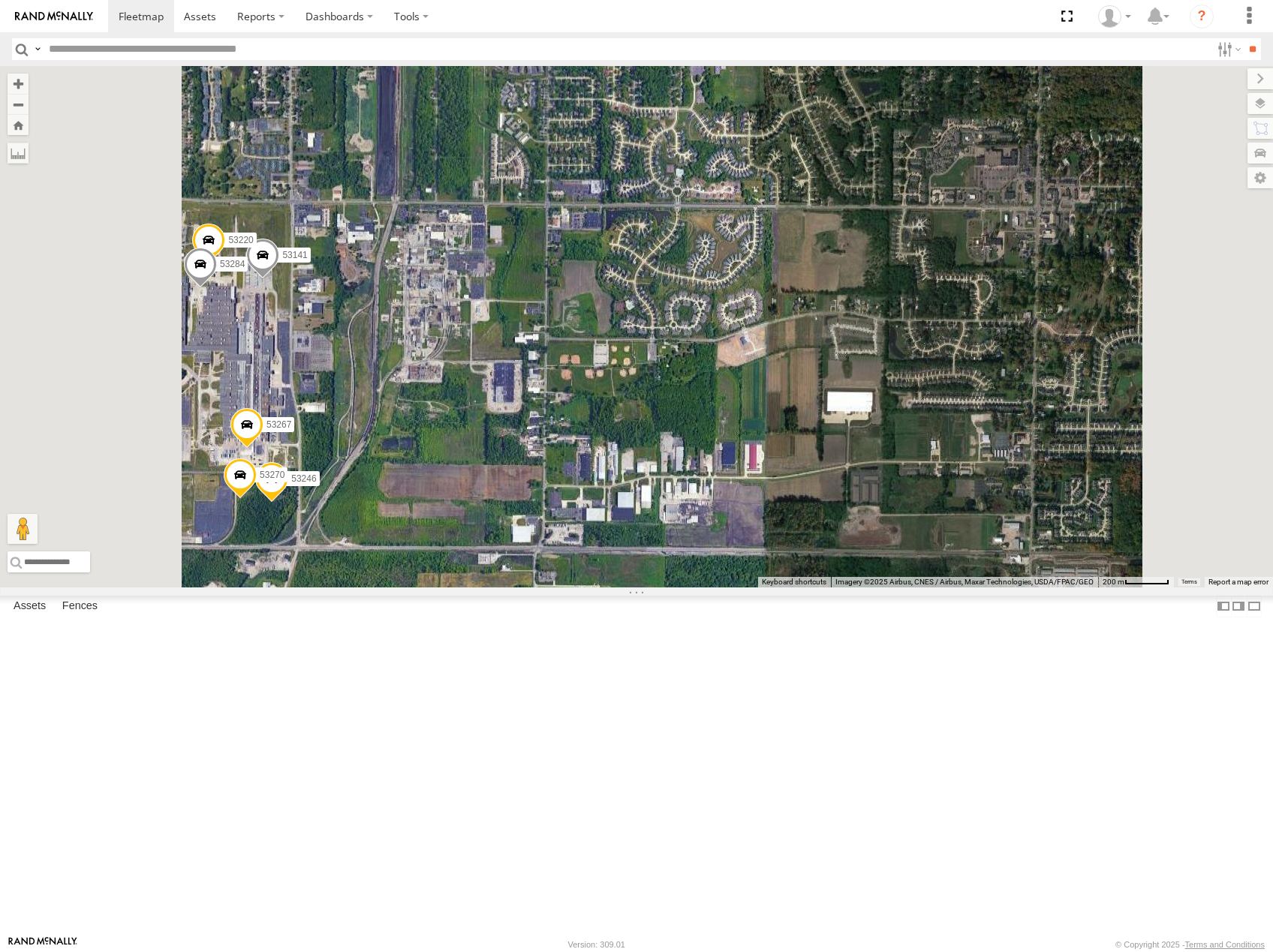
drag, startPoint x: 699, startPoint y: 483, endPoint x: 1030, endPoint y: 421, distance: 336.8
click at [1030, 421] on div "53216 53225 53103 53256 53212 53289 53105 53219 53269 53274 53249 53252 53134 5…" at bounding box center [636, 326] width 1273 height 521
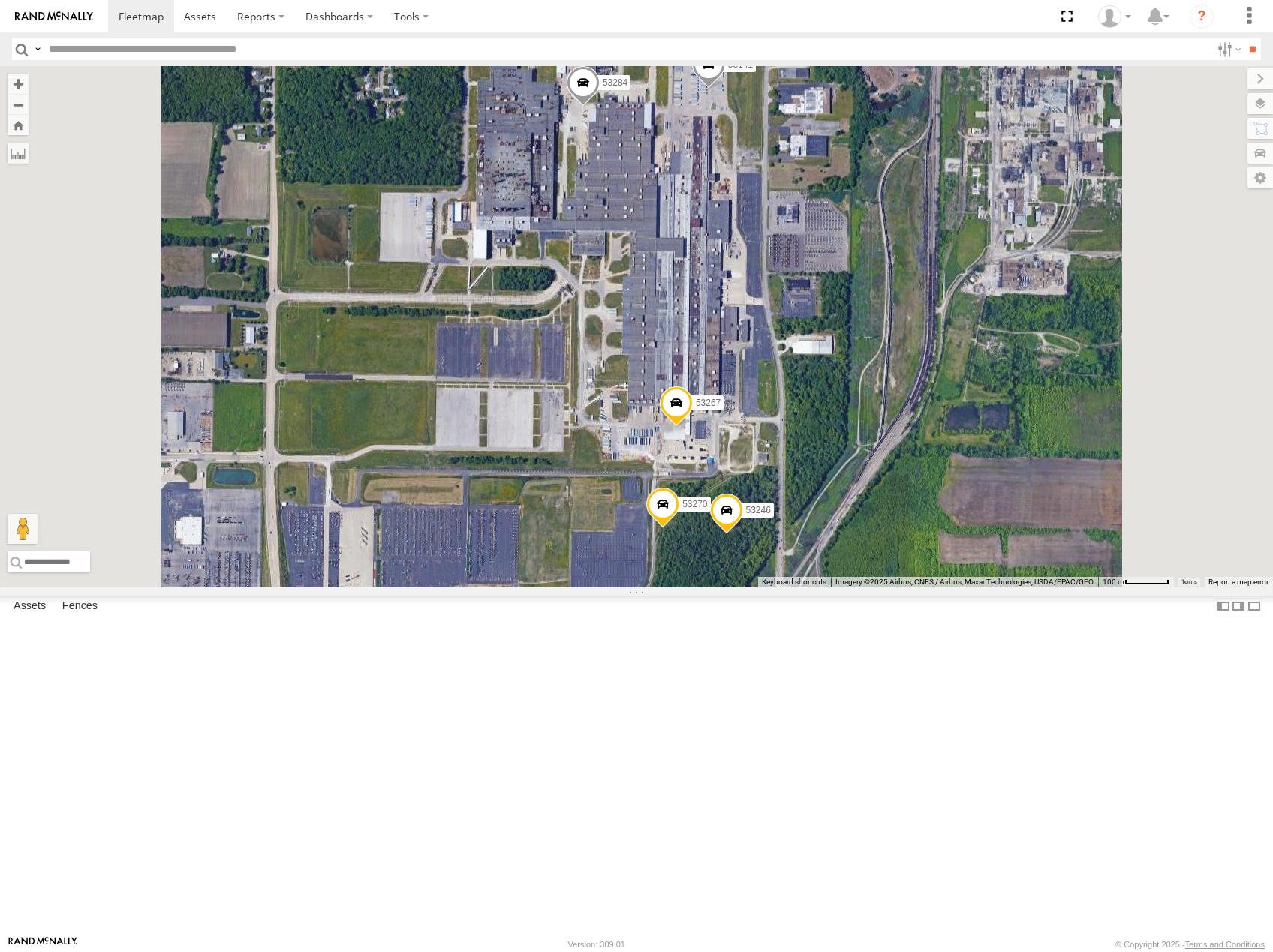
click at [902, 410] on div "53216 53225 53103 53256 53212 53289 53105 53219 53269 53274 53249 53252 53134 5…" at bounding box center [636, 326] width 1273 height 521
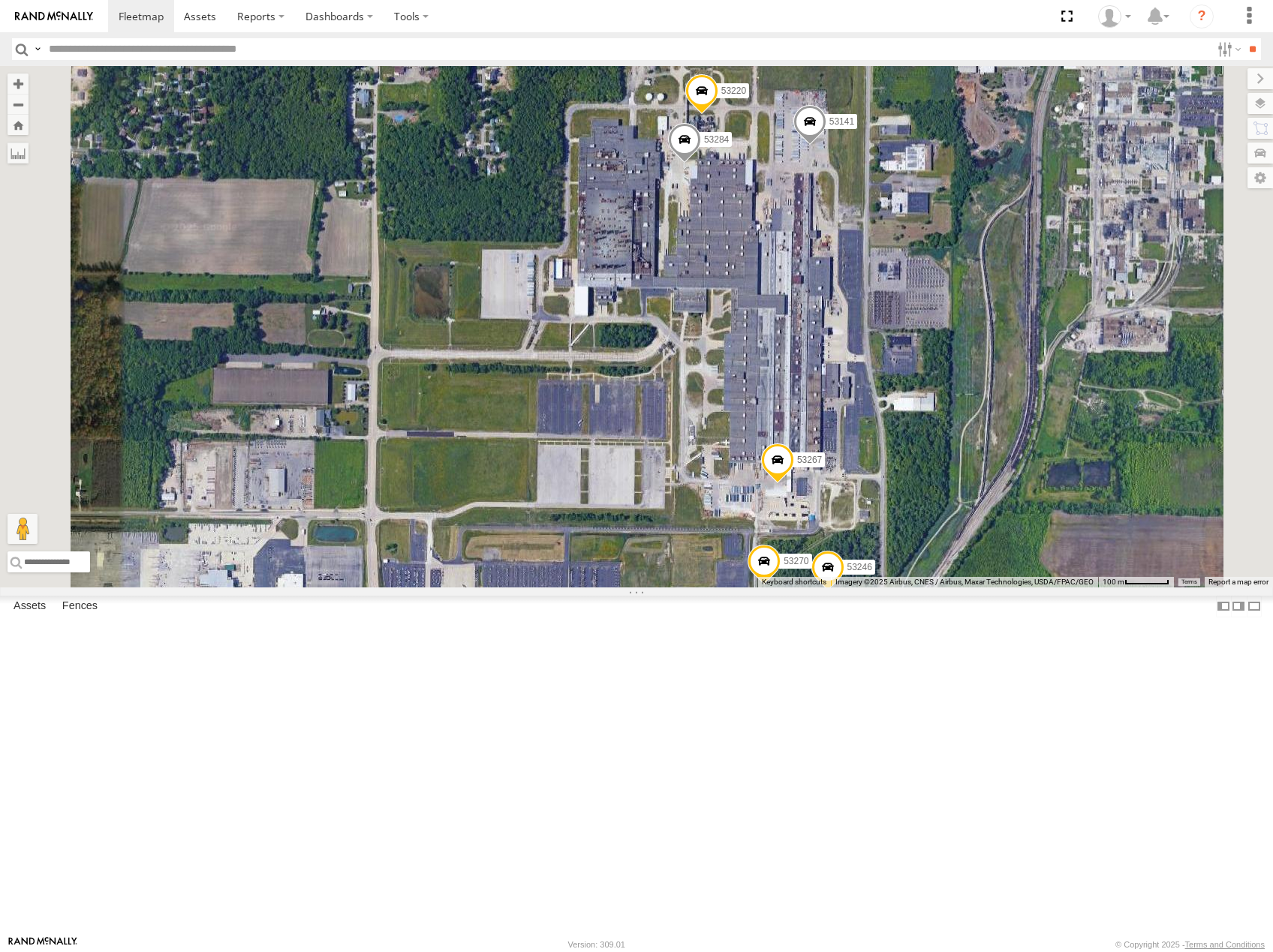
drag, startPoint x: 1019, startPoint y: 475, endPoint x: 1022, endPoint y: 452, distance: 23.2
click at [1022, 453] on div "53216 53225 53103 53256 53212 53289 53105 53219 53269 53274 53249 53252 53134 5…" at bounding box center [636, 326] width 1273 height 521
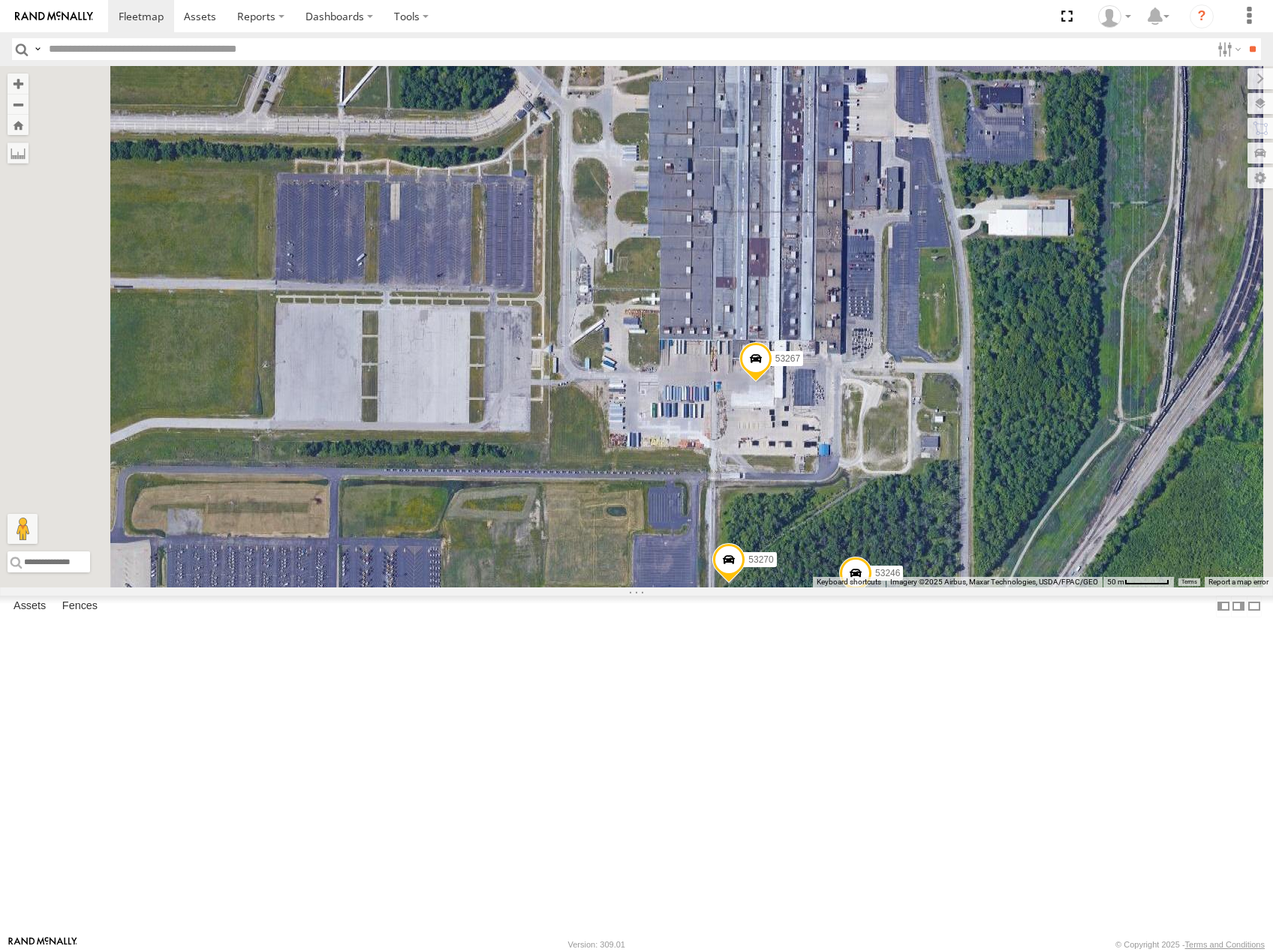
drag, startPoint x: 999, startPoint y: 605, endPoint x: 1000, endPoint y: 576, distance: 29.0
click at [1001, 578] on div "53216 53225 53103 53256 53212 53289 53105 53219 53269 53274 53249 53252 53134 5…" at bounding box center [636, 326] width 1273 height 521
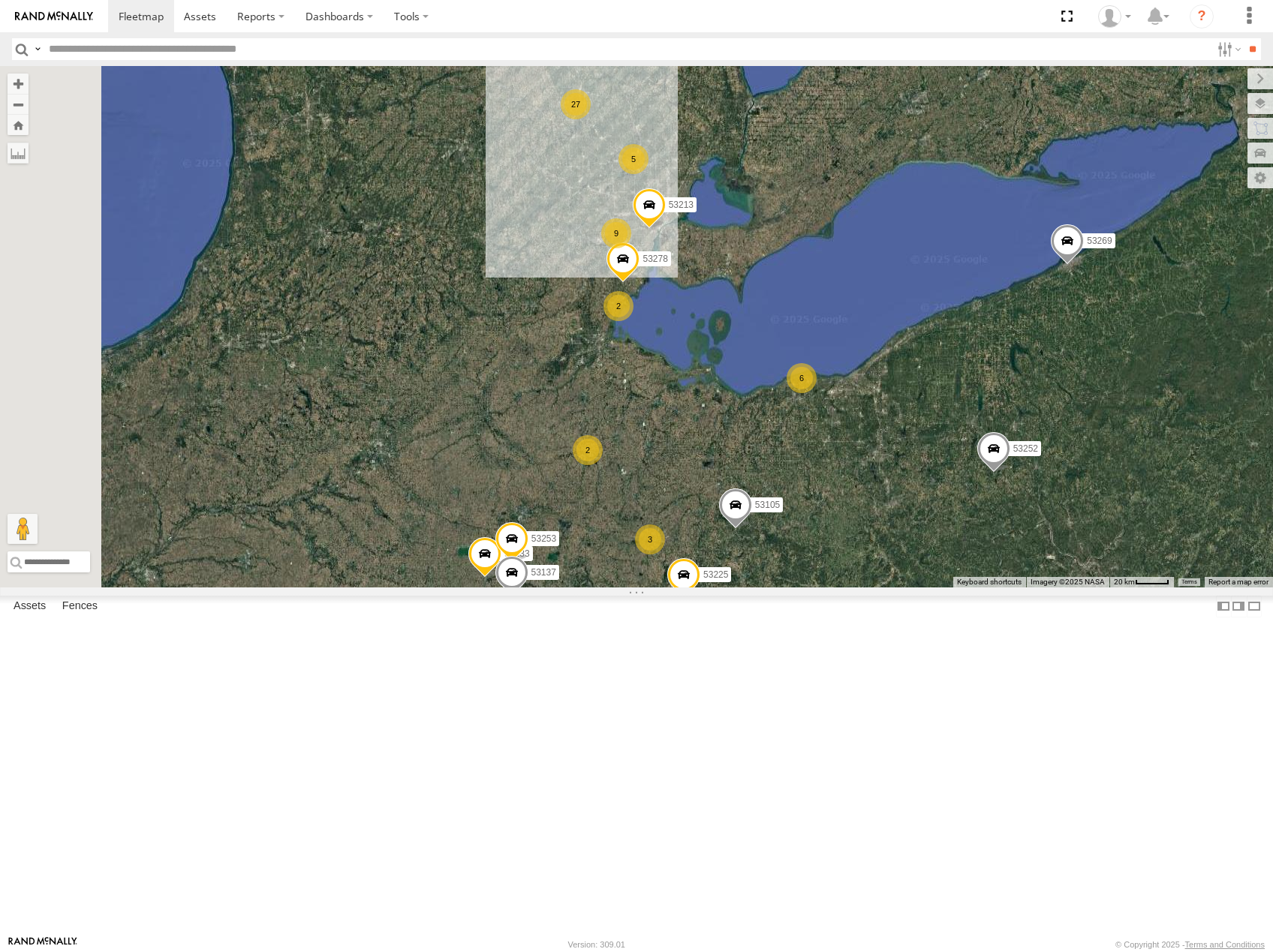
drag, startPoint x: 868, startPoint y: 568, endPoint x: 903, endPoint y: 573, distance: 35.4
click at [903, 573] on div "5 27 2 9 4 3 53225 6 53213 2 53289 53133 53105 53269 53278 53253 53137 53252" at bounding box center [636, 326] width 1273 height 521
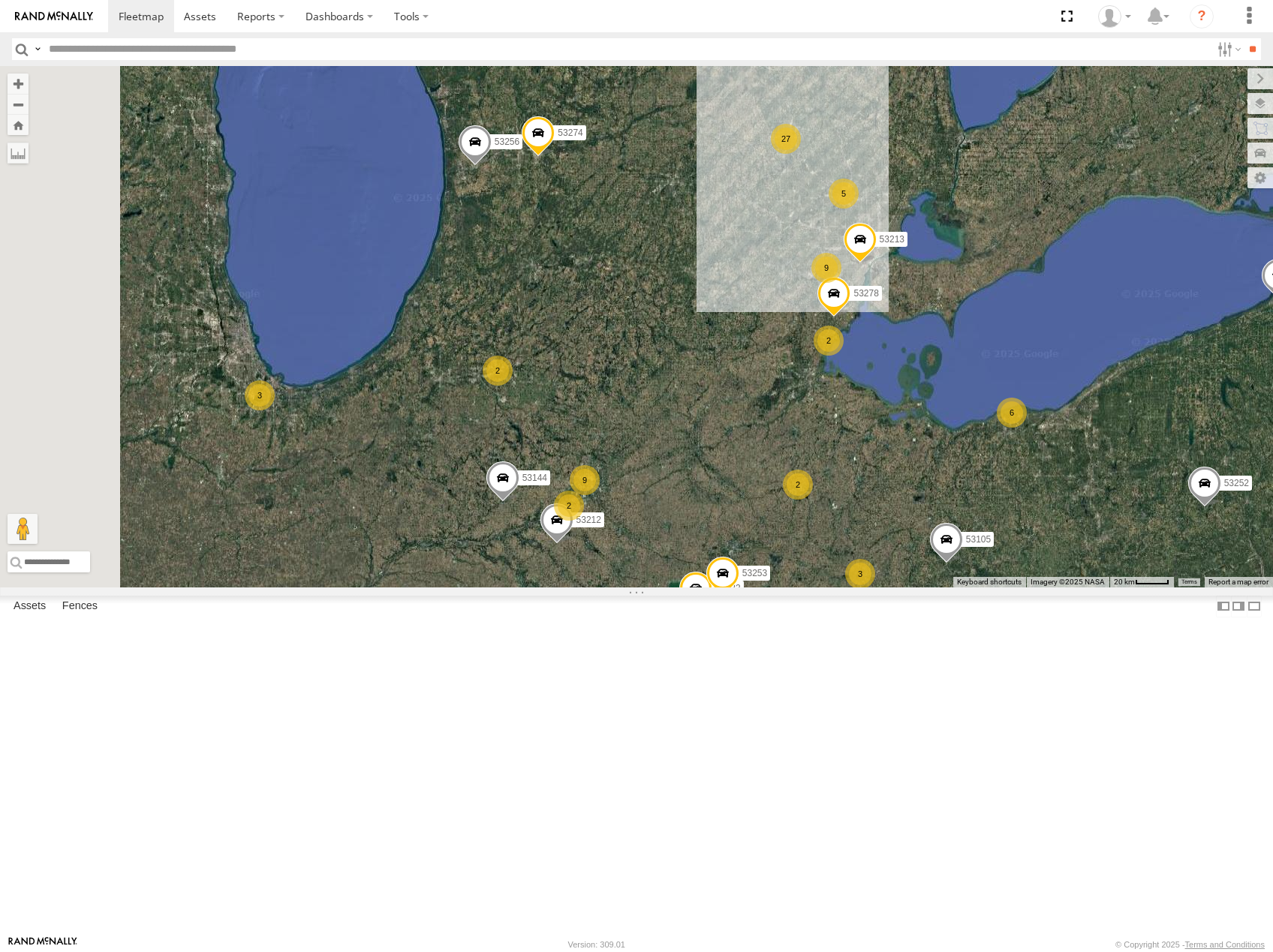
drag, startPoint x: 672, startPoint y: 562, endPoint x: 878, endPoint y: 583, distance: 207.1
click at [893, 583] on div "5 27 2 9 4 3 53225 6 53213 2 53289 53133 53105 53269 53278 53253 53137 53252 9 …" at bounding box center [636, 326] width 1273 height 521
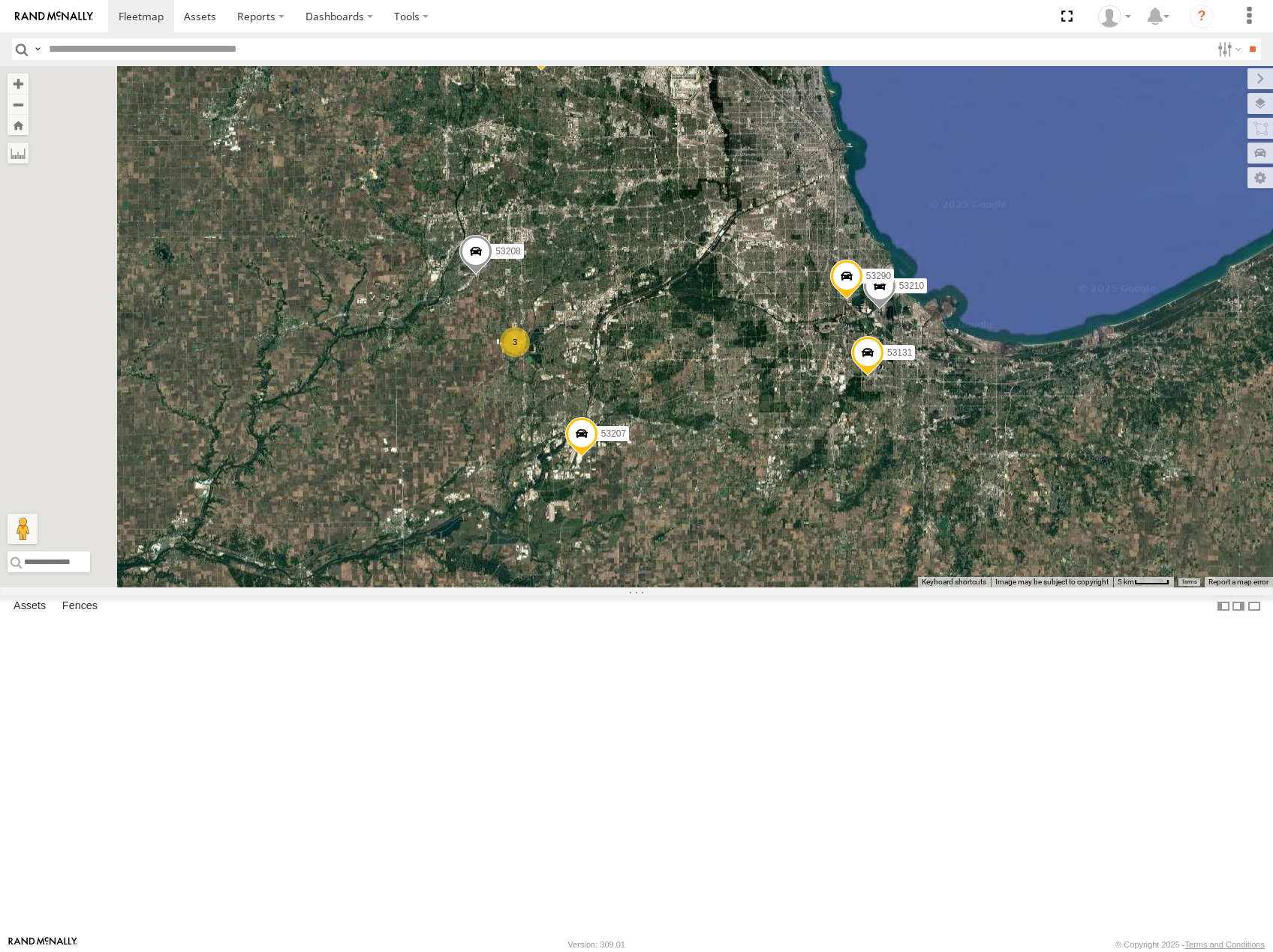
drag, startPoint x: 706, startPoint y: 638, endPoint x: 1045, endPoint y: 528, distance: 356.4
click at [1047, 528] on div "53225 53213 53289 53133 53105 53269 53278 53253 53137 53252 53149 53256 53212 5…" at bounding box center [636, 326] width 1273 height 521
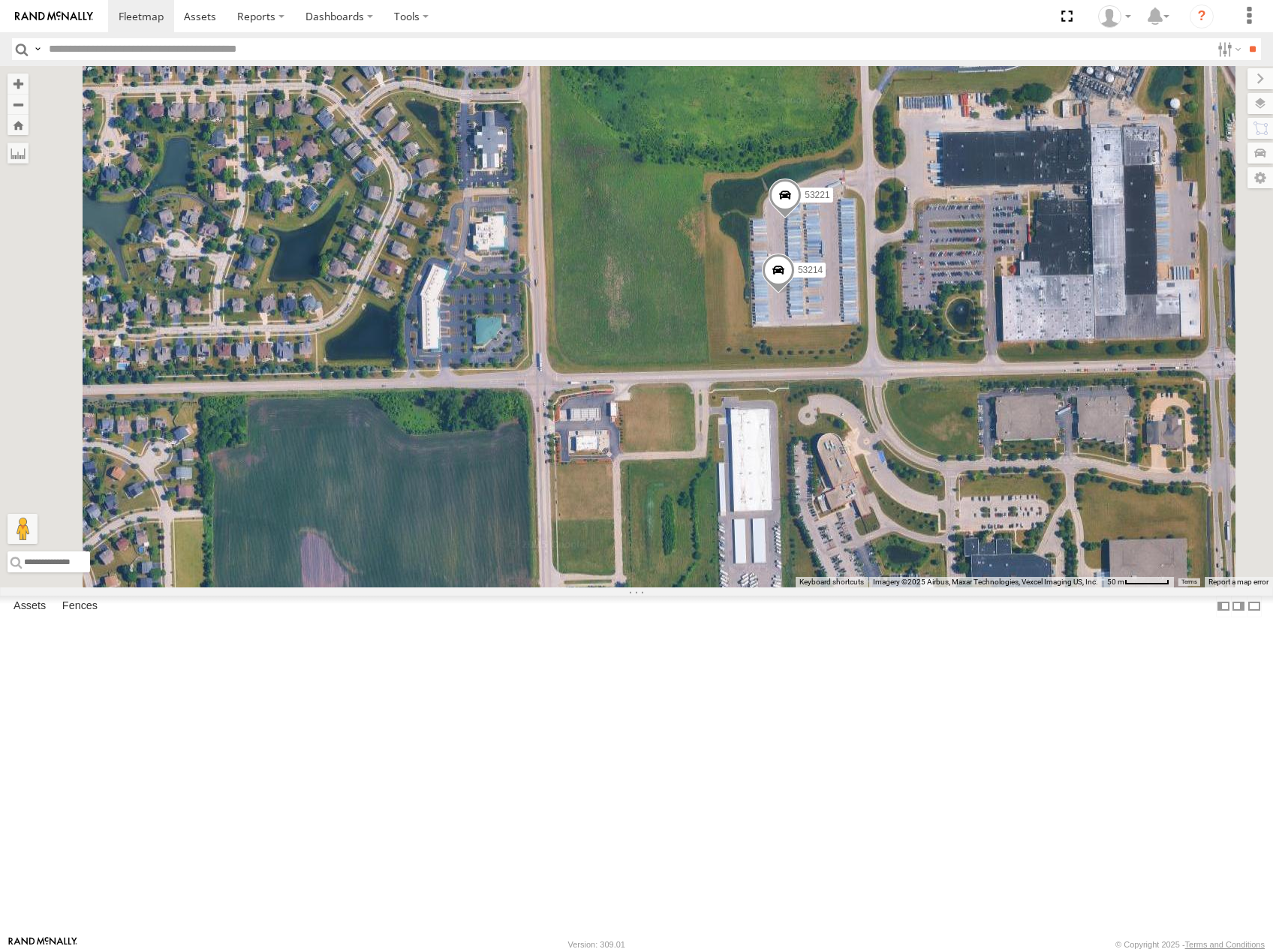
drag, startPoint x: 1124, startPoint y: 385, endPoint x: 1052, endPoint y: 411, distance: 76.6
click at [1053, 412] on div "53225 53213 53289 53133 53105 53269 53278 53253 53137 53252 53149 53256 53212 5…" at bounding box center [636, 326] width 1273 height 521
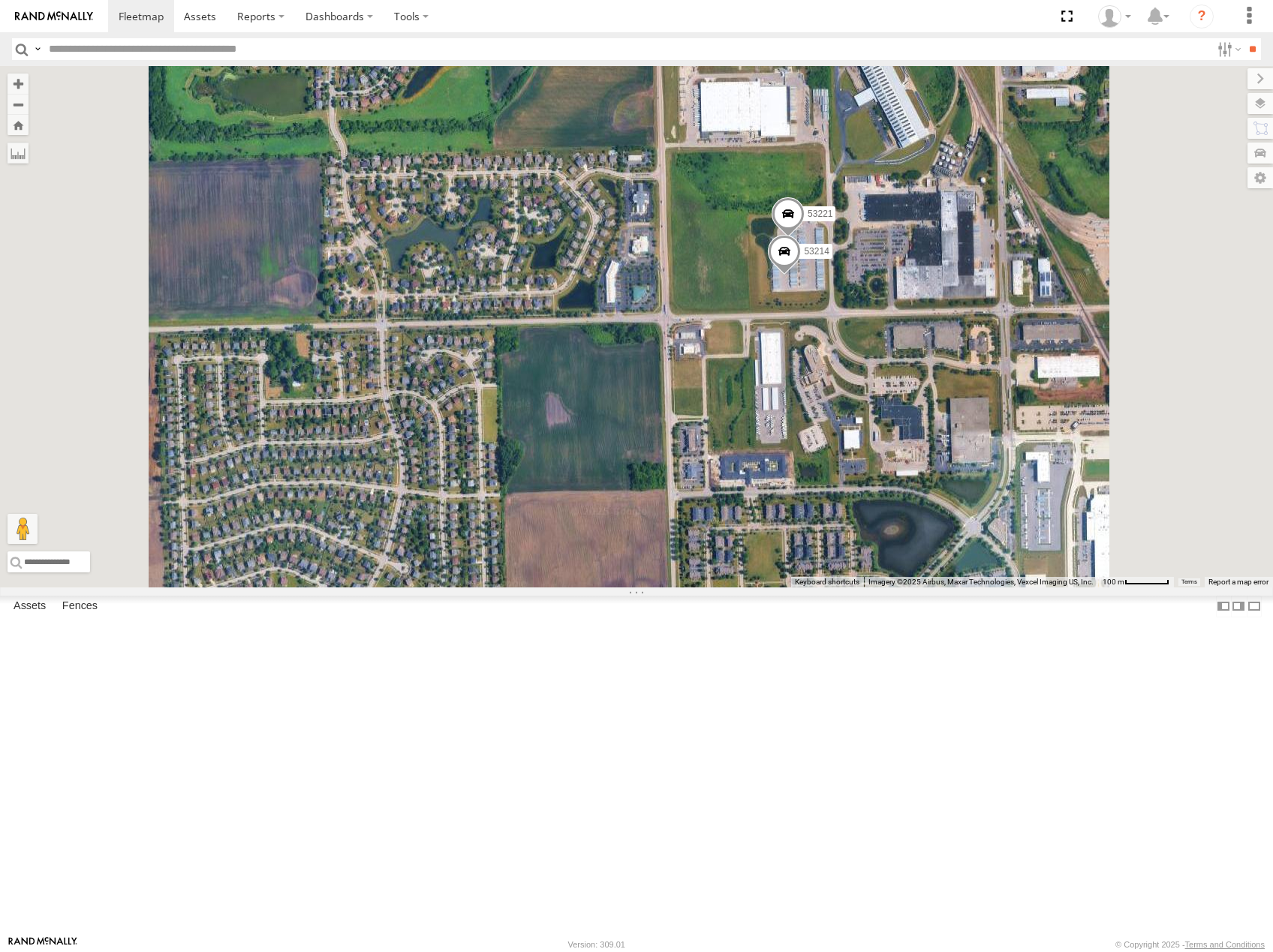
drag, startPoint x: 1089, startPoint y: 431, endPoint x: 1039, endPoint y: 442, distance: 51.2
click at [1043, 443] on div "53225 53213 53289 53133 53105 53269 53278 53253 53137 53252 53149 53256 53212 5…" at bounding box center [636, 326] width 1273 height 521
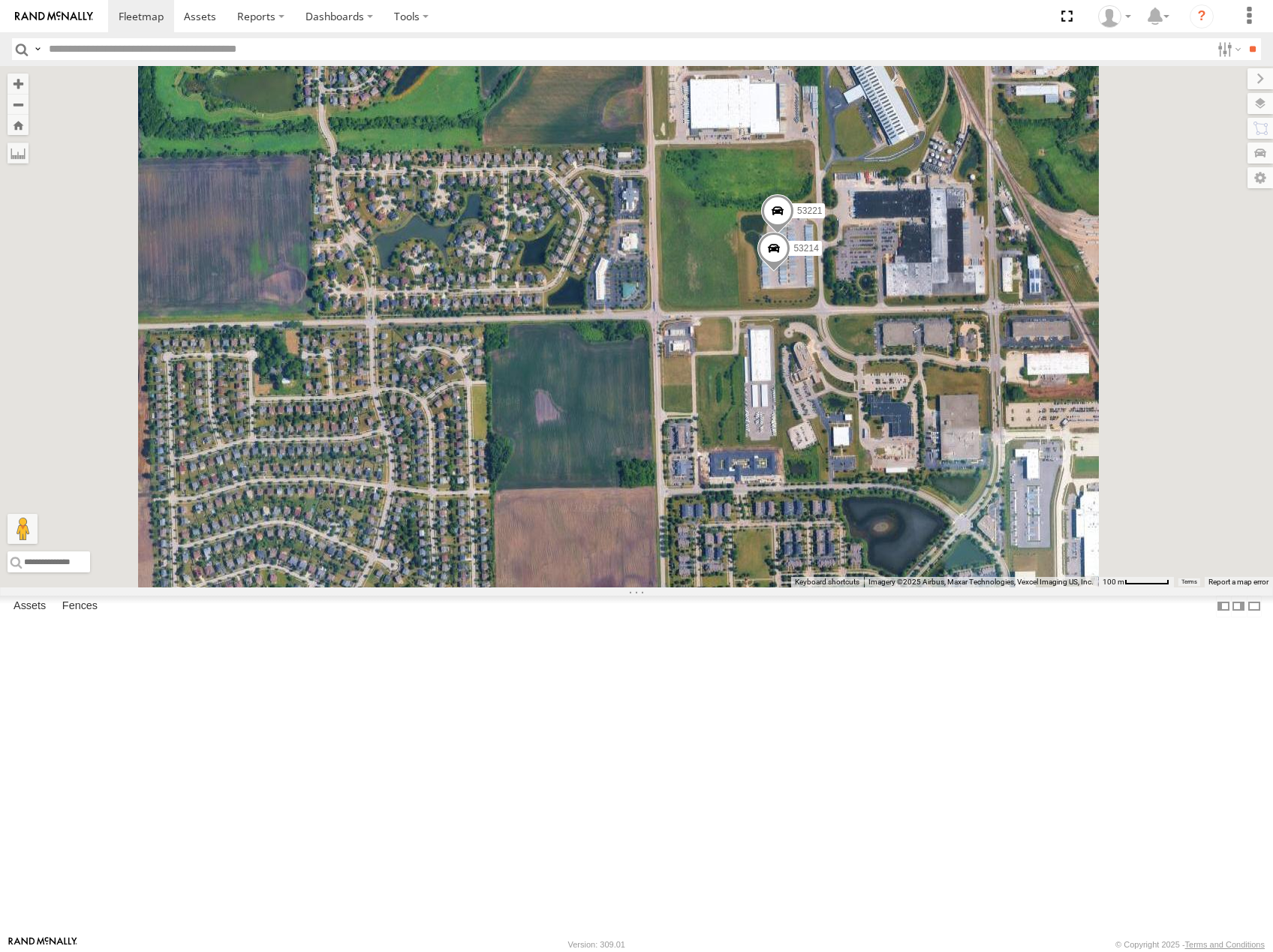
drag, startPoint x: 1109, startPoint y: 438, endPoint x: 1078, endPoint y: 425, distance: 33.6
click at [1080, 427] on div "53225 53213 53289 53133 53105 53269 53278 53253 53137 53252 53149 53256 53212 5…" at bounding box center [636, 326] width 1273 height 521
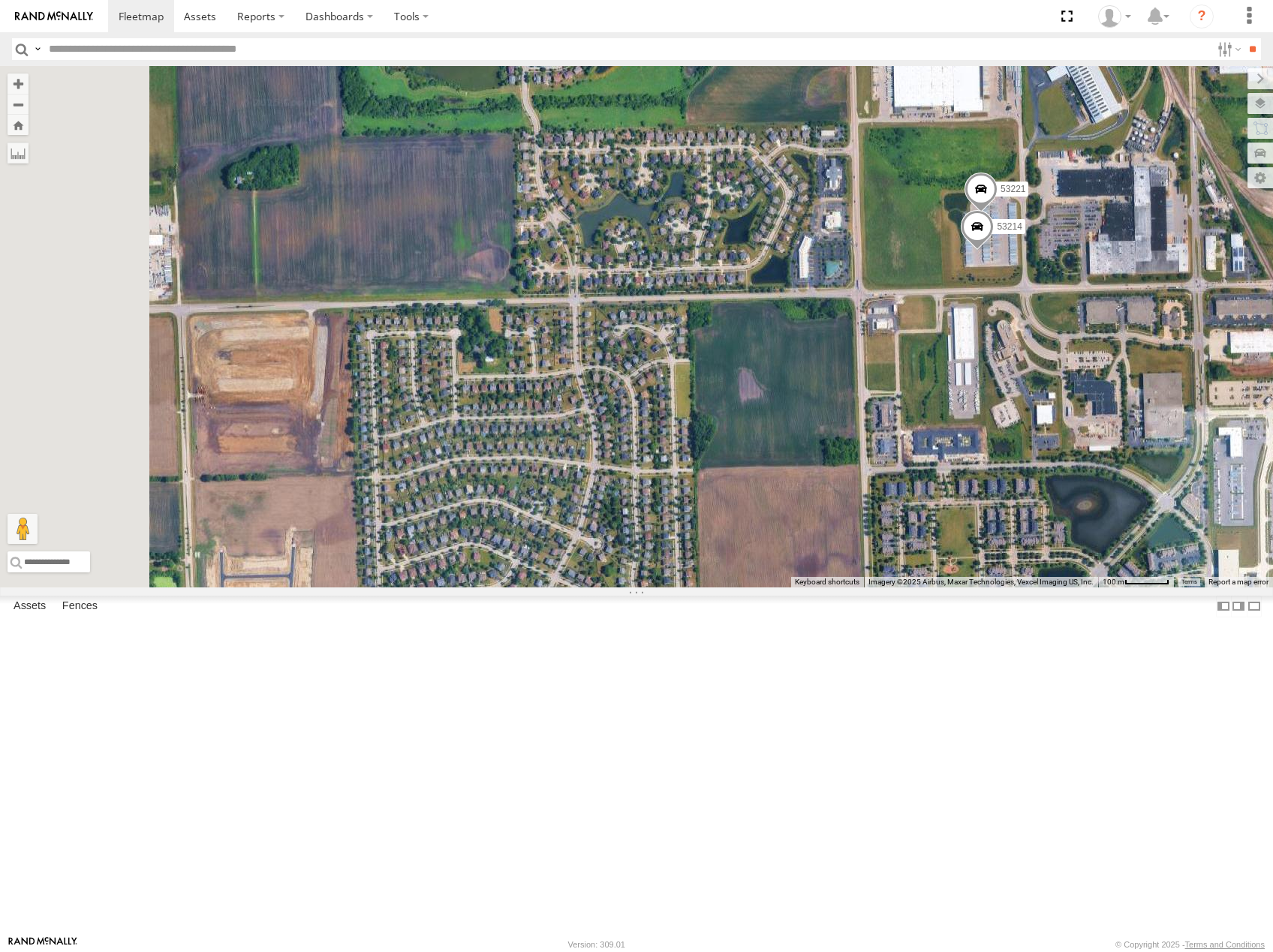
drag, startPoint x: 743, startPoint y: 505, endPoint x: 882, endPoint y: 489, distance: 139.9
click at [882, 489] on div "53225 53213 53289 53133 53105 53269 53278 53253 53137 53252 53149 53256 53212 5…" at bounding box center [636, 326] width 1273 height 521
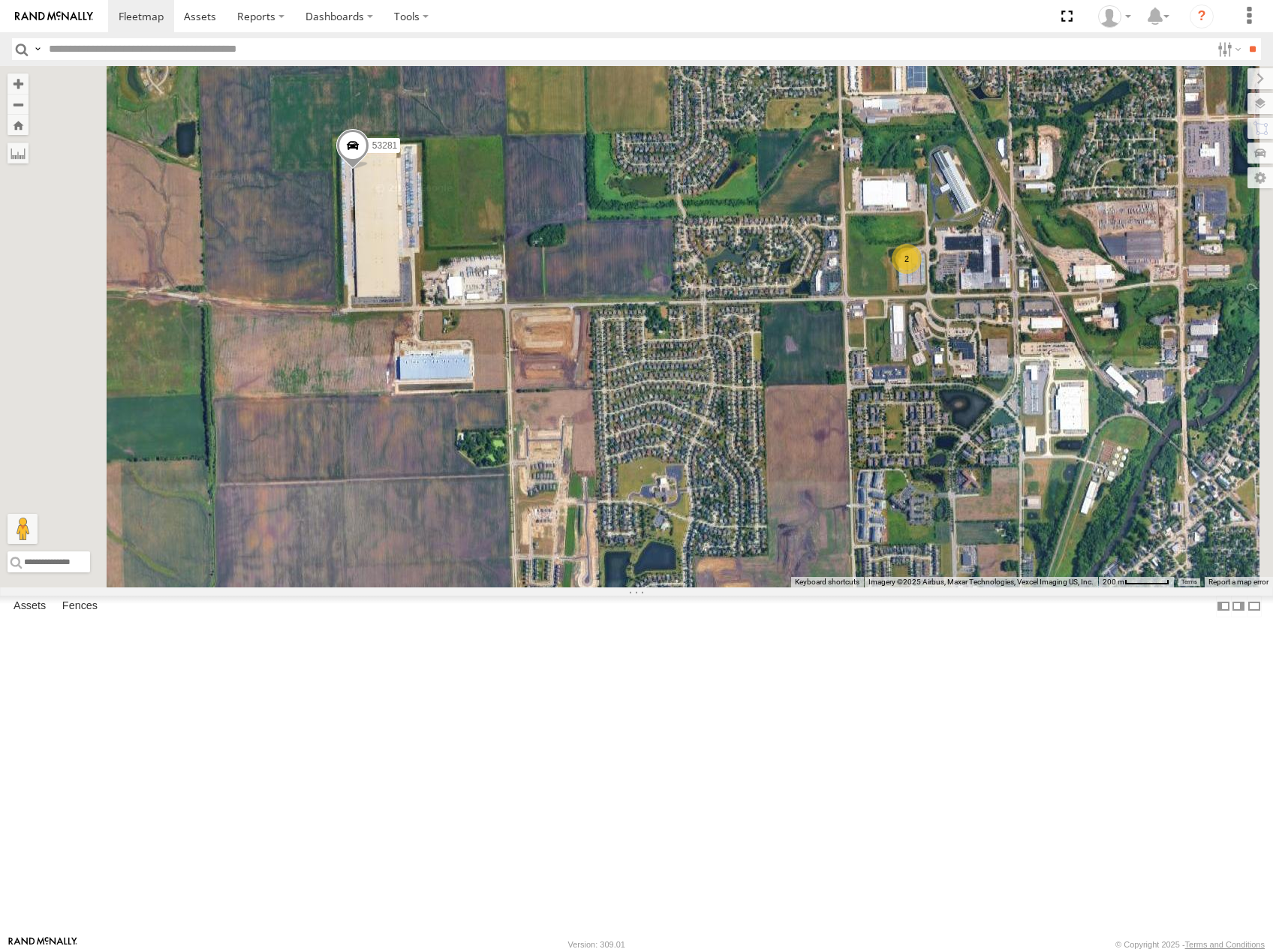
drag, startPoint x: 735, startPoint y: 456, endPoint x: 857, endPoint y: 481, distance: 124.5
click at [857, 481] on div "53225 53213 53289 53133 53105 53269 53278 53253 53137 53252 53149 53256 53212 5…" at bounding box center [636, 326] width 1273 height 521
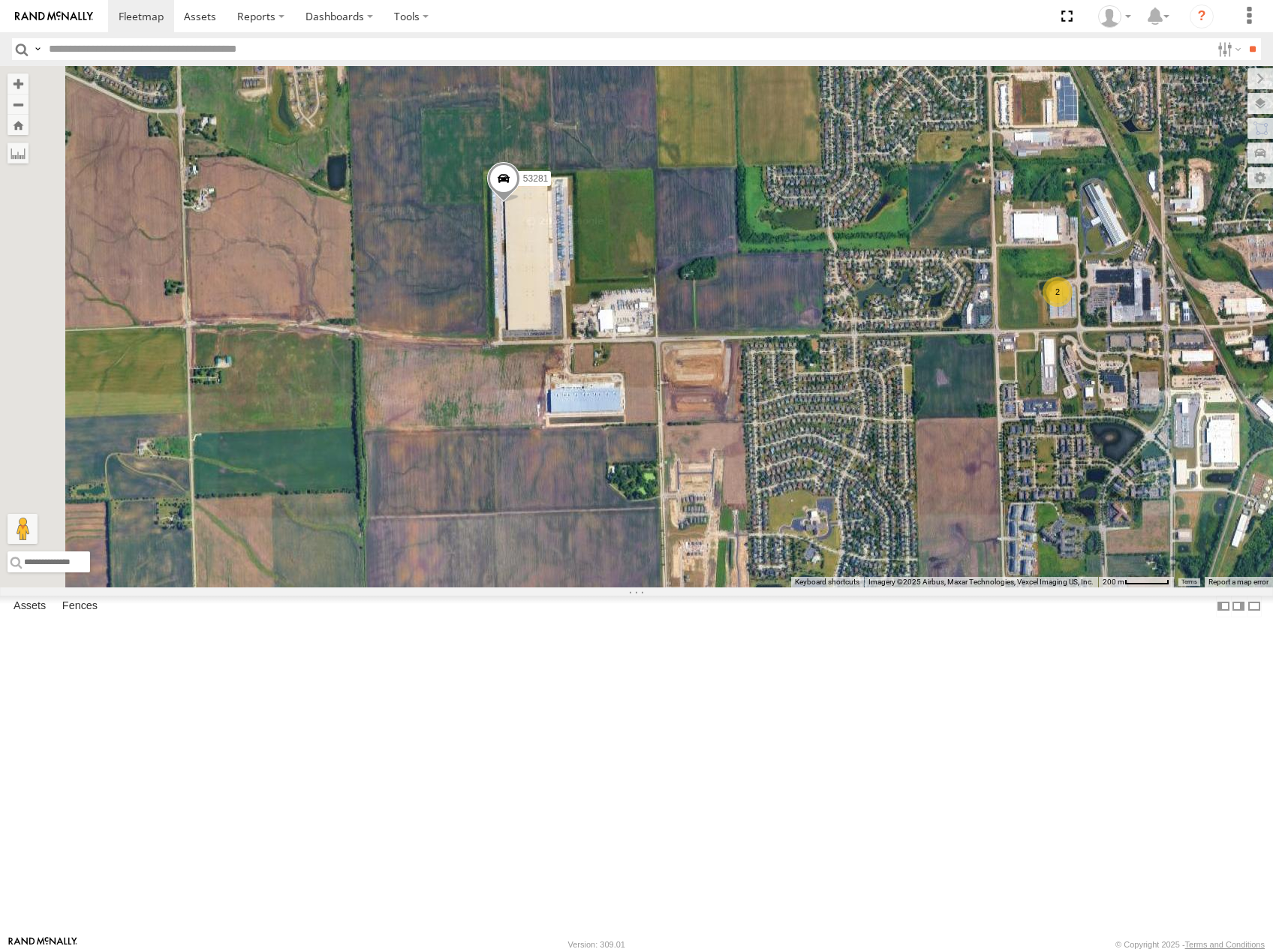
drag, startPoint x: 1154, startPoint y: 504, endPoint x: 931, endPoint y: 505, distance: 223.0
click at [931, 505] on div "53225 53213 53289 53133 53105 53269 53278 53253 53137 53252 53149 53256 53212 5…" at bounding box center [636, 326] width 1273 height 521
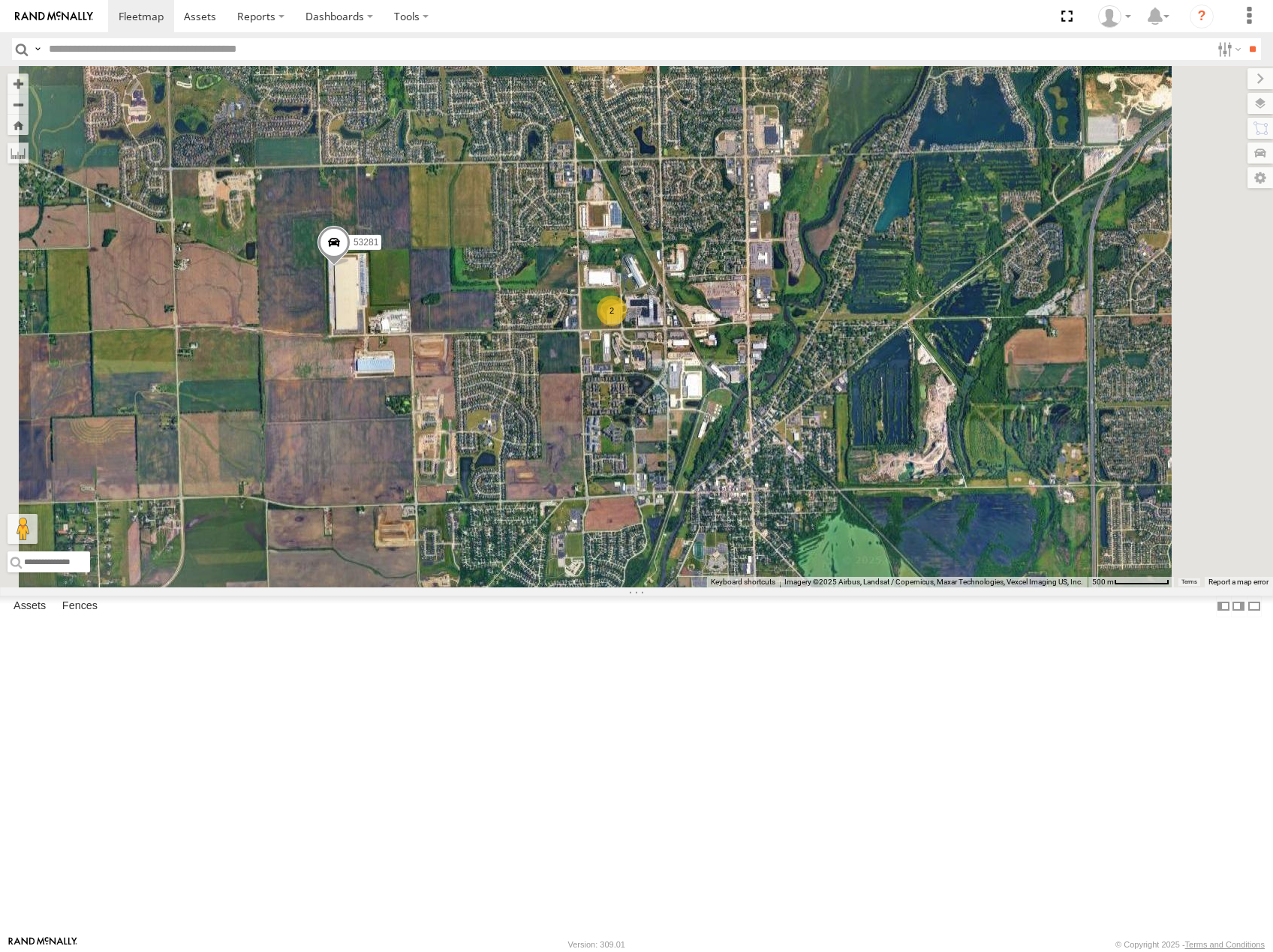
drag, startPoint x: 650, startPoint y: 472, endPoint x: 676, endPoint y: 480, distance: 27.2
click at [676, 480] on div "53225 53213 53289 53133 53105 53269 53278 53253 53137 53252 53149 53256 53212 5…" at bounding box center [636, 326] width 1273 height 521
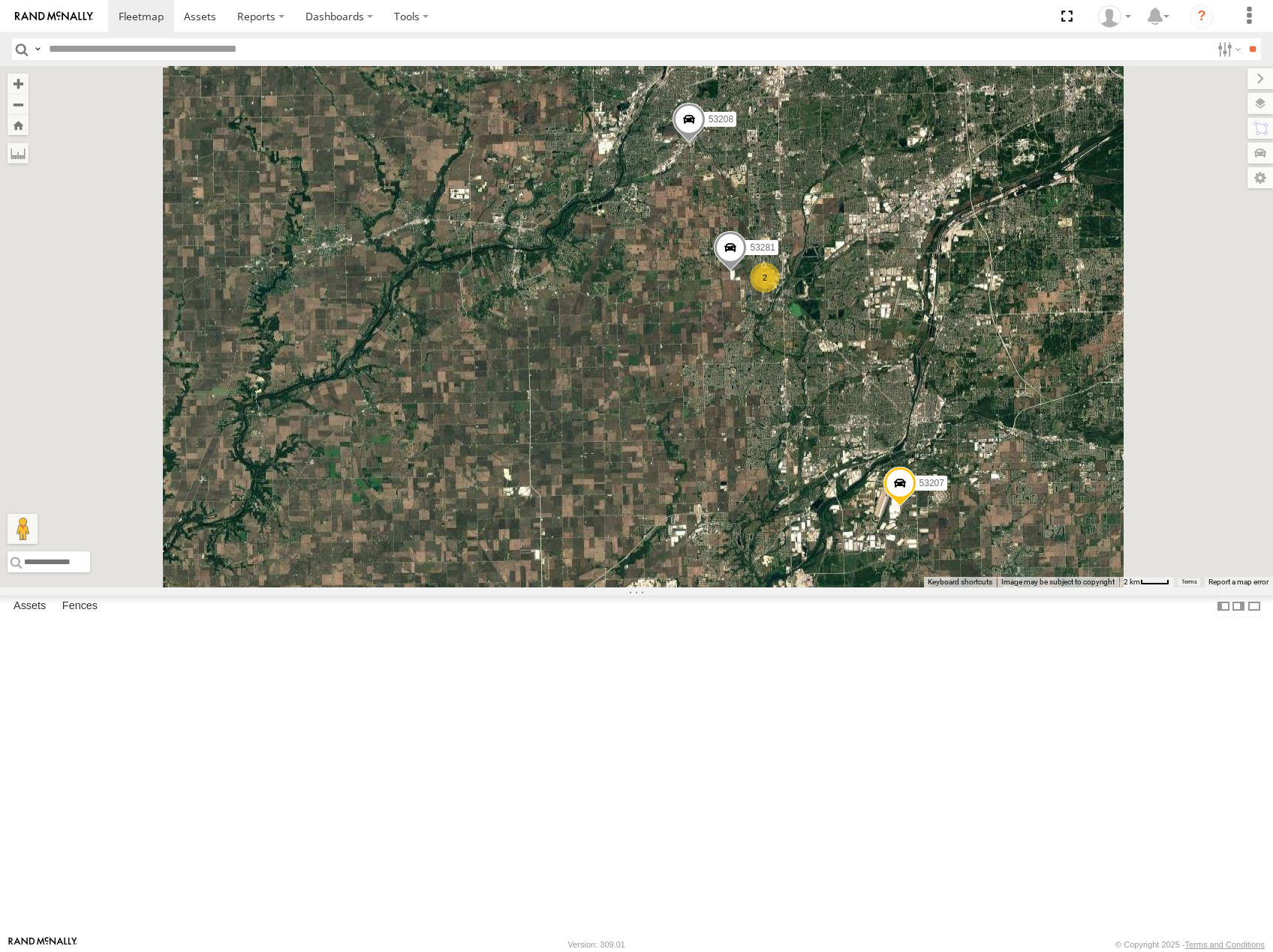
drag, startPoint x: 1052, startPoint y: 513, endPoint x: 1052, endPoint y: 469, distance: 44.0
click at [1052, 474] on div "53225 53213 53289 53133 53105 53269 53278 53253 53137 53252 53149 53256 53212 5…" at bounding box center [636, 326] width 1273 height 521
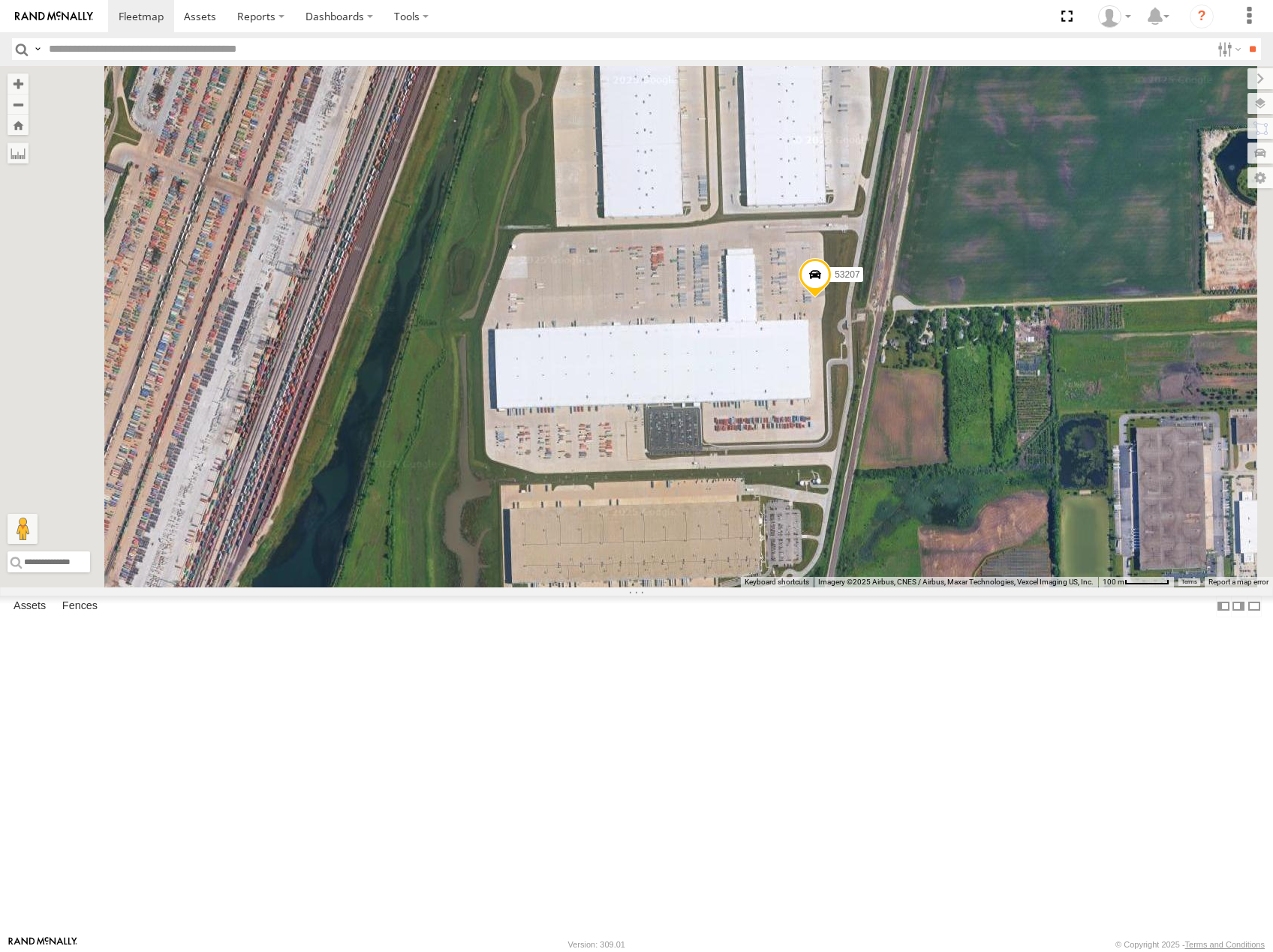
click at [831, 298] on span at bounding box center [815, 278] width 33 height 41
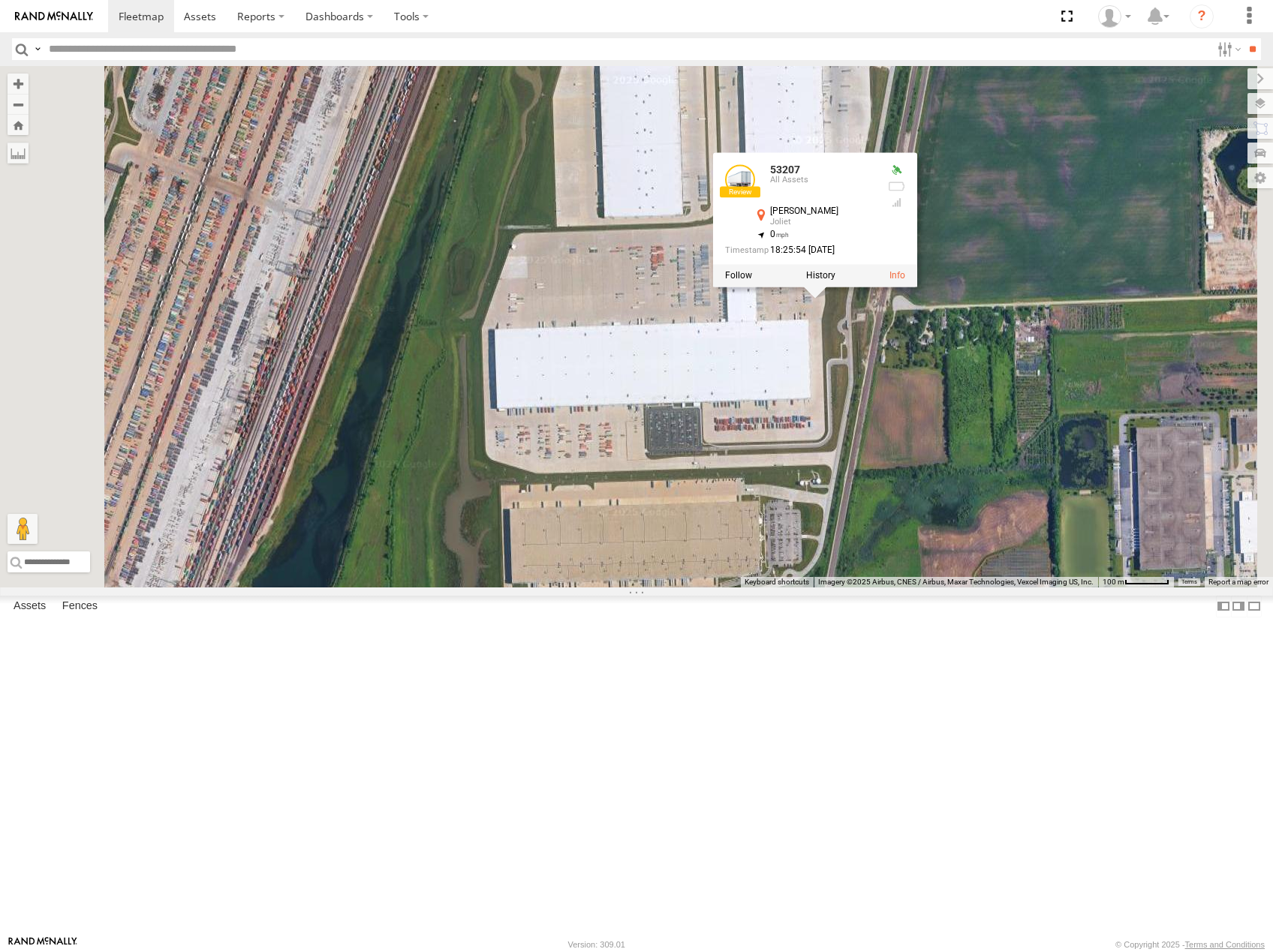
click at [835, 281] on label at bounding box center [820, 275] width 29 height 11
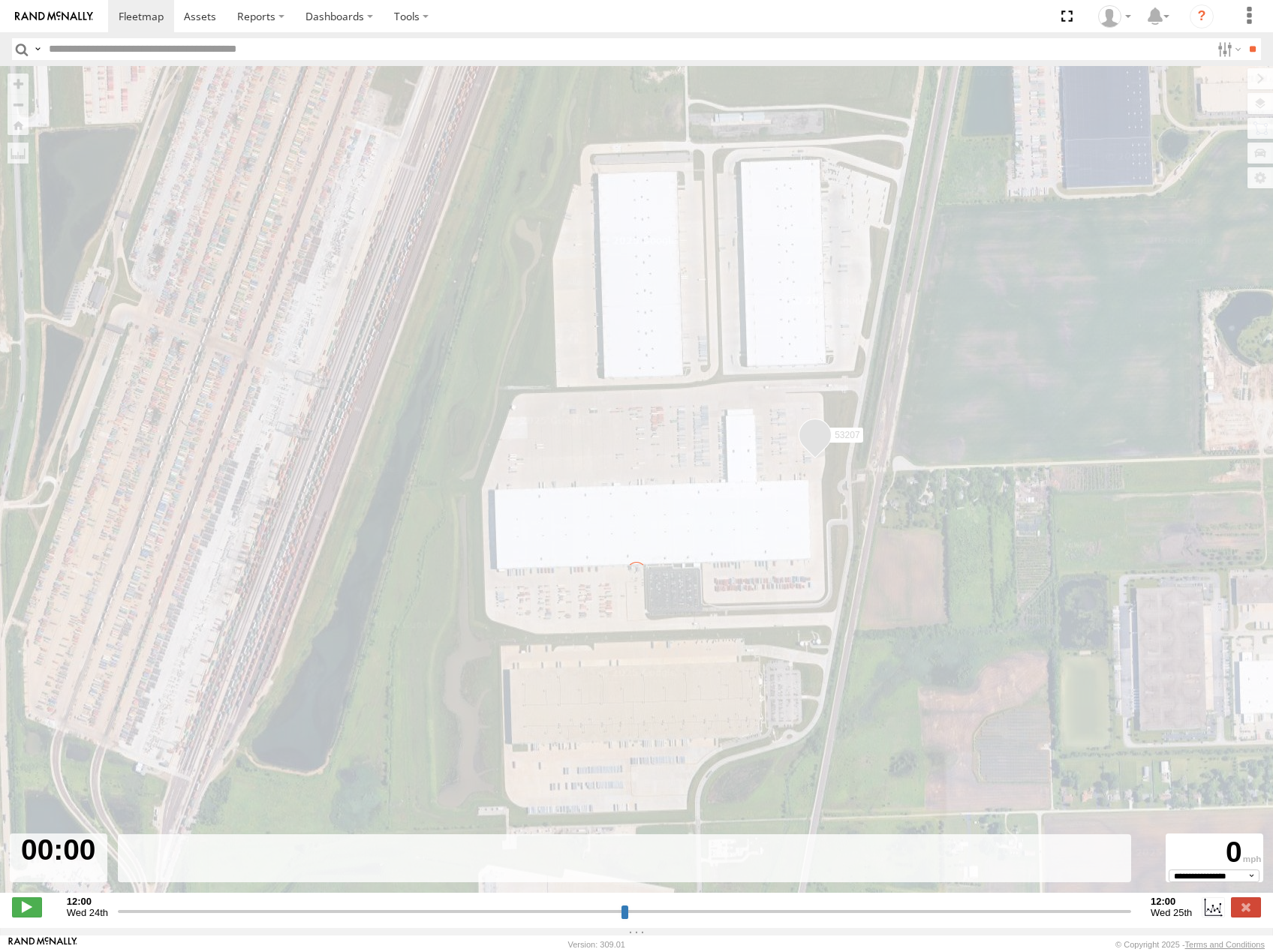
type input "**********"
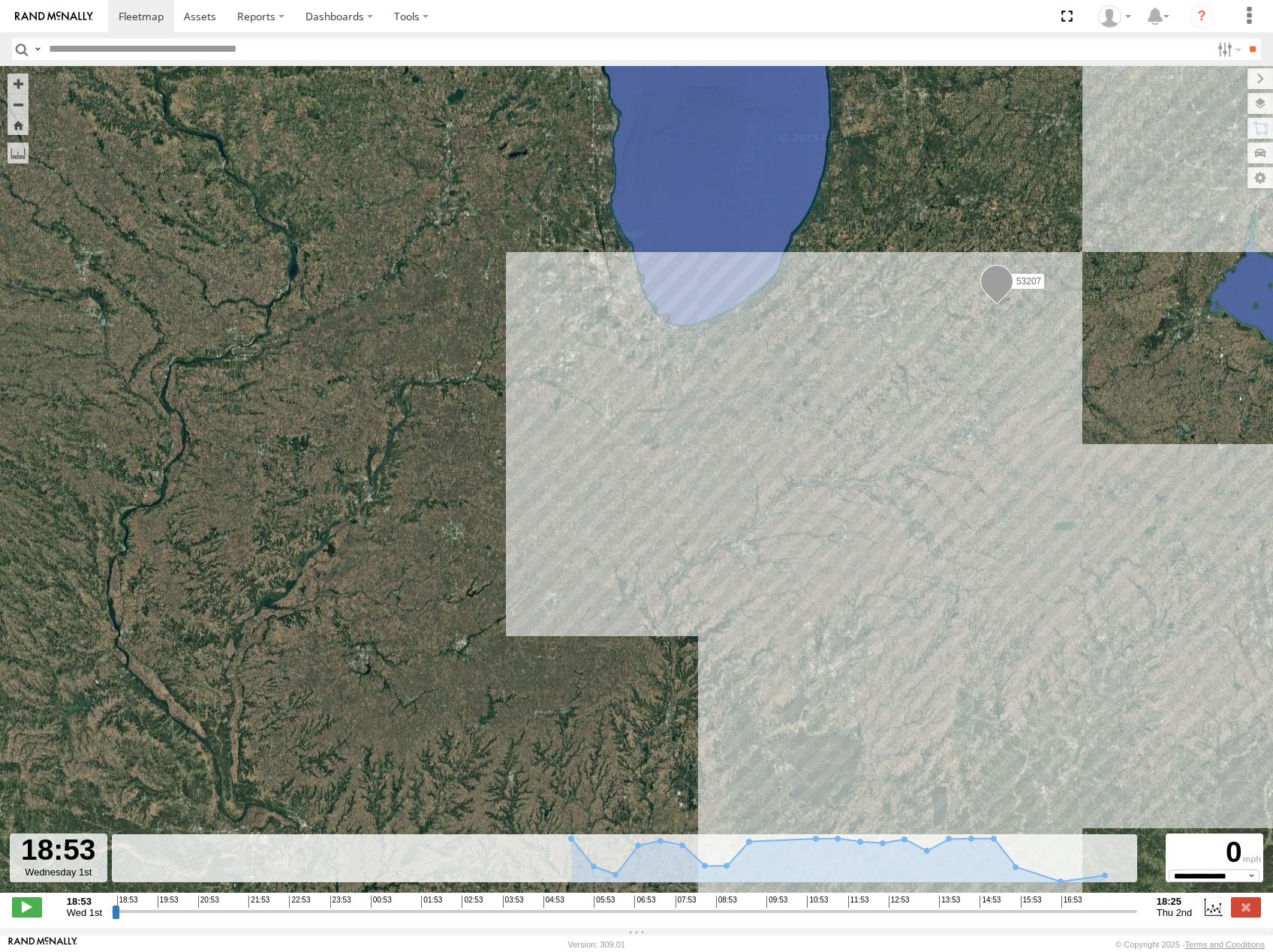
drag, startPoint x: 481, startPoint y: 443, endPoint x: 743, endPoint y: 458, distance: 262.4
click at [742, 458] on div "53207" at bounding box center [636, 487] width 1273 height 843
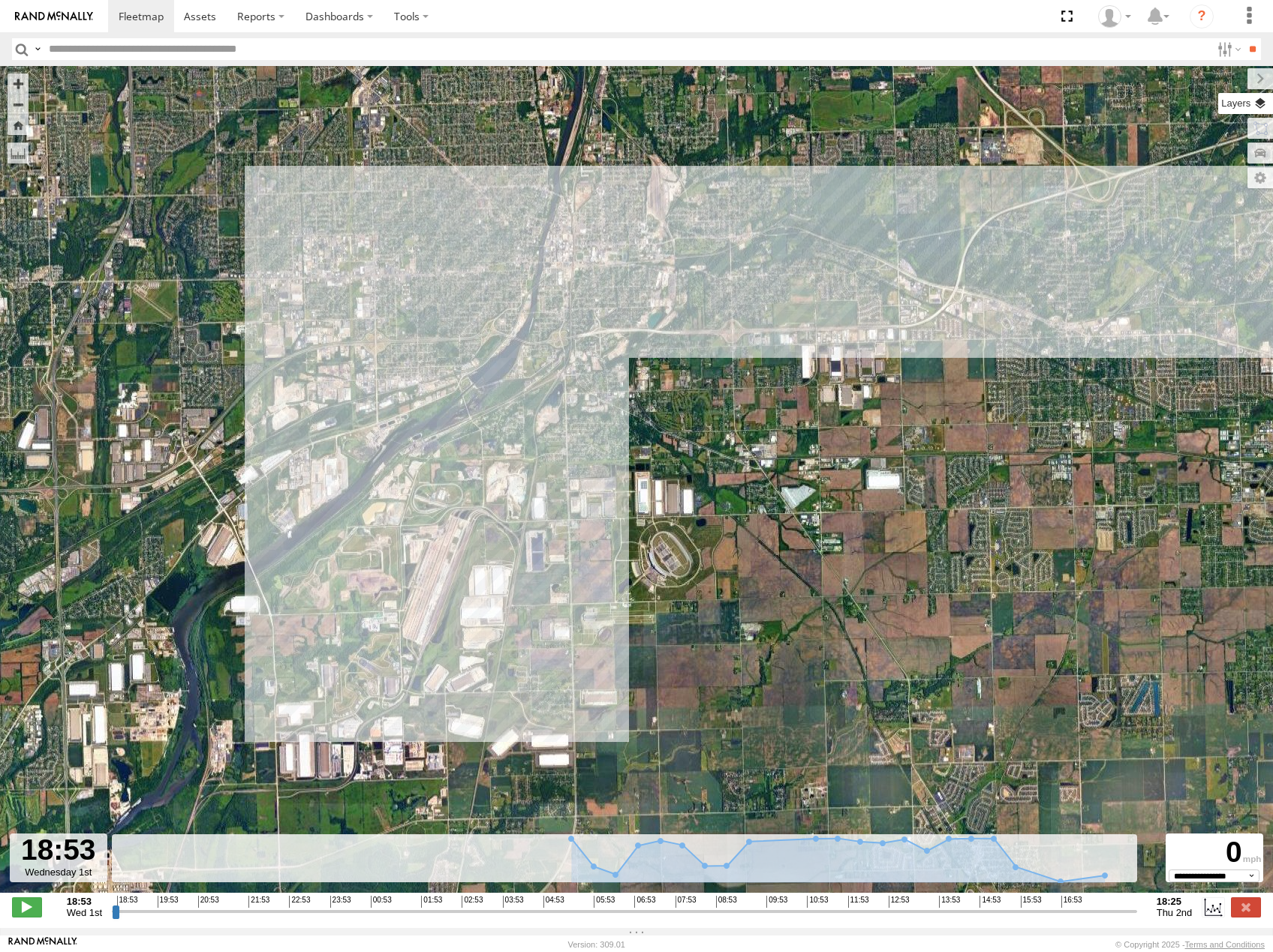
click at [1257, 100] on label at bounding box center [1245, 104] width 55 height 21
click at [0, 0] on span "Basemaps" at bounding box center [0, 0] width 0 height 0
click at [0, 0] on span "Roadmap" at bounding box center [0, 0] width 0 height 0
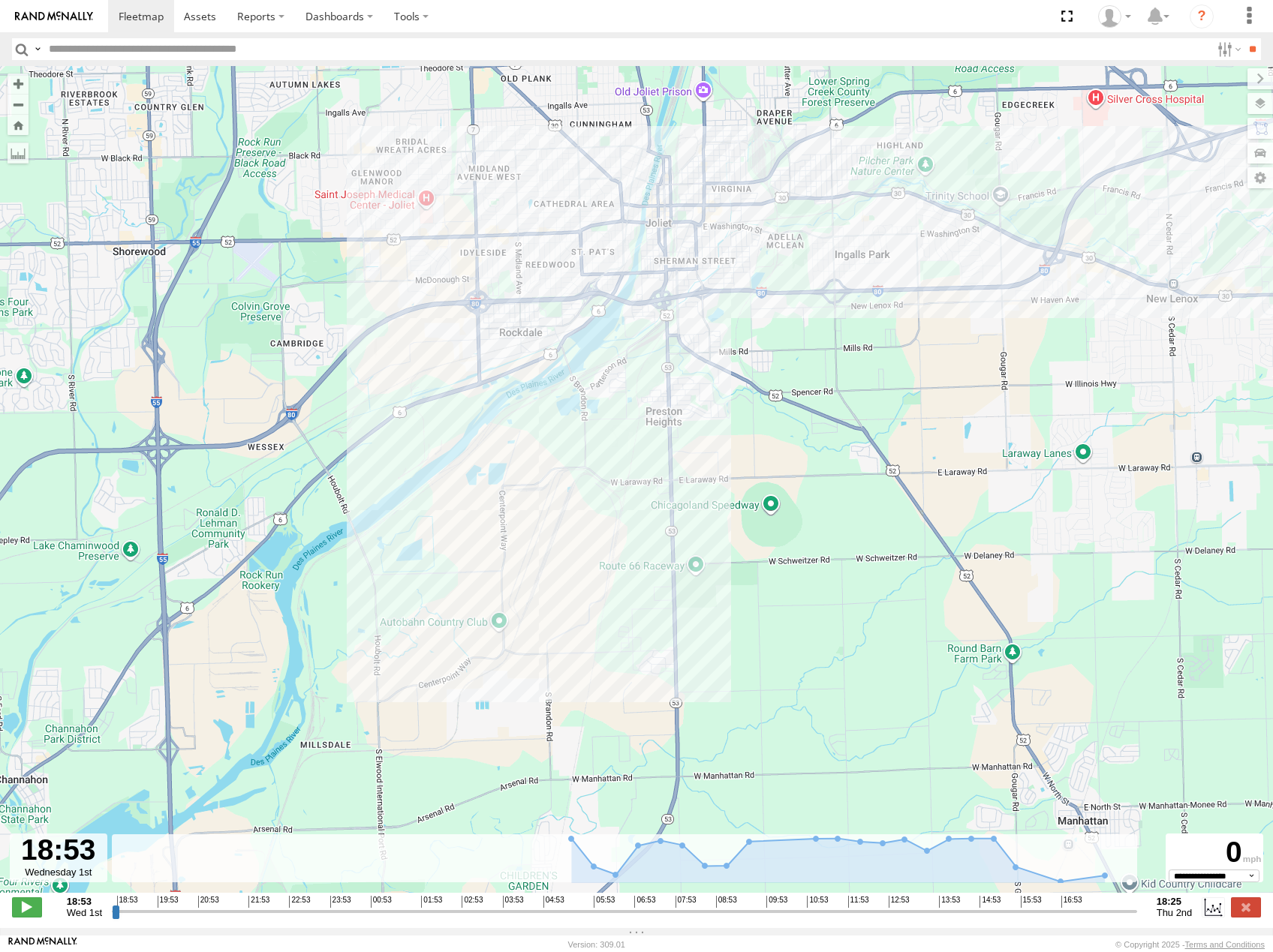
drag, startPoint x: 504, startPoint y: 478, endPoint x: 539, endPoint y: 464, distance: 37.7
click at [539, 464] on div "53207" at bounding box center [636, 487] width 1273 height 843
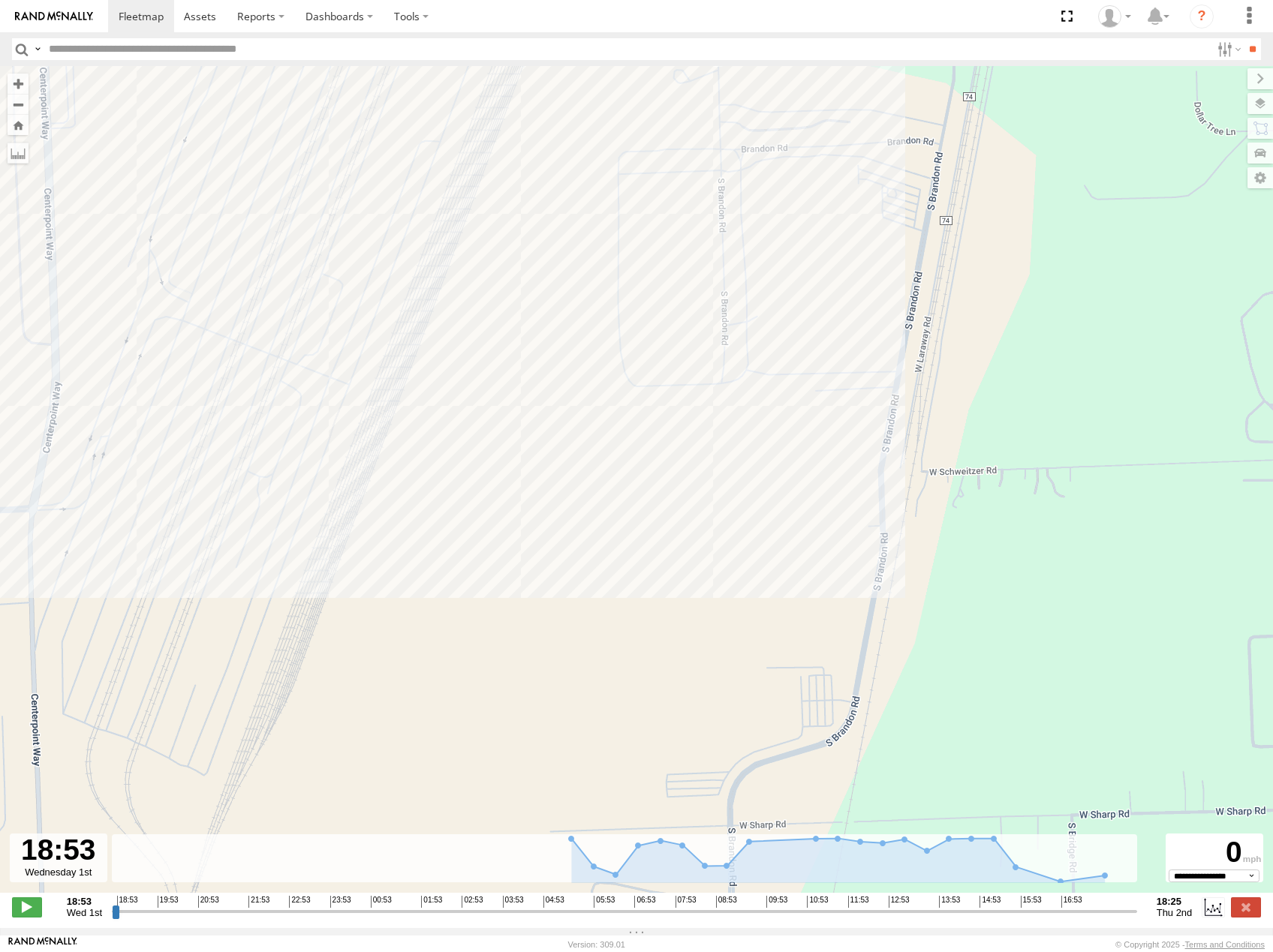
drag, startPoint x: 696, startPoint y: 490, endPoint x: 849, endPoint y: 480, distance: 153.3
click at [849, 480] on div "53207" at bounding box center [636, 487] width 1273 height 843
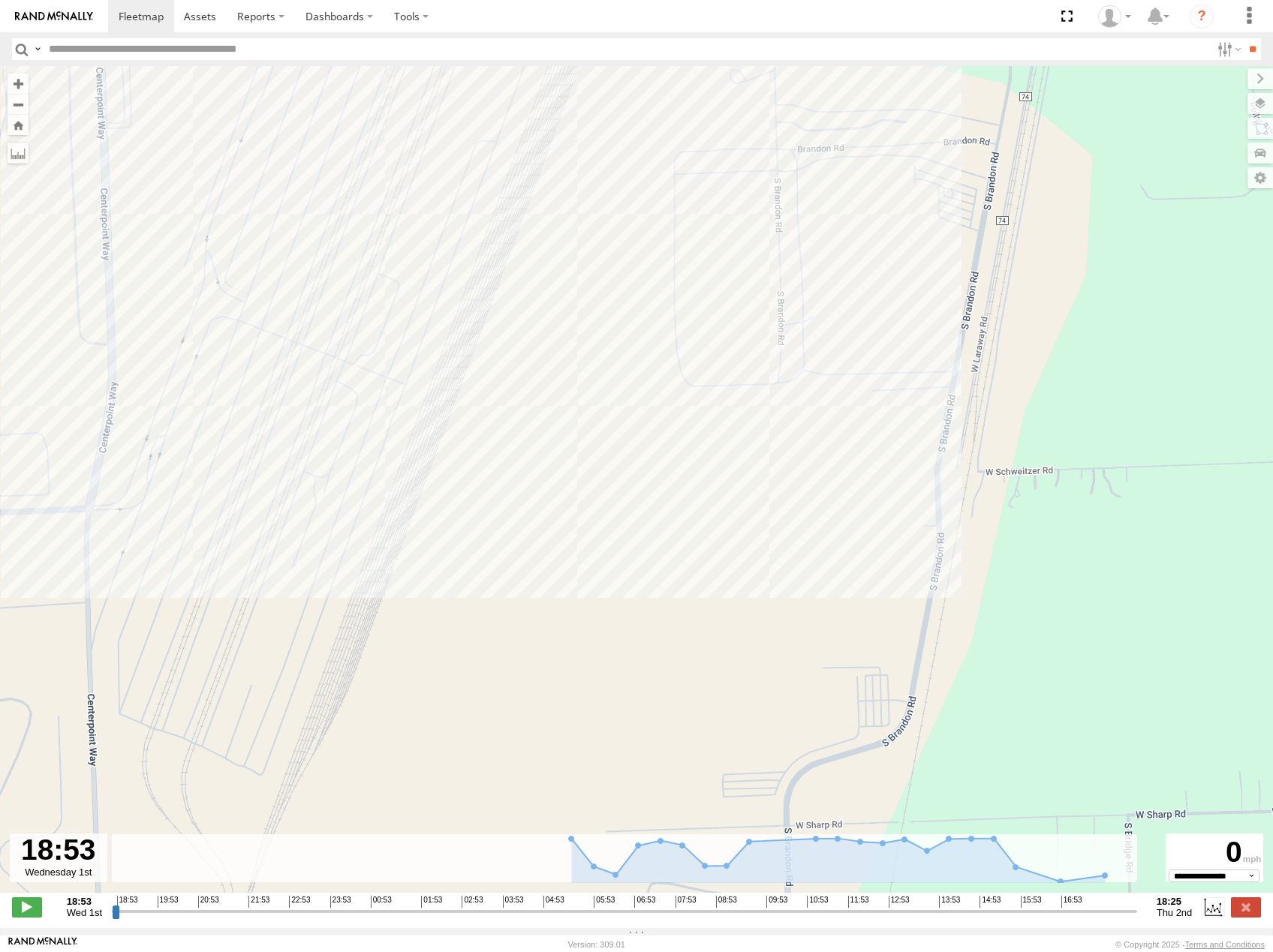
click at [0, 0] on span "Satellite" at bounding box center [0, 0] width 0 height 0
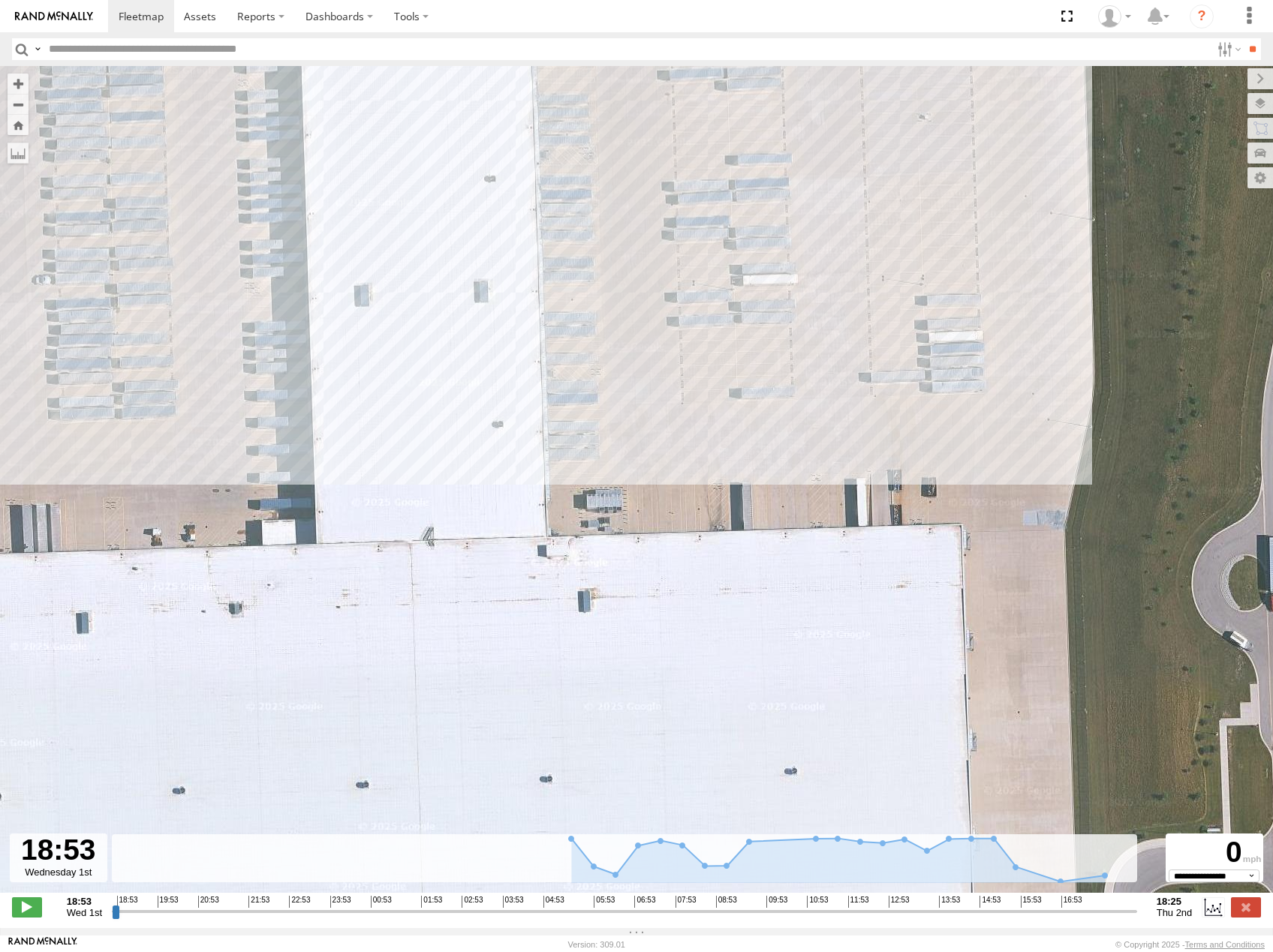
click at [0, 0] on span "Roadmap" at bounding box center [0, 0] width 0 height 0
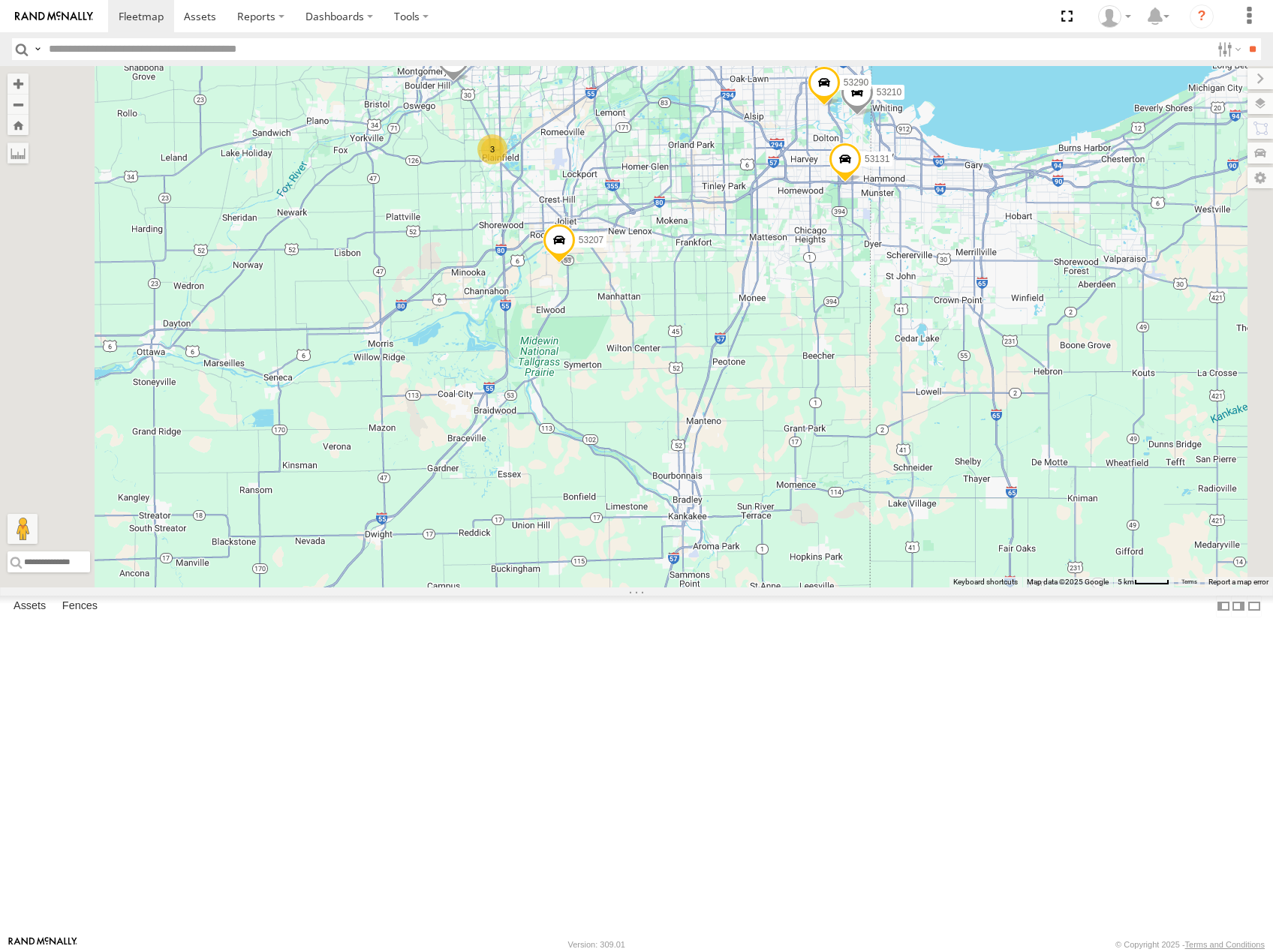
drag, startPoint x: 1030, startPoint y: 410, endPoint x: 1022, endPoint y: 491, distance: 81.4
click at [1022, 491] on div "53216 53219 53269 53249 53252 53134 53103 53256 53212 53289 53274 53144 53131 5…" at bounding box center [636, 326] width 1273 height 521
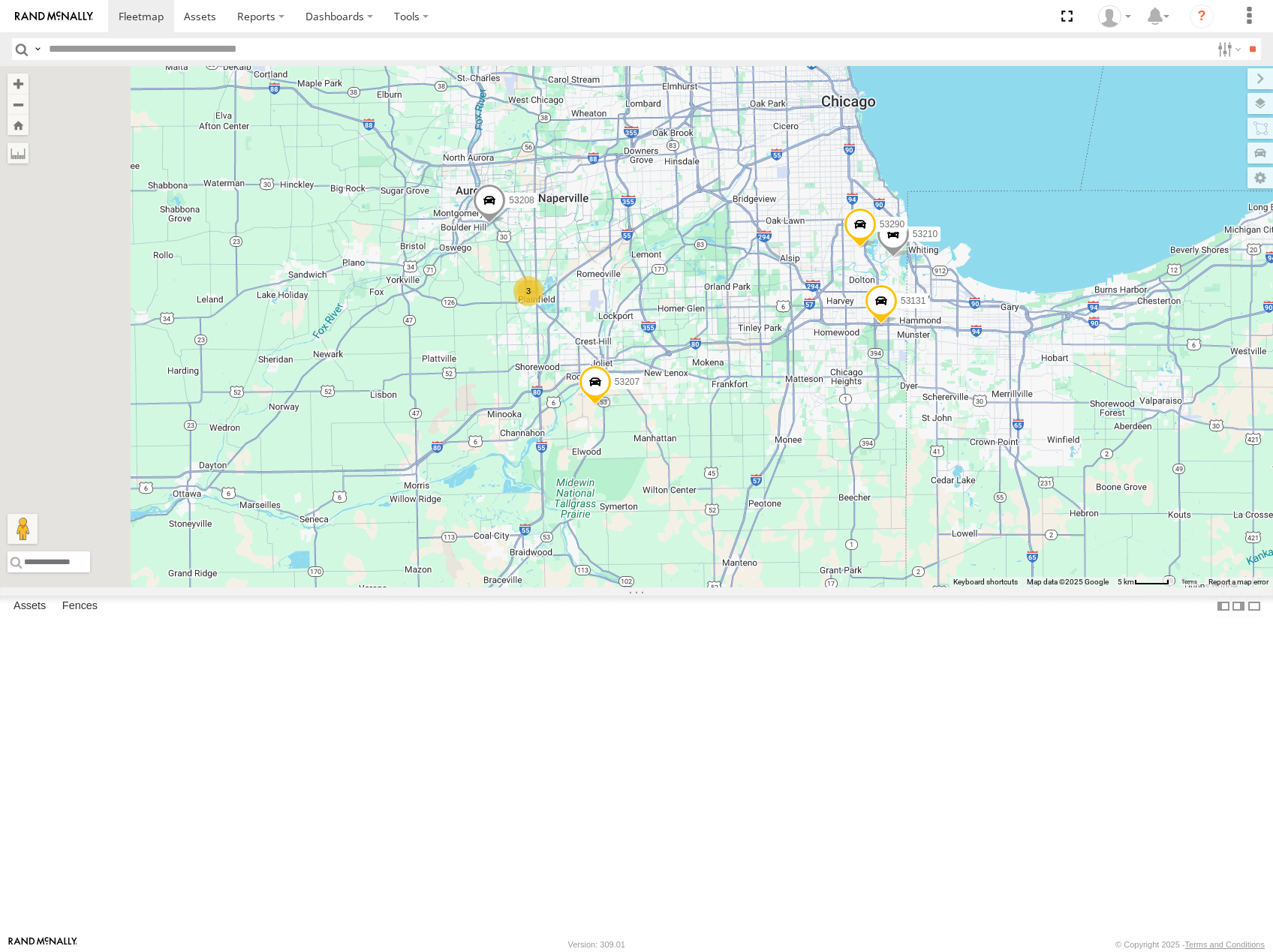
drag, startPoint x: 799, startPoint y: 456, endPoint x: 882, endPoint y: 559, distance: 132.3
click at [882, 559] on div "53216 53219 53269 53249 53252 53134 53103 53256 53212 53289 53274 53144 53131 5…" at bounding box center [636, 326] width 1273 height 521
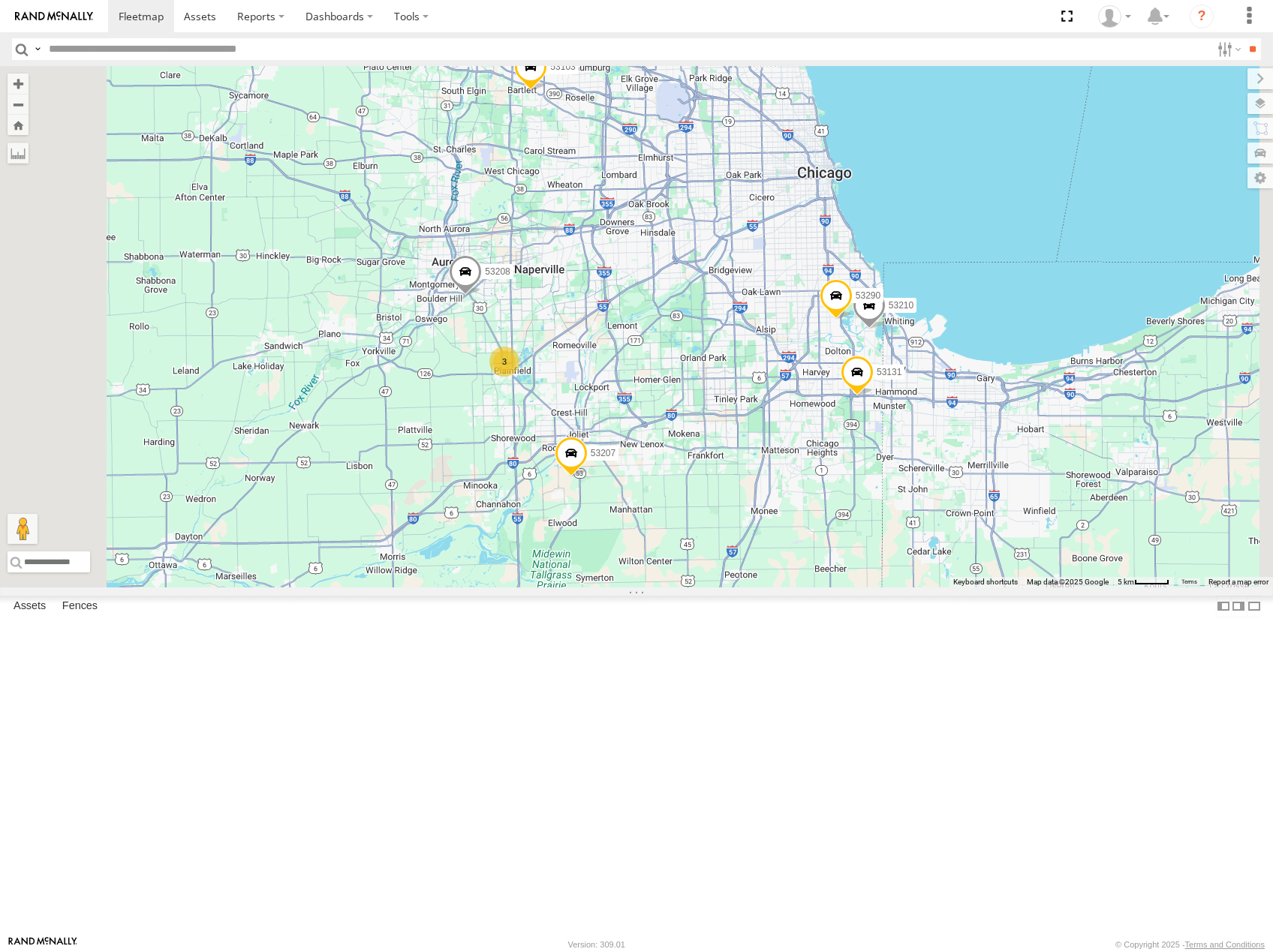
drag, startPoint x: 873, startPoint y: 504, endPoint x: 796, endPoint y: 497, distance: 77.3
click at [796, 498] on div "53216 53219 53269 53249 53252 53134 53103 53256 53212 53289 53274 53144 53131 5…" at bounding box center [636, 326] width 1273 height 521
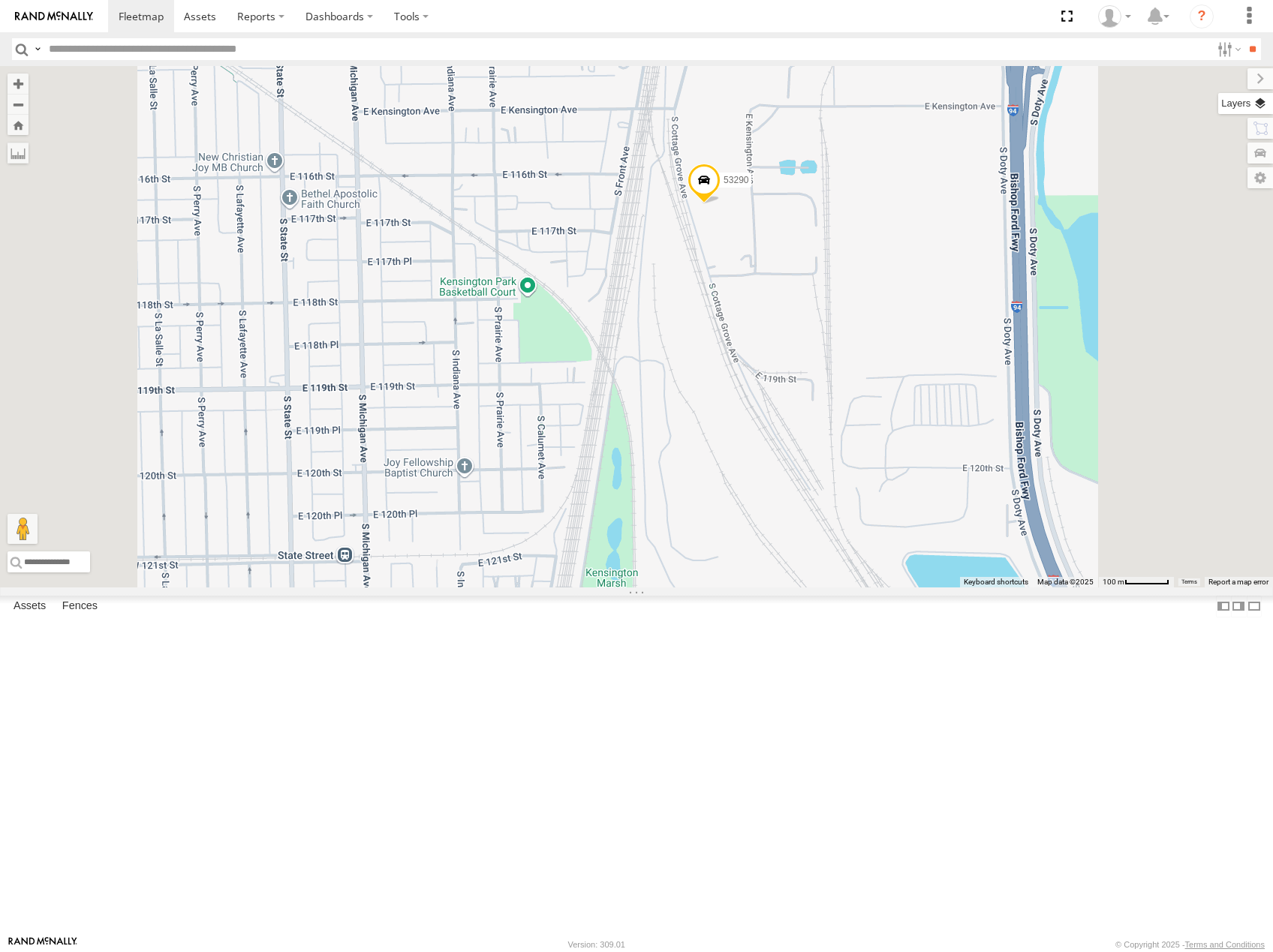
click at [1256, 104] on label at bounding box center [1245, 104] width 55 height 21
click at [0, 0] on span "Basemaps" at bounding box center [0, 0] width 0 height 0
click at [0, 0] on span "Satellite" at bounding box center [0, 0] width 0 height 0
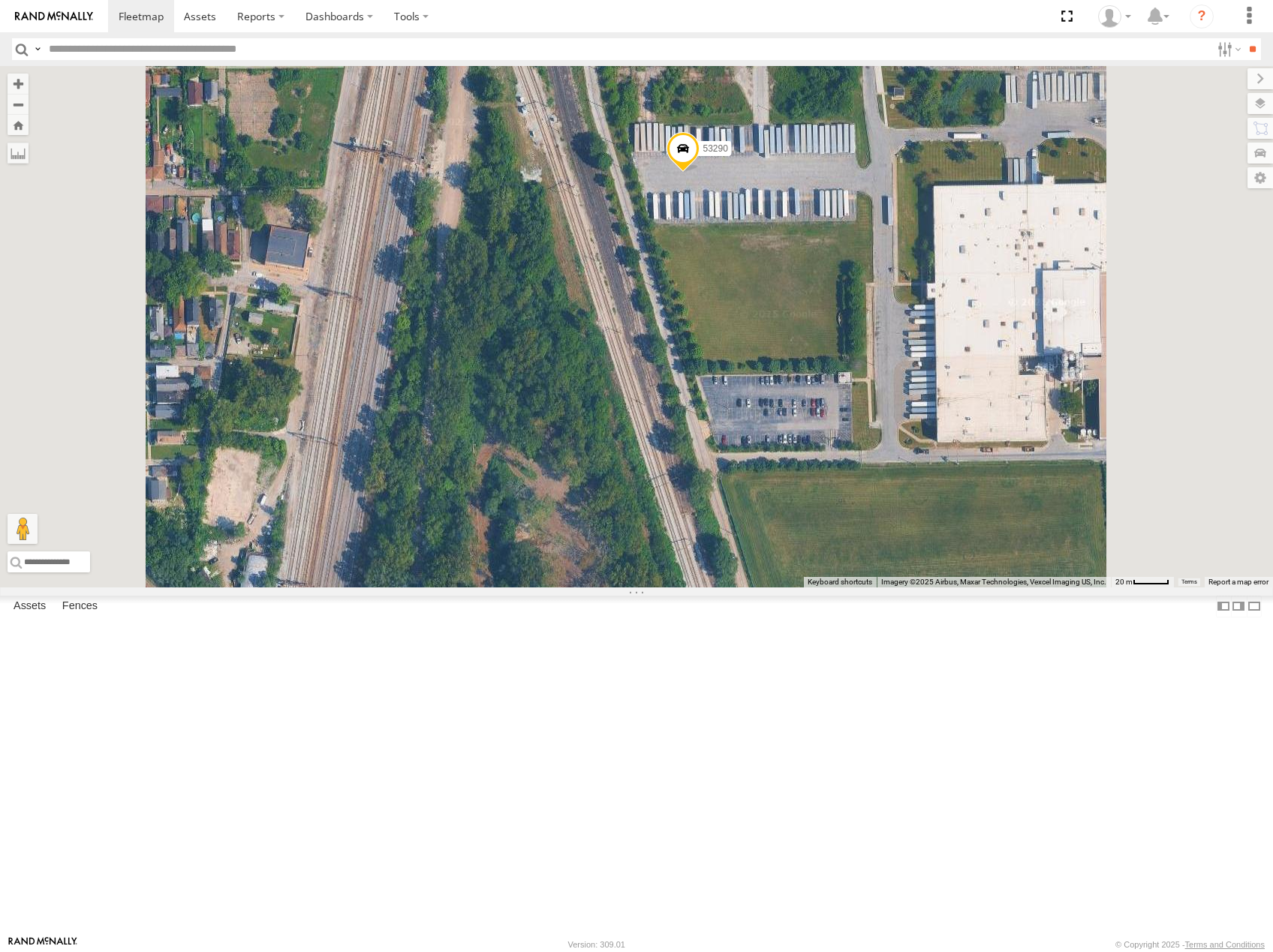
drag, startPoint x: 938, startPoint y: 378, endPoint x: 739, endPoint y: 432, distance: 206.2
click at [739, 432] on div "53216 53219 53269 53249 53252 53134 53103 53256 53212 53289 53274 53144 53131 5…" at bounding box center [636, 326] width 1273 height 521
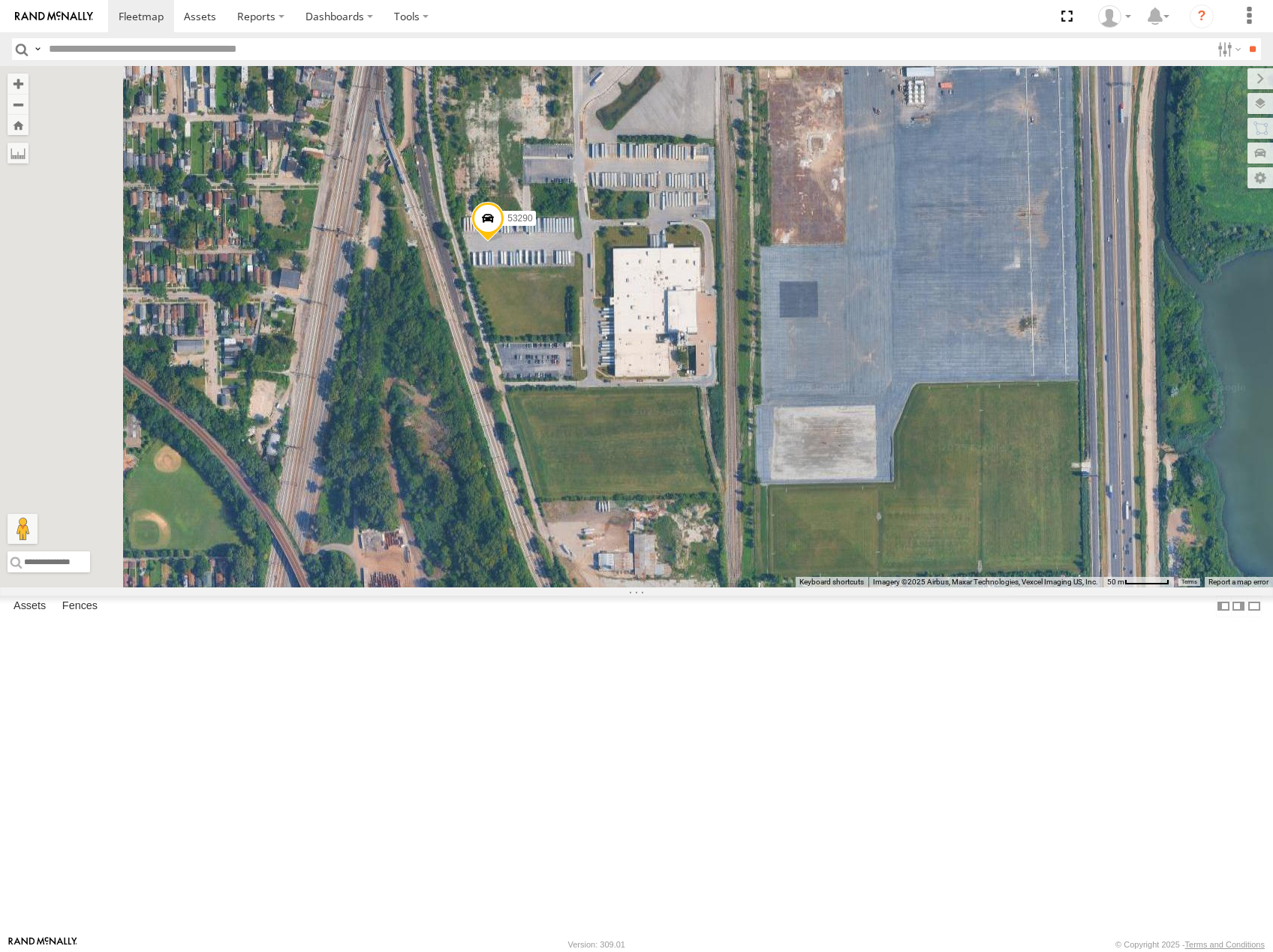
click at [505, 242] on span at bounding box center [488, 221] width 33 height 41
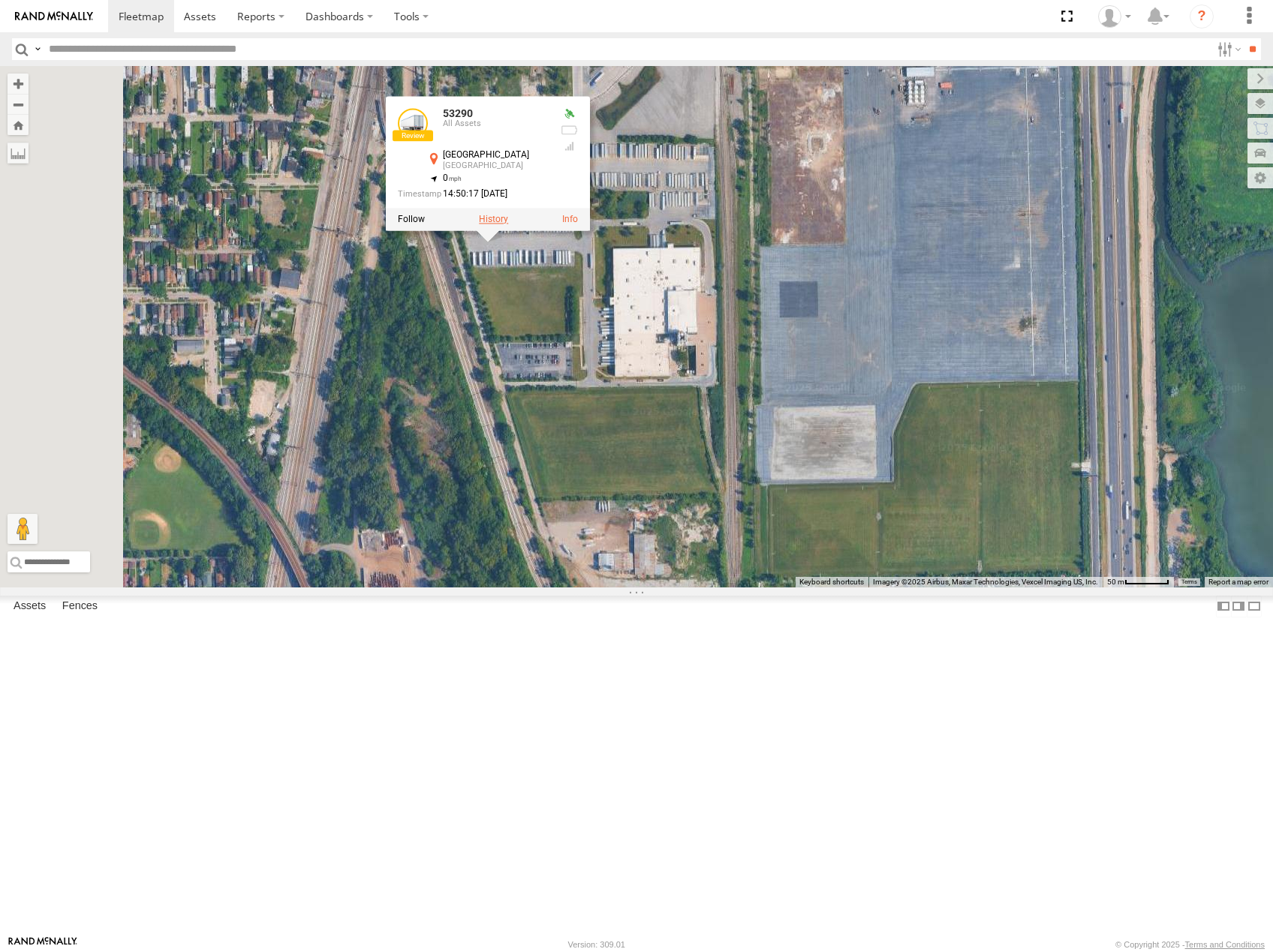
click at [508, 225] on label at bounding box center [493, 219] width 29 height 11
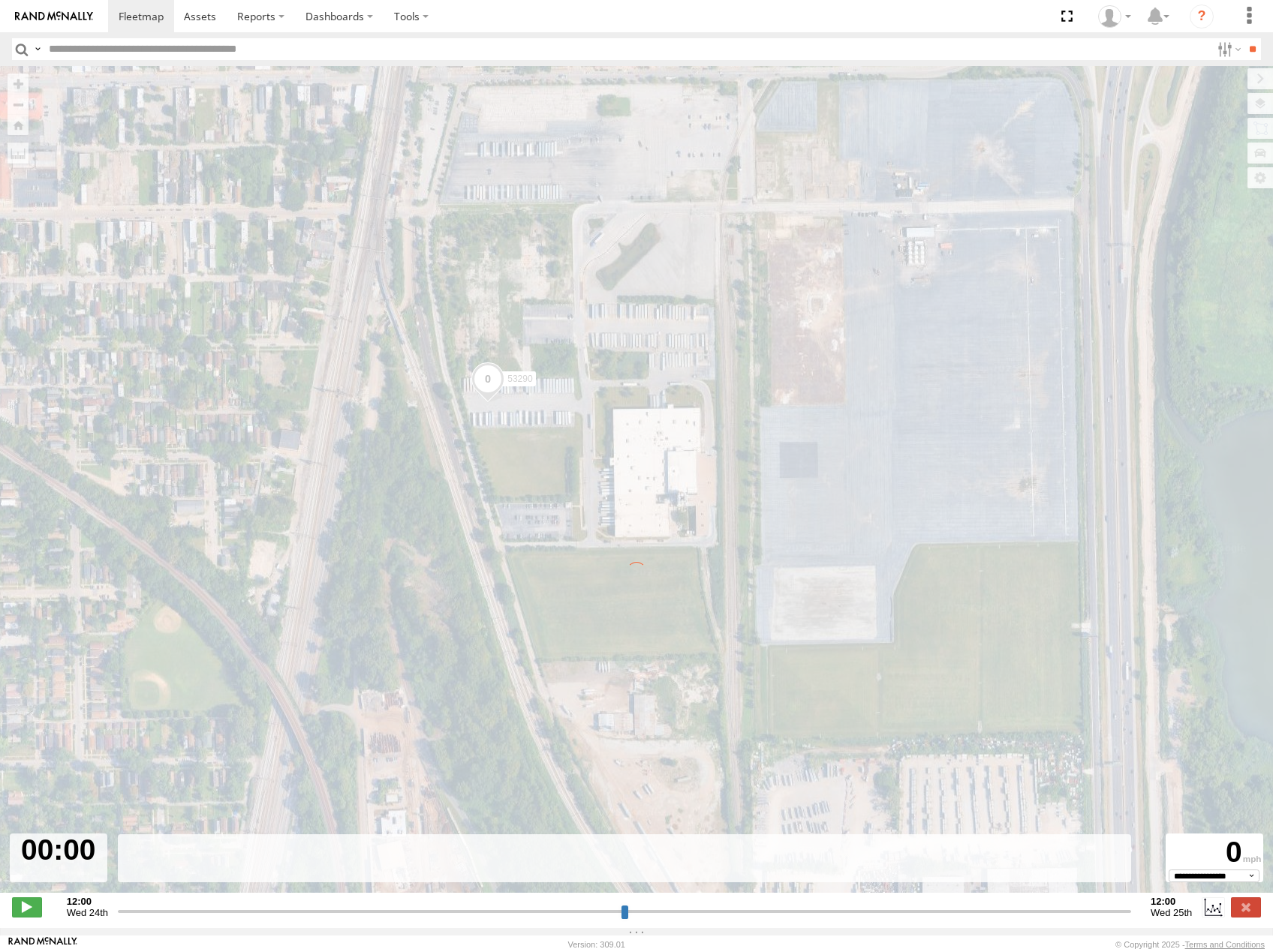
type input "**********"
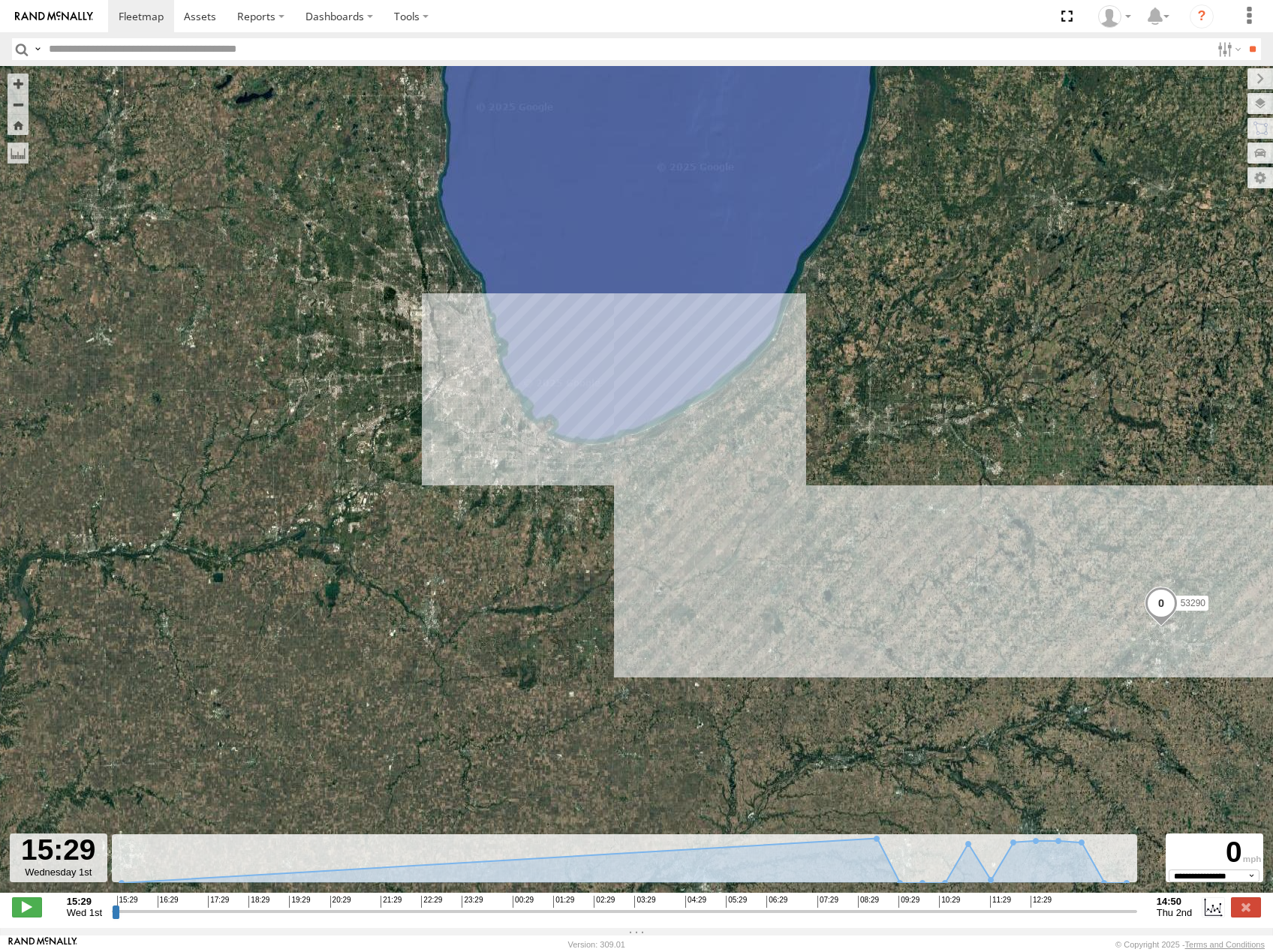
drag, startPoint x: 338, startPoint y: 501, endPoint x: 569, endPoint y: 538, distance: 233.9
click at [569, 538] on div "53290" at bounding box center [636, 487] width 1273 height 843
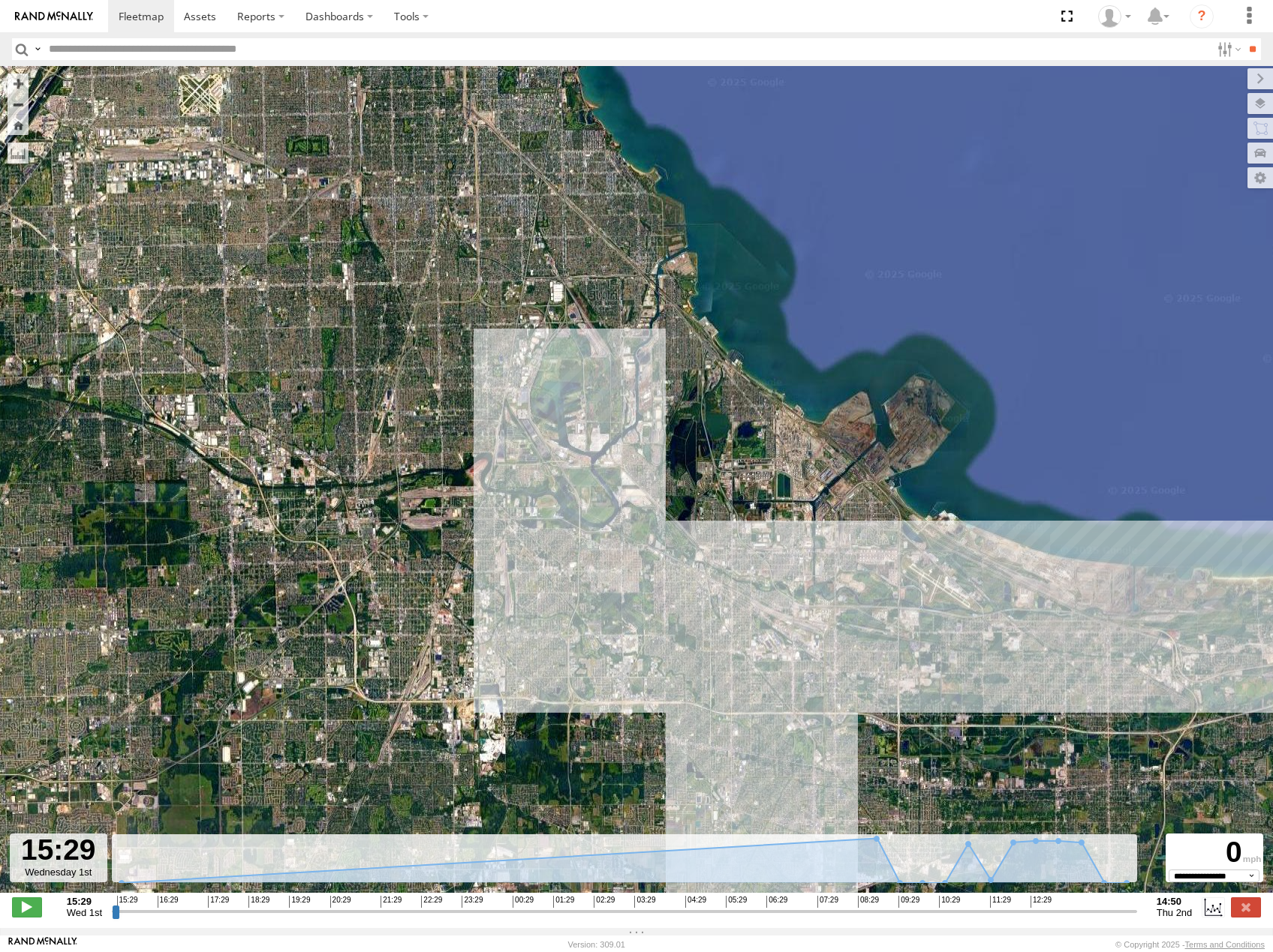
click at [0, 0] on span "Roadmap" at bounding box center [0, 0] width 0 height 0
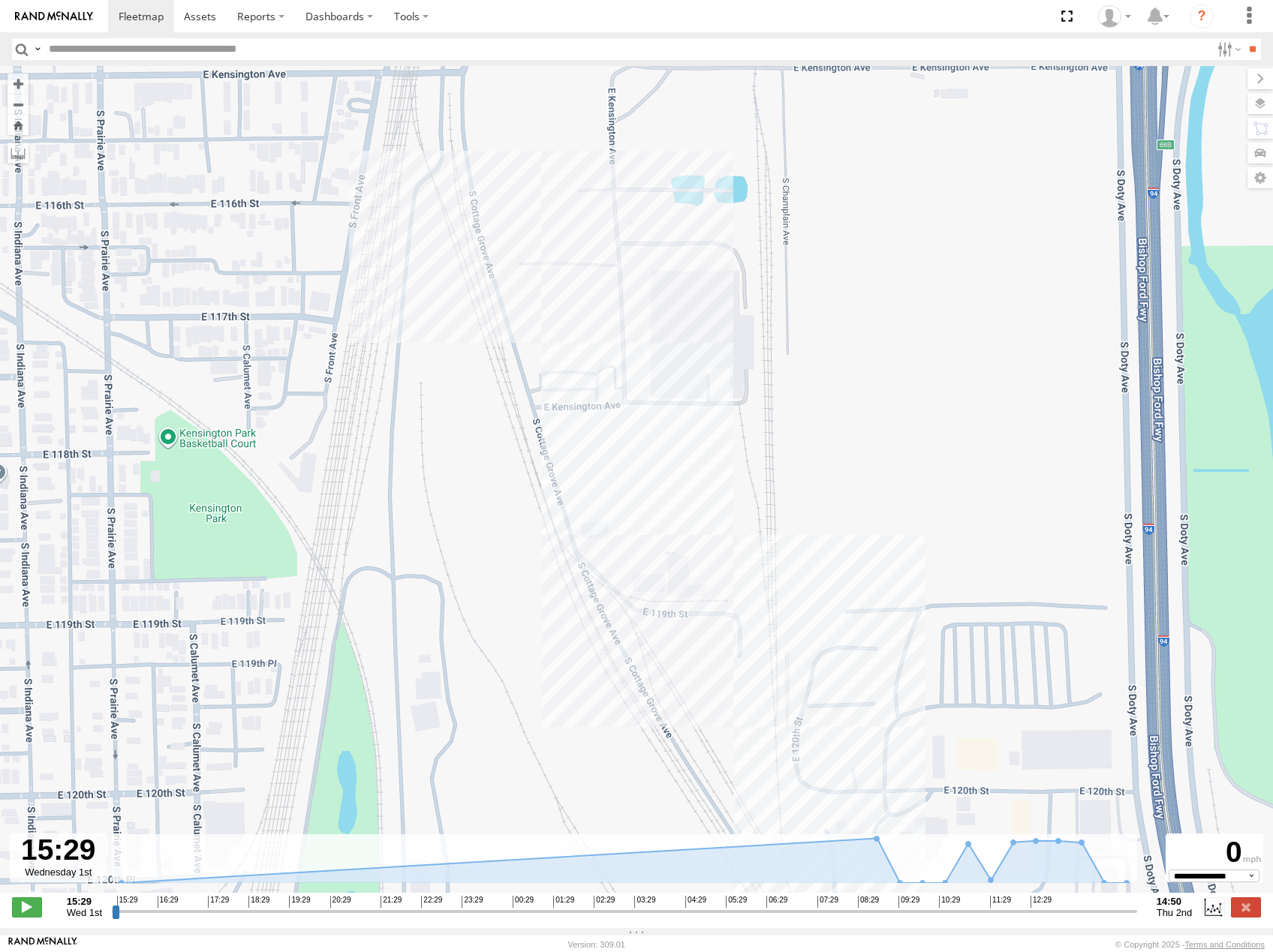
click at [0, 0] on span "Satellite" at bounding box center [0, 0] width 0 height 0
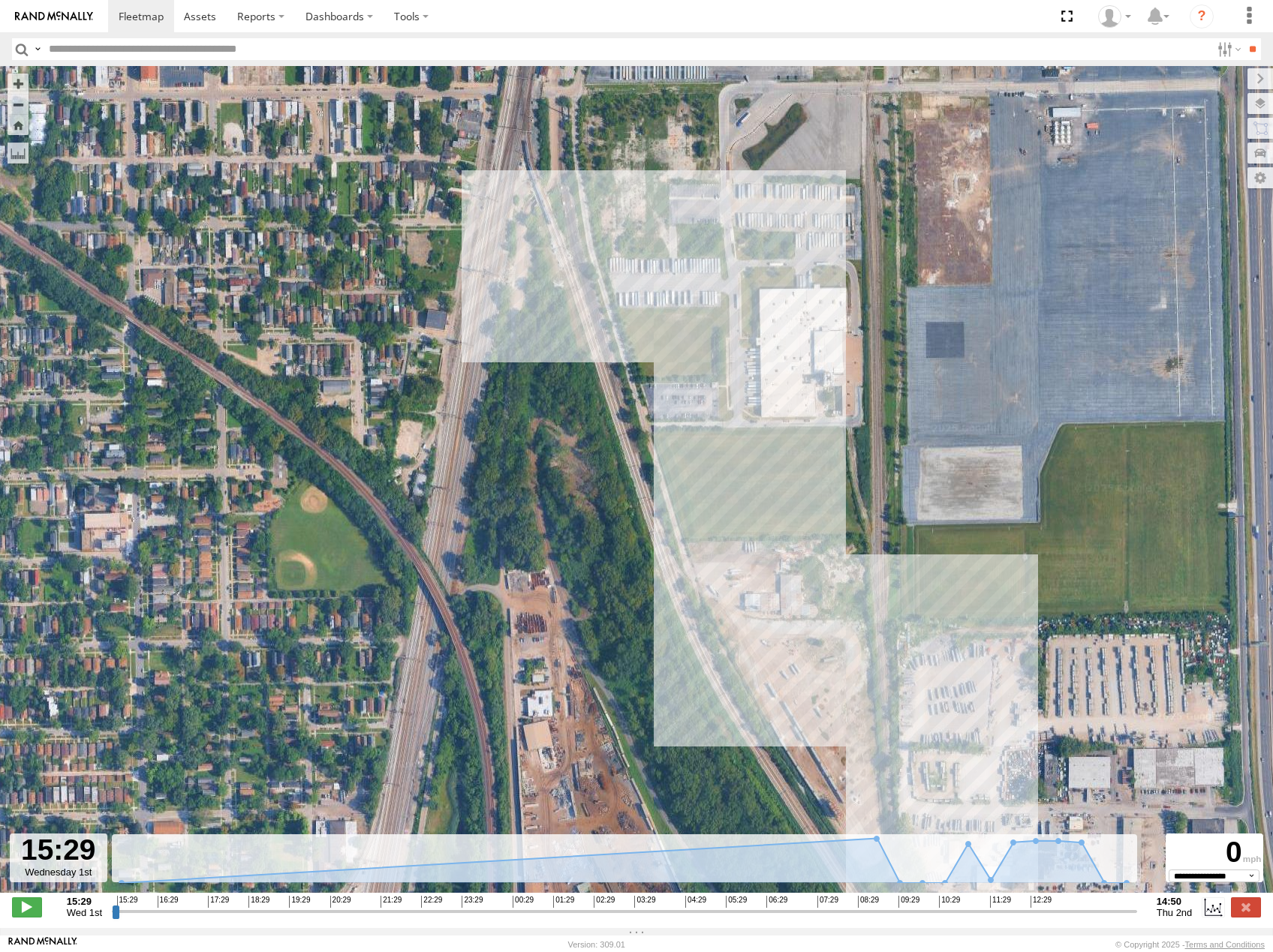
drag, startPoint x: 592, startPoint y: 337, endPoint x: 704, endPoint y: 361, distance: 114.5
click at [704, 358] on div "53290" at bounding box center [636, 487] width 1273 height 843
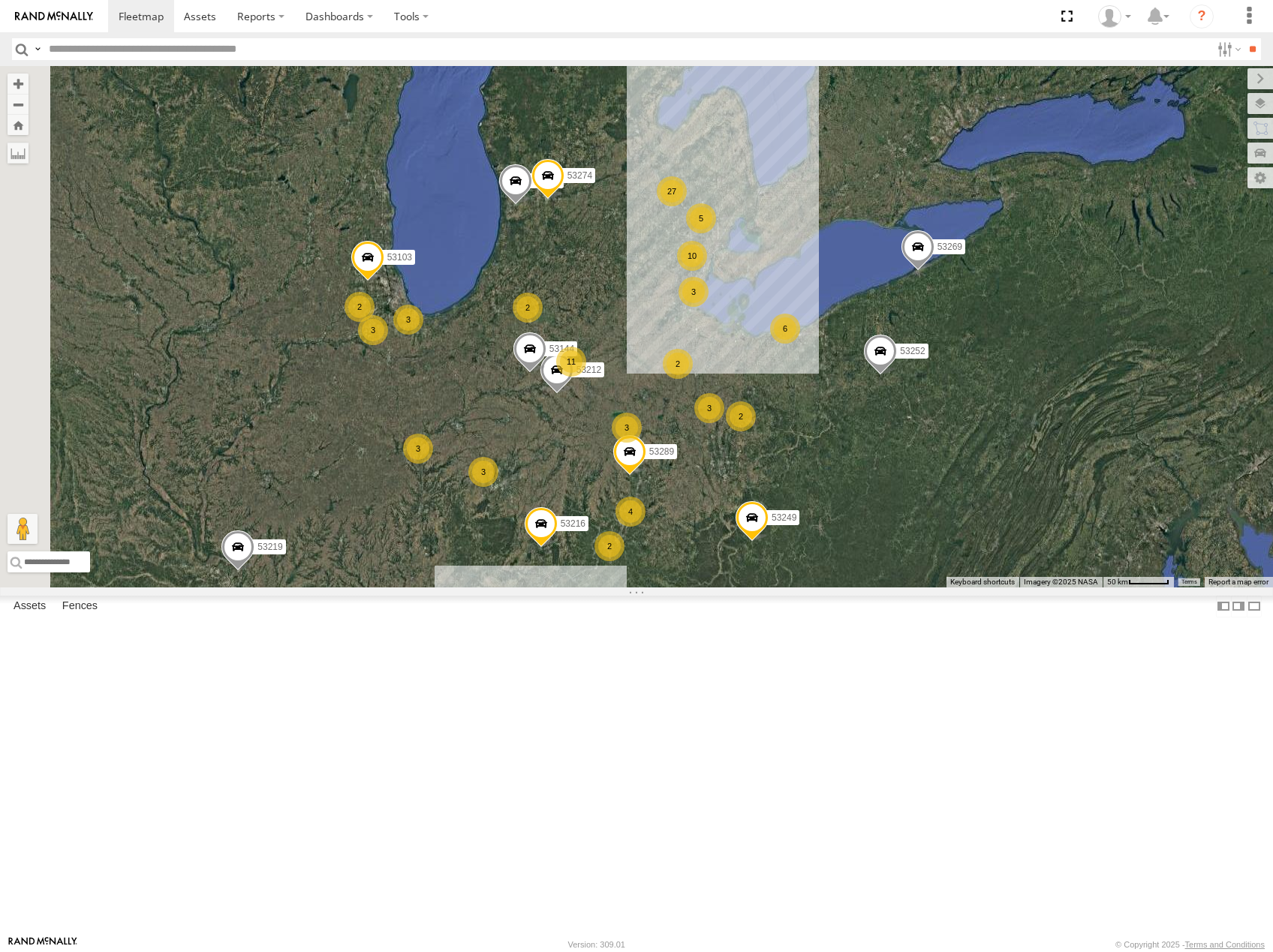
drag, startPoint x: 844, startPoint y: 445, endPoint x: 871, endPoint y: 447, distance: 27.1
click at [871, 446] on div "53216 53219 53269 53249 53252 53134 11 9 4 5 27 3 10 4 2 3 2 3 2 3 6 53103 3 3 …" at bounding box center [636, 326] width 1273 height 521
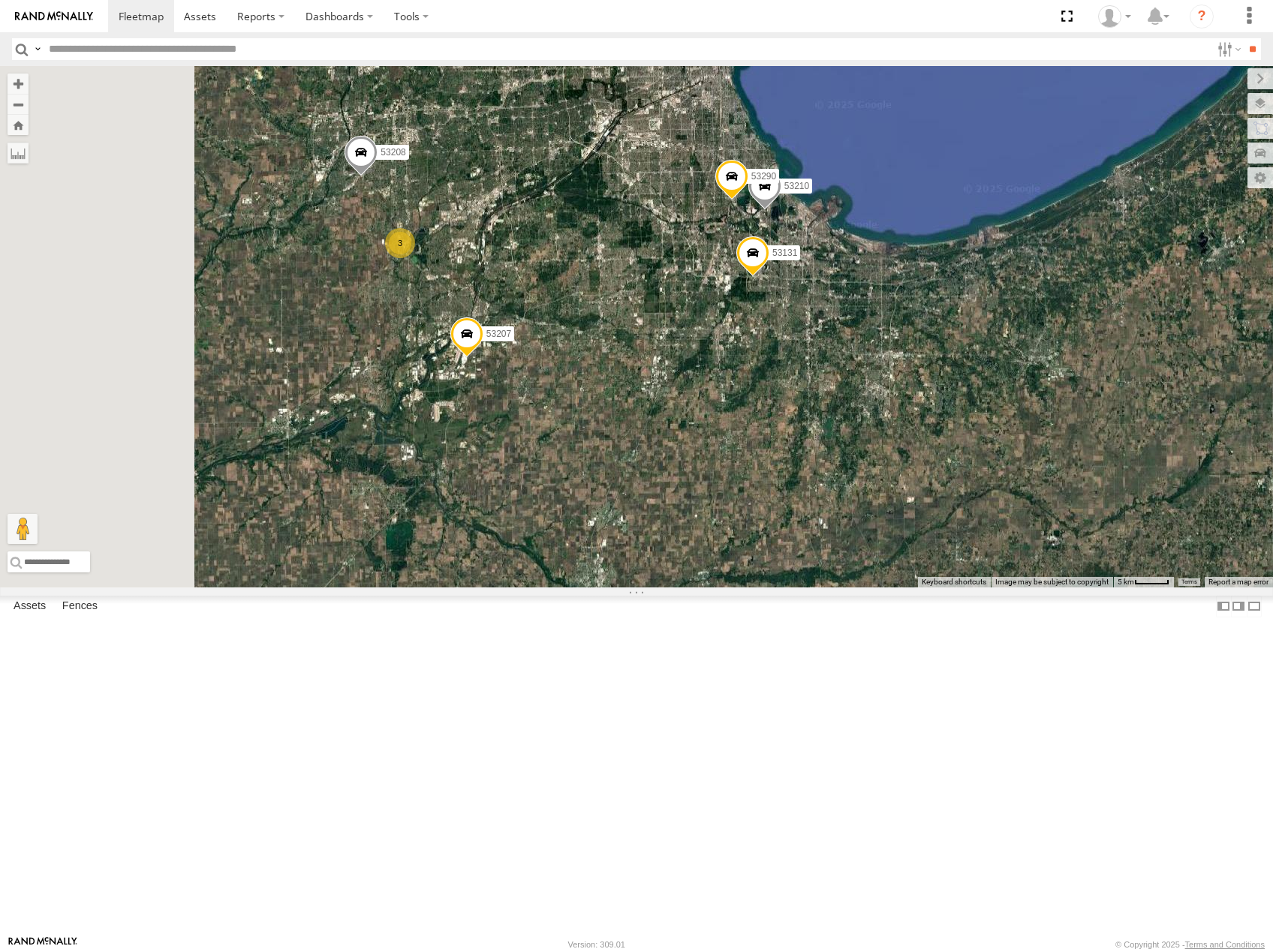
drag, startPoint x: 698, startPoint y: 448, endPoint x: 792, endPoint y: 472, distance: 97.0
click at [791, 472] on div "53216 53219 53269 53249 53252 53134 53103 53256 53212 53289 53274 53144 53149 5…" at bounding box center [636, 326] width 1273 height 521
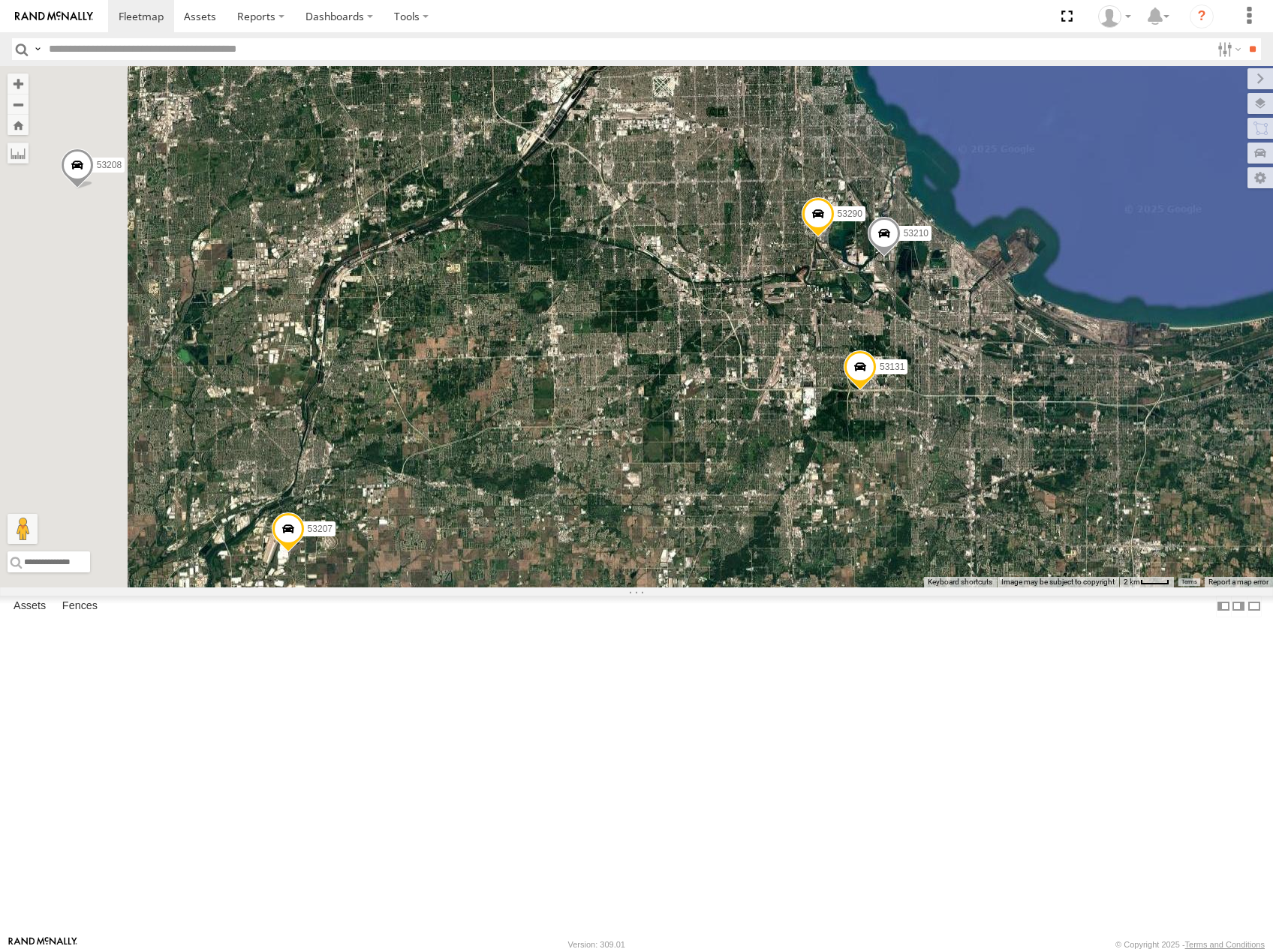
drag, startPoint x: 986, startPoint y: 426, endPoint x: 892, endPoint y: 531, distance: 140.9
click at [999, 510] on div "53216 53219 53269 53249 53252 53134 53103 53256 53212 53289 53274 53144 53149 5…" at bounding box center [636, 326] width 1273 height 521
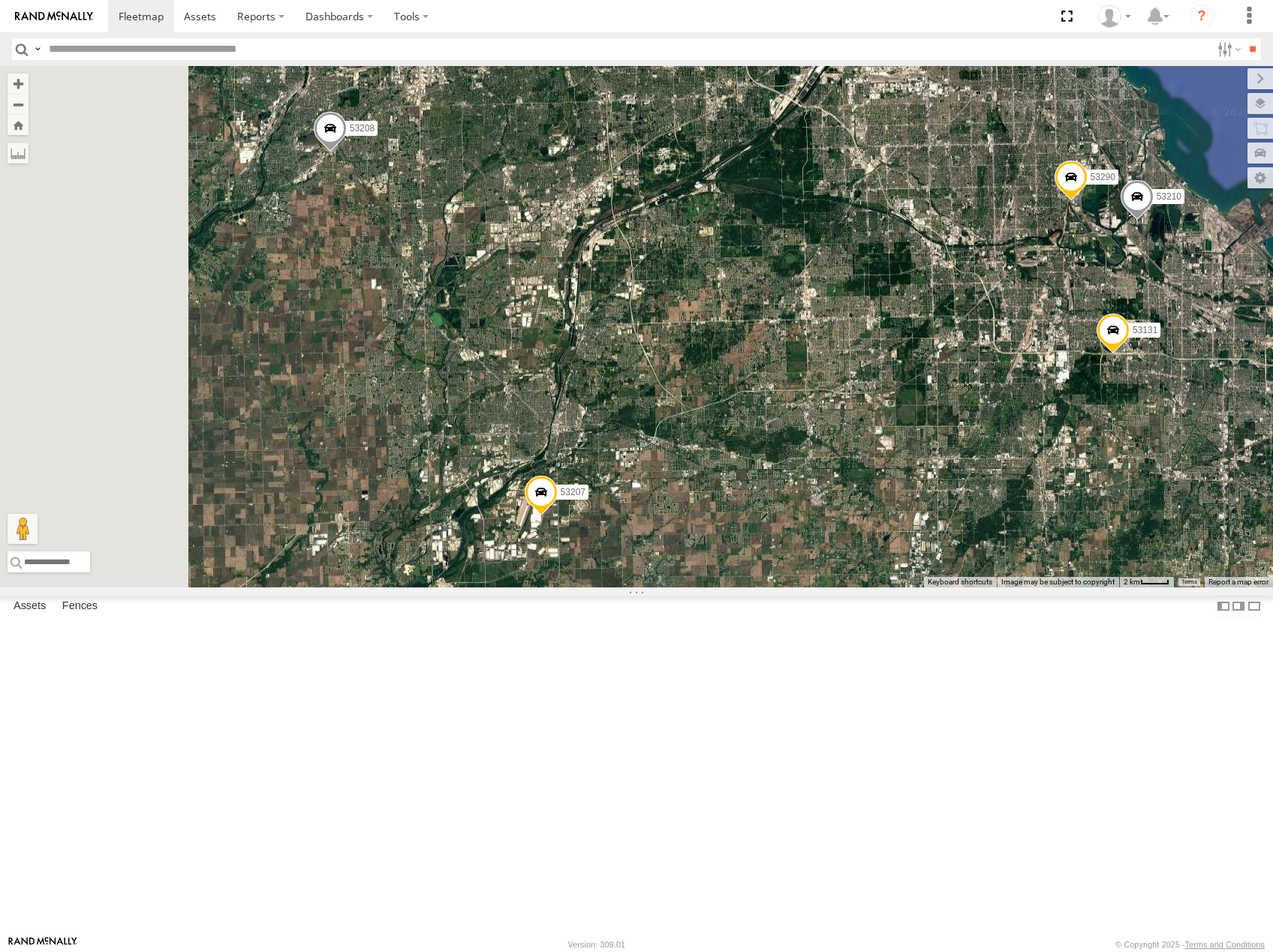
drag, startPoint x: 826, startPoint y: 549, endPoint x: 1095, endPoint y: 464, distance: 282.1
click at [1095, 464] on div "53216 53219 53269 53249 53252 53134 53103 53256 53212 53289 53274 53144 53149 5…" at bounding box center [636, 326] width 1273 height 521
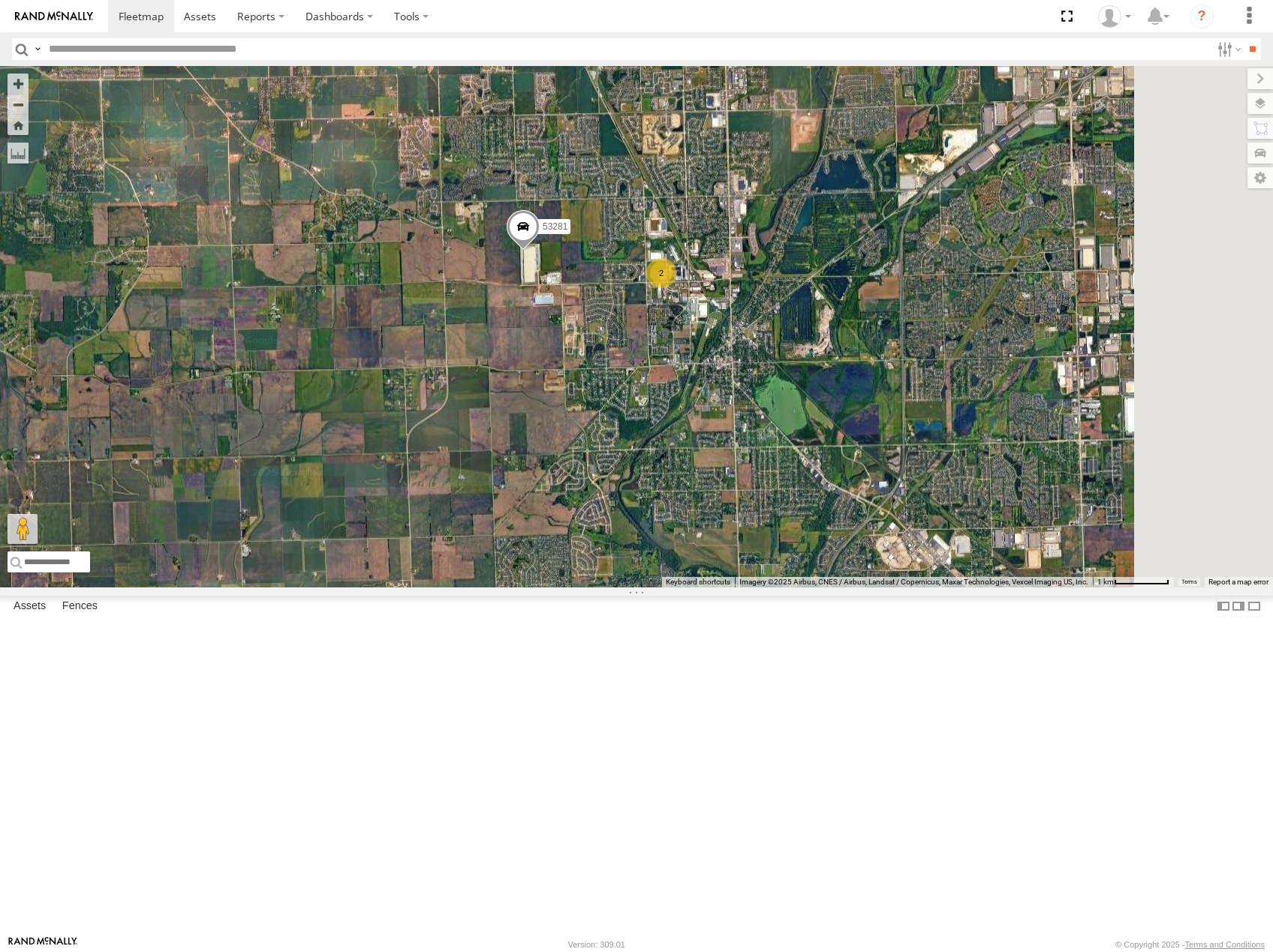
drag, startPoint x: 984, startPoint y: 492, endPoint x: 901, endPoint y: 491, distance: 83.0
click at [901, 491] on div "53216 53219 53269 53249 53252 53134 53103 53256 53212 53289 53274 53144 53149 5…" at bounding box center [636, 326] width 1273 height 521
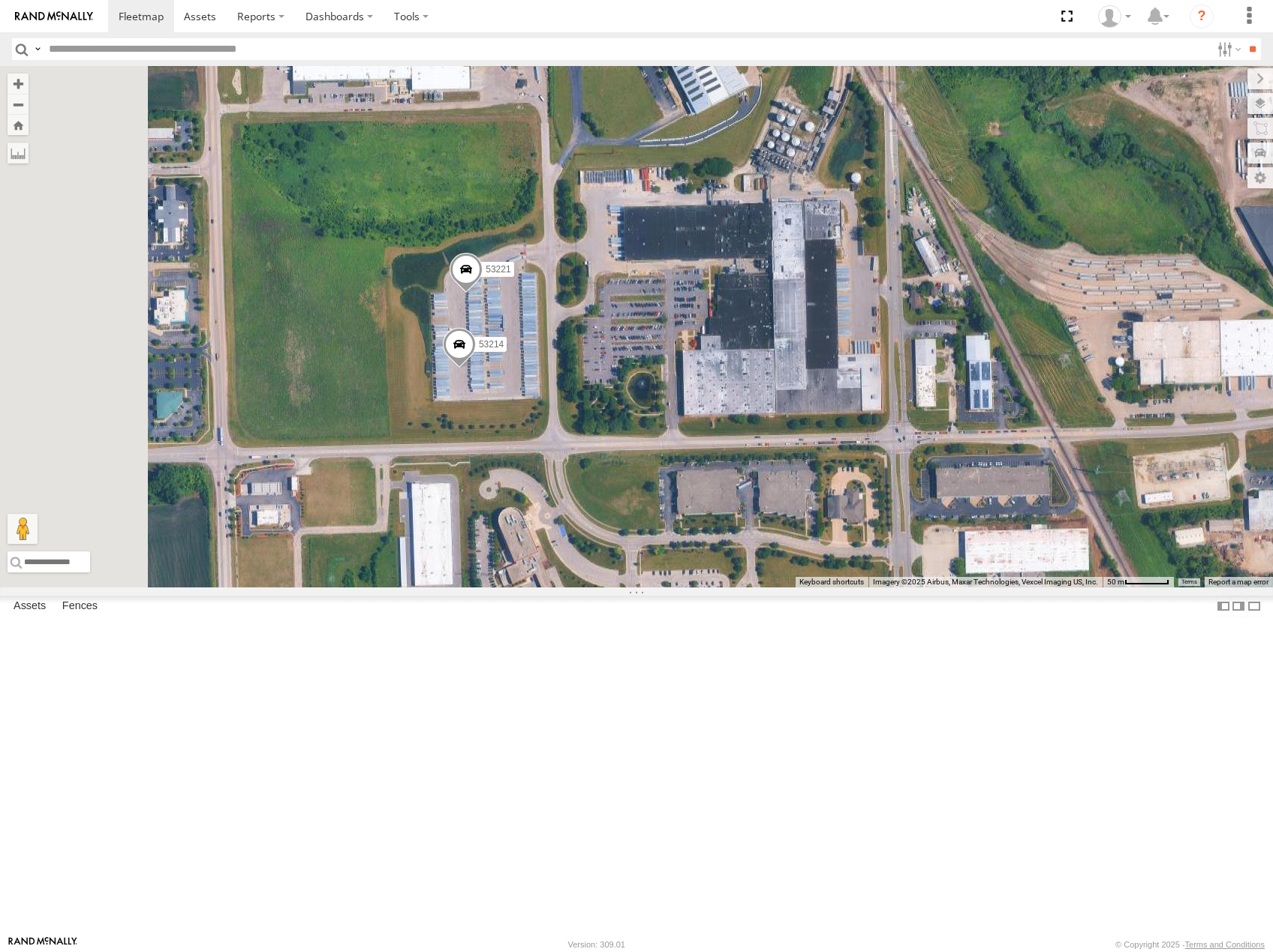
drag, startPoint x: 728, startPoint y: 476, endPoint x: 746, endPoint y: 476, distance: 18.0
click at [746, 476] on div "53216 53219 53269 53249 53252 53134 53103 53256 53212 53289 53274 53144 53149 5…" at bounding box center [636, 326] width 1273 height 521
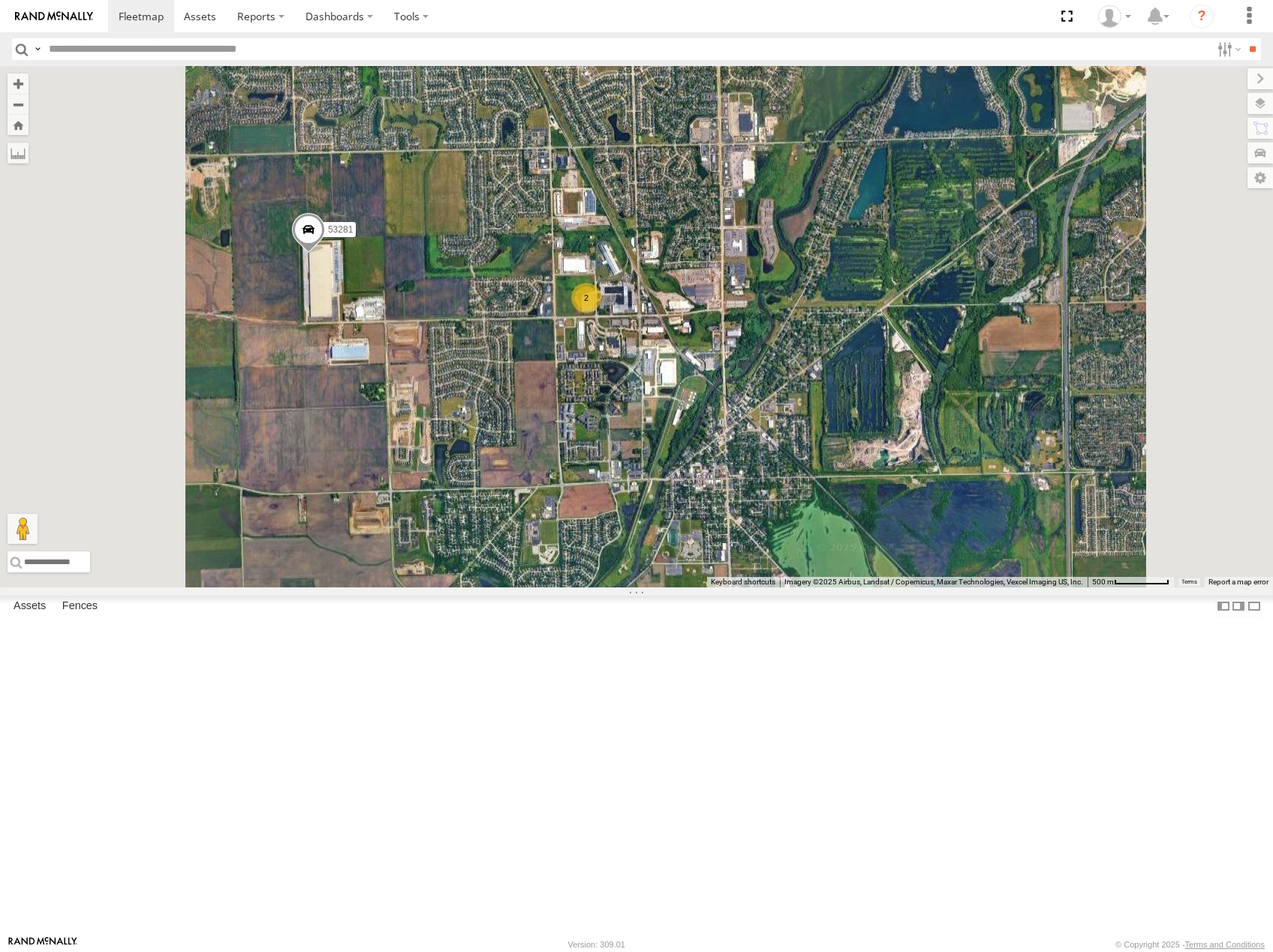
drag, startPoint x: 572, startPoint y: 439, endPoint x: 607, endPoint y: 448, distance: 36.1
click at [607, 448] on div "53216 53219 53269 53249 53252 53134 53103 53256 53212 53289 53274 53144 53149 5…" at bounding box center [636, 326] width 1273 height 521
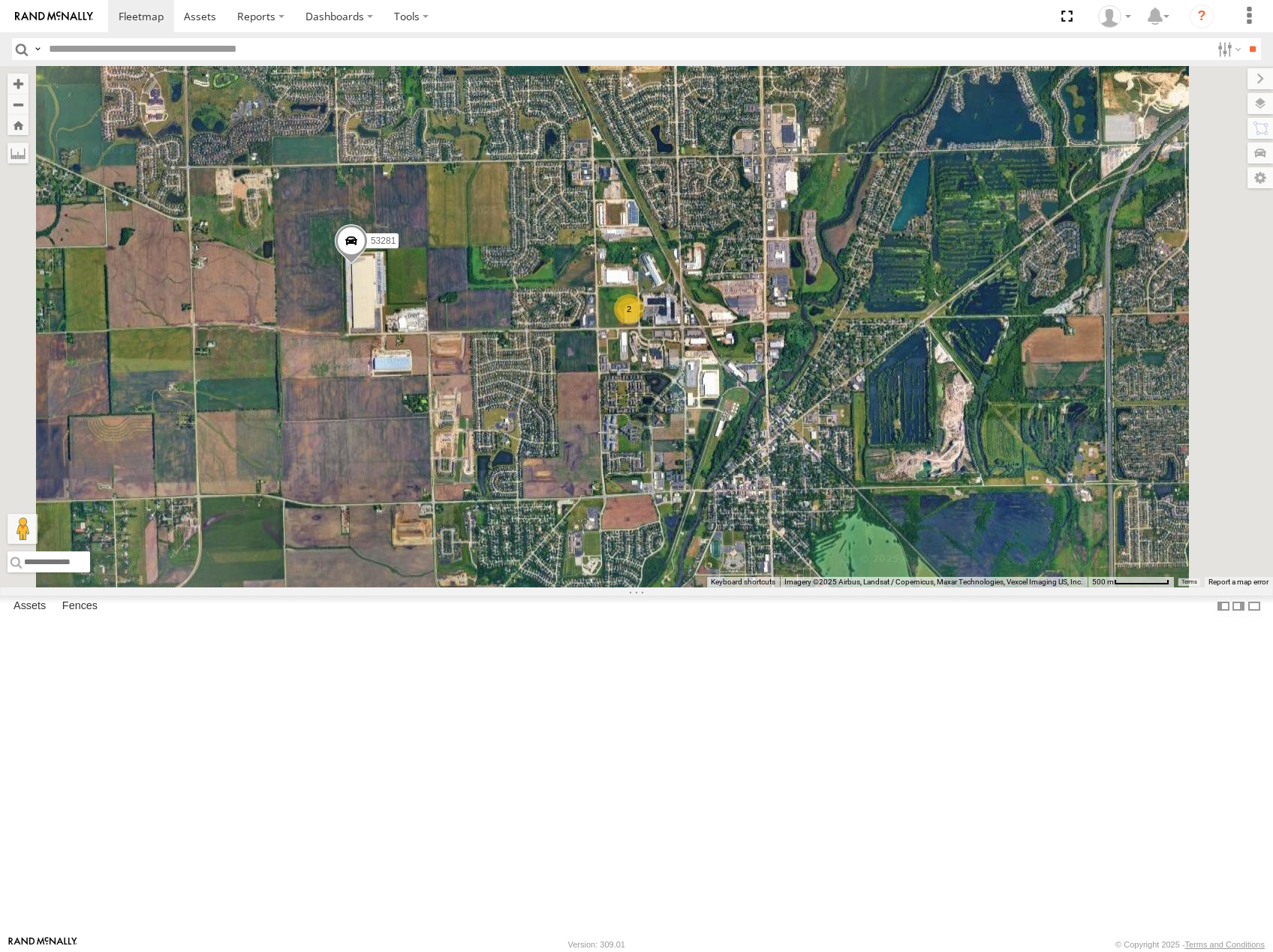
click at [368, 264] on span at bounding box center [351, 244] width 33 height 41
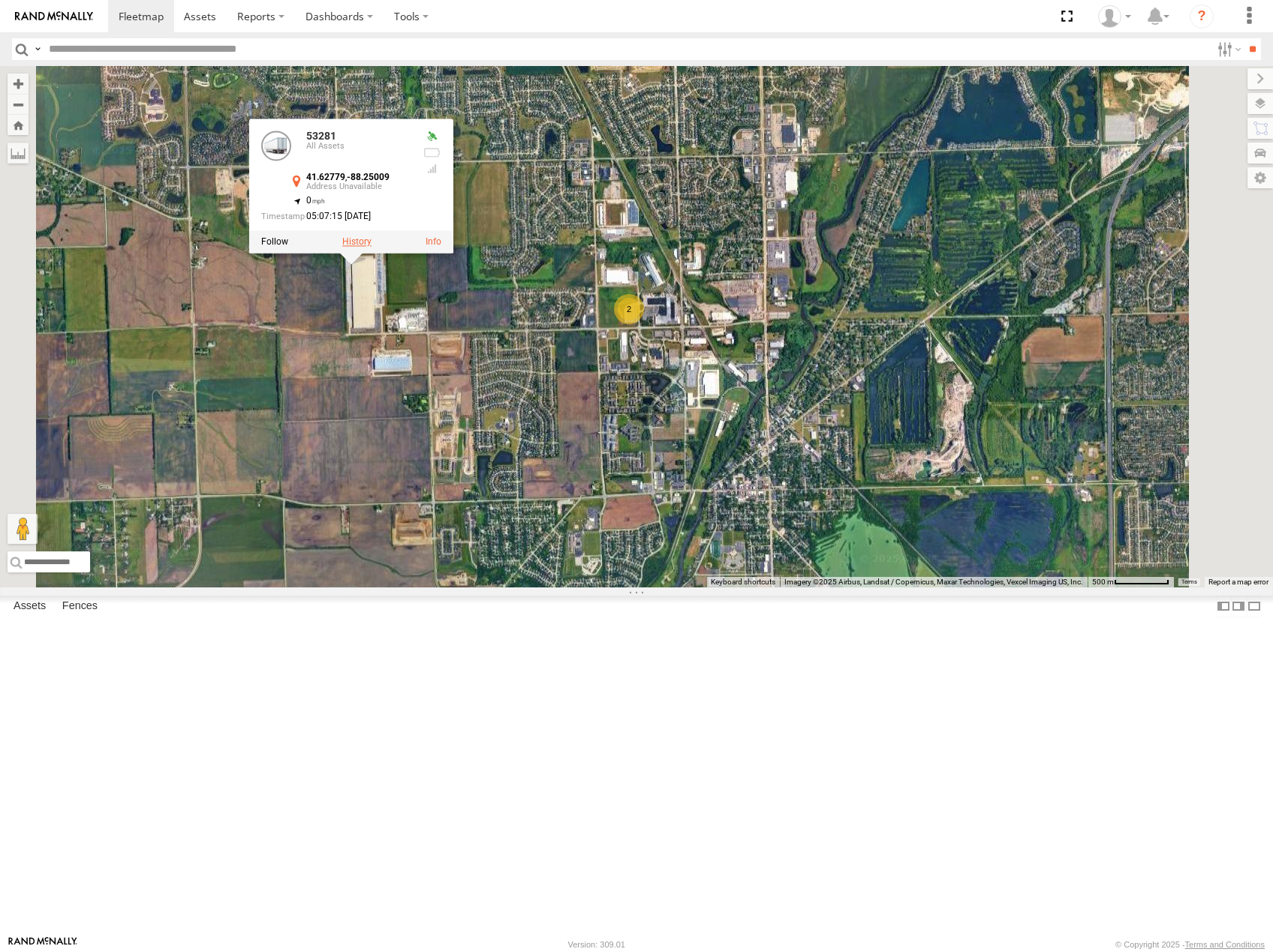
click at [371, 247] on label at bounding box center [356, 242] width 29 height 11
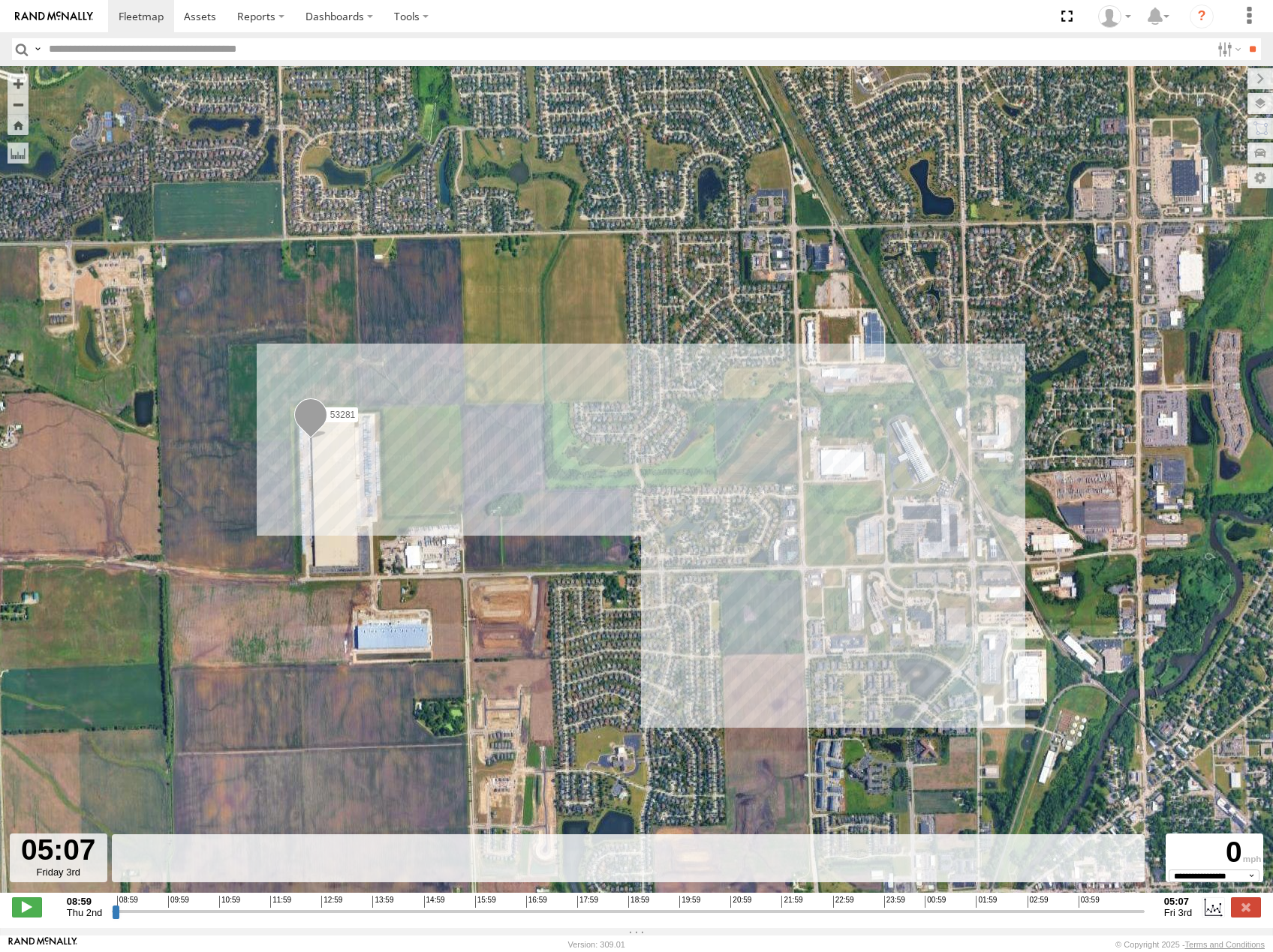
drag, startPoint x: 115, startPoint y: 918, endPoint x: 1281, endPoint y: 945, distance: 1166.3
type input "**********"
click at [1144, 918] on input "range" at bounding box center [628, 911] width 1032 height 14
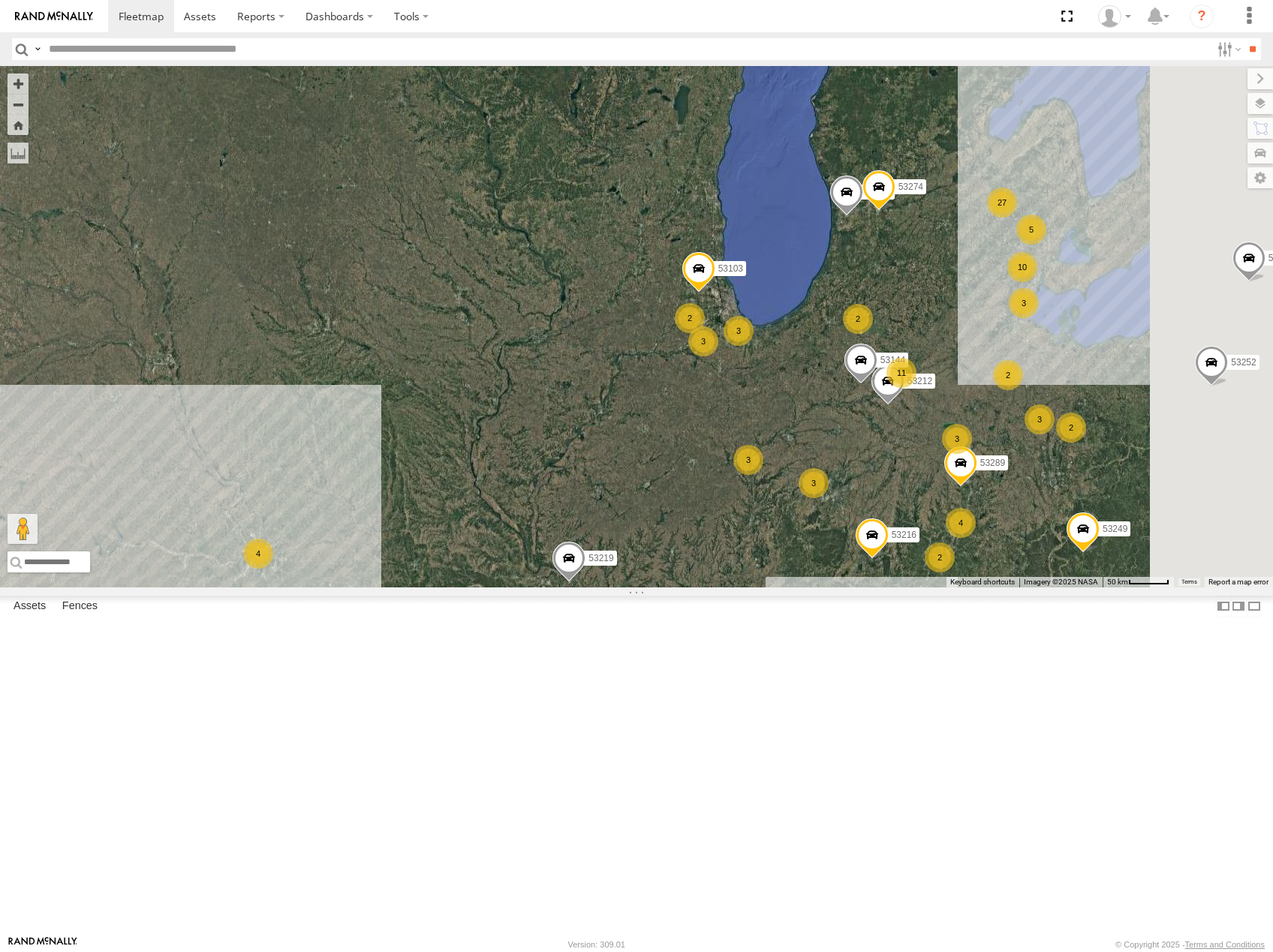
drag, startPoint x: 959, startPoint y: 504, endPoint x: 955, endPoint y: 477, distance: 27.3
click at [955, 477] on div "53216 53219 53269 53249 53252 53134 11 9 4 5 27 3 10 4 2 3 2 3 2 3 53103 3 3 53…" at bounding box center [636, 326] width 1273 height 521
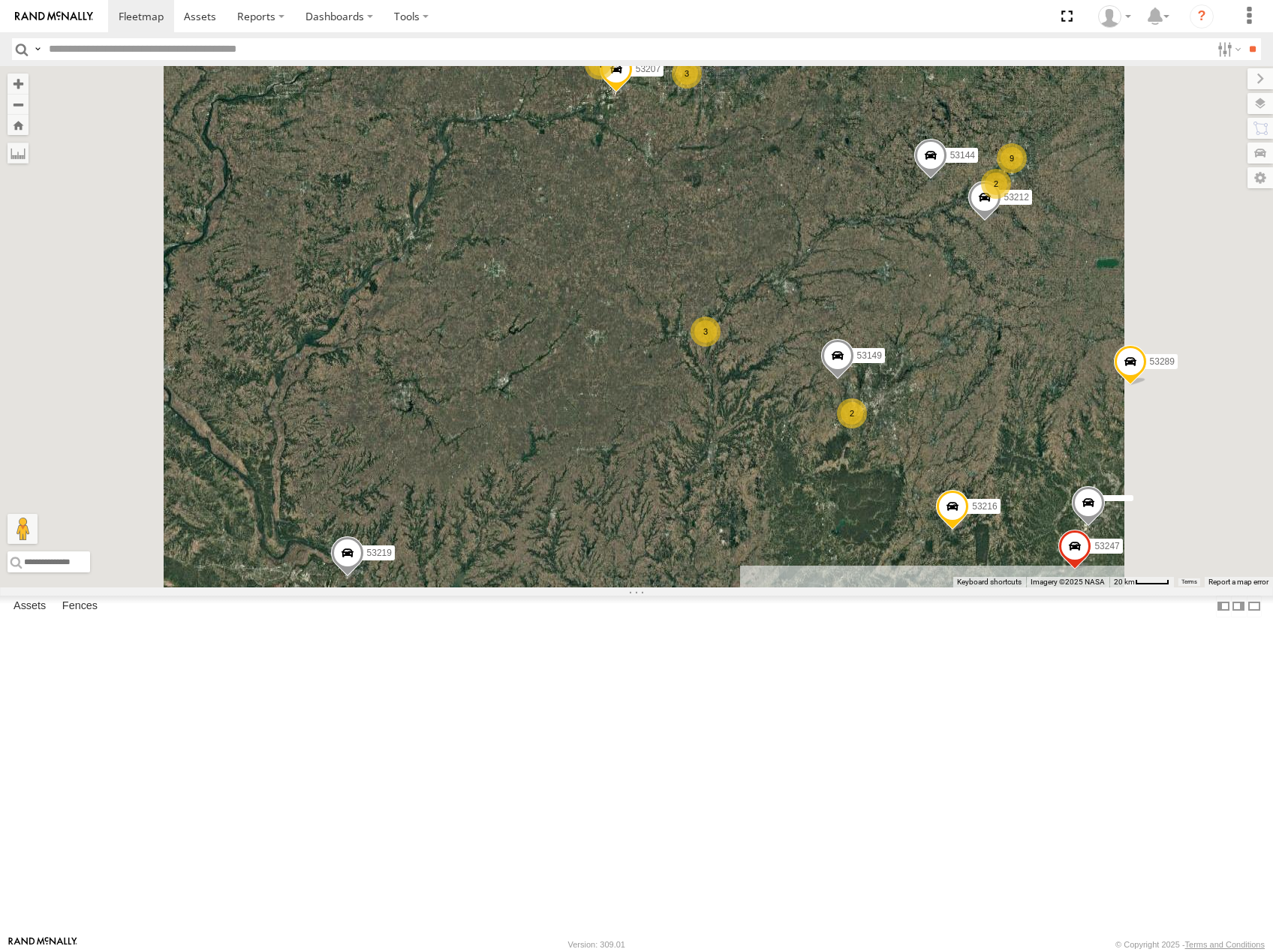
drag, startPoint x: 1076, startPoint y: 572, endPoint x: 1068, endPoint y: 489, distance: 83.4
click at [1068, 489] on div "53216 53219 53269 53249 53252 53134 53103 53256 53212 53289 53274 53144 9 2 4 2…" at bounding box center [636, 326] width 1273 height 521
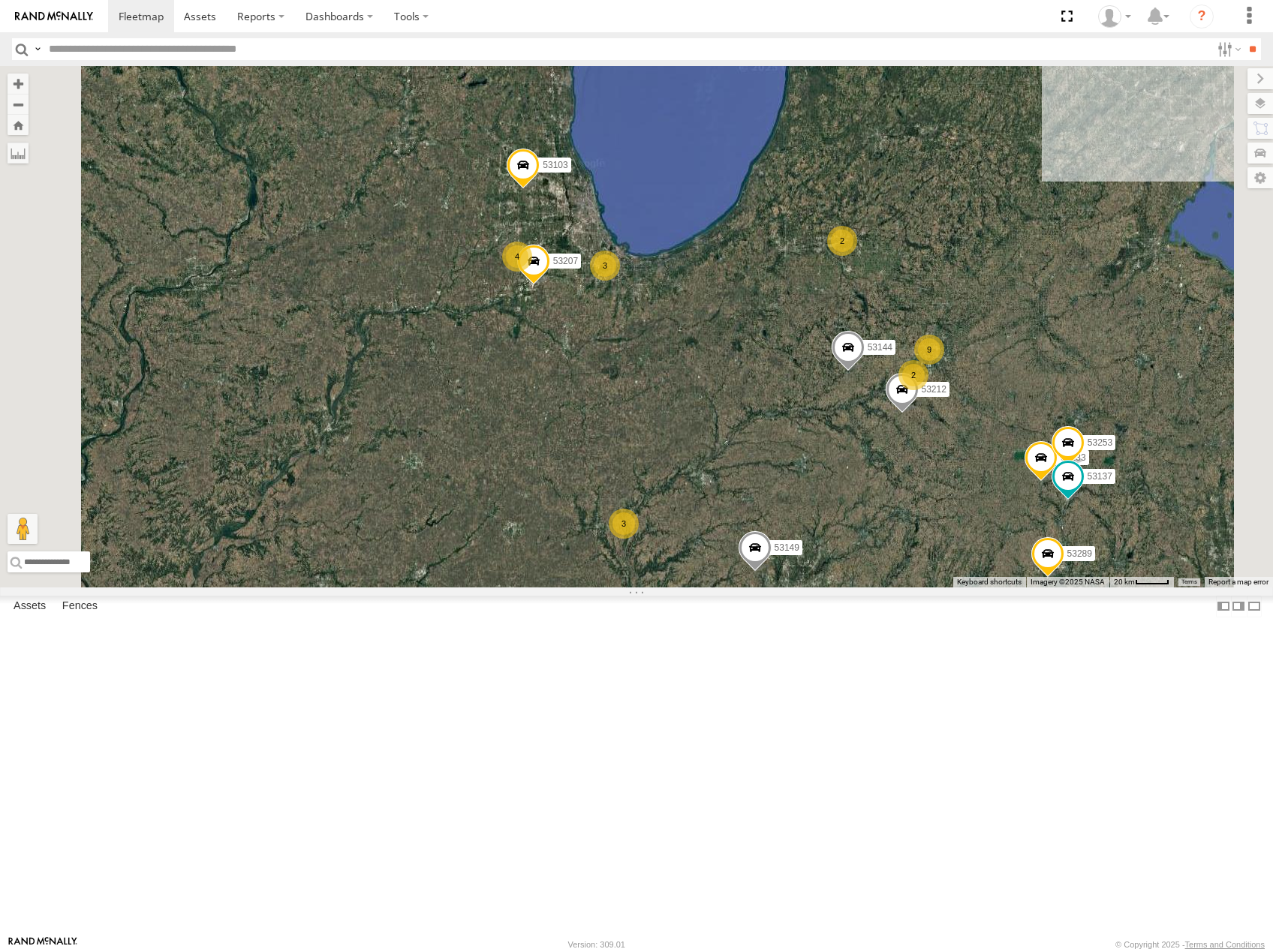
drag, startPoint x: 825, startPoint y: 582, endPoint x: 831, endPoint y: 463, distance: 119.2
click at [831, 466] on div "53216 53219 53269 53249 53252 53134 53103 53256 53212 53289 53274 53144 53223 5…" at bounding box center [636, 326] width 1273 height 521
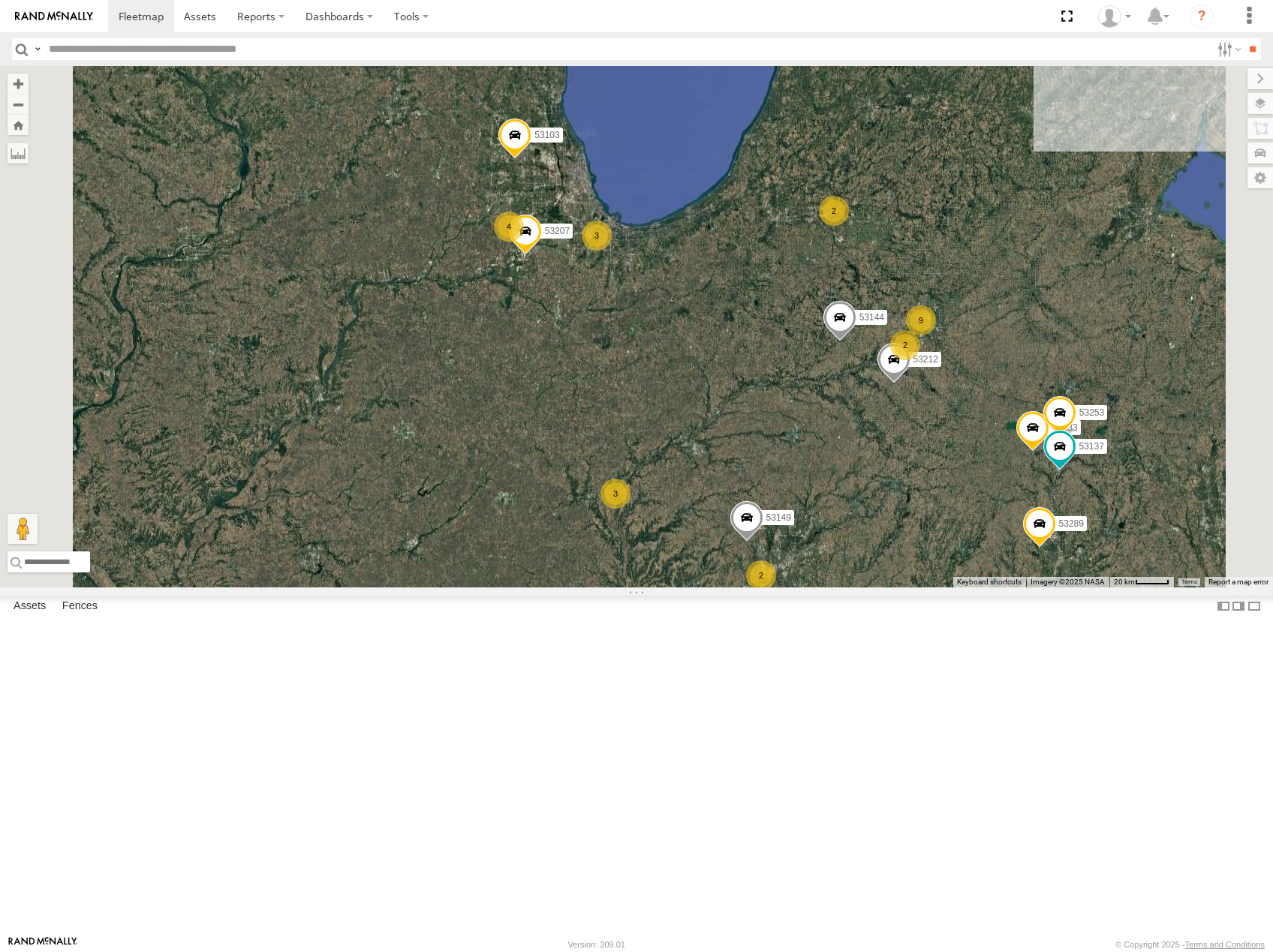
drag, startPoint x: 898, startPoint y: 624, endPoint x: 839, endPoint y: 547, distance: 97.0
click at [839, 547] on div "53216 53219 53269 53249 53252 53134 53103 53256 53212 53289 53274 53144 53223 5…" at bounding box center [636, 326] width 1273 height 521
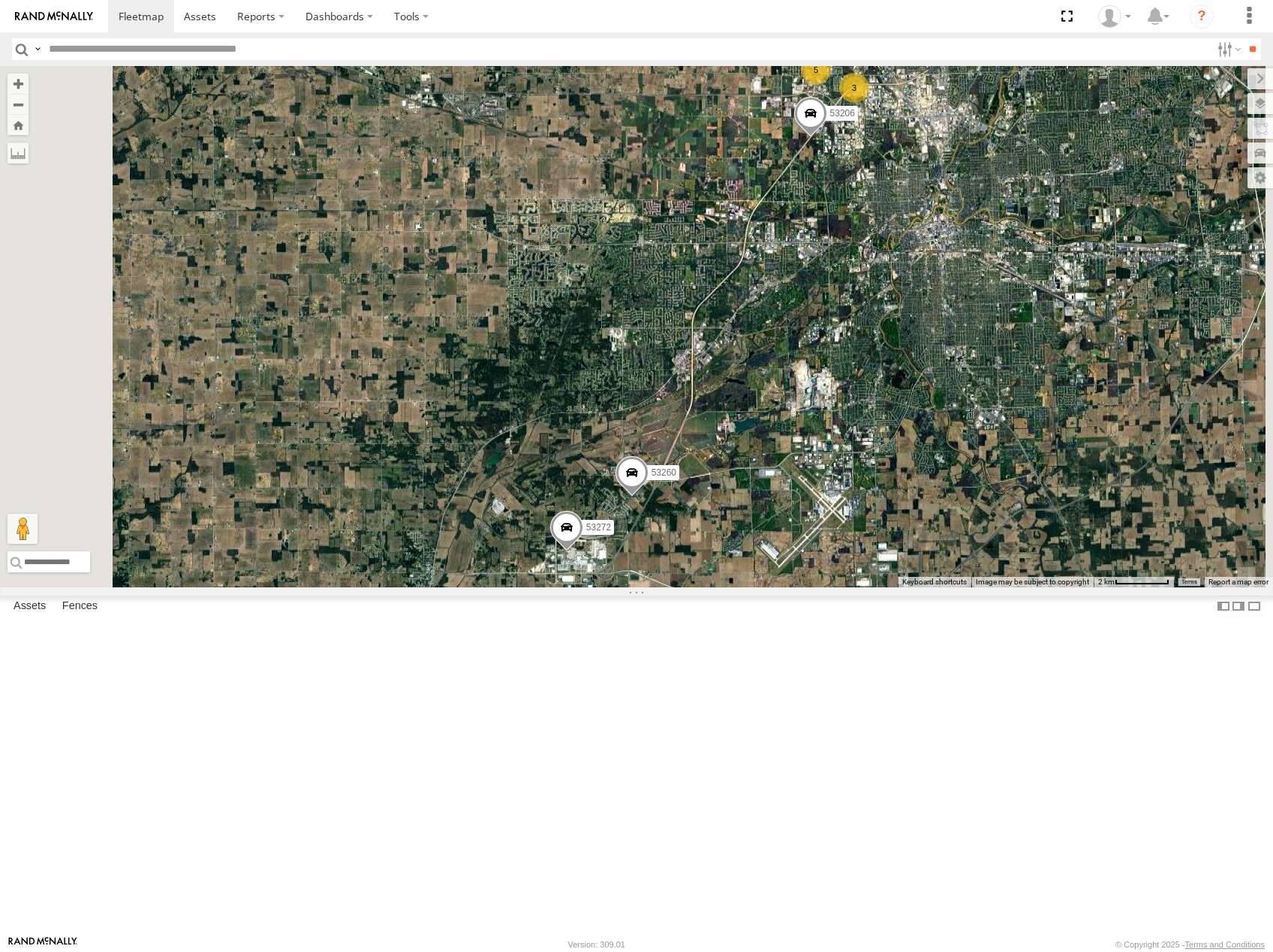
drag, startPoint x: 1008, startPoint y: 424, endPoint x: 1052, endPoint y: 377, distance: 64.4
click at [1052, 378] on div "53216 53219 53269 53249 53252 53134 53103 53256 53212 53289 53274 53144 53223 5…" at bounding box center [636, 326] width 1273 height 521
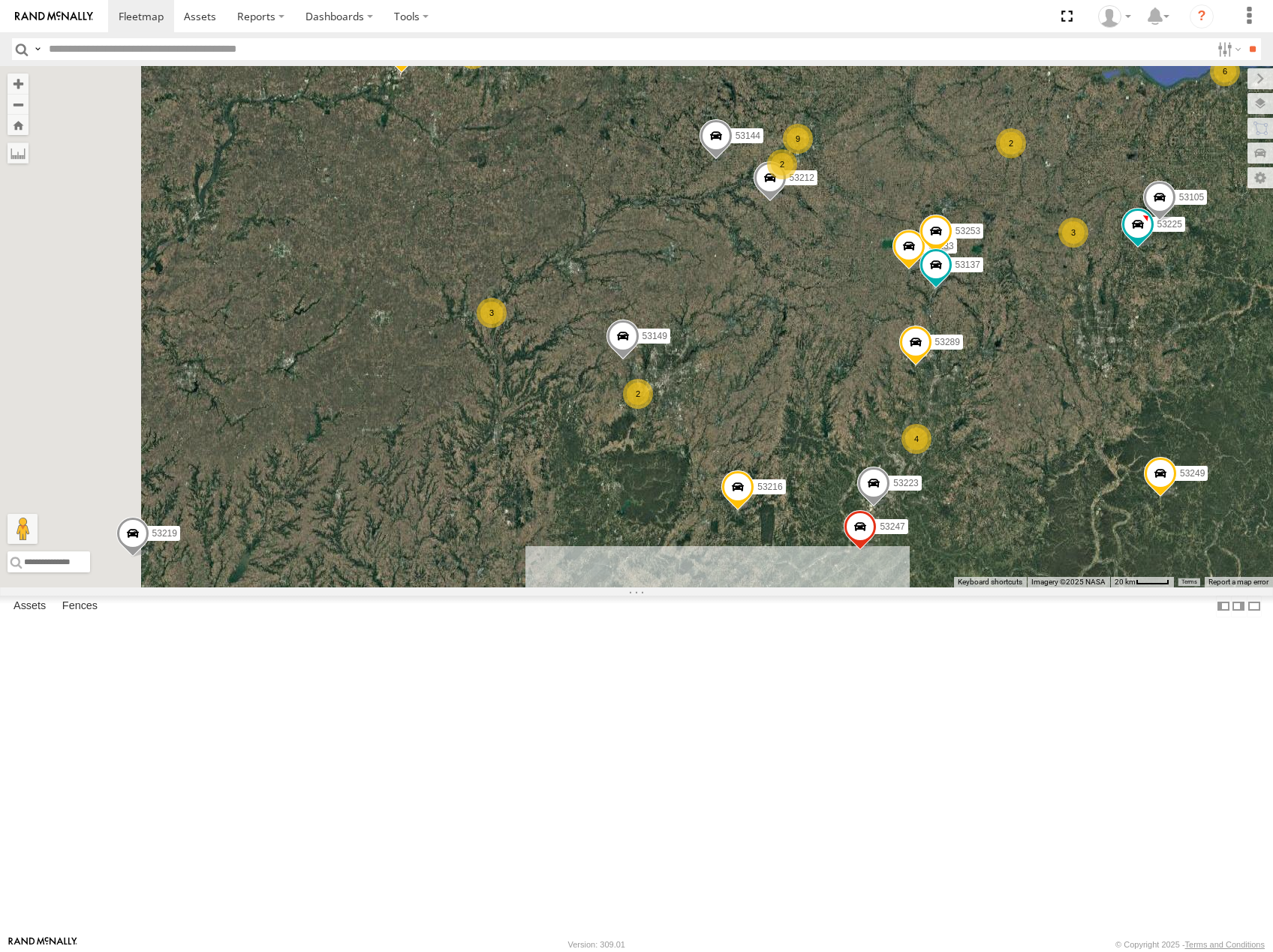
drag, startPoint x: 780, startPoint y: 520, endPoint x: 958, endPoint y: 500, distance: 179.1
click at [958, 500] on div "53216 53219 53269 53249 53252 53134 53103 53256 53212 53289 53274 53144 53223 5…" at bounding box center [636, 326] width 1273 height 521
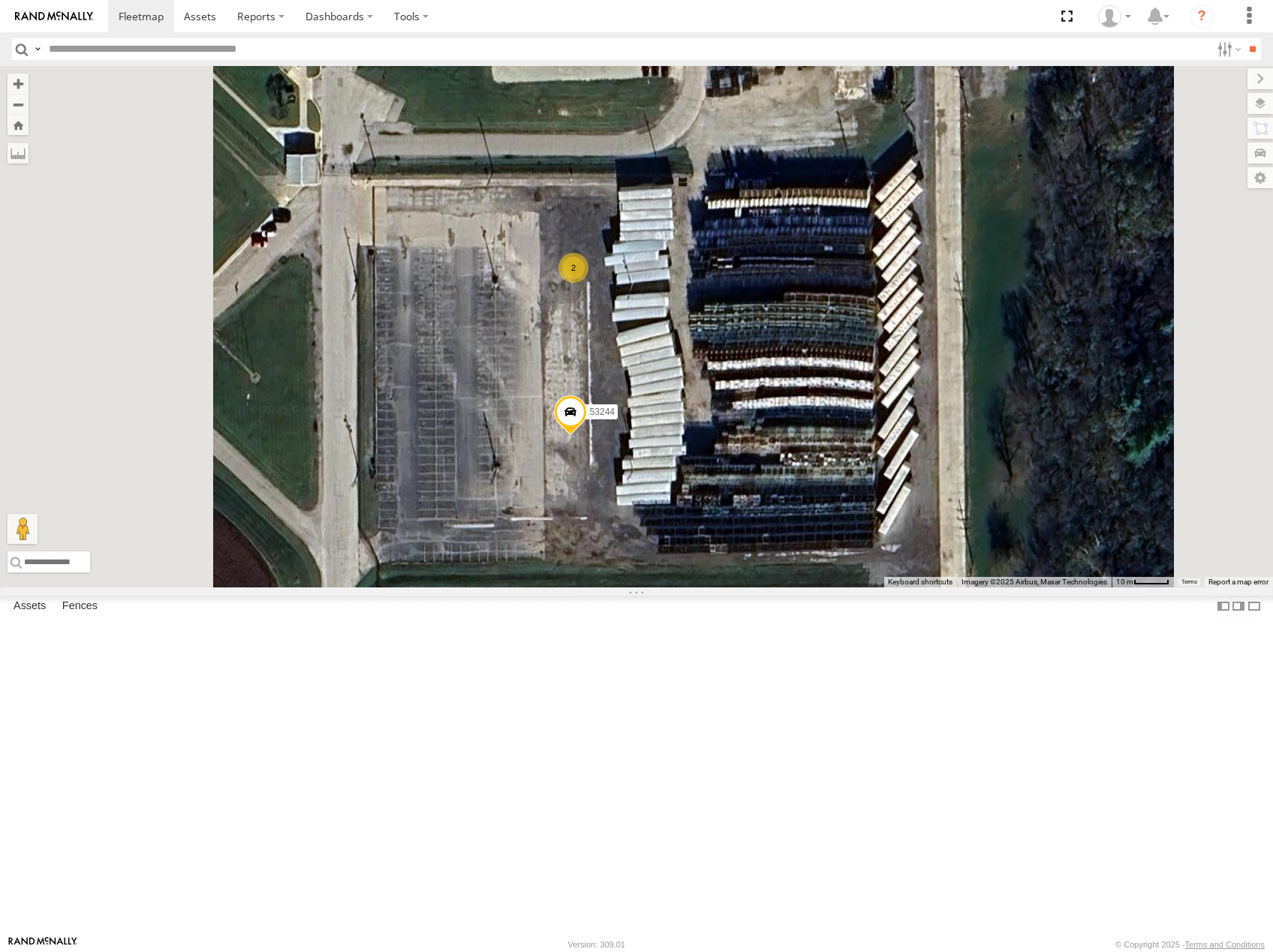
drag, startPoint x: 910, startPoint y: 450, endPoint x: 991, endPoint y: 423, distance: 85.4
click at [991, 424] on div "53216 53219 53269 53249 53252 53134 53103 53256 53212 53289 53274 53144 53223 5…" at bounding box center [636, 326] width 1273 height 521
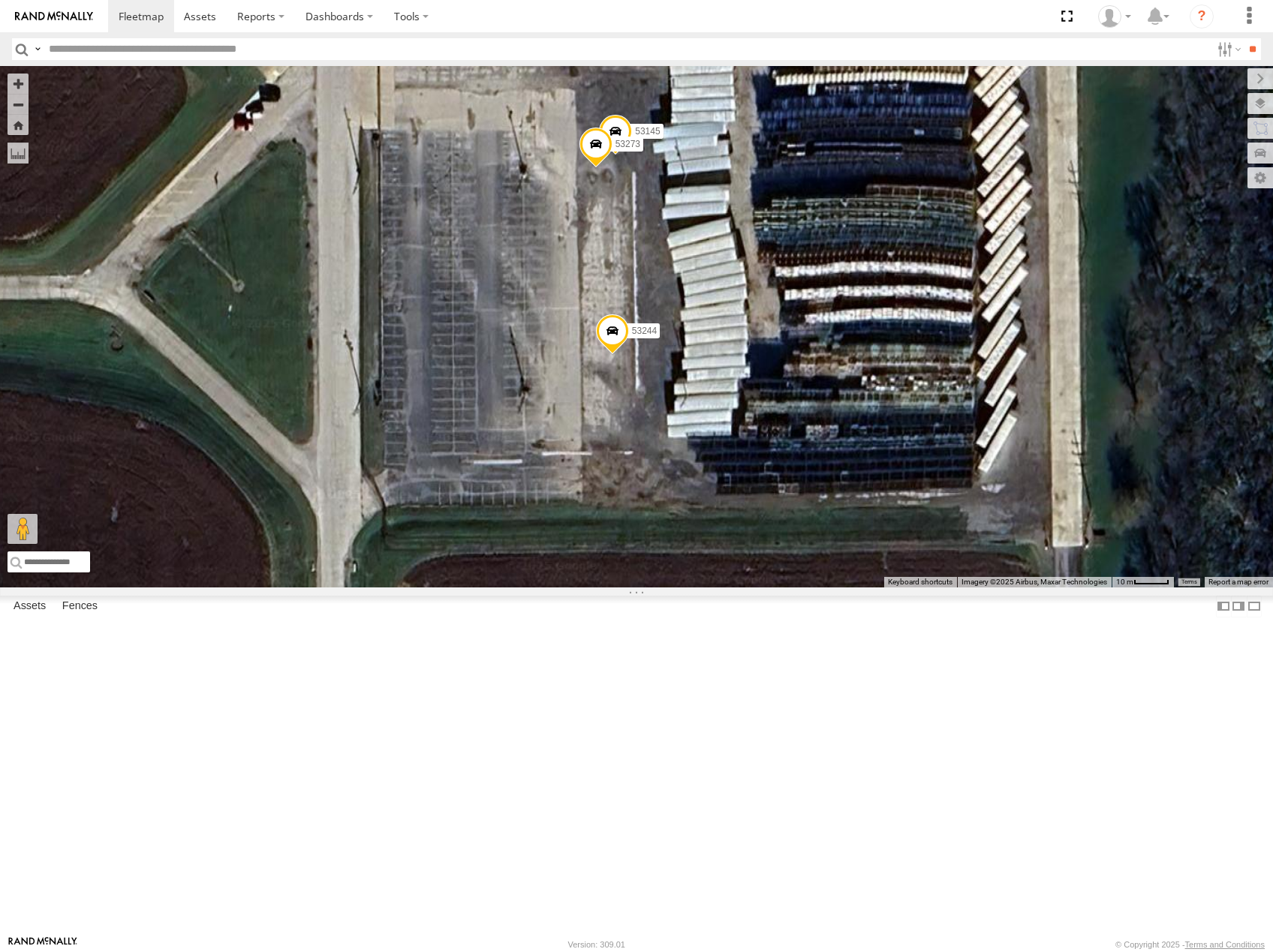
scroll to position [75, 0]
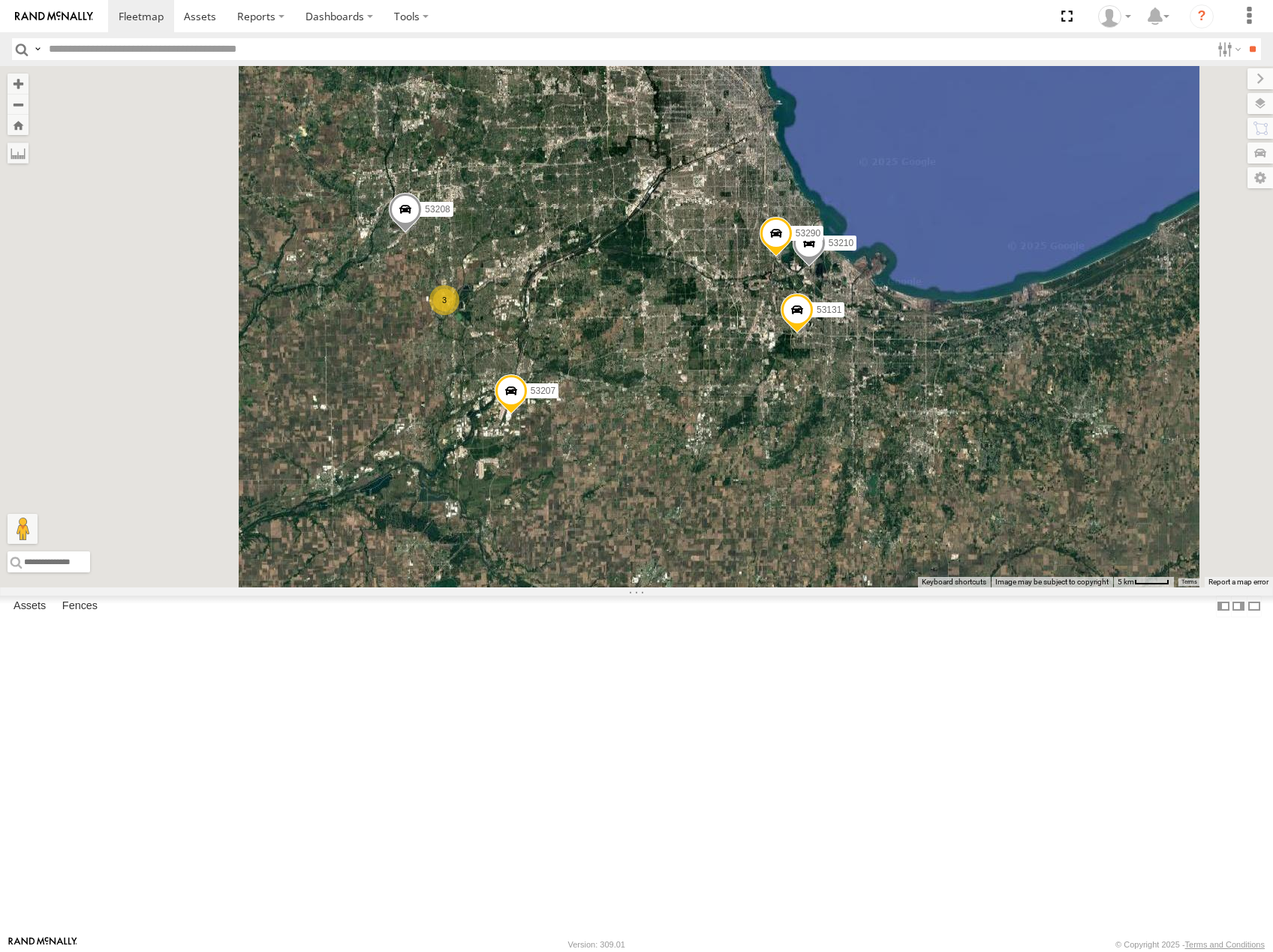
drag, startPoint x: 886, startPoint y: 592, endPoint x: 1012, endPoint y: 589, distance: 126.0
click at [1014, 587] on div "53216 53219 53269 53249 53252 53134 53103 53256 53212 53289 53274 53144 53149 5…" at bounding box center [636, 326] width 1273 height 521
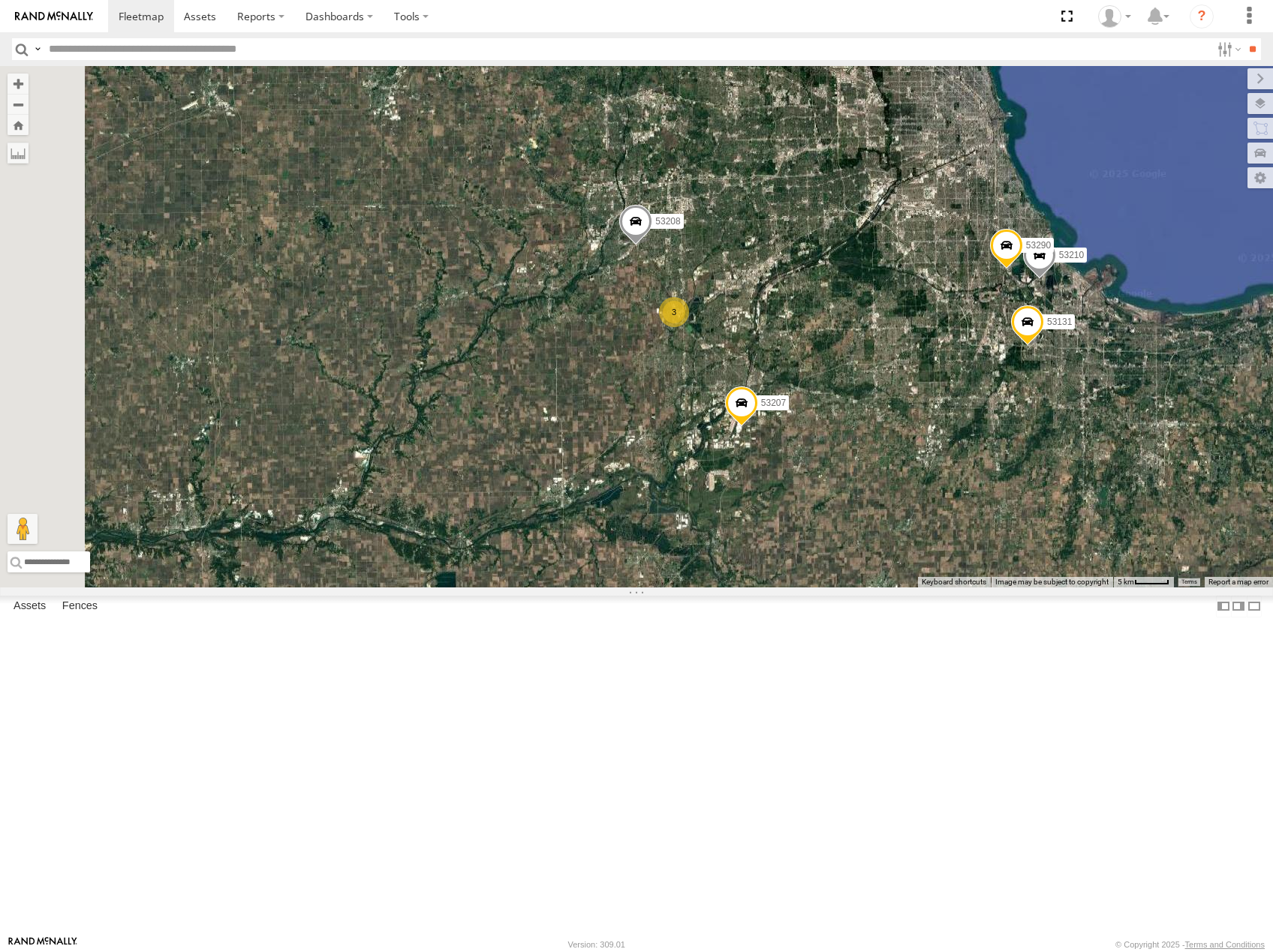
drag, startPoint x: 1100, startPoint y: 573, endPoint x: 980, endPoint y: 602, distance: 123.5
click at [981, 587] on div "53216 53219 53269 53249 53252 53134 53103 53256 53212 53289 53274 53144 53149 5…" at bounding box center [636, 326] width 1273 height 521
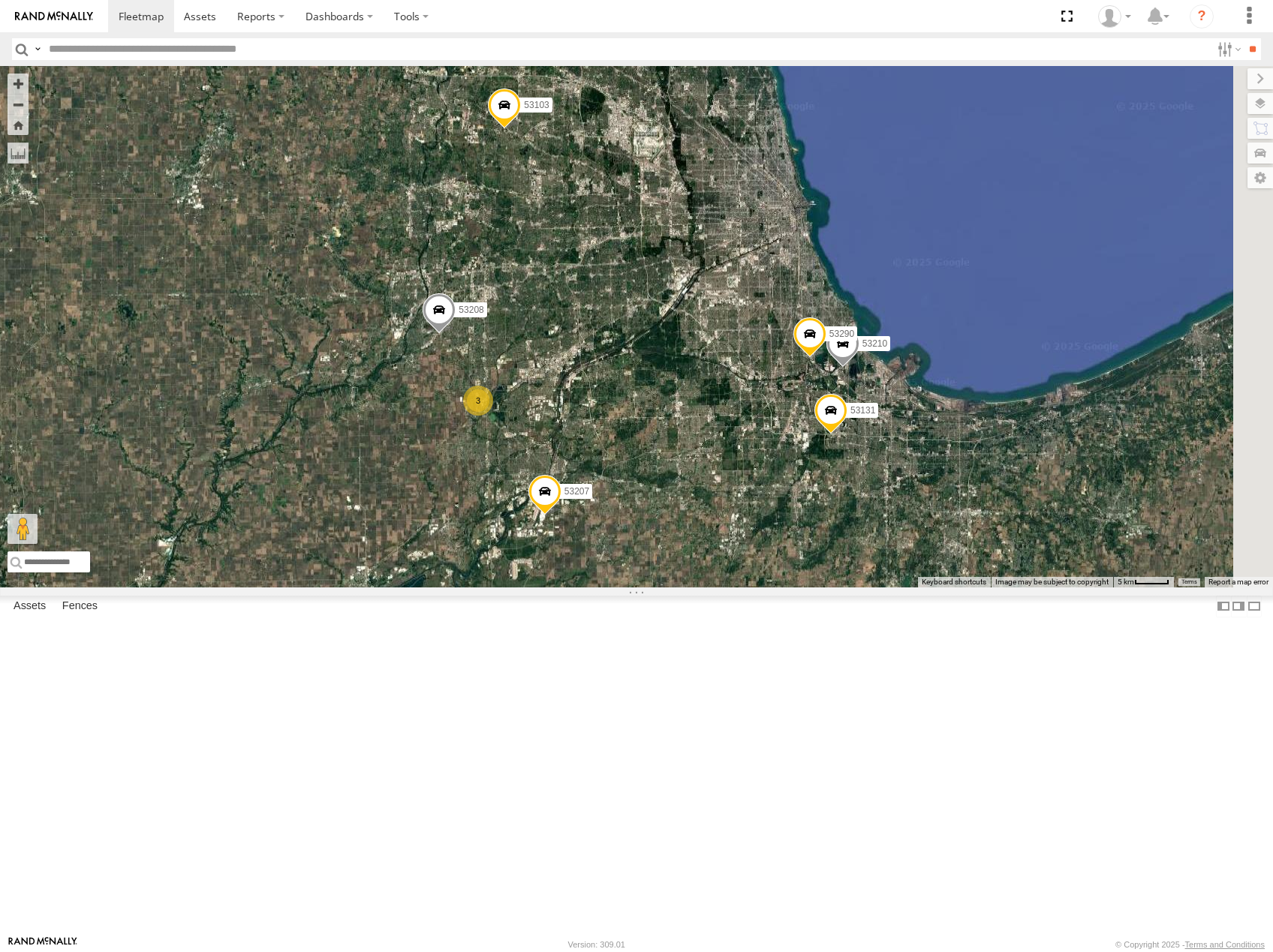
drag, startPoint x: 1011, startPoint y: 571, endPoint x: 944, endPoint y: 636, distance: 93.3
click at [944, 587] on div "53216 53219 53269 53249 53252 53134 53103 53256 53212 53289 53274 53144 53149 5…" at bounding box center [636, 326] width 1273 height 521
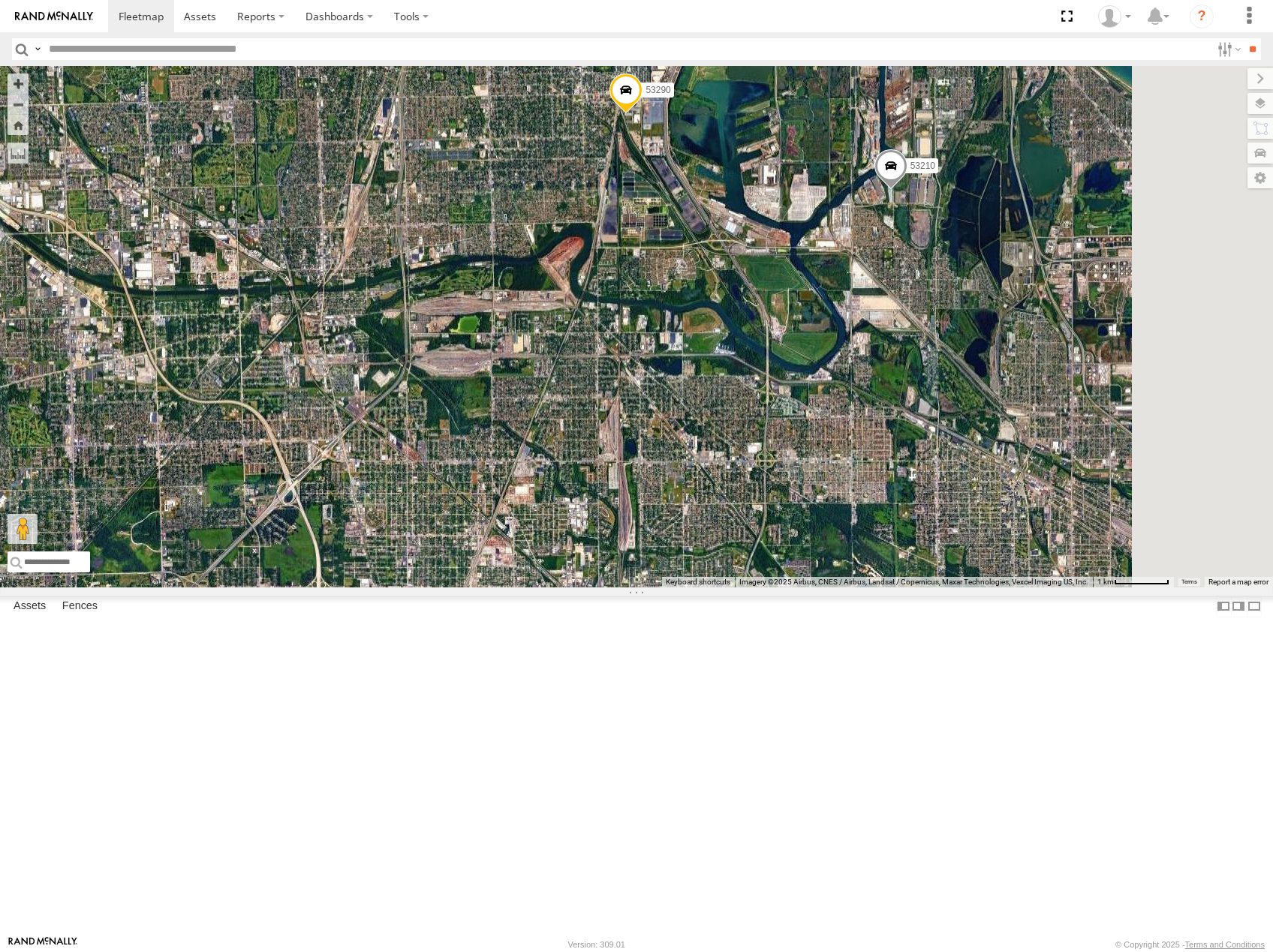
drag, startPoint x: 1012, startPoint y: 369, endPoint x: 991, endPoint y: 670, distance: 301.7
click at [991, 587] on div "53216 53219 53269 53249 53252 53134 53103 53256 53212 53289 53274 53144 53149 5…" at bounding box center [636, 326] width 1273 height 521
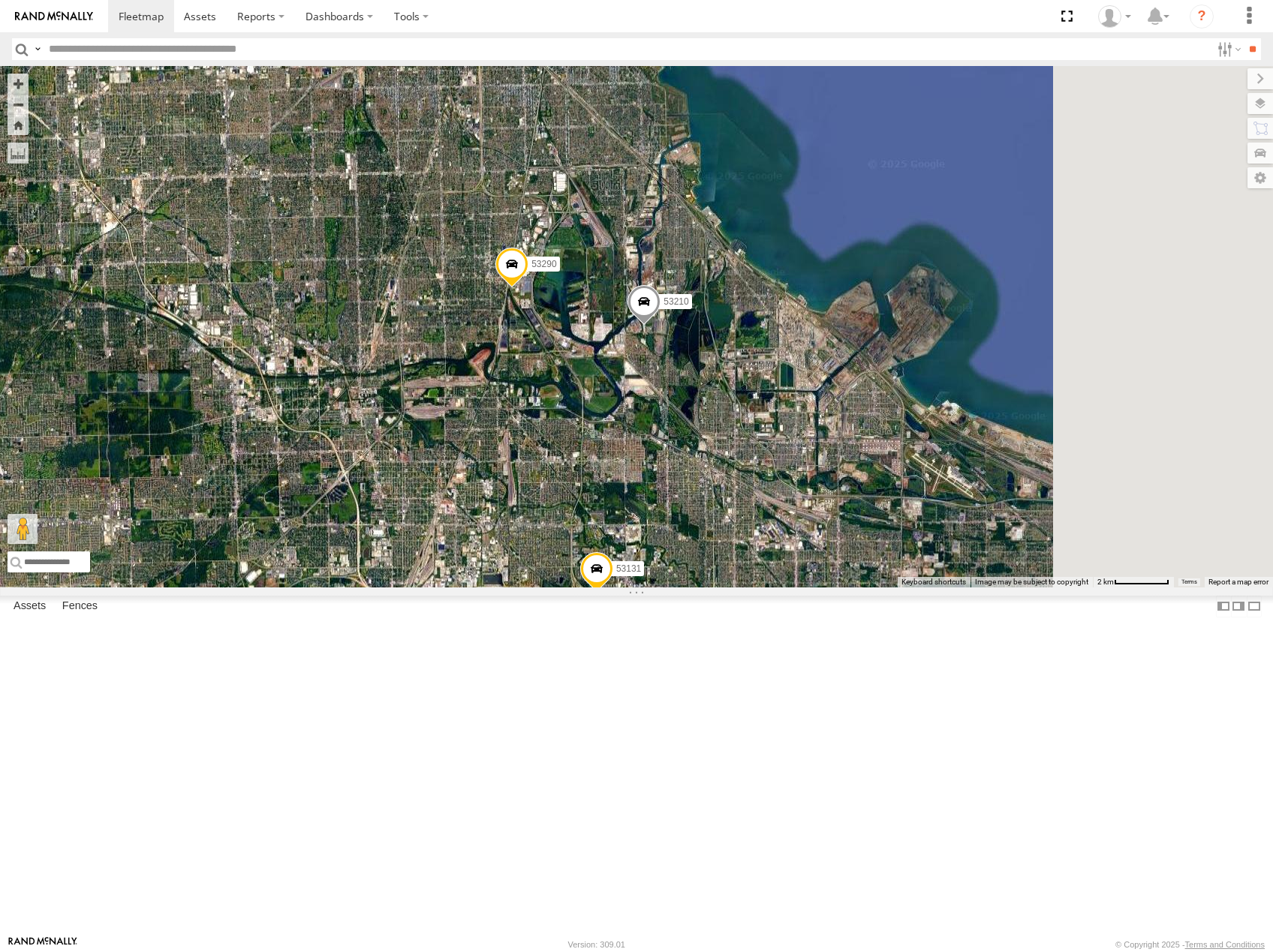
drag, startPoint x: 1092, startPoint y: 587, endPoint x: 625, endPoint y: 577, distance: 467.1
click at [625, 577] on div "53216 53219 53269 53249 53252 53134 53103 53256 53212 53289 53274 53144 53149 5…" at bounding box center [636, 326] width 1273 height 521
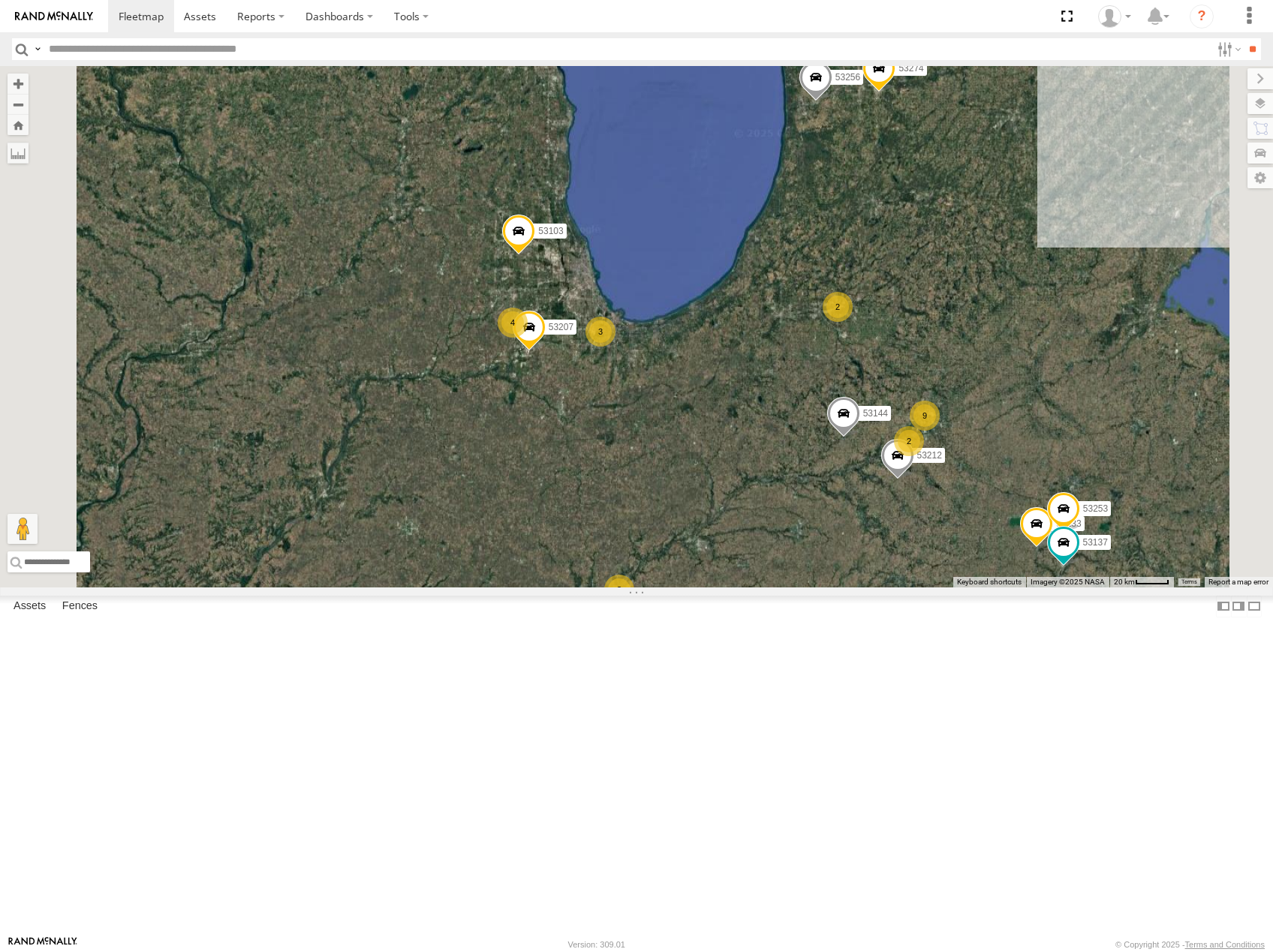
drag, startPoint x: 1054, startPoint y: 558, endPoint x: 652, endPoint y: 604, distance: 404.6
click at [643, 587] on div "53216 53219 53269 53249 53252 53134 53103 53256 53212 53289 53274 53144 53149 5…" at bounding box center [636, 326] width 1273 height 521
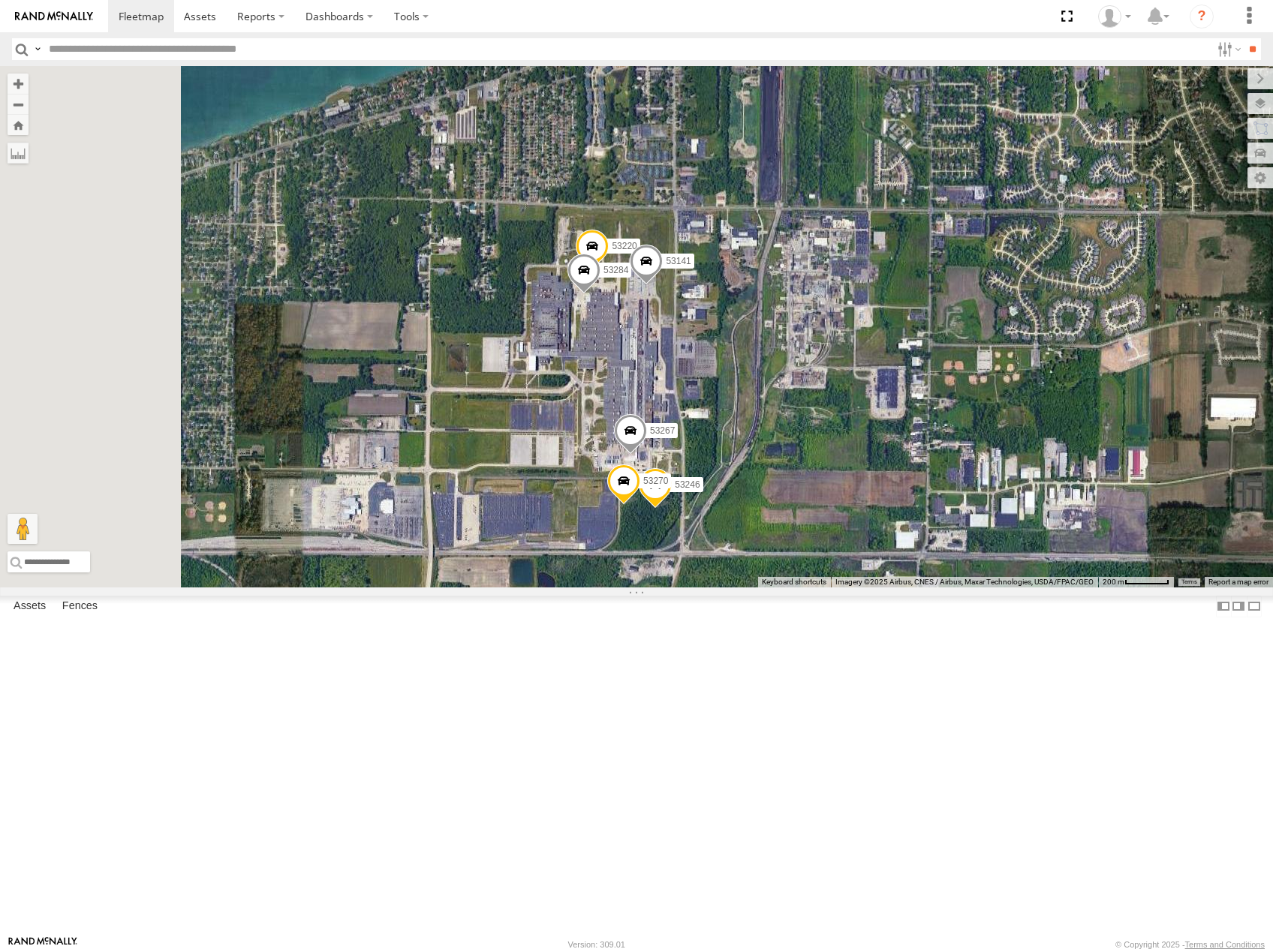
drag, startPoint x: 720, startPoint y: 576, endPoint x: 878, endPoint y: 557, distance: 159.1
click at [878, 557] on div "53216 53219 53269 53249 53252 53134 53103 53256 53212 53289 53274 53144 53149 5…" at bounding box center [636, 326] width 1273 height 521
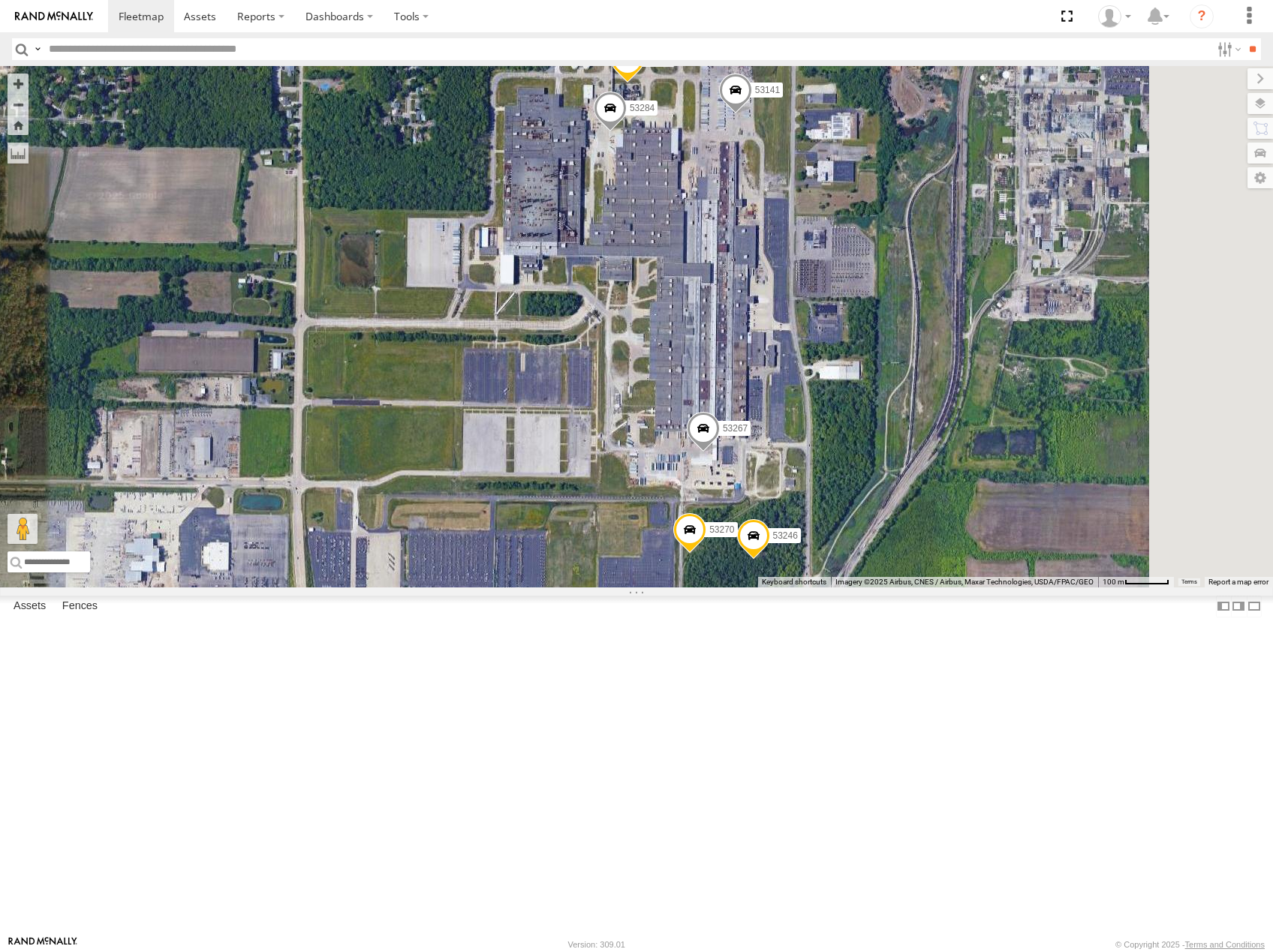
click at [943, 484] on div "53216 53219 53269 53249 53252 53134 53103 53256 53212 53289 53274 53144 53149 5…" at bounding box center [636, 326] width 1273 height 521
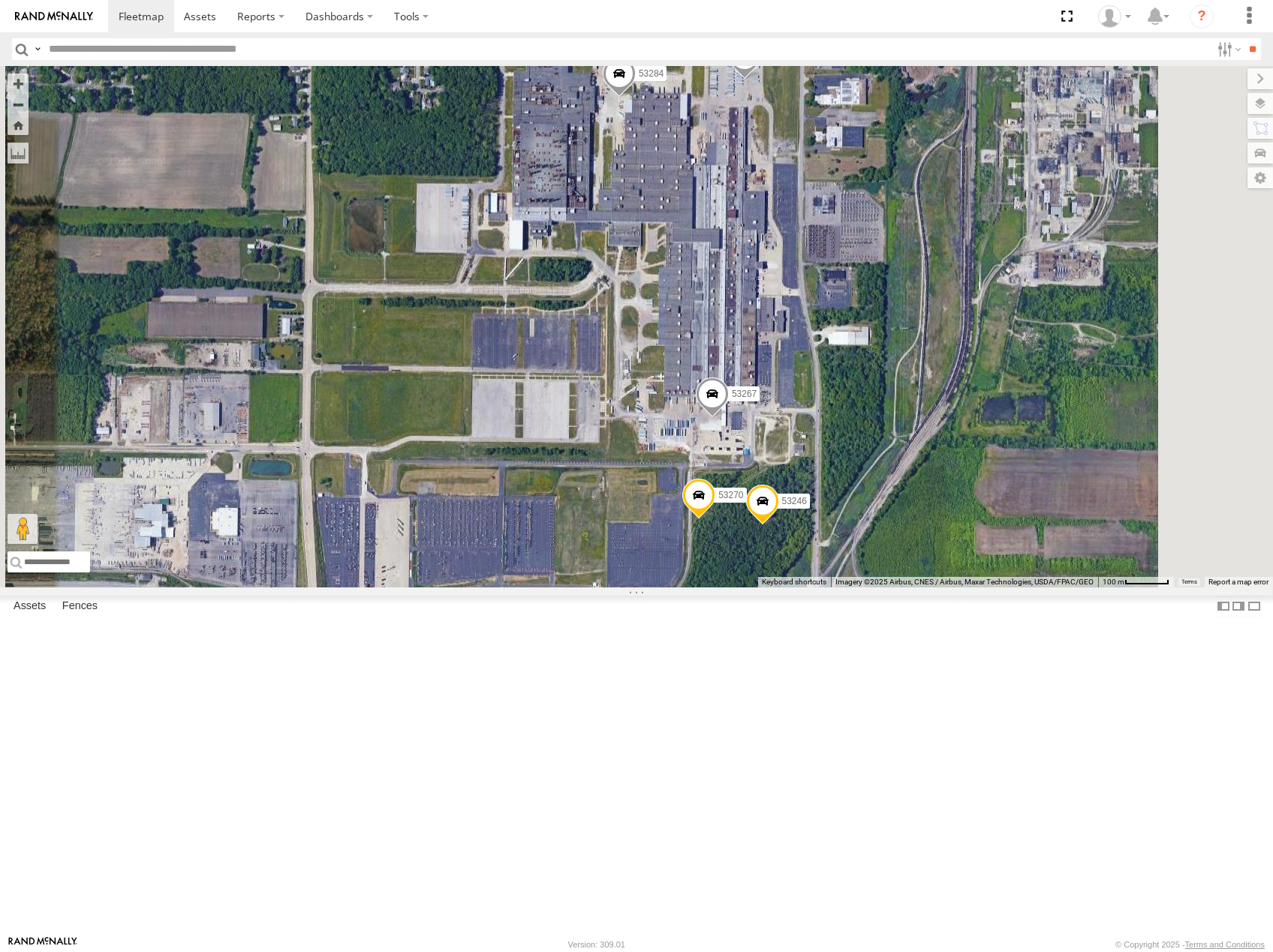
drag, startPoint x: 995, startPoint y: 615, endPoint x: 1003, endPoint y: 594, distance: 22.5
click at [1003, 587] on div "53216 53219 53269 53249 53252 53134 53103 53256 53212 53289 53274 53144 53149 5…" at bounding box center [636, 326] width 1273 height 521
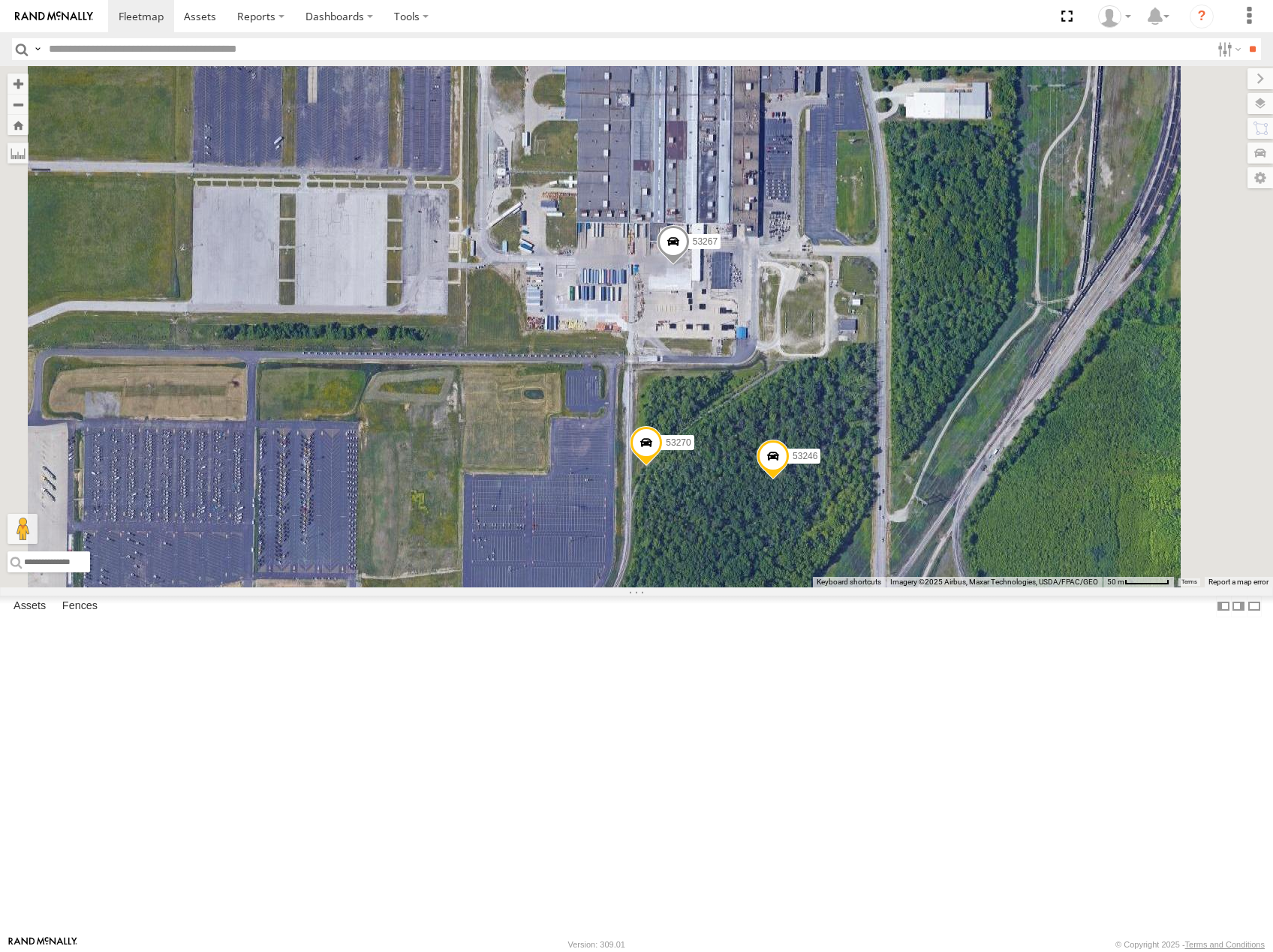
click at [790, 480] on span at bounding box center [773, 460] width 33 height 41
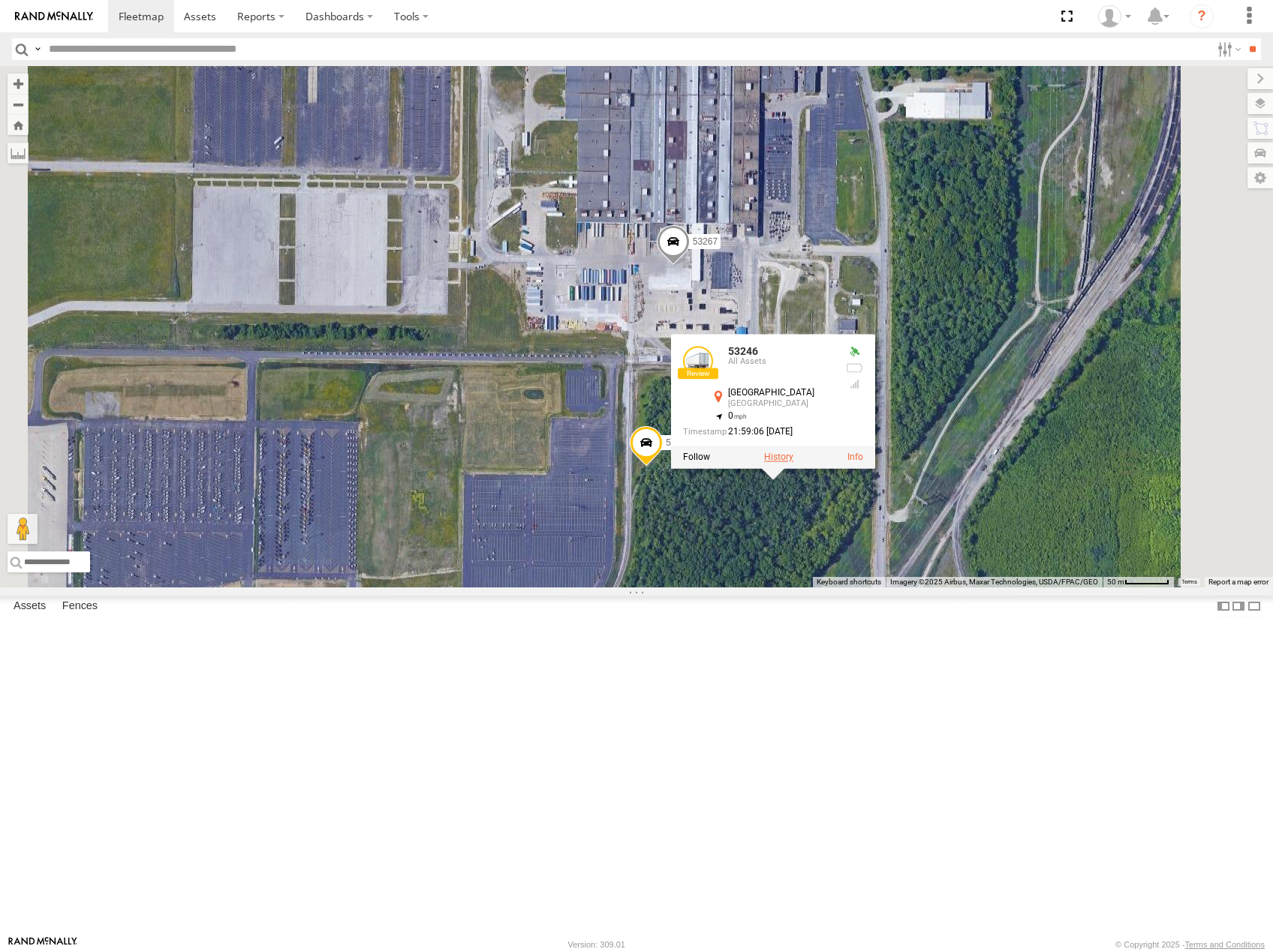
click at [793, 463] on label at bounding box center [778, 457] width 29 height 11
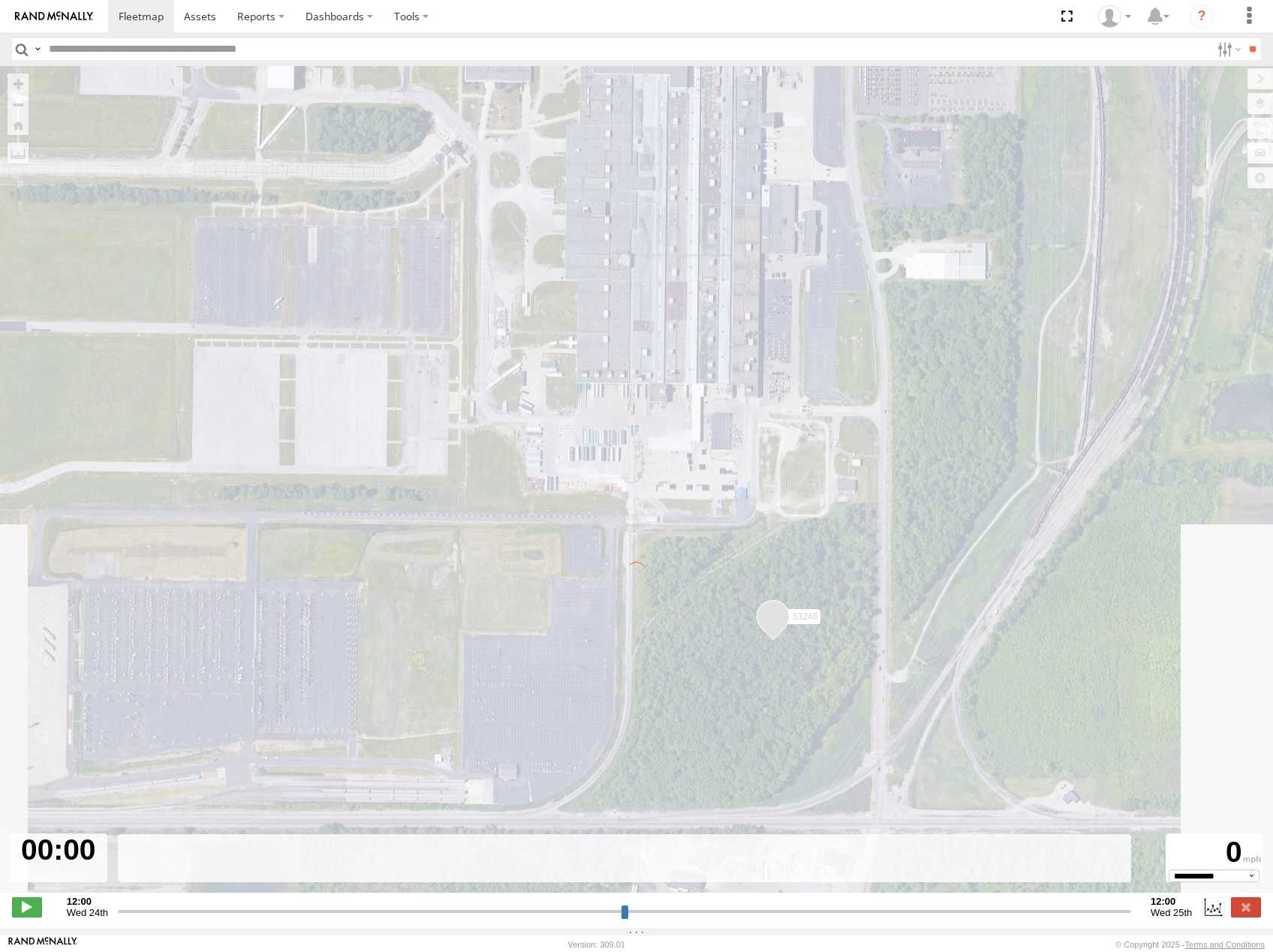
type input "**********"
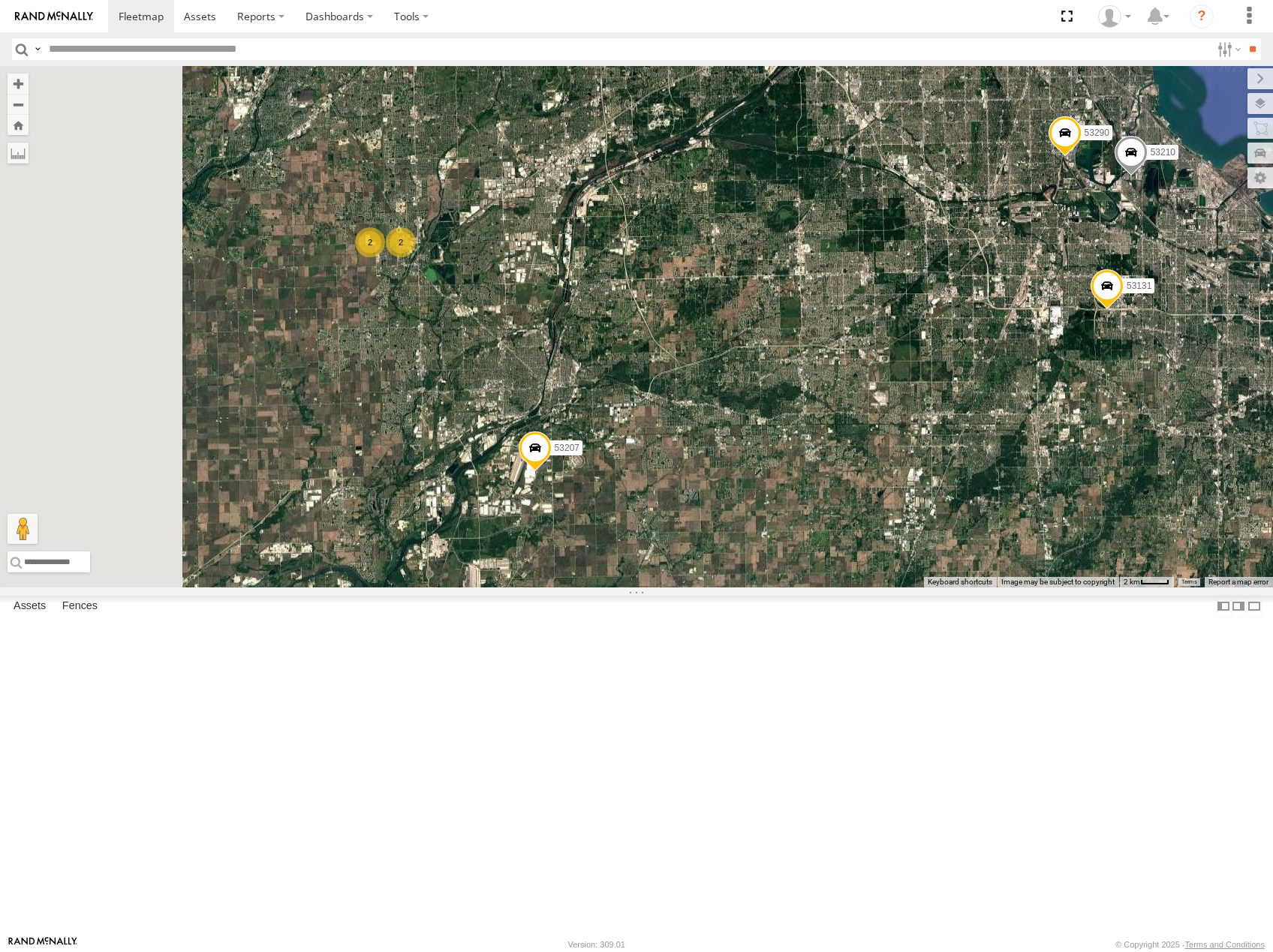
drag, startPoint x: 827, startPoint y: 393, endPoint x: 899, endPoint y: 401, distance: 72.4
click at [899, 401] on div "53216 53219 53269 53249 53252 53134 53103 53143 53256 53289 53274 53223 53149 5…" at bounding box center [636, 326] width 1273 height 521
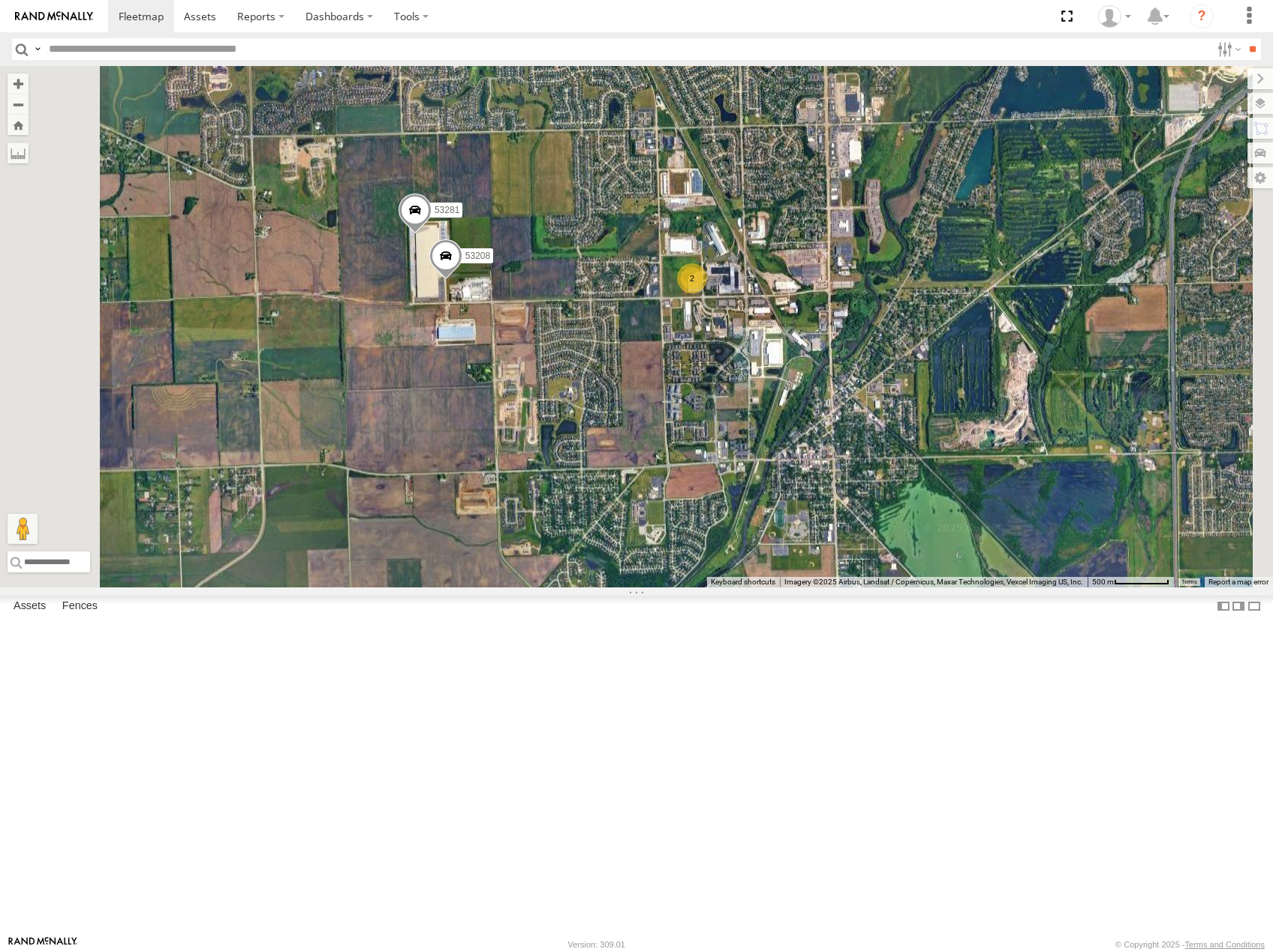
drag, startPoint x: 847, startPoint y: 474, endPoint x: 804, endPoint y: 456, distance: 46.6
click at [810, 462] on div "53216 53219 53269 53249 53252 53134 53103 53143 53256 53289 53274 53223 53149 5…" at bounding box center [636, 326] width 1273 height 521
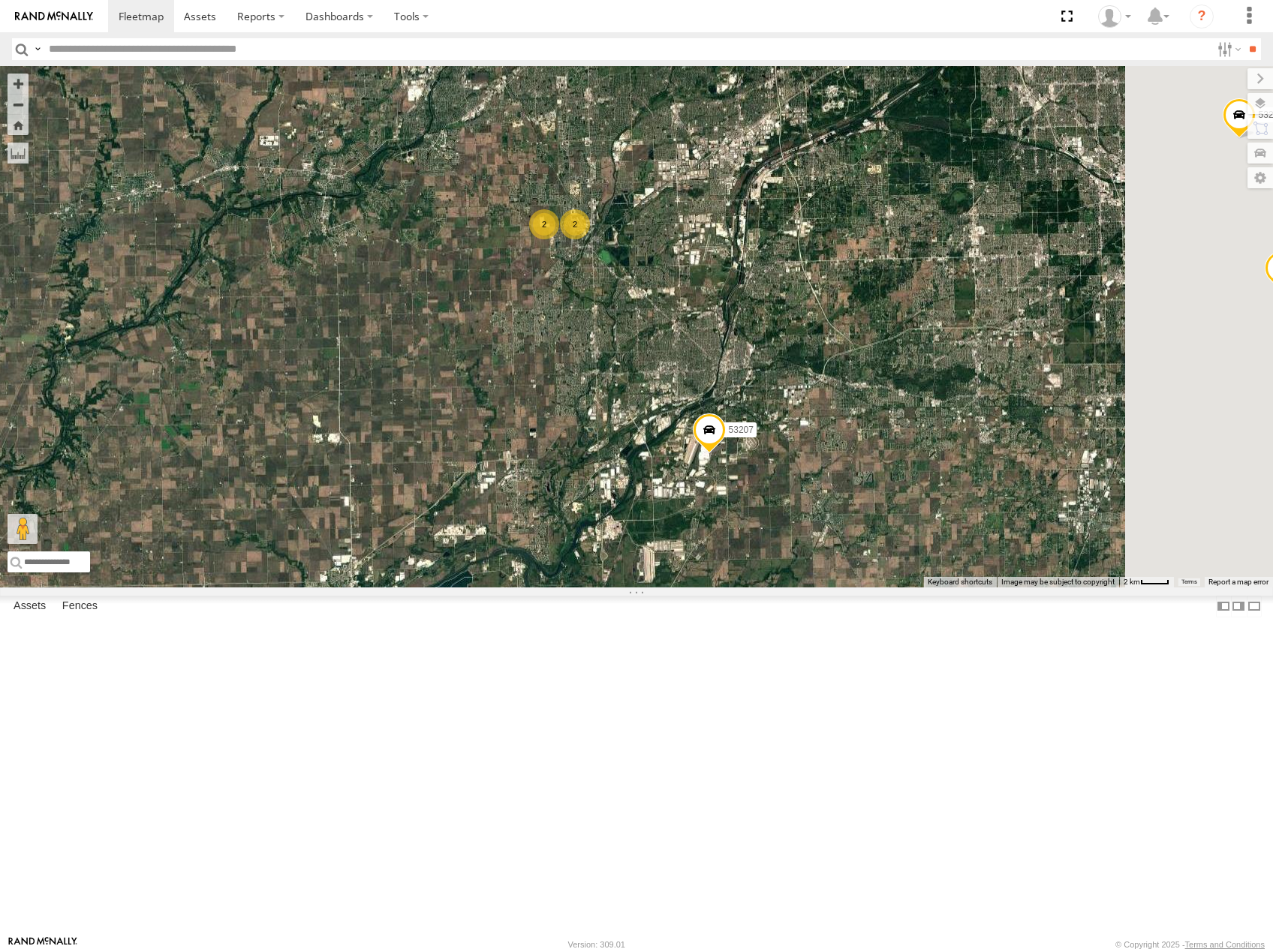
drag, startPoint x: 941, startPoint y: 581, endPoint x: 868, endPoint y: 499, distance: 109.8
click at [878, 503] on div "53216 53219 53269 53249 53252 53134 53103 53143 53256 53289 53274 53223 53149 5…" at bounding box center [636, 326] width 1273 height 521
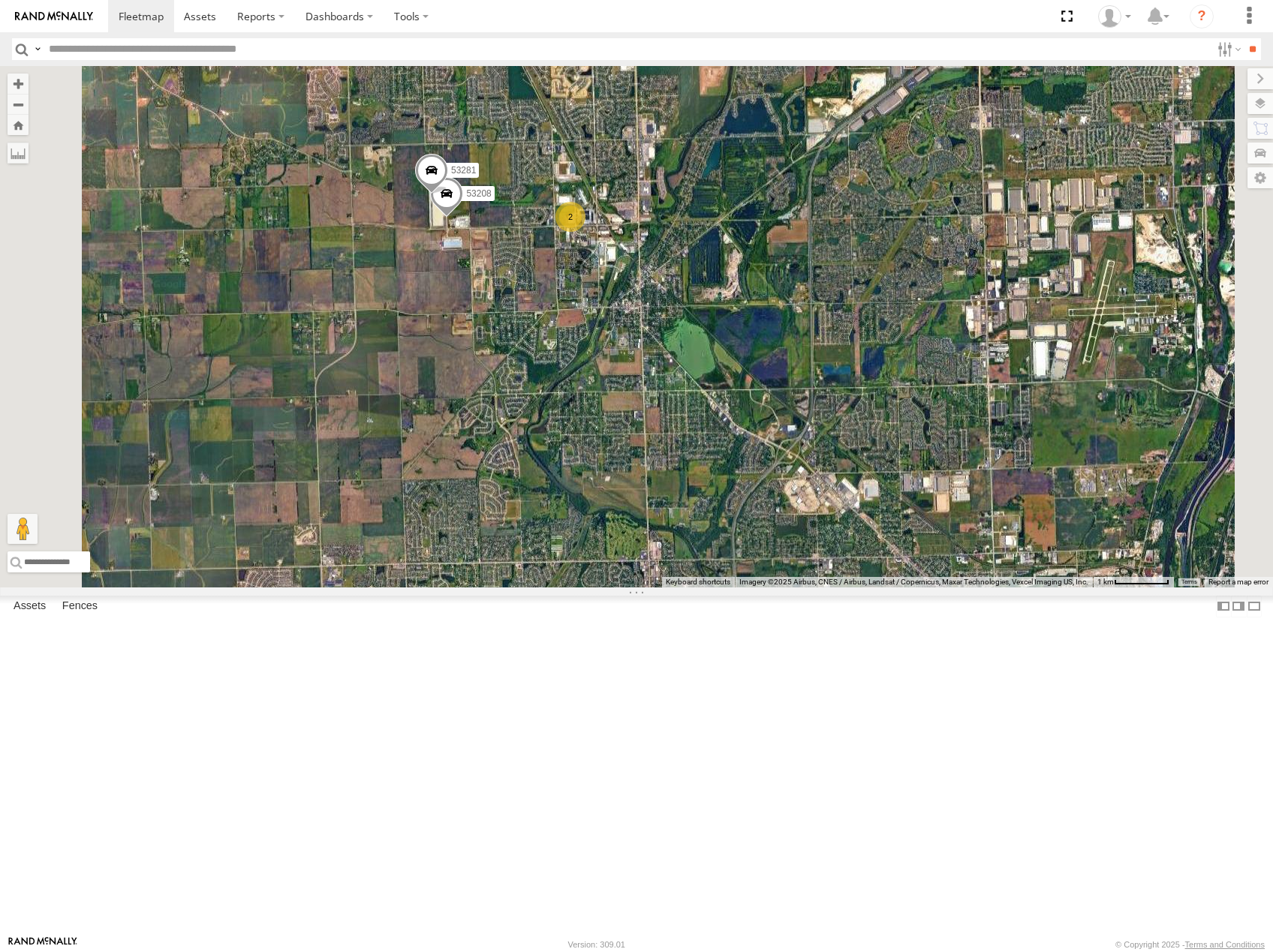
drag, startPoint x: 917, startPoint y: 567, endPoint x: 888, endPoint y: 486, distance: 86.0
click at [896, 499] on div "53216 53219 53269 53249 53252 53134 53103 53143 53256 53289 53274 53223 53149 5…" at bounding box center [636, 326] width 1273 height 521
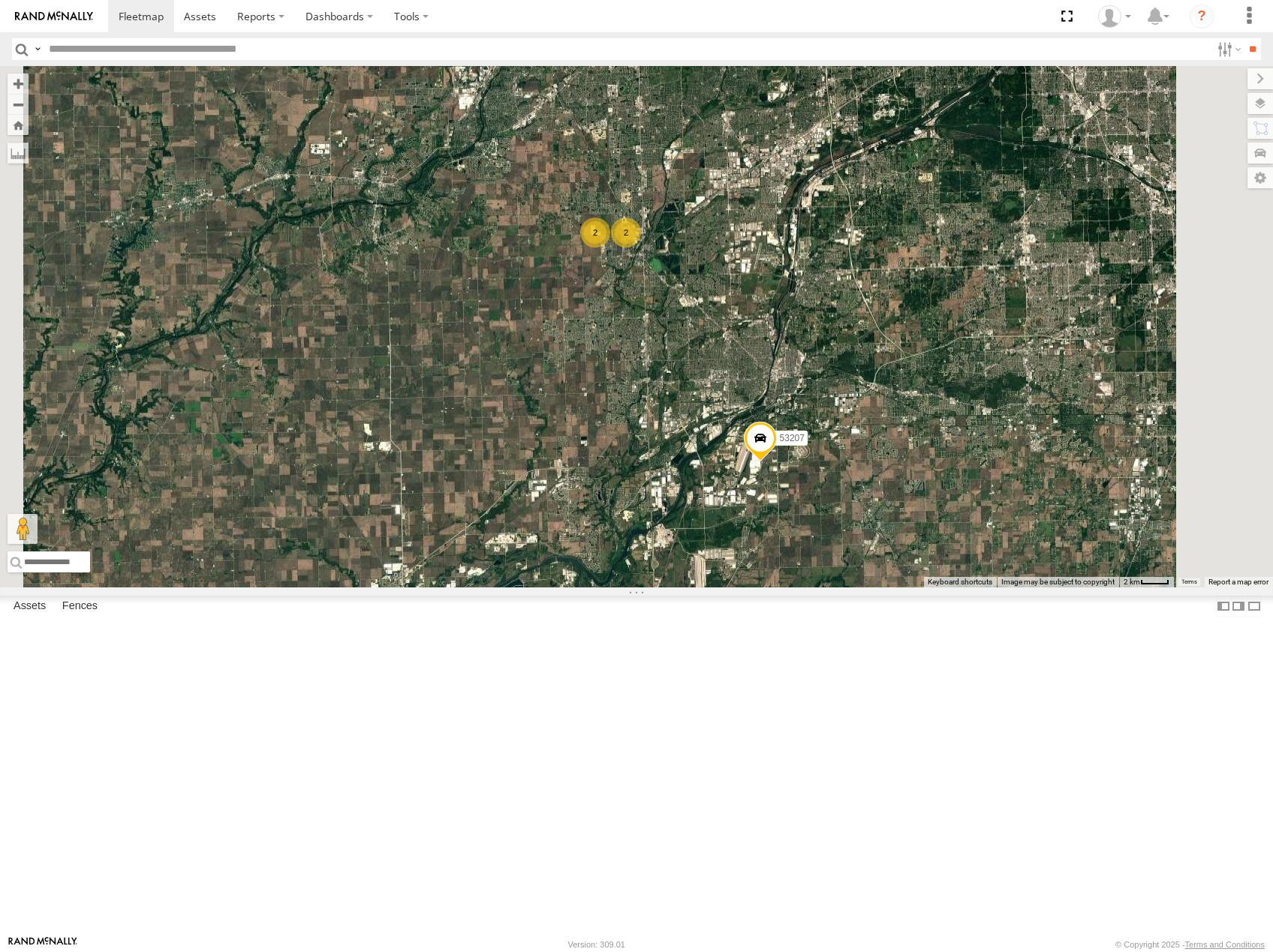
drag, startPoint x: 1042, startPoint y: 438, endPoint x: 1010, endPoint y: 345, distance: 98.4
click at [1014, 355] on div "53216 53219 53269 53249 53252 53134 53103 53143 53256 53289 53274 53223 53149 5…" at bounding box center [636, 326] width 1273 height 521
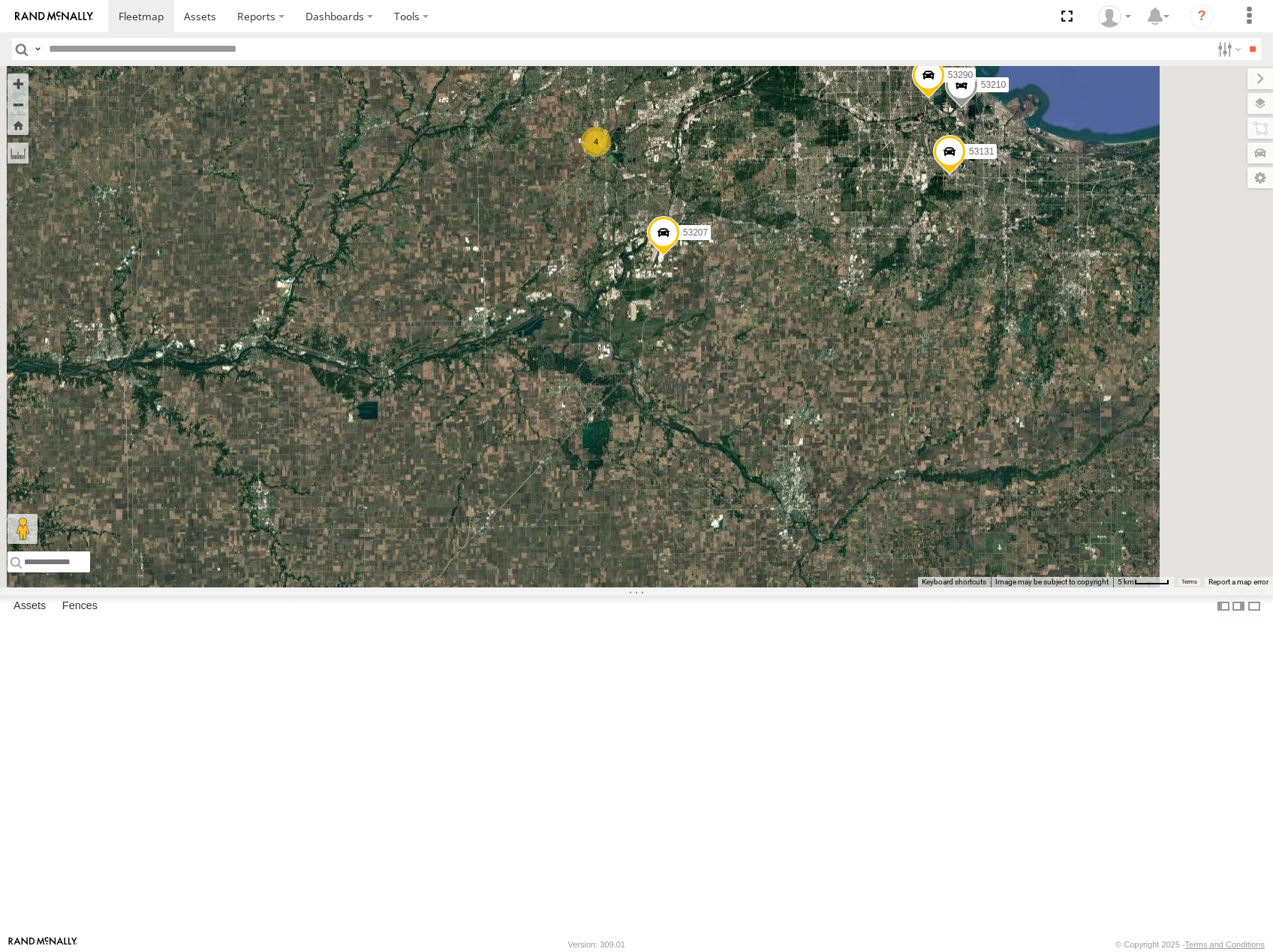
drag, startPoint x: 1024, startPoint y: 410, endPoint x: 948, endPoint y: 482, distance: 104.7
click at [948, 482] on div "53216 53219 53269 53249 53252 53134 53103 53143 53256 53289 53274 53223 53149 5…" at bounding box center [636, 326] width 1273 height 521
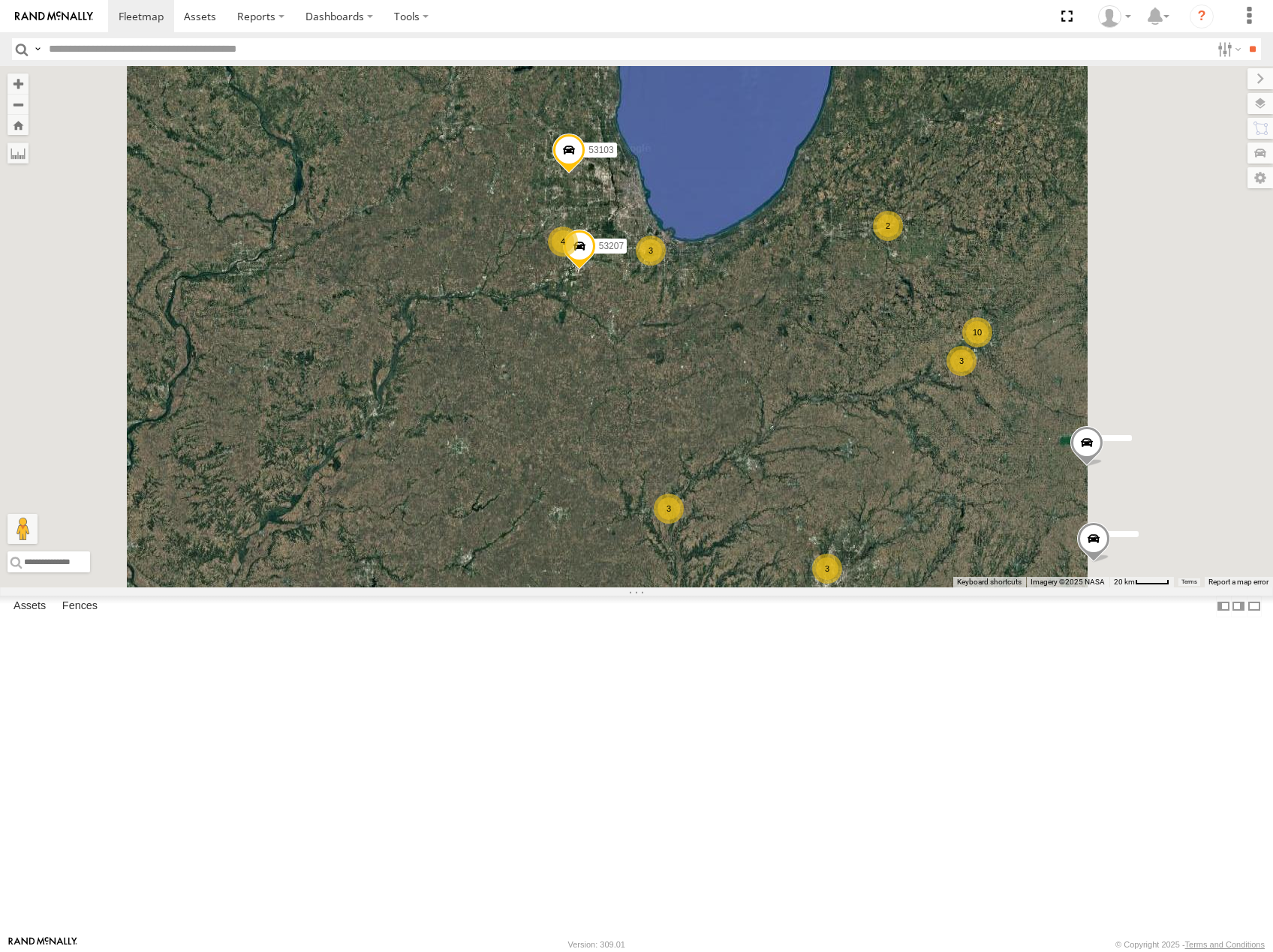
drag, startPoint x: 911, startPoint y: 464, endPoint x: 851, endPoint y: 466, distance: 60.0
click at [855, 467] on div "53207 53103 3 10 53216 4 53223 3 53247 2 3 53143 3 53256 4 53219 53274" at bounding box center [636, 326] width 1273 height 521
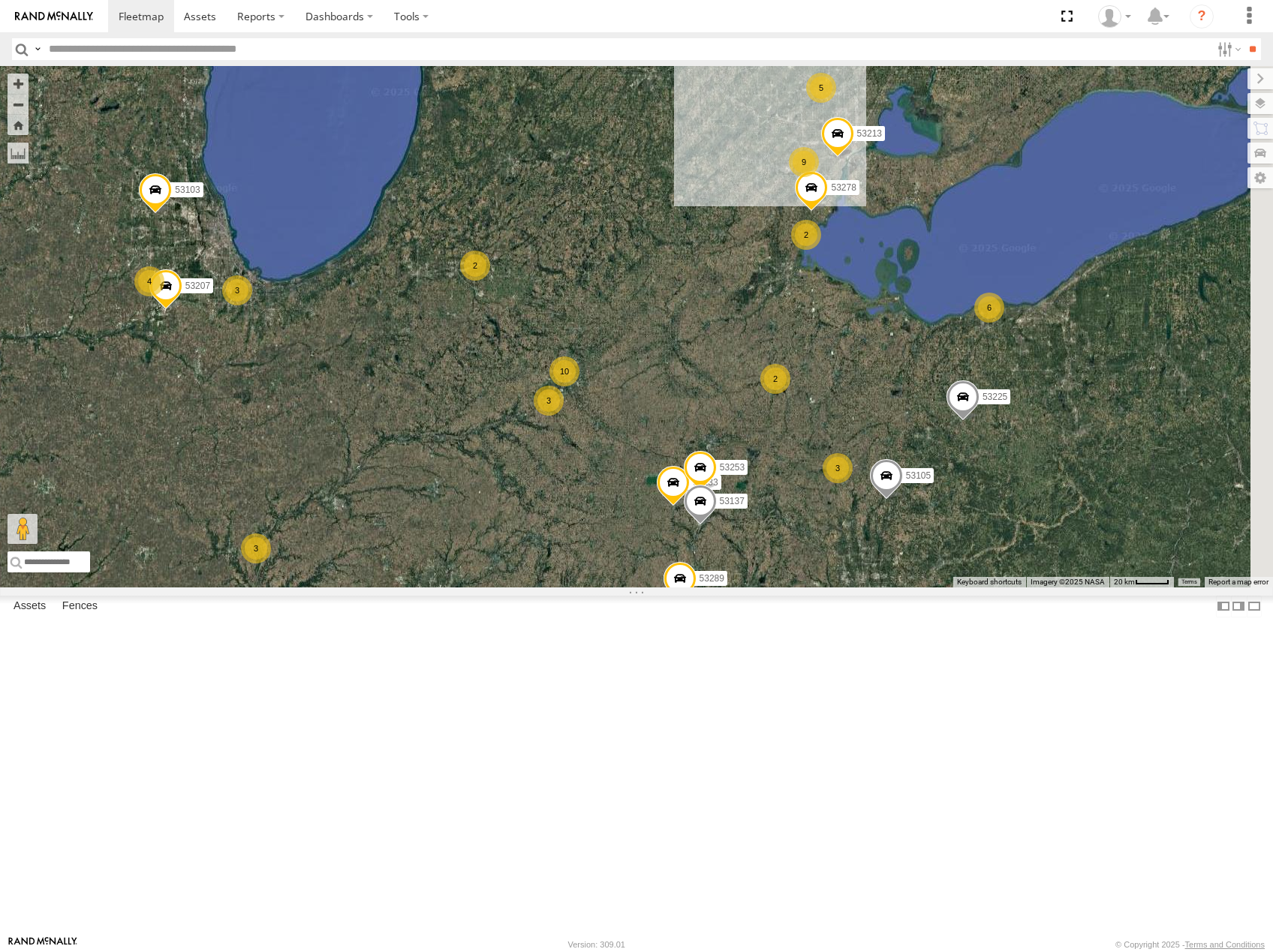
drag, startPoint x: 1040, startPoint y: 481, endPoint x: 871, endPoint y: 463, distance: 170.0
click at [871, 463] on div "53207 53103 3 10 53216 4 53223 3 53247 2 3 53143 3 53256 53289 4 53133 53219 53…" at bounding box center [636, 326] width 1273 height 521
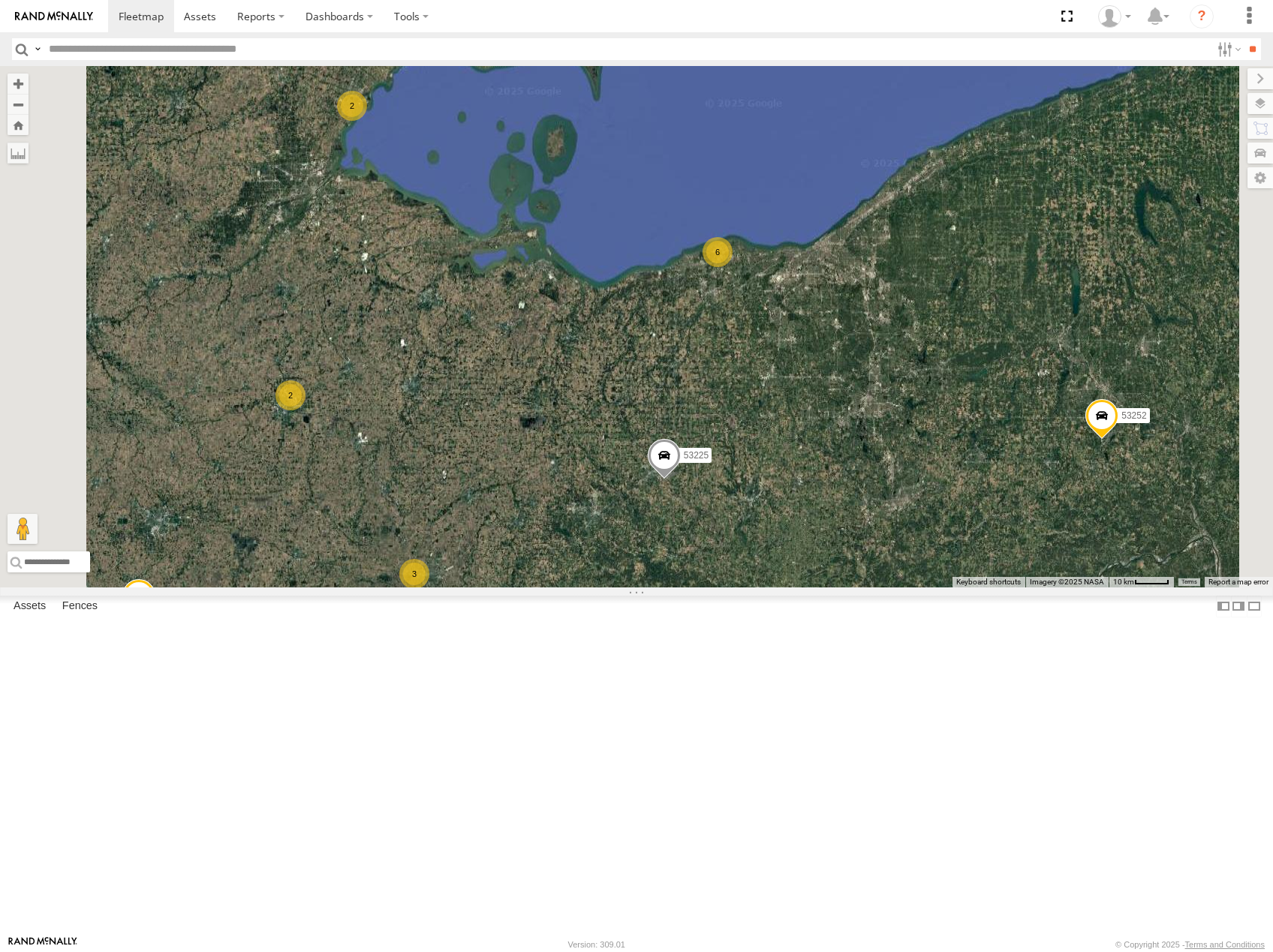
drag, startPoint x: 1070, startPoint y: 551, endPoint x: 1006, endPoint y: 596, distance: 78.2
click at [1006, 587] on div "53207 53103 53216 53223 53247 53143 53256 53289 53133 53219 53274 53225 53213 5…" at bounding box center [636, 326] width 1273 height 521
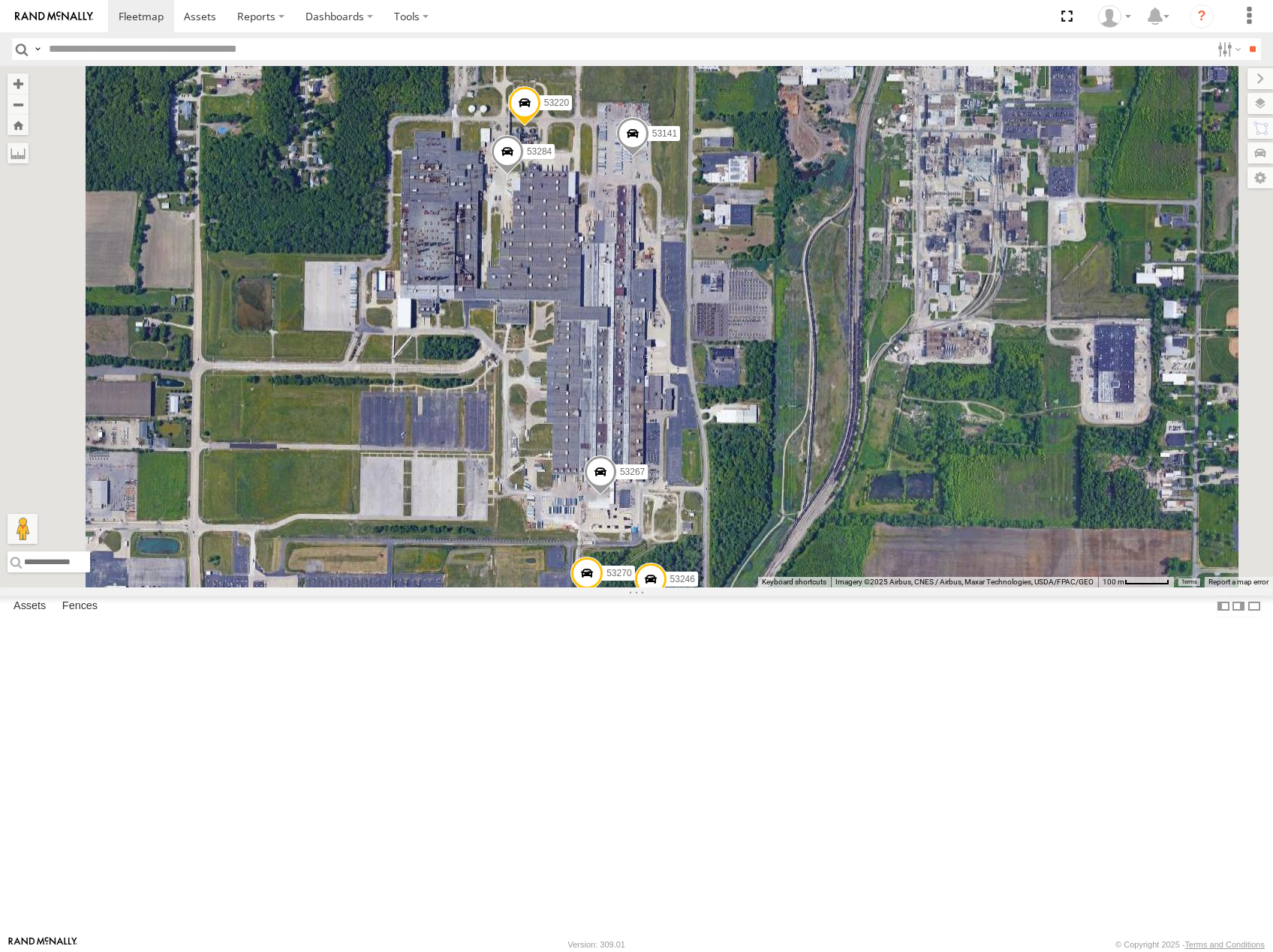
drag, startPoint x: 765, startPoint y: 332, endPoint x: 815, endPoint y: 347, distance: 52.2
click at [815, 347] on div "53207 53103 53216 53223 53247 53143 53256 53289 53133 53219 53274 53225 53213 5…" at bounding box center [636, 326] width 1273 height 521
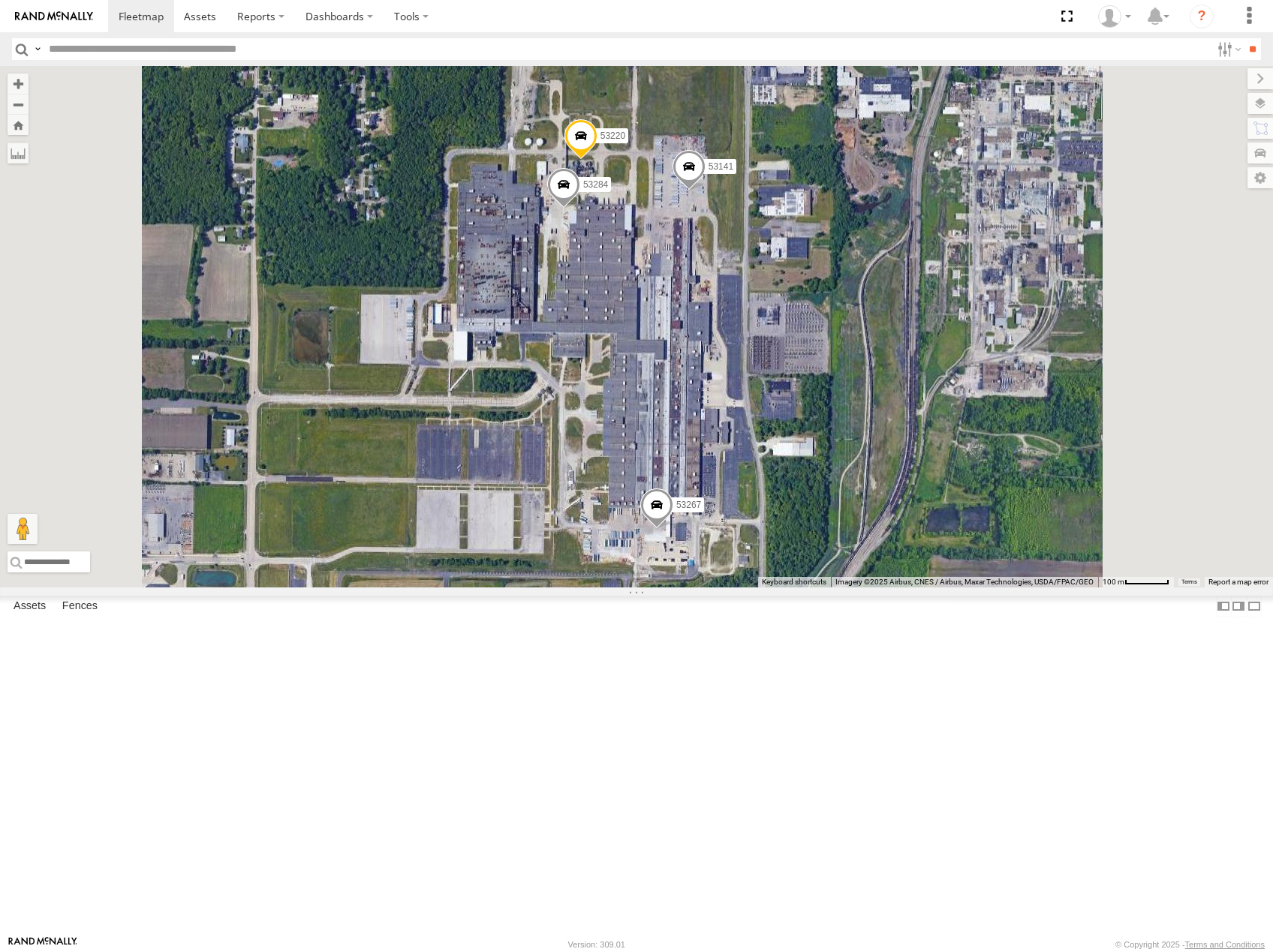
drag, startPoint x: 852, startPoint y: 505, endPoint x: 866, endPoint y: 430, distance: 76.3
click at [865, 432] on div "53207 53103 53216 53223 53247 53143 53256 53289 53133 53219 53274 53225 53213 5…" at bounding box center [636, 326] width 1273 height 521
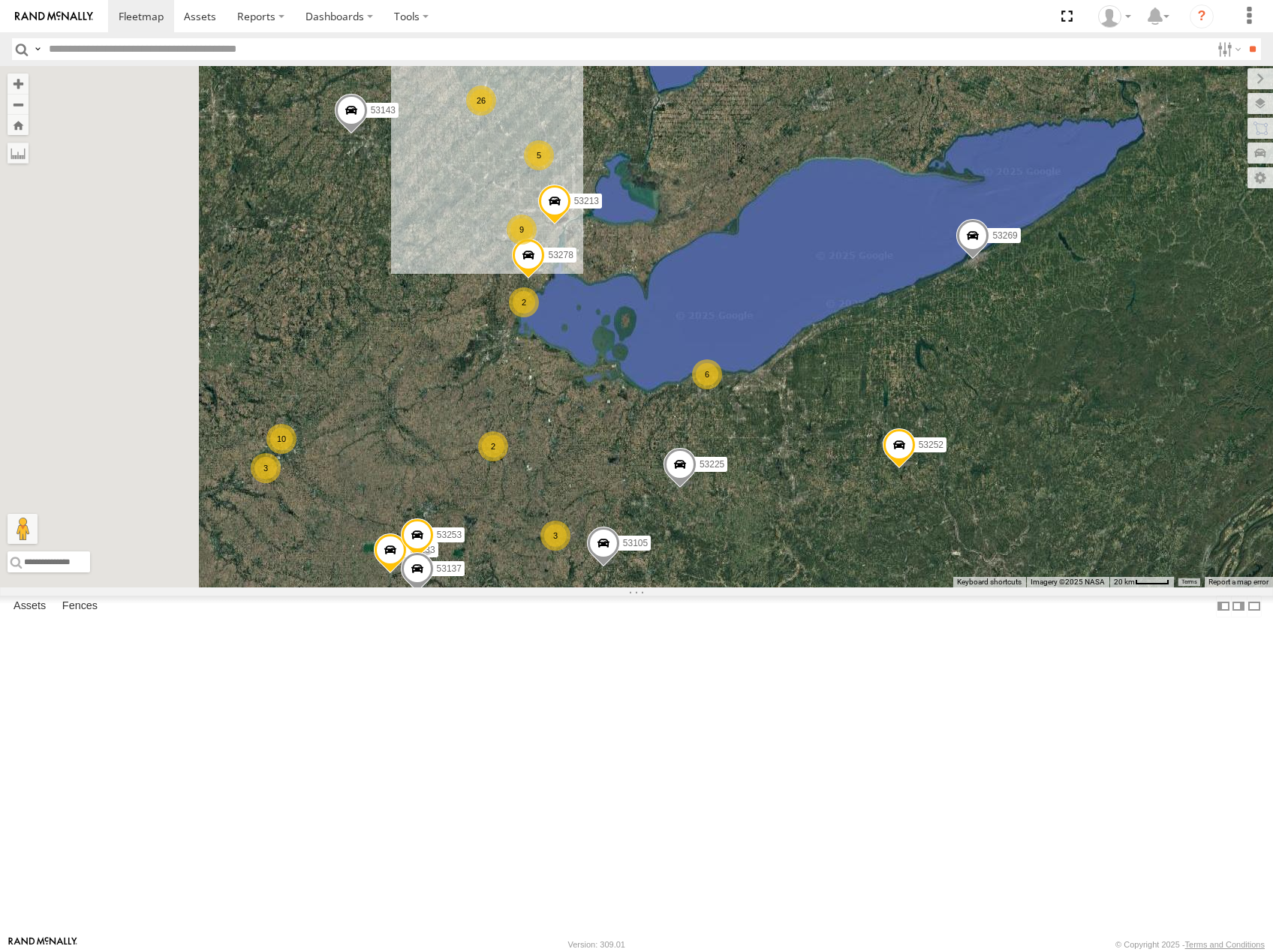
drag, startPoint x: 583, startPoint y: 537, endPoint x: 757, endPoint y: 561, distance: 175.6
click at [751, 561] on div "53225 53213 53105 53278 53252 3 10 5 26 2 9 4 3 6 53143 2 53289 53133 53269 532…" at bounding box center [636, 326] width 1273 height 521
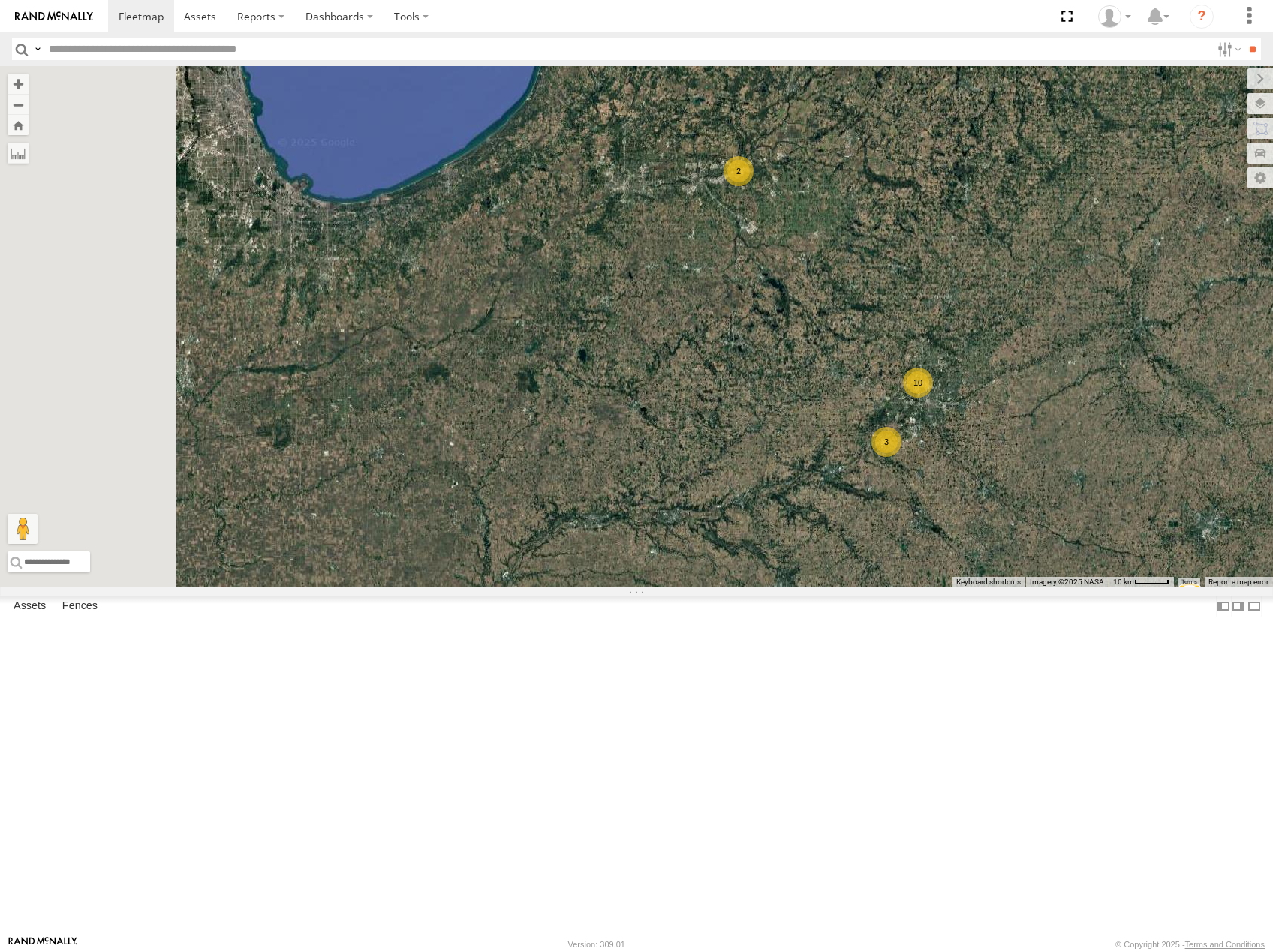
drag, startPoint x: 1013, startPoint y: 554, endPoint x: 1085, endPoint y: 551, distance: 72.1
click at [1086, 551] on div "53225 53213 53105 53278 53252 53143 53289 53133 53269 53253 53137 53256 53274 3…" at bounding box center [636, 326] width 1273 height 521
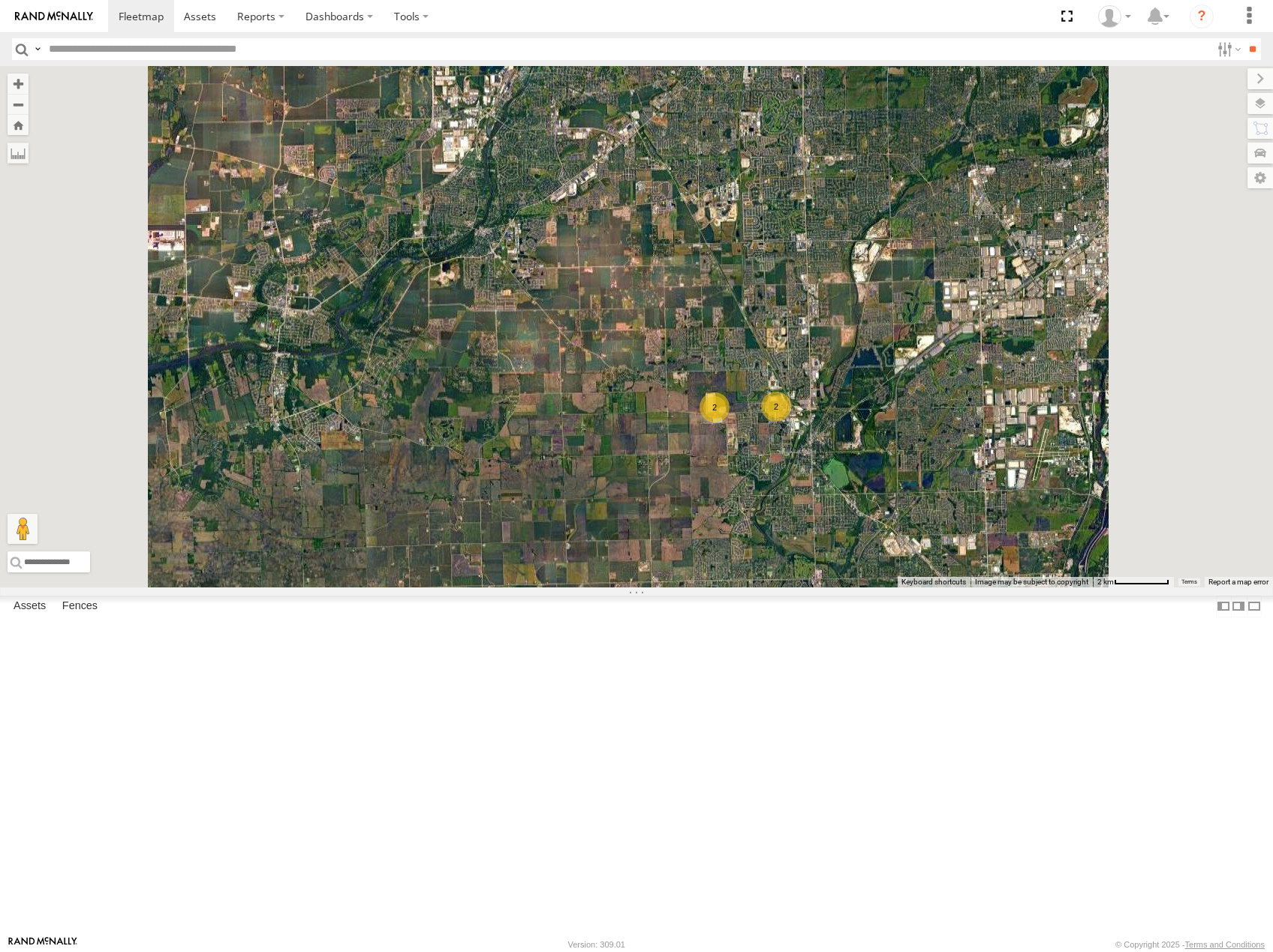
drag, startPoint x: 1062, startPoint y: 605, endPoint x: 1020, endPoint y: 558, distance: 63.0
click at [1023, 566] on div "53225 53213 53105 53278 53252 53143 53289 53133 53269 53253 53137 53256 53274 5…" at bounding box center [636, 326] width 1273 height 521
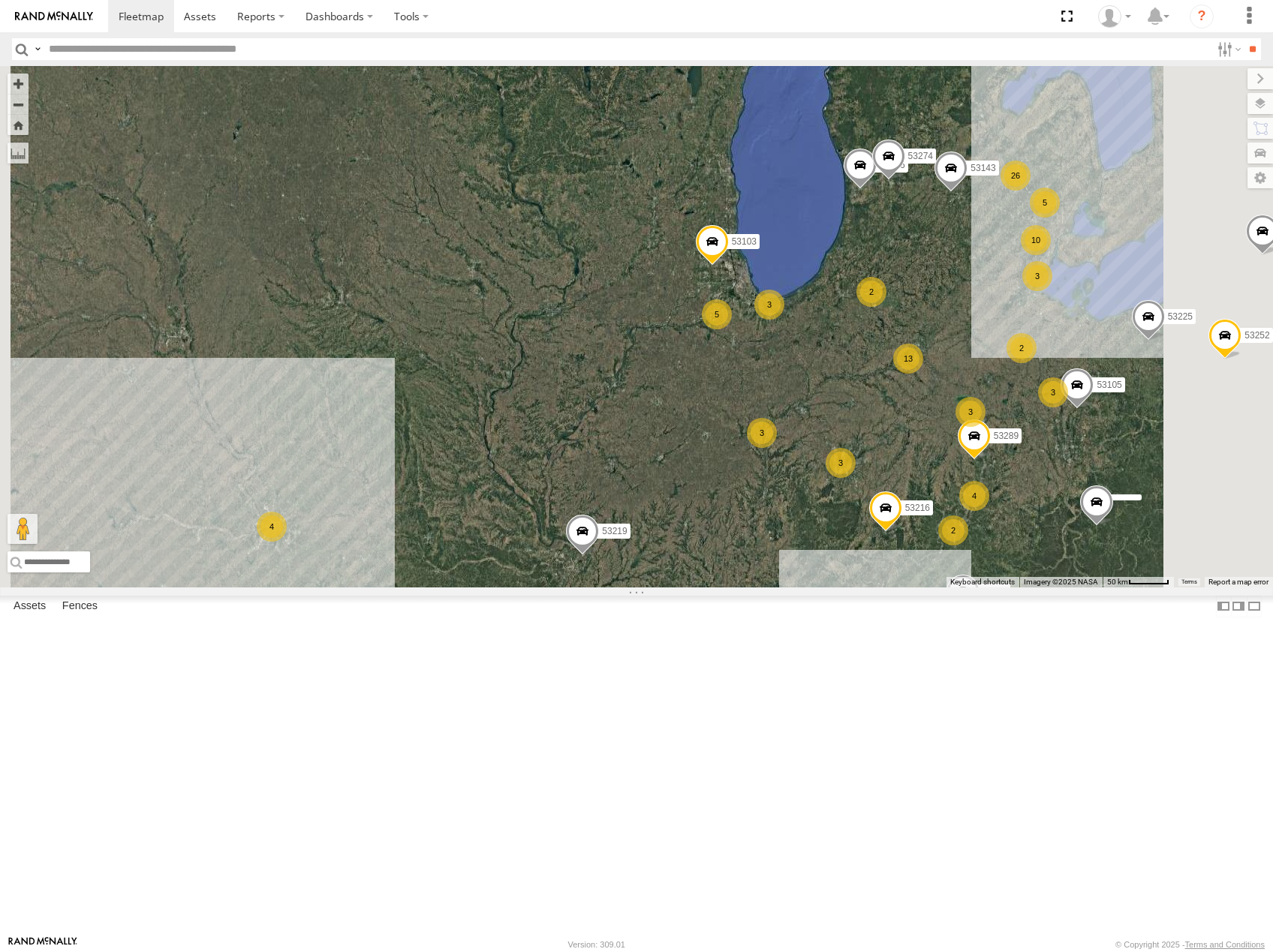
drag, startPoint x: 1125, startPoint y: 345, endPoint x: 975, endPoint y: 431, distance: 172.9
click at [967, 192] on span at bounding box center [951, 172] width 33 height 41
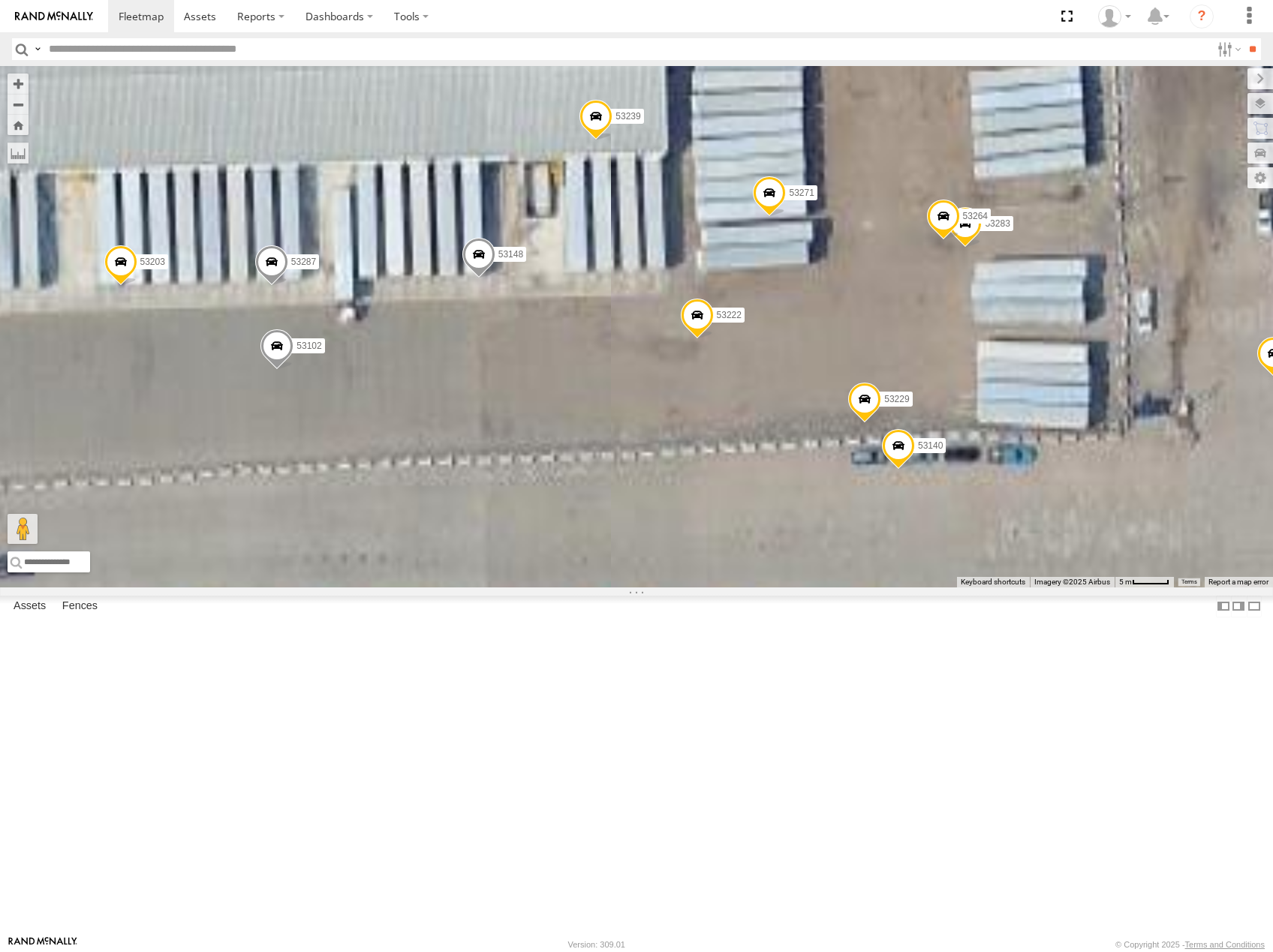
drag, startPoint x: 1070, startPoint y: 312, endPoint x: 1032, endPoint y: 441, distance: 134.5
click at [1032, 441] on div "53225 53105 53252 53143 53289 53269 53249 53256 53274 53216 53103 53219 53134 5…" at bounding box center [636, 326] width 1273 height 521
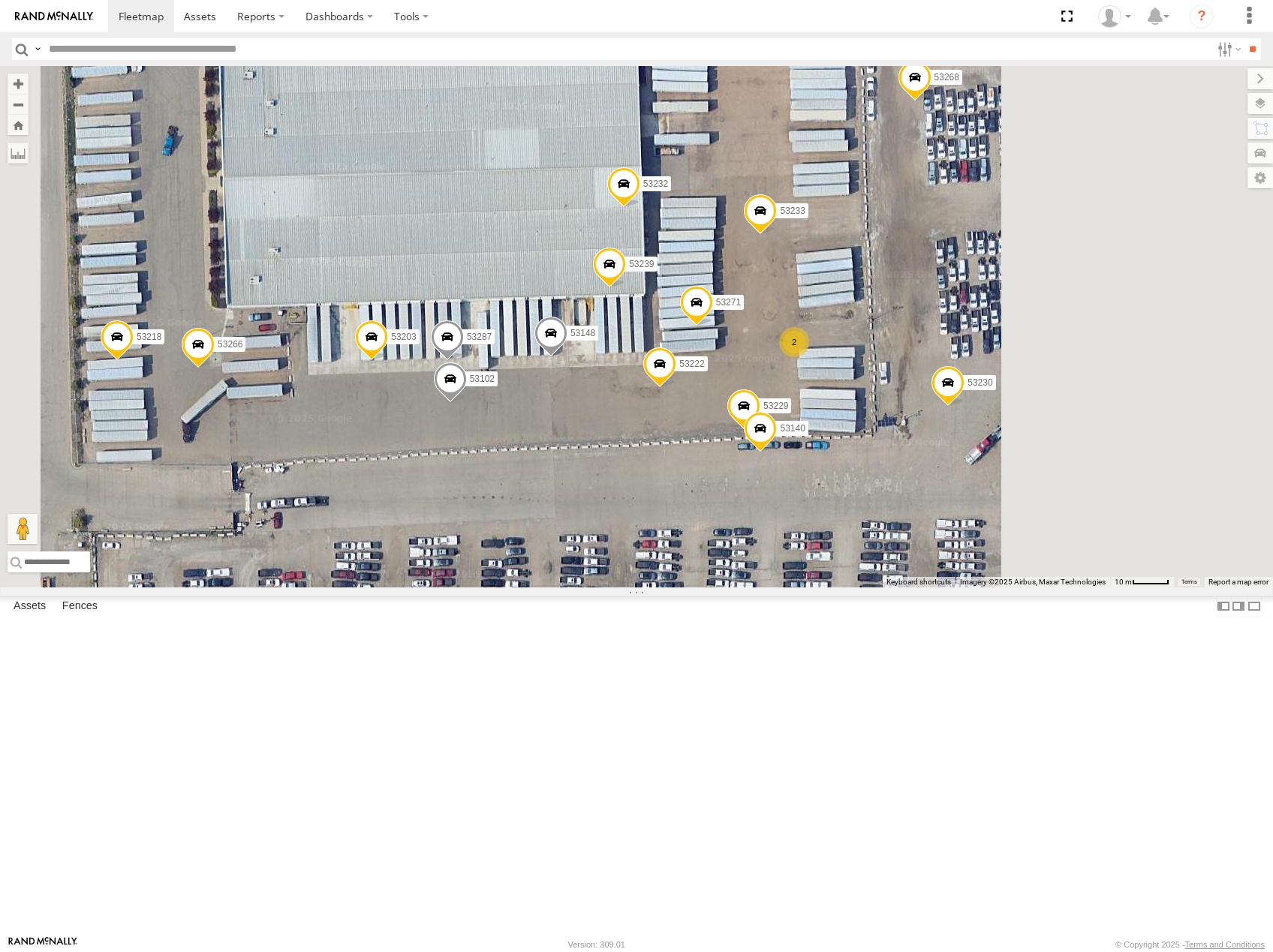
drag, startPoint x: 1156, startPoint y: 429, endPoint x: 1064, endPoint y: 438, distance: 92.4
click at [1064, 438] on div "53271 53230 53229 53287 53222 53233 53203 53239 53102 53266 53268 53148 53218 2…" at bounding box center [636, 326] width 1273 height 521
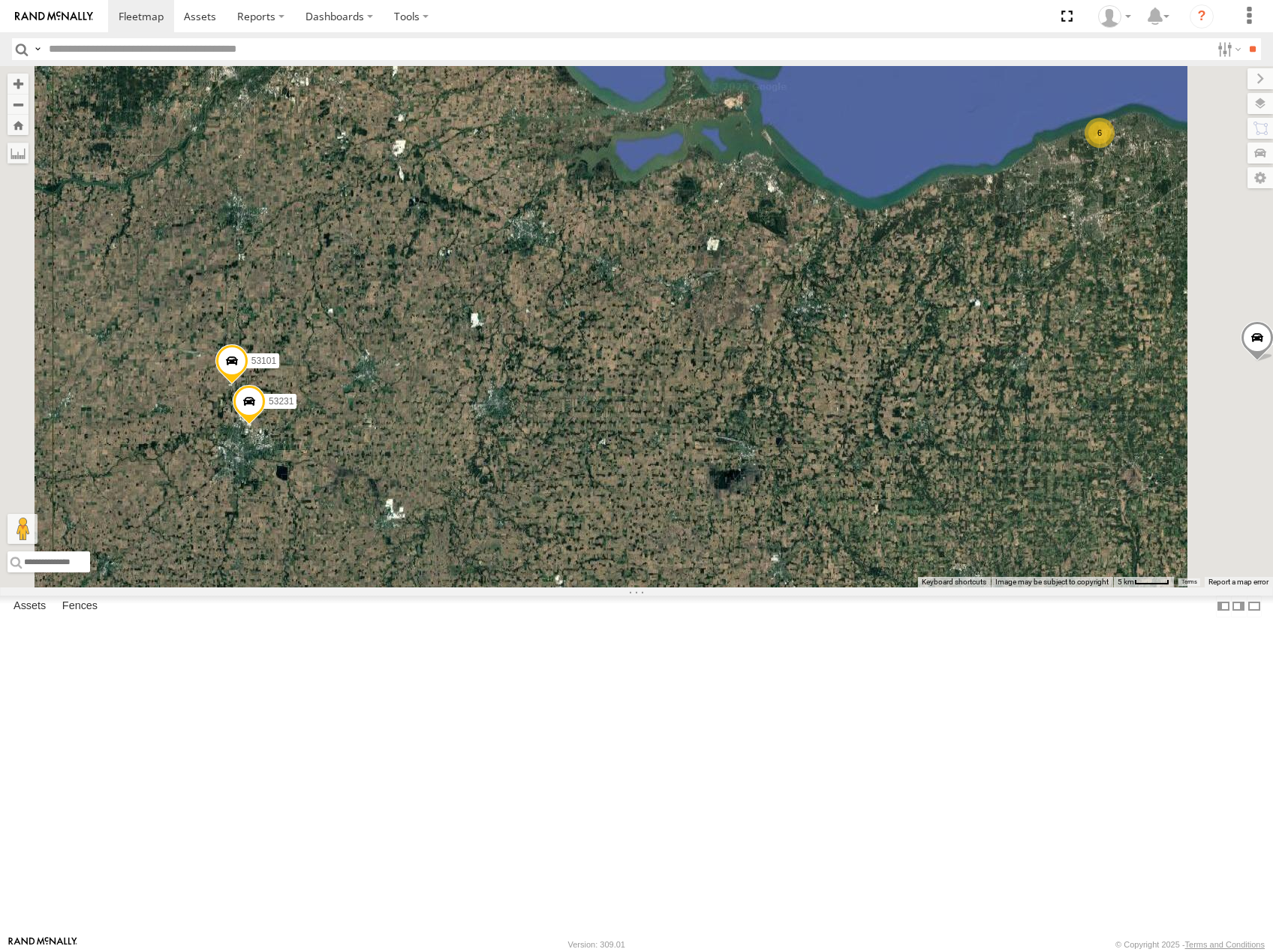
drag, startPoint x: 1021, startPoint y: 483, endPoint x: 775, endPoint y: 583, distance: 265.5
click at [776, 583] on div "53216 53149 53225 53103 53143 53256 53289 53105 53219 53269 53274 53249 53252 5…" at bounding box center [636, 326] width 1273 height 521
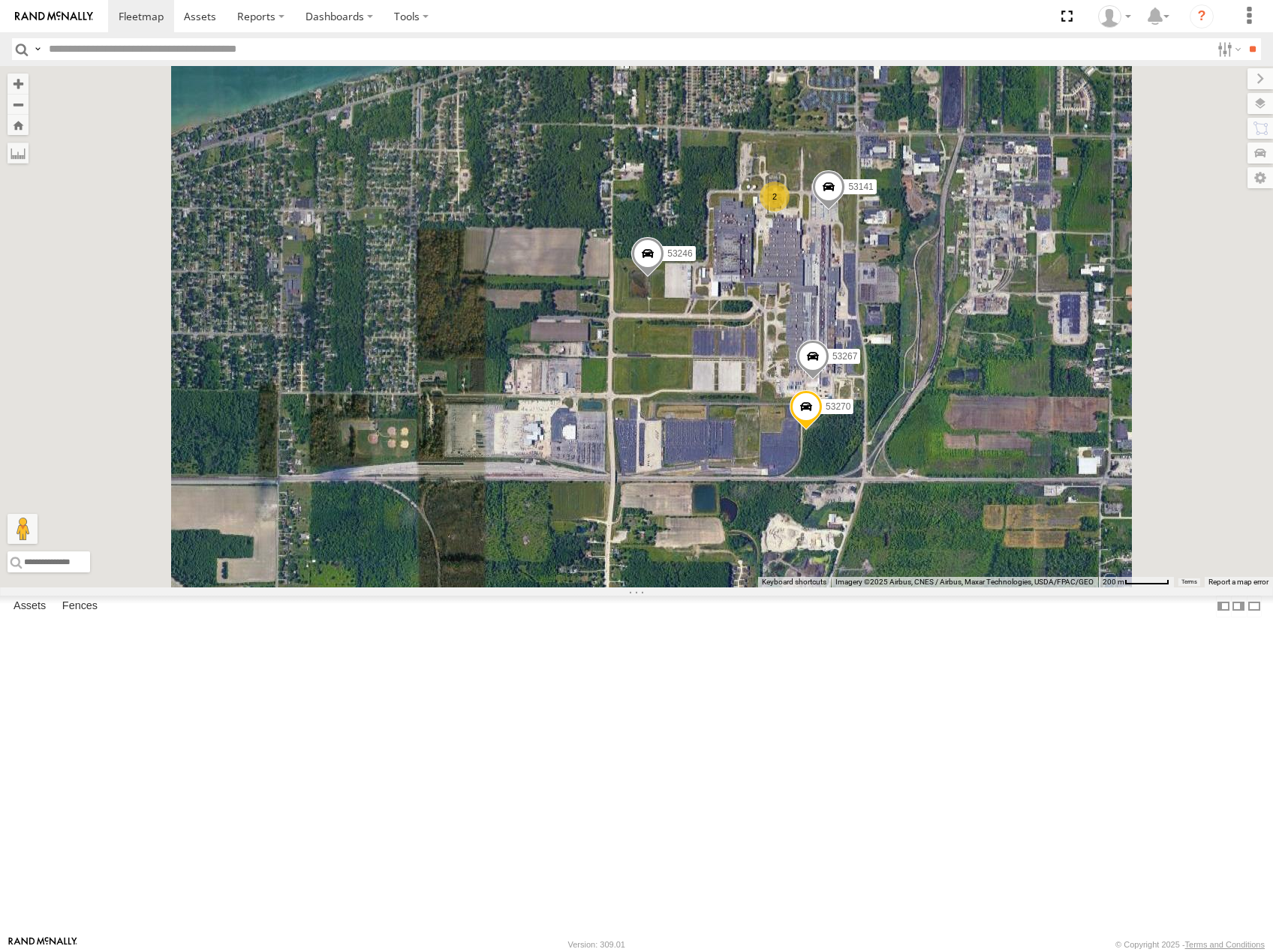
drag, startPoint x: 944, startPoint y: 464, endPoint x: 887, endPoint y: 439, distance: 62.2
click at [892, 440] on div "53216 53149 53225 53103 53143 53256 53289 53105 53219 53269 53274 53249 53252 5…" at bounding box center [636, 326] width 1273 height 521
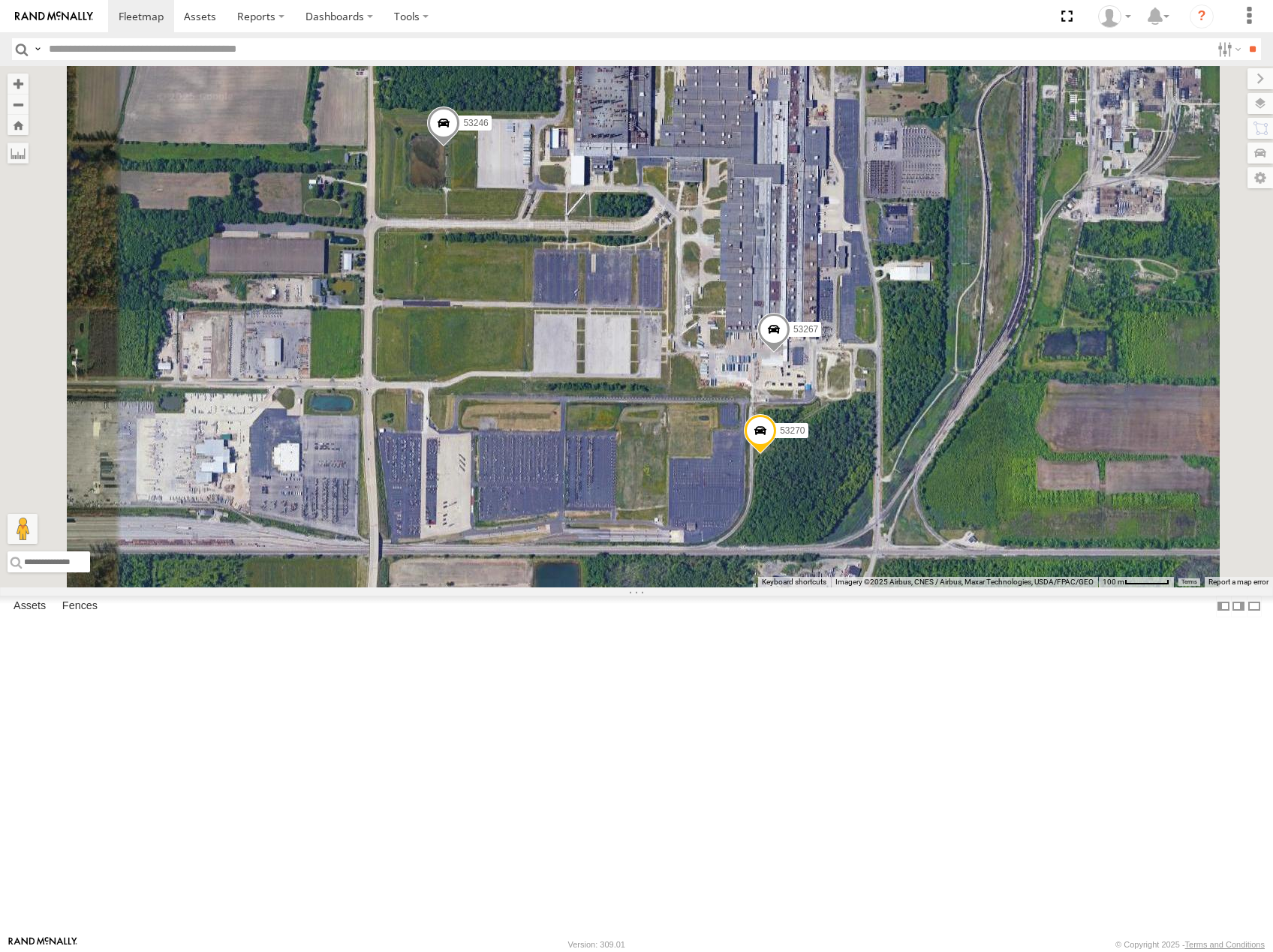
drag, startPoint x: 987, startPoint y: 335, endPoint x: 973, endPoint y: 393, distance: 59.7
click at [975, 393] on div "53216 53149 53225 53103 53143 53256 53289 53105 53219 53269 53274 53249 53252 5…" at bounding box center [636, 326] width 1273 height 521
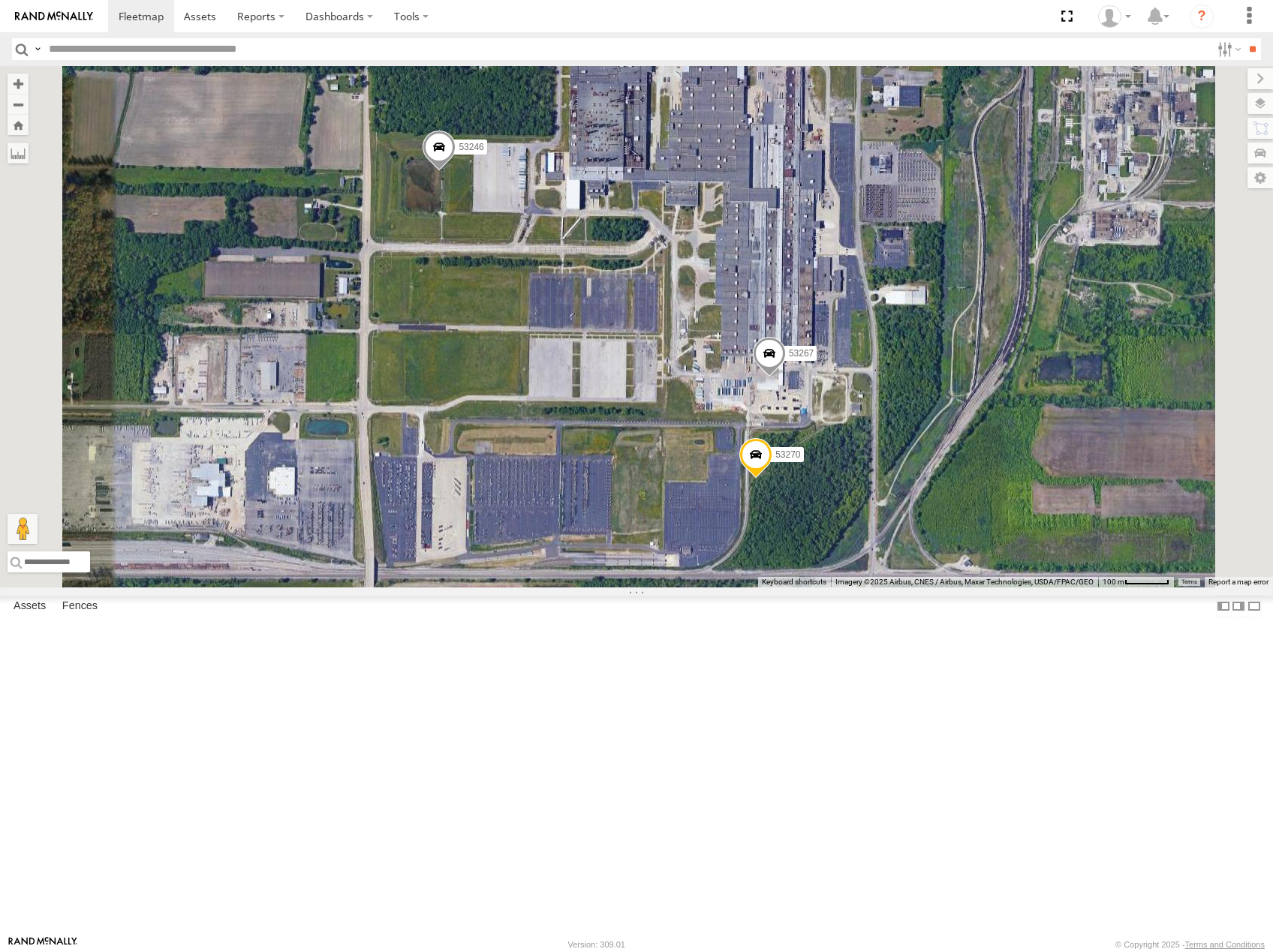
click at [137, 48] on input "text" at bounding box center [626, 49] width 1168 height 21
type input "*****"
click at [1244, 38] on input "**" at bounding box center [1252, 49] width 17 height 21
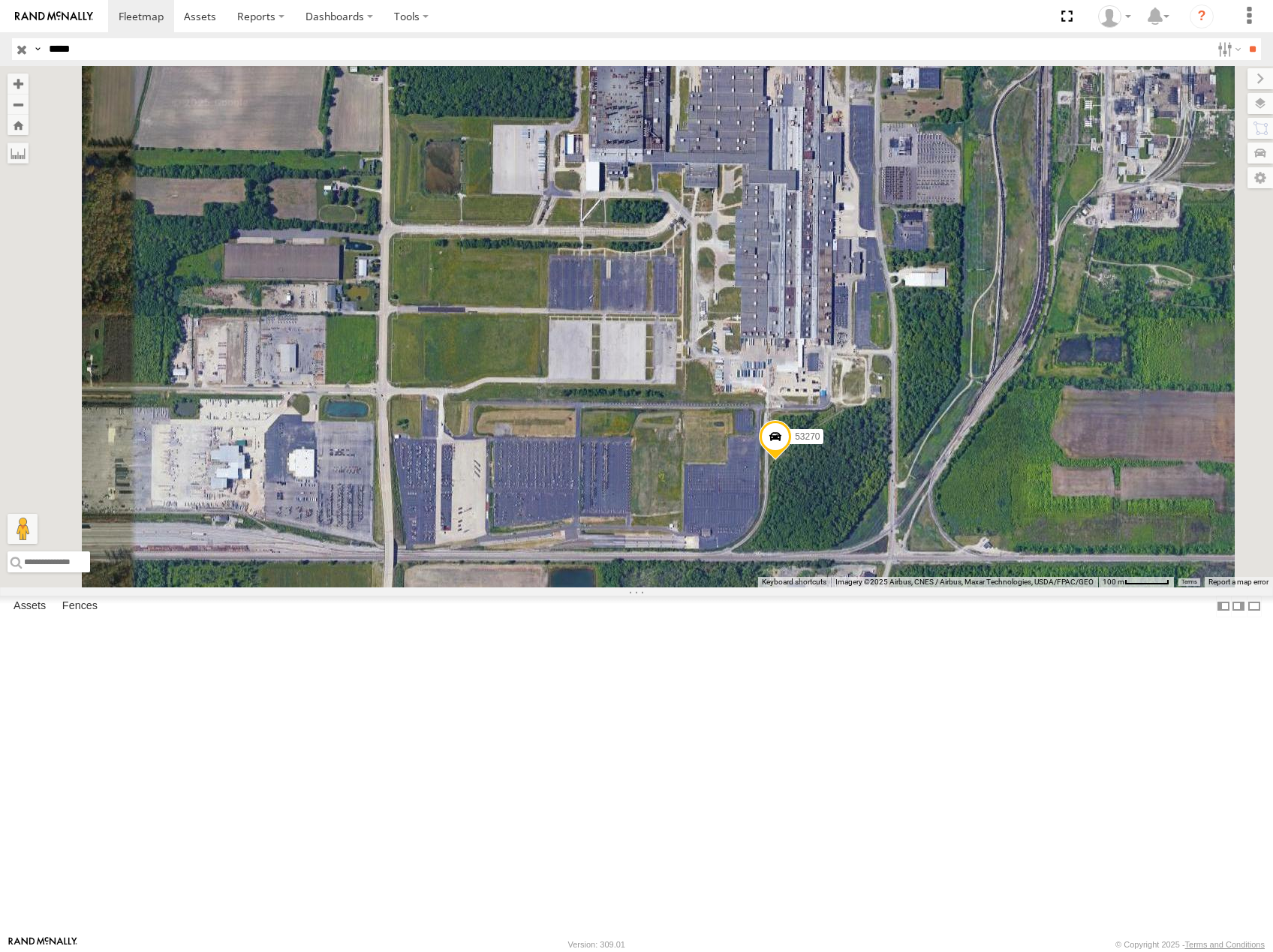
click at [23, 53] on input "button" at bounding box center [22, 49] width 20 height 21
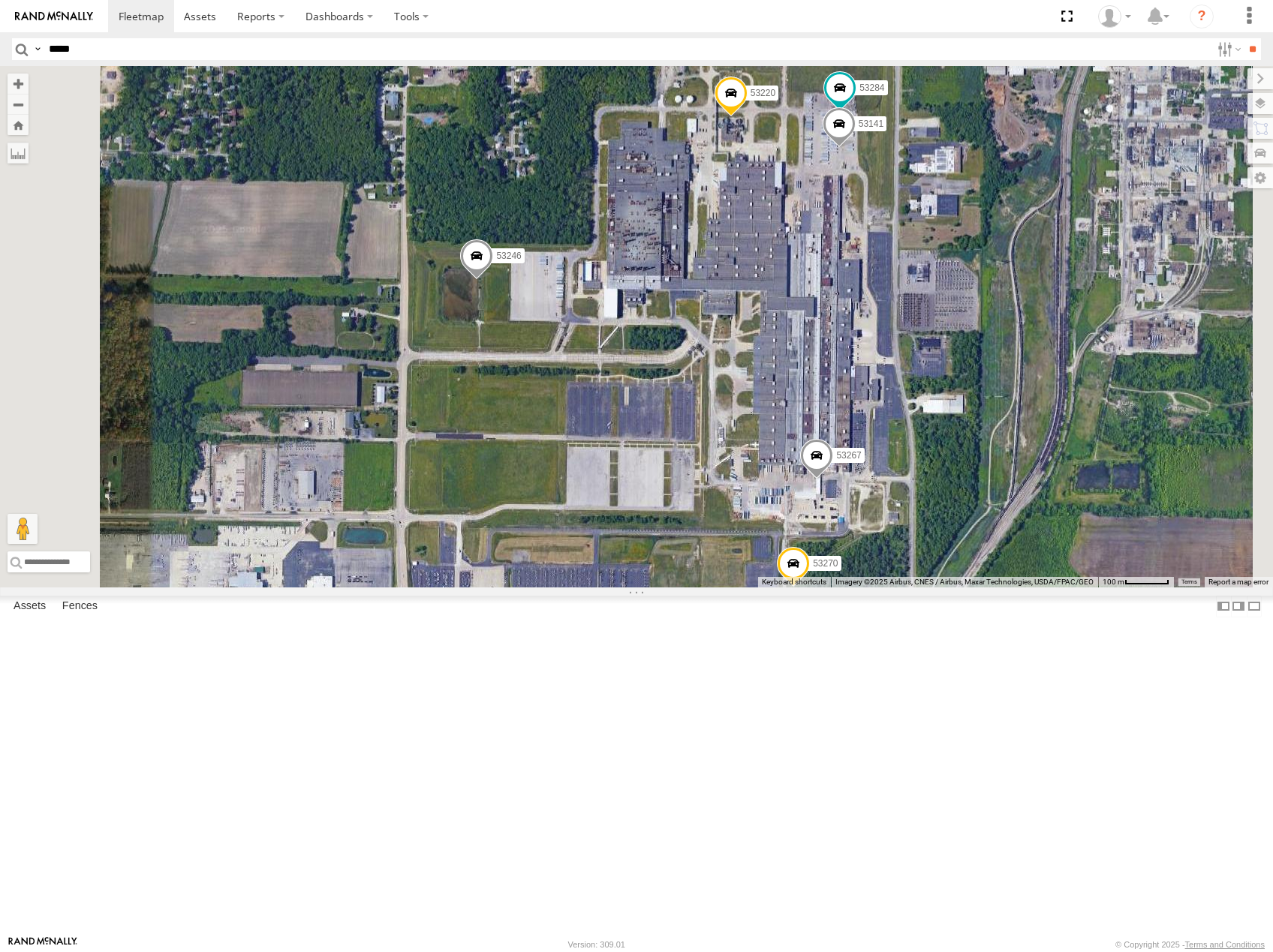
drag, startPoint x: 1027, startPoint y: 298, endPoint x: 1045, endPoint y: 413, distance: 116.4
click at [1045, 413] on div "53246 53267 53270 53220 53284 53141" at bounding box center [636, 326] width 1273 height 521
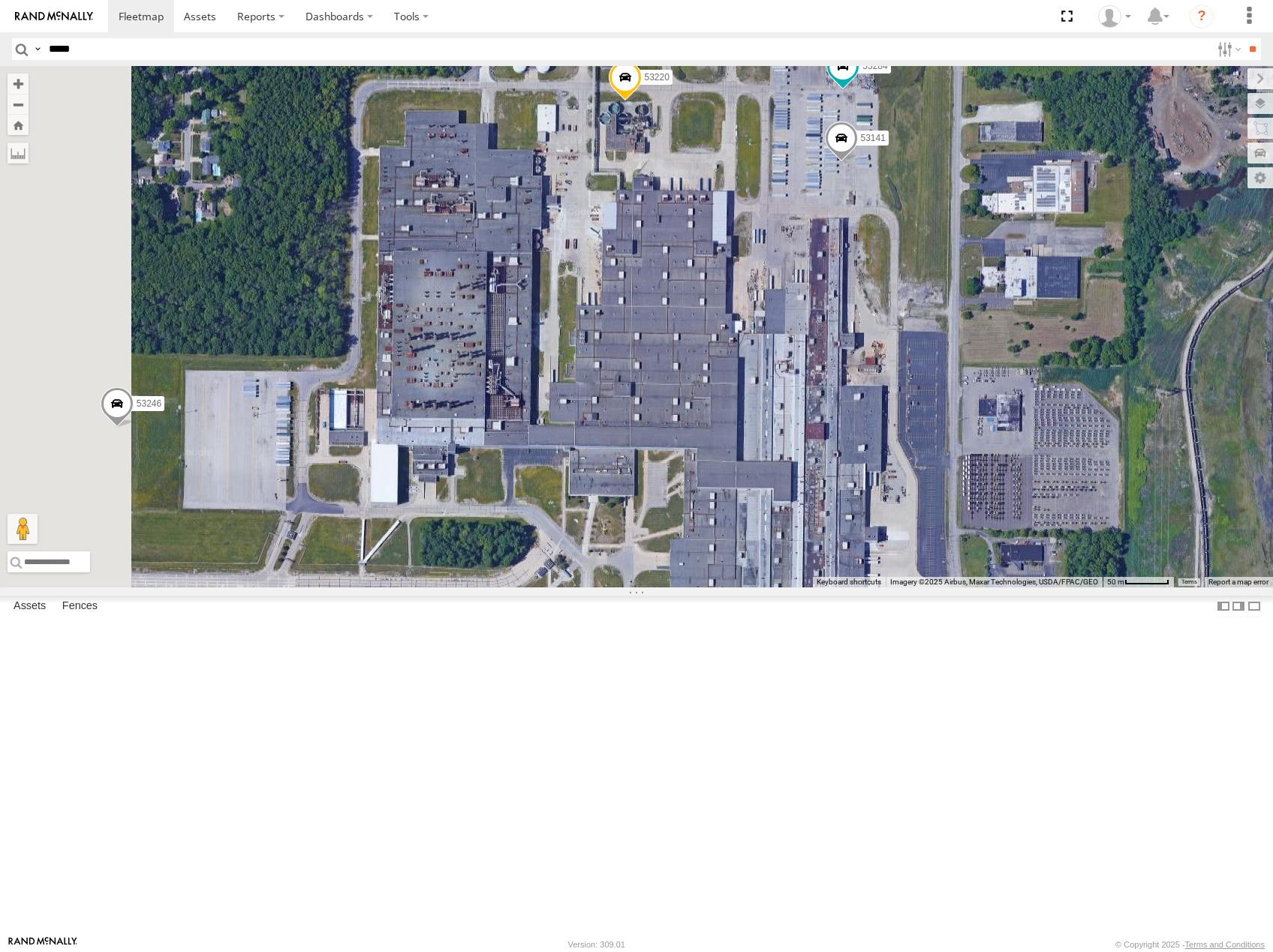
drag, startPoint x: 913, startPoint y: 303, endPoint x: 929, endPoint y: 332, distance: 33.1
click at [929, 332] on div "53246 53267 53270 53220 53284 53141" at bounding box center [636, 326] width 1273 height 521
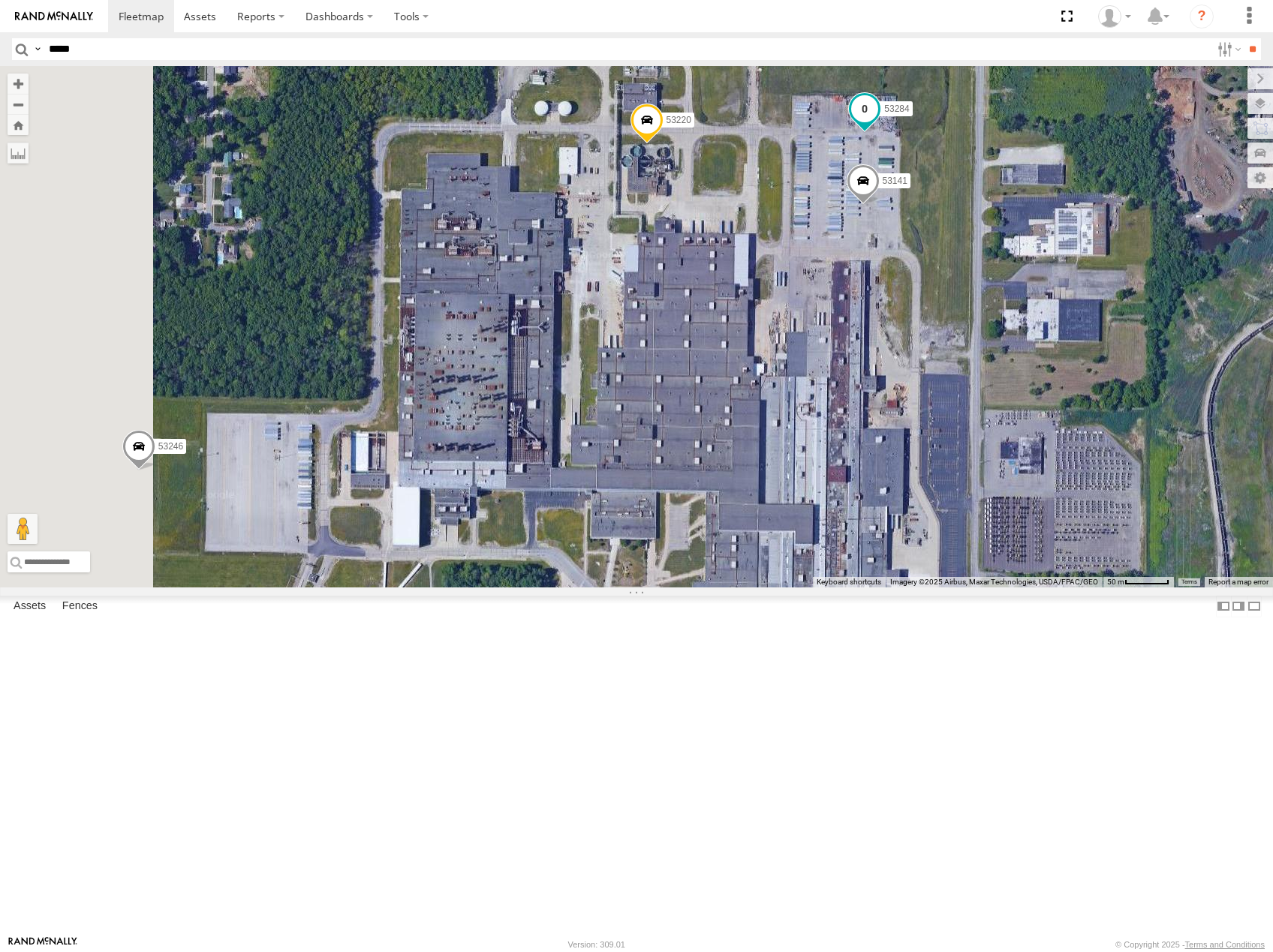
click at [878, 123] on span at bounding box center [864, 108] width 27 height 27
click at [885, 115] on label at bounding box center [870, 110] width 29 height 11
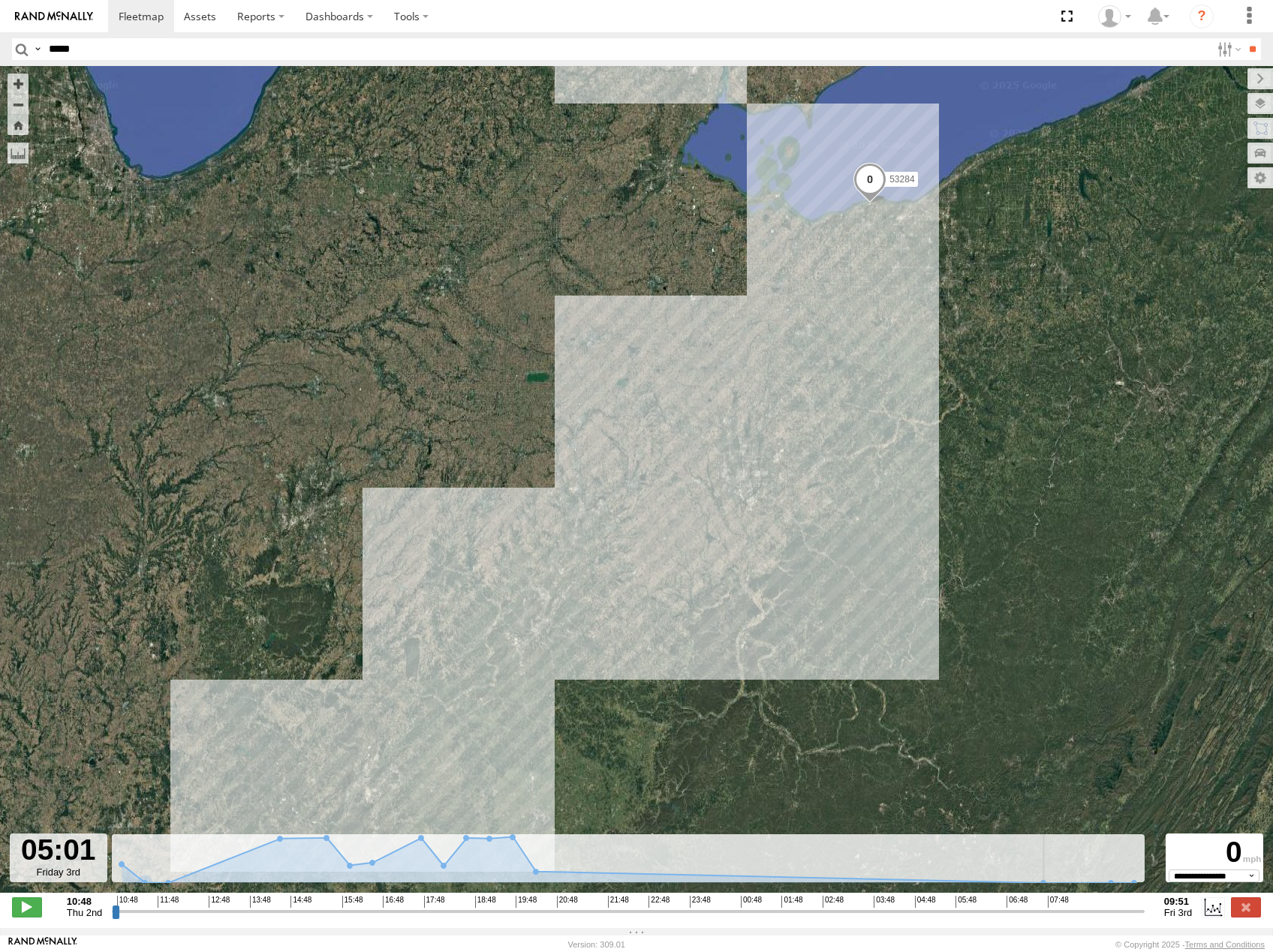
drag, startPoint x: 117, startPoint y: 922, endPoint x: 925, endPoint y: 853, distance: 810.9
click at [925, 904] on input "range" at bounding box center [628, 911] width 1032 height 14
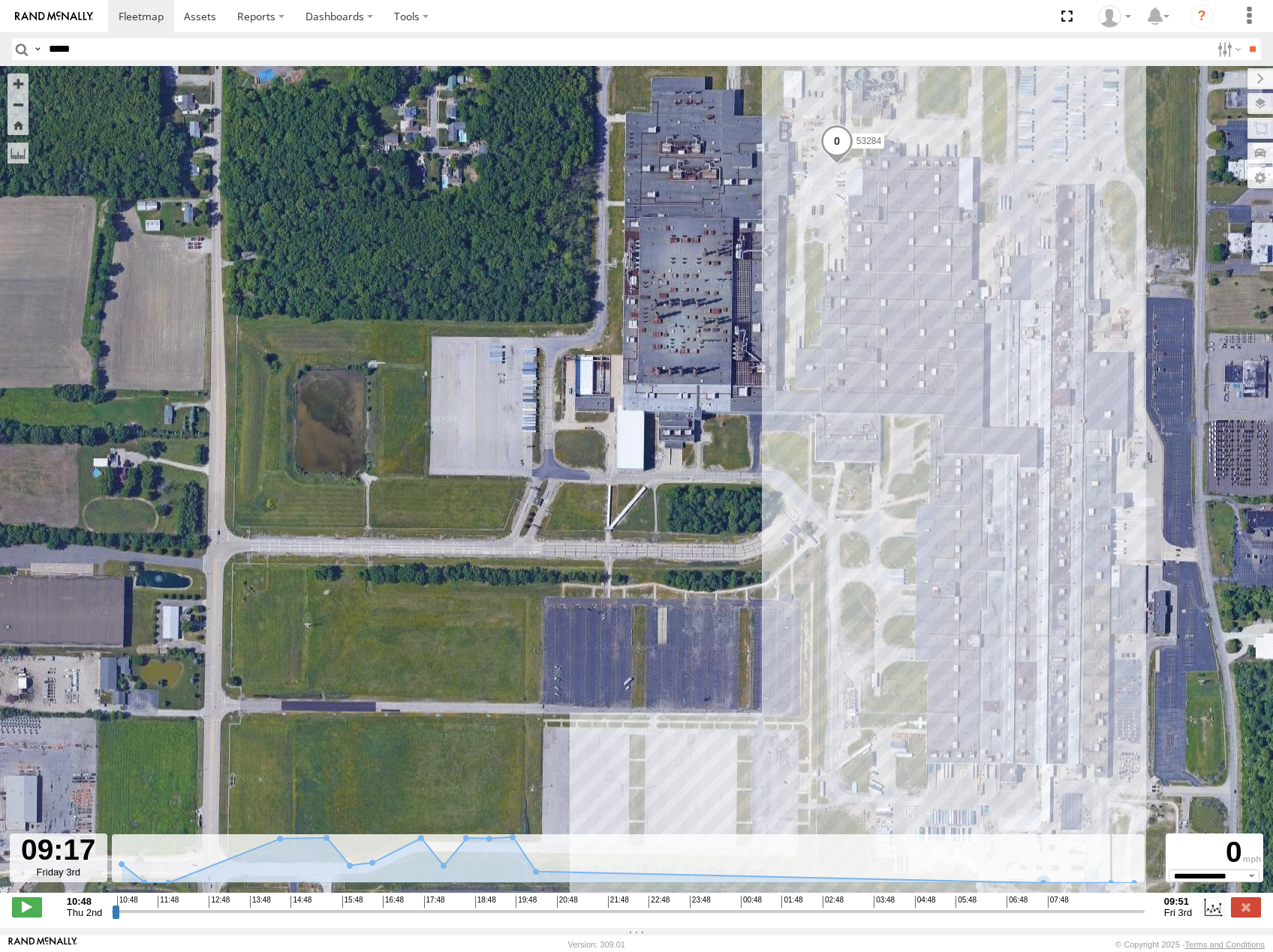
drag, startPoint x: 921, startPoint y: 918, endPoint x: 1115, endPoint y: 920, distance: 194.0
type input "**********"
click at [1115, 918] on input "range" at bounding box center [628, 911] width 1032 height 14
